Goal: Contribute content: Contribute content

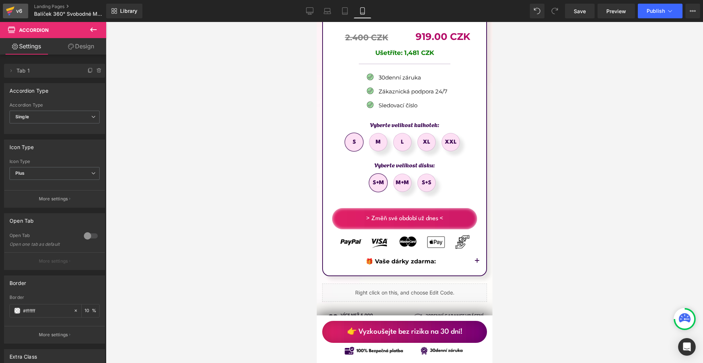
click at [12, 5] on icon at bounding box center [10, 11] width 9 height 18
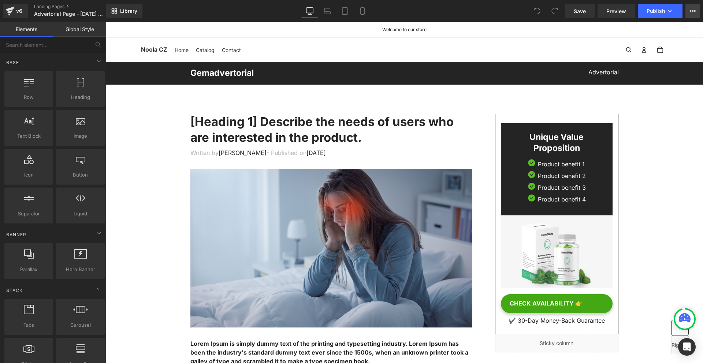
click at [696, 8] on button "View Live Page View with current Template Save Template to Library Schedule Pub…" at bounding box center [692, 11] width 15 height 15
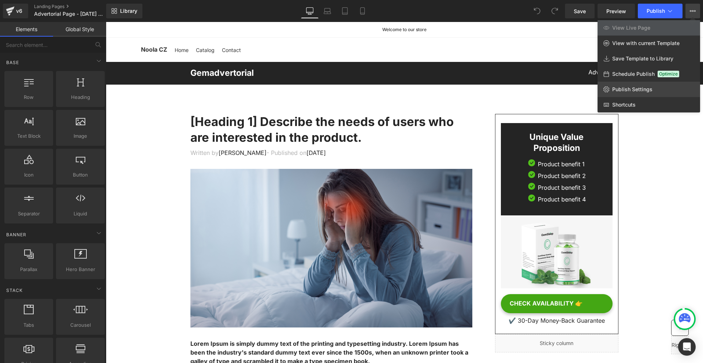
click at [628, 92] on span "Publish Settings" at bounding box center [632, 89] width 40 height 7
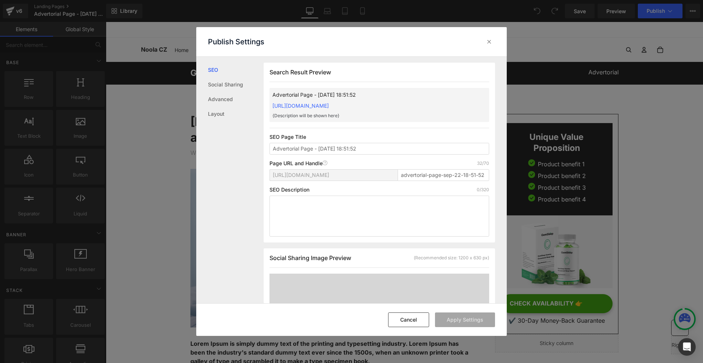
scroll to position [0, 0]
click at [235, 85] on link "Social Sharing" at bounding box center [236, 84] width 56 height 15
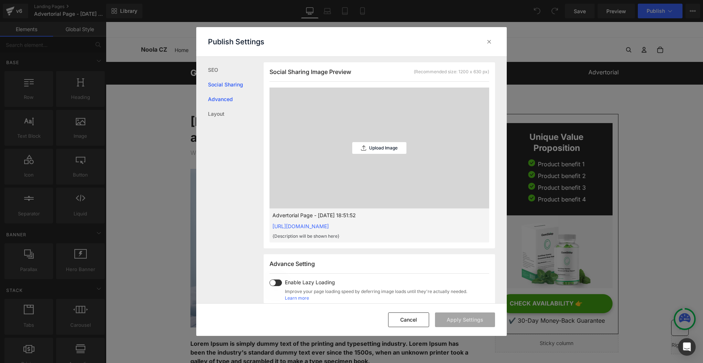
click at [228, 103] on link "Advanced" at bounding box center [236, 99] width 56 height 15
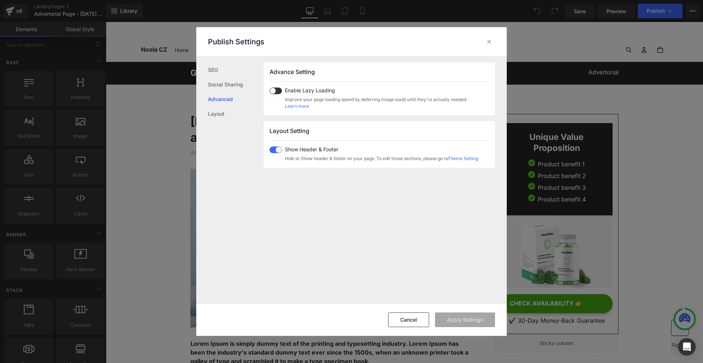
click at [276, 153] on span at bounding box center [275, 149] width 12 height 7
click at [477, 318] on button "Apply Settings" at bounding box center [465, 319] width 60 height 15
click at [489, 44] on icon at bounding box center [488, 41] width 7 height 7
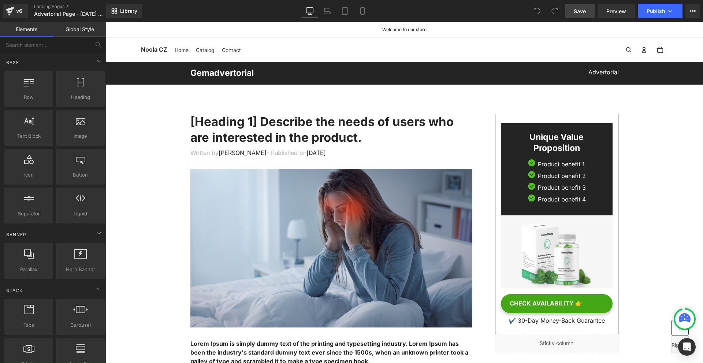
click at [586, 18] on link "Save" at bounding box center [580, 11] width 30 height 15
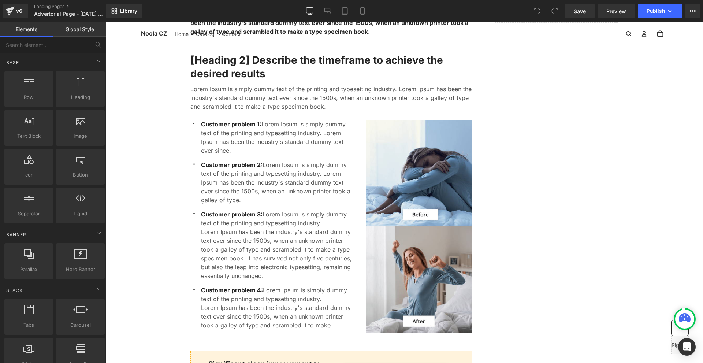
scroll to position [549, 0]
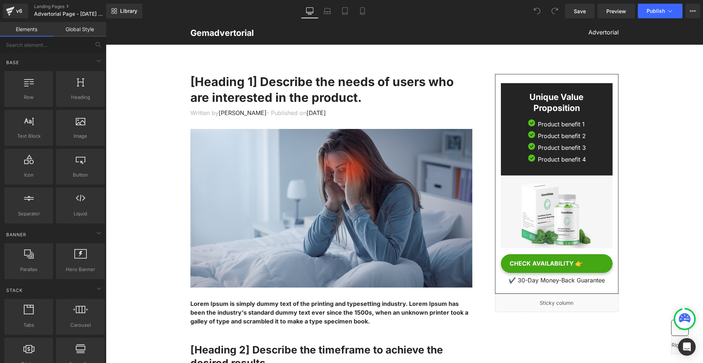
click at [106, 22] on div at bounding box center [106, 22] width 0 height 0
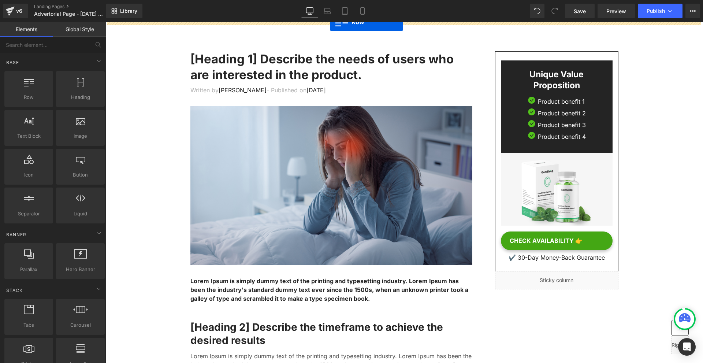
drag, startPoint x: 291, startPoint y: 31, endPoint x: 330, endPoint y: 22, distance: 39.9
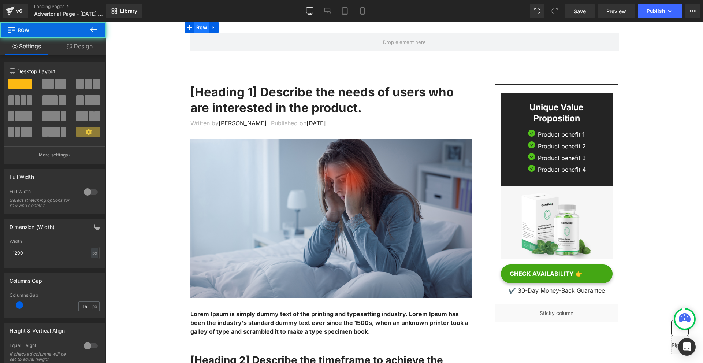
click at [196, 28] on span "Row" at bounding box center [201, 27] width 15 height 11
drag, startPoint x: 93, startPoint y: 186, endPoint x: 91, endPoint y: 176, distance: 10.3
click at [92, 186] on div at bounding box center [91, 192] width 18 height 12
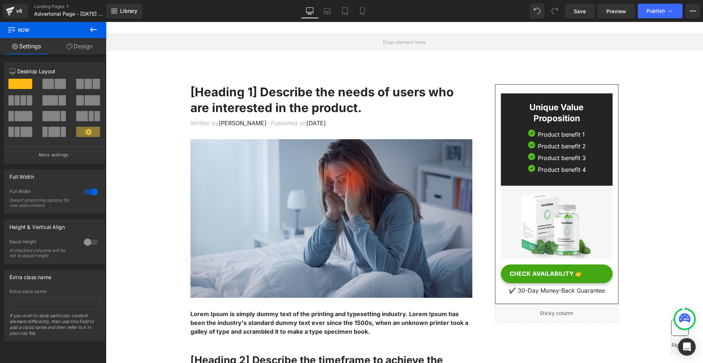
click at [87, 32] on button at bounding box center [94, 30] width 26 height 16
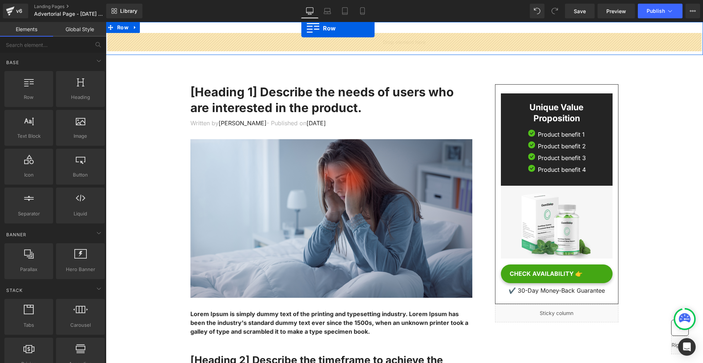
drag, startPoint x: 187, startPoint y: 100, endPoint x: 301, endPoint y: 30, distance: 132.9
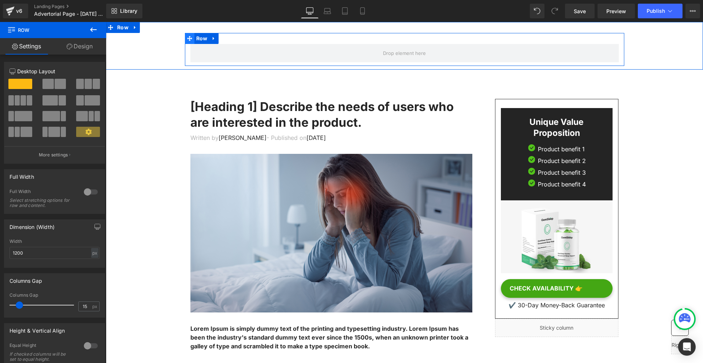
click at [191, 38] on span at bounding box center [190, 38] width 10 height 11
click at [195, 38] on span "Row" at bounding box center [201, 38] width 15 height 11
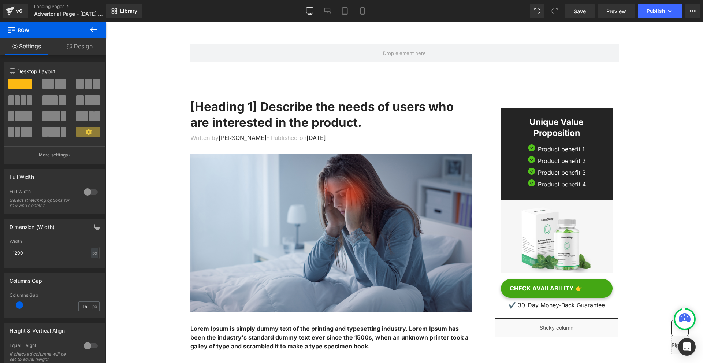
click at [94, 30] on icon at bounding box center [93, 29] width 9 height 9
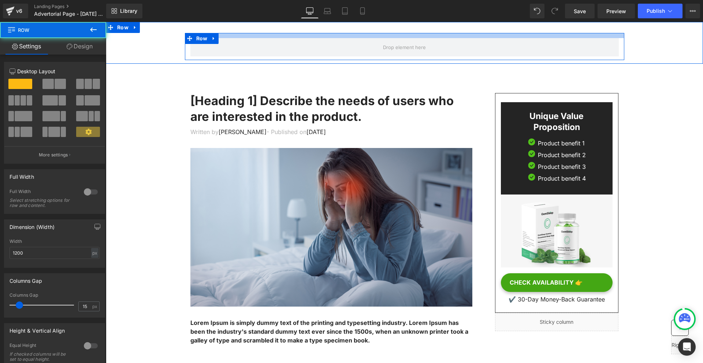
drag, startPoint x: 232, startPoint y: 33, endPoint x: 176, endPoint y: 34, distance: 55.3
click at [236, 26] on div "Row Row" at bounding box center [404, 43] width 597 height 42
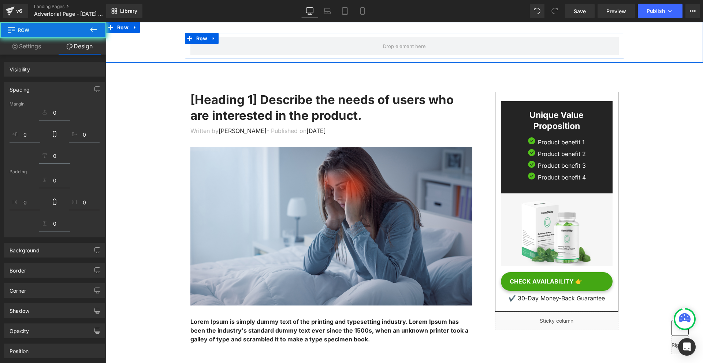
click at [93, 29] on icon at bounding box center [93, 29] width 9 height 9
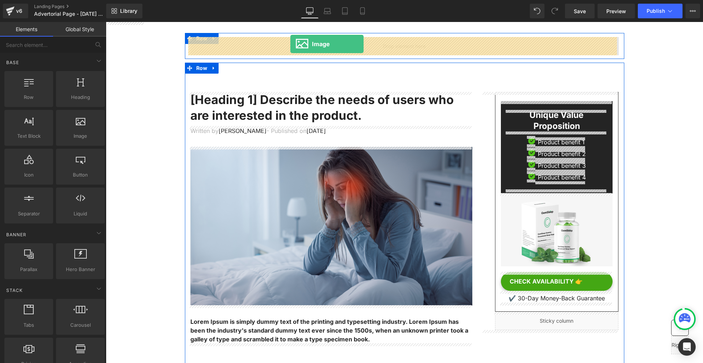
drag, startPoint x: 200, startPoint y: 142, endPoint x: 290, endPoint y: 44, distance: 133.6
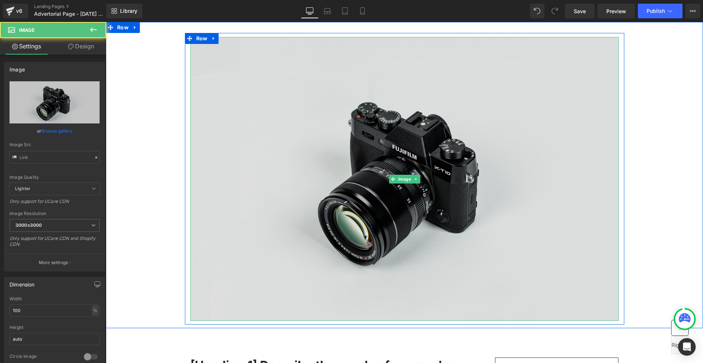
click at [262, 56] on img at bounding box center [404, 179] width 428 height 284
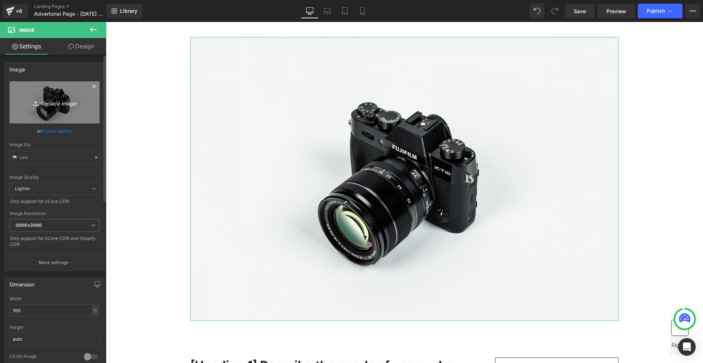
click at [68, 107] on link "Replace Image" at bounding box center [55, 102] width 90 height 42
type input "C:\fakepath\hr trust badges below (1800 x 400 képpont) (45).png"
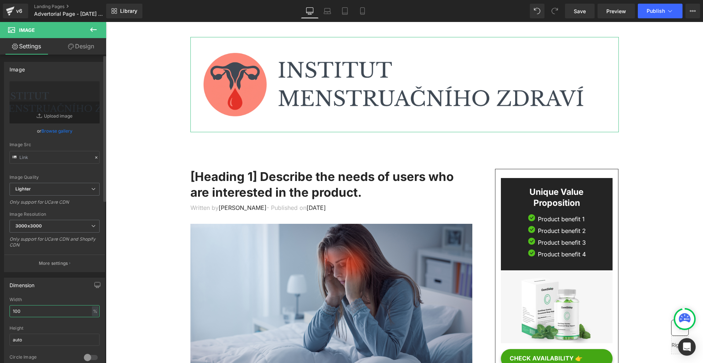
click at [33, 313] on input "100" at bounding box center [55, 311] width 90 height 12
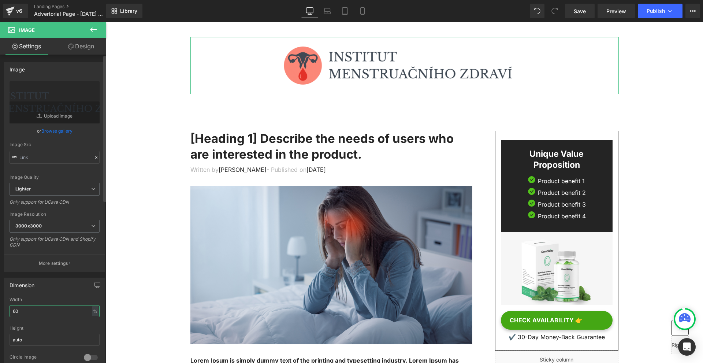
click at [42, 313] on input "60" at bounding box center [55, 311] width 90 height 12
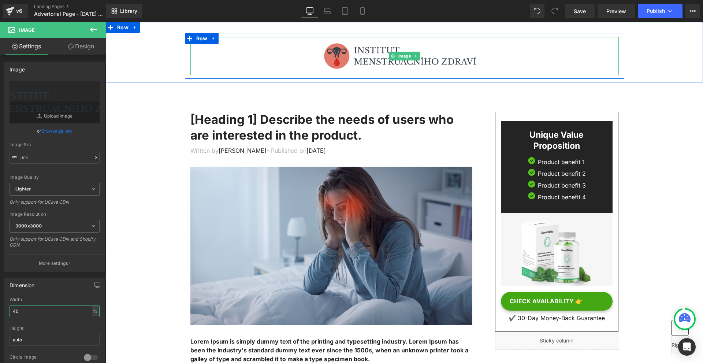
type input "40"
click at [375, 54] on img at bounding box center [404, 56] width 171 height 38
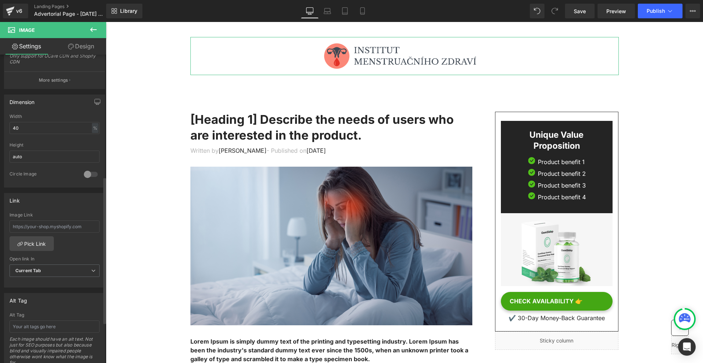
scroll to position [342, 0]
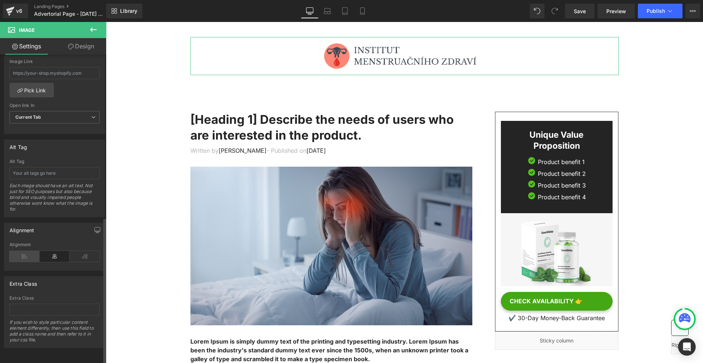
click at [26, 254] on icon at bounding box center [25, 256] width 30 height 11
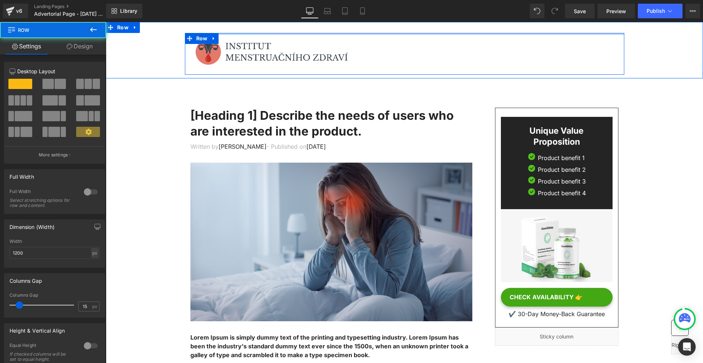
drag, startPoint x: 261, startPoint y: 34, endPoint x: 267, endPoint y: 38, distance: 7.4
click at [272, 23] on div "Image Row Row" at bounding box center [404, 50] width 597 height 56
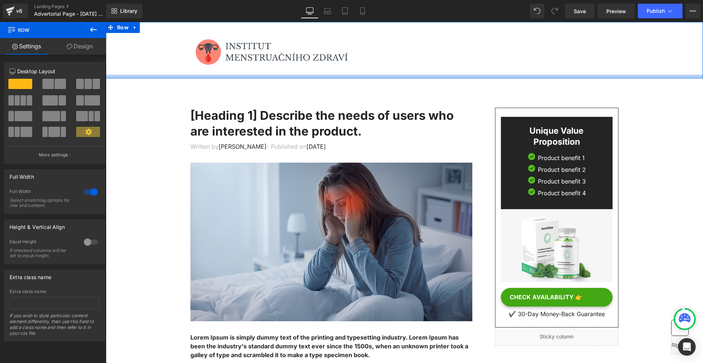
click at [251, 76] on div at bounding box center [404, 77] width 597 height 4
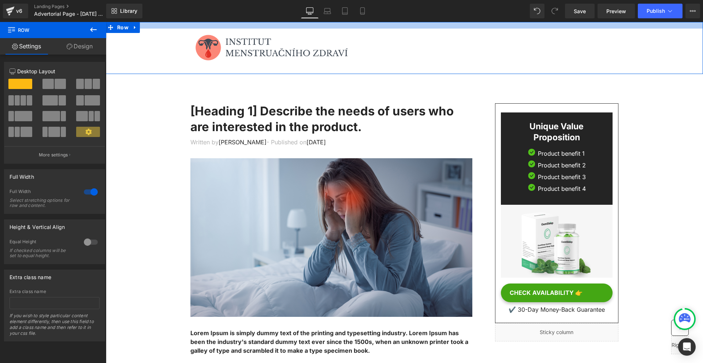
drag, startPoint x: 245, startPoint y: 27, endPoint x: 252, endPoint y: 23, distance: 7.9
click at [252, 23] on div at bounding box center [404, 25] width 597 height 7
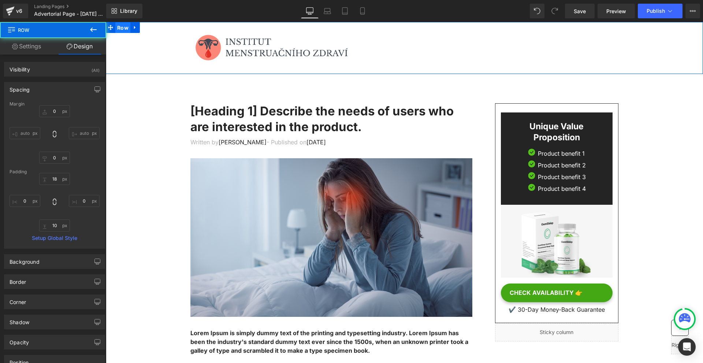
click at [124, 26] on span "Row" at bounding box center [122, 27] width 15 height 11
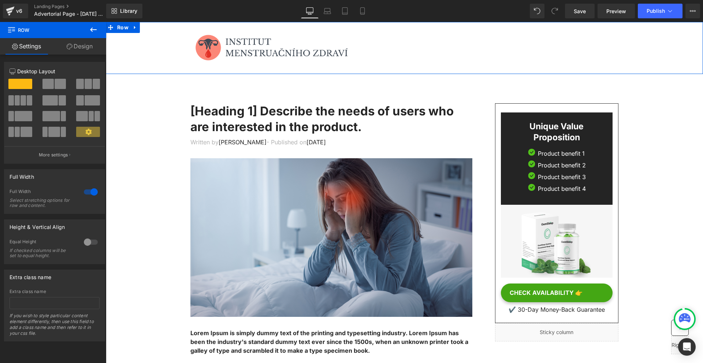
click at [67, 48] on icon at bounding box center [70, 47] width 6 height 6
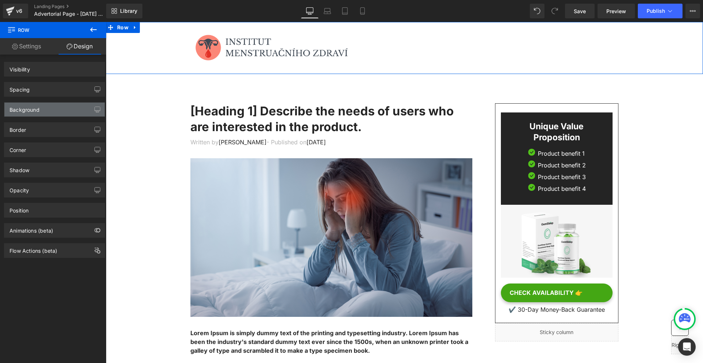
click at [36, 106] on div "Background" at bounding box center [25, 107] width 30 height 10
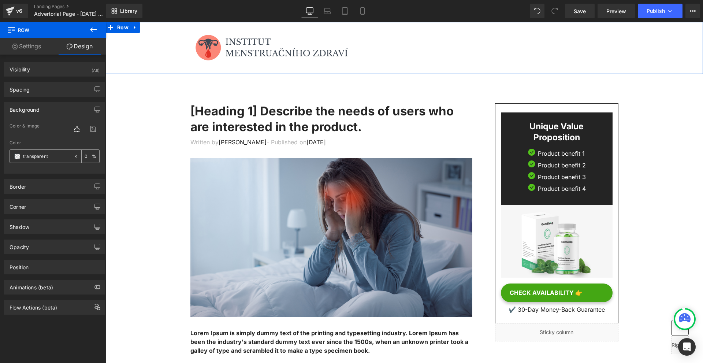
click at [15, 157] on span at bounding box center [17, 156] width 6 height 6
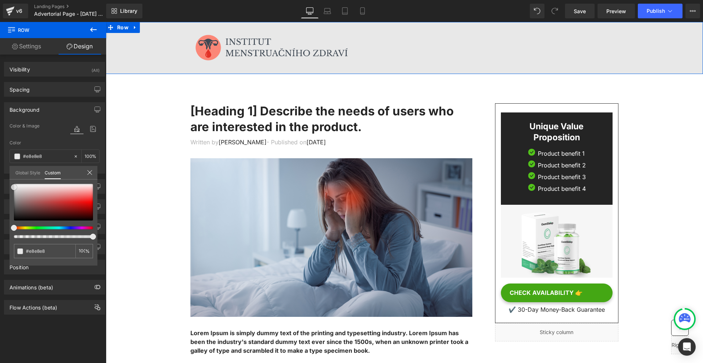
drag, startPoint x: 15, startPoint y: 190, endPoint x: 10, endPoint y: 187, distance: 5.8
click at [10, 187] on div "transparent 0 %" at bounding box center [54, 225] width 88 height 82
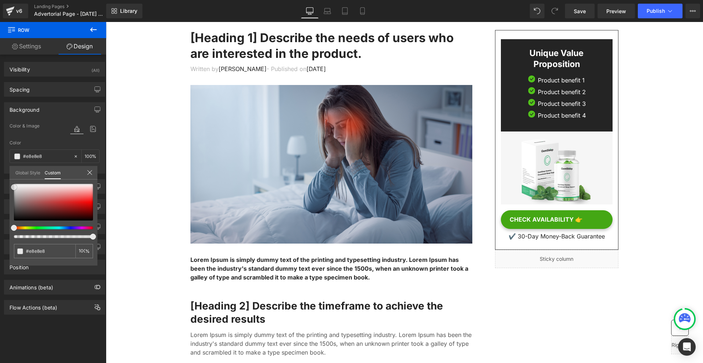
scroll to position [183, 0]
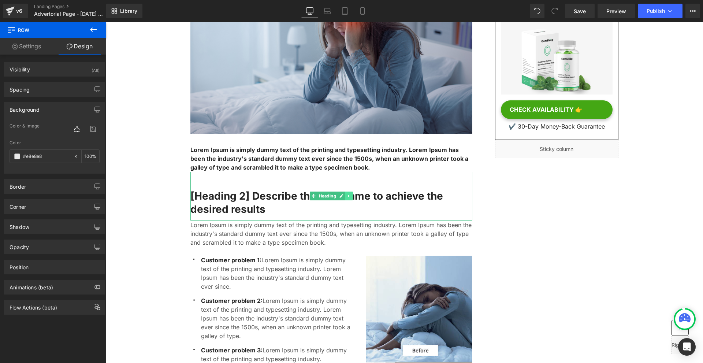
click at [349, 195] on link at bounding box center [349, 195] width 8 height 9
click at [351, 198] on icon at bounding box center [353, 196] width 4 height 4
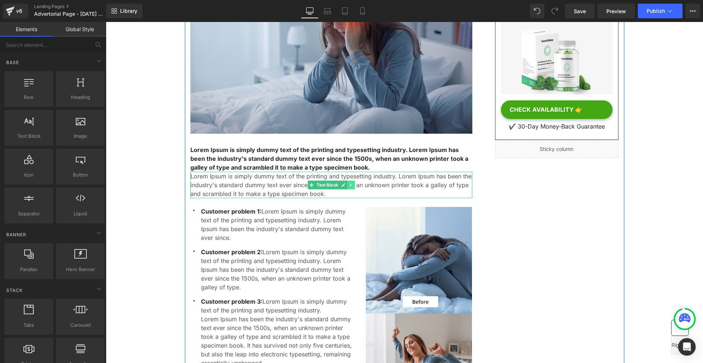
click at [349, 187] on icon at bounding box center [351, 185] width 4 height 4
click at [349, 187] on link at bounding box center [347, 184] width 8 height 9
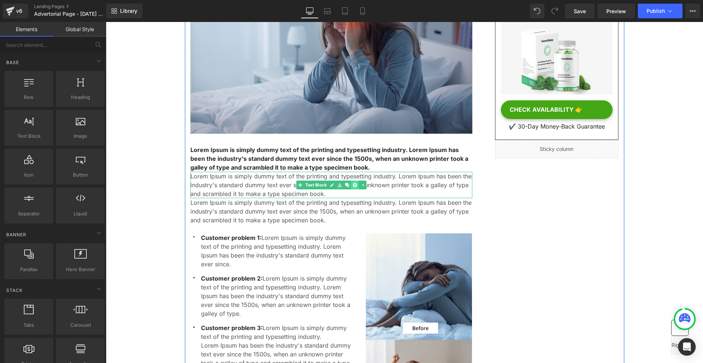
click at [353, 186] on icon at bounding box center [354, 185] width 4 height 4
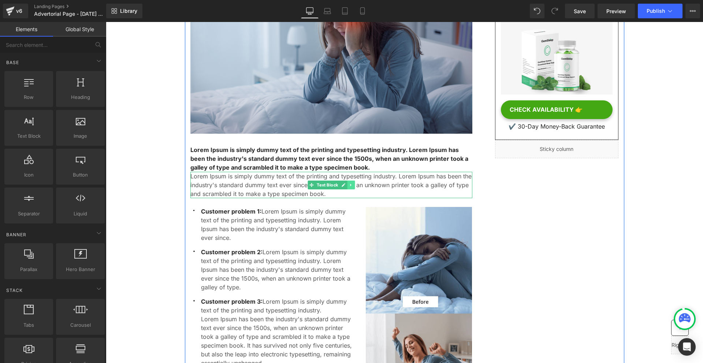
click at [351, 186] on icon at bounding box center [351, 185] width 4 height 4
click at [354, 186] on icon at bounding box center [354, 185] width 4 height 4
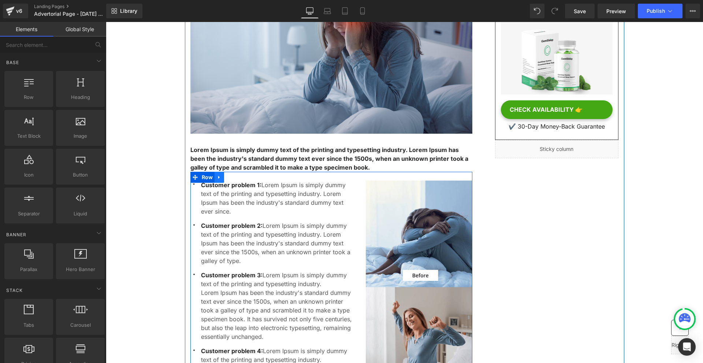
click at [217, 176] on icon at bounding box center [219, 176] width 5 height 5
click at [236, 177] on icon at bounding box center [238, 177] width 5 height 5
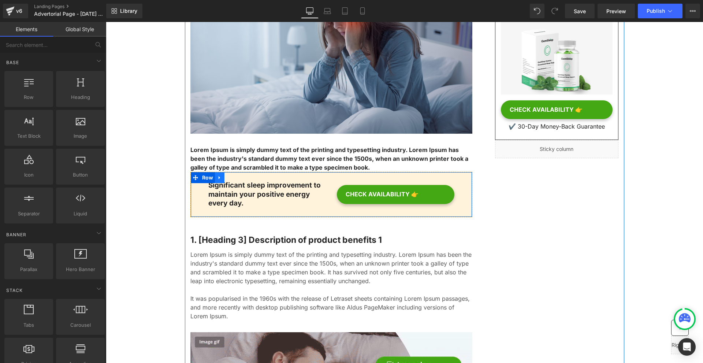
click at [218, 180] on icon at bounding box center [219, 177] width 5 height 5
click at [236, 179] on icon at bounding box center [238, 177] width 5 height 5
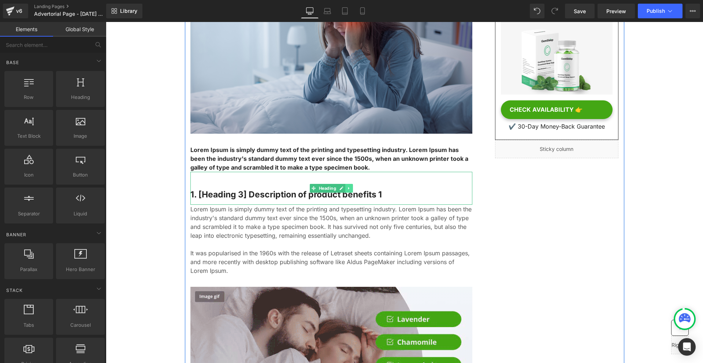
click at [348, 189] on icon at bounding box center [349, 188] width 4 height 4
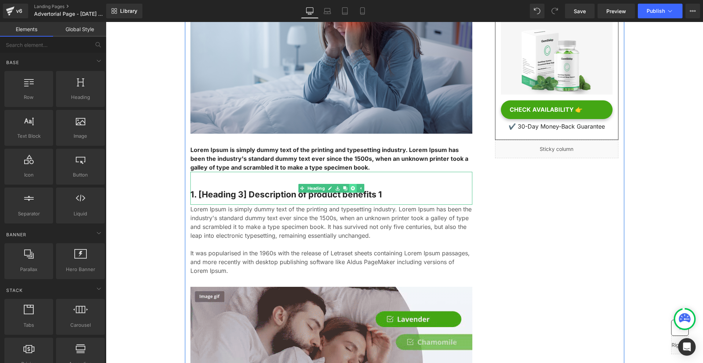
click at [352, 190] on icon at bounding box center [353, 188] width 4 height 4
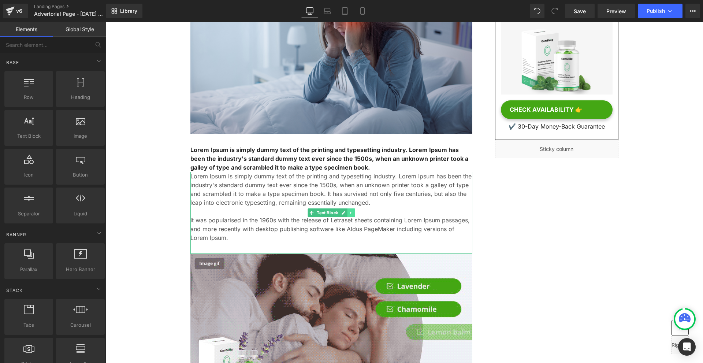
click at [347, 212] on link at bounding box center [351, 212] width 8 height 9
click at [352, 214] on icon at bounding box center [354, 212] width 4 height 4
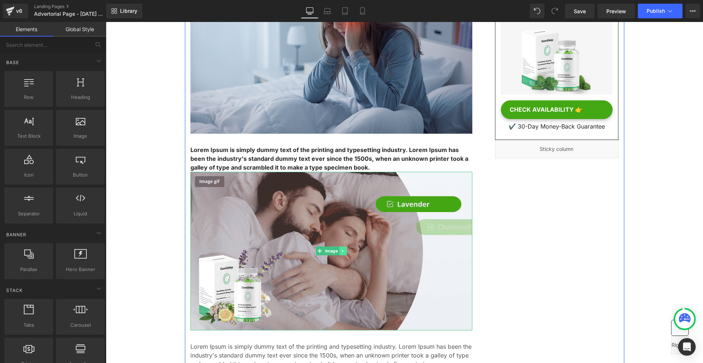
click at [342, 250] on icon at bounding box center [343, 250] width 4 height 4
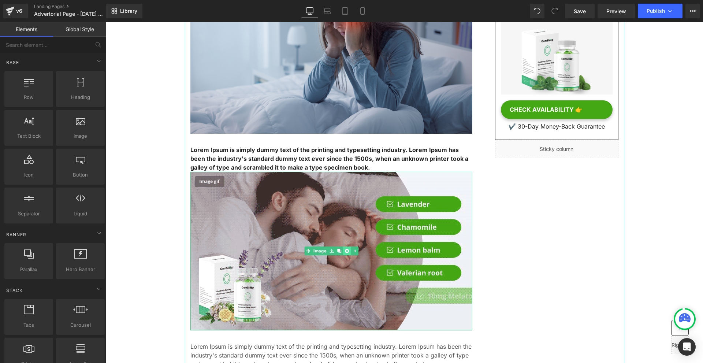
click at [346, 254] on link at bounding box center [347, 250] width 8 height 9
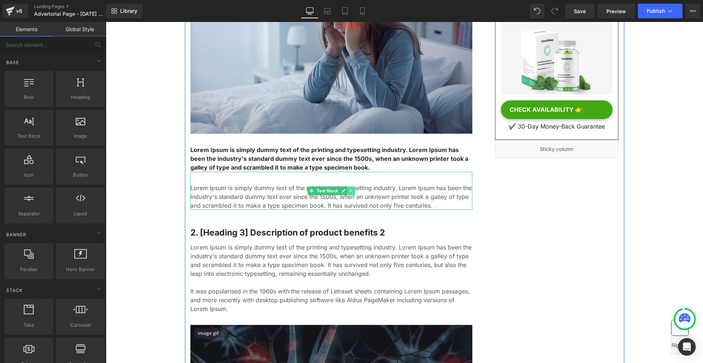
click at [349, 192] on icon at bounding box center [351, 190] width 4 height 4
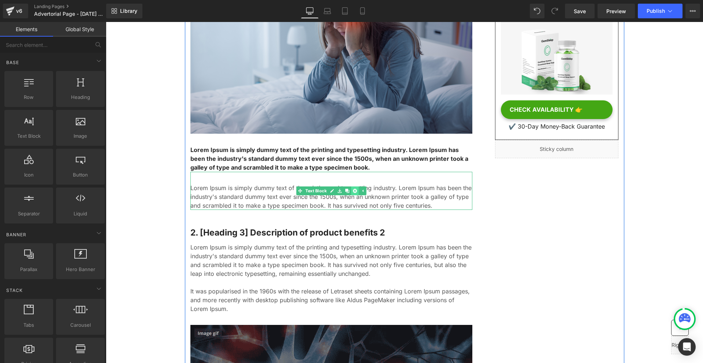
click at [355, 192] on link at bounding box center [355, 190] width 8 height 9
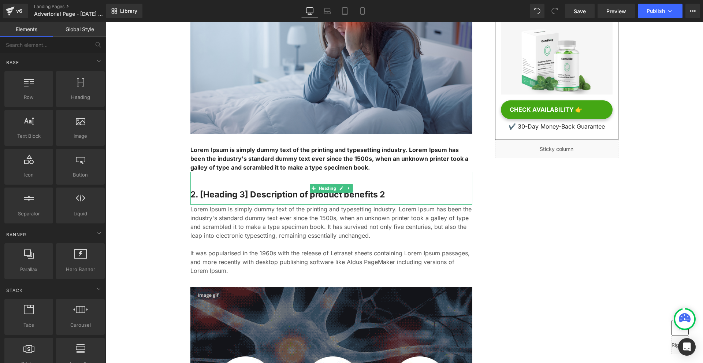
click at [347, 190] on icon at bounding box center [349, 188] width 4 height 4
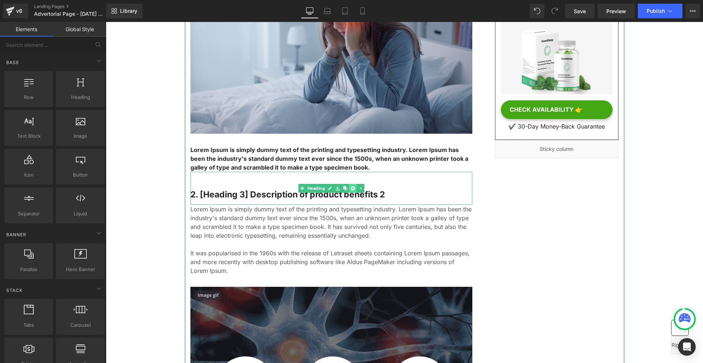
click at [353, 190] on link at bounding box center [353, 188] width 8 height 9
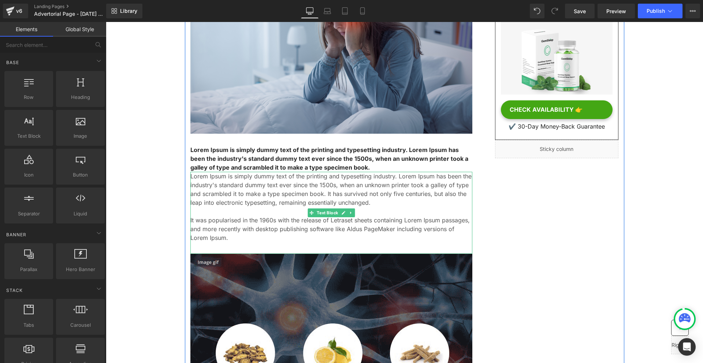
click at [349, 211] on icon at bounding box center [351, 212] width 4 height 4
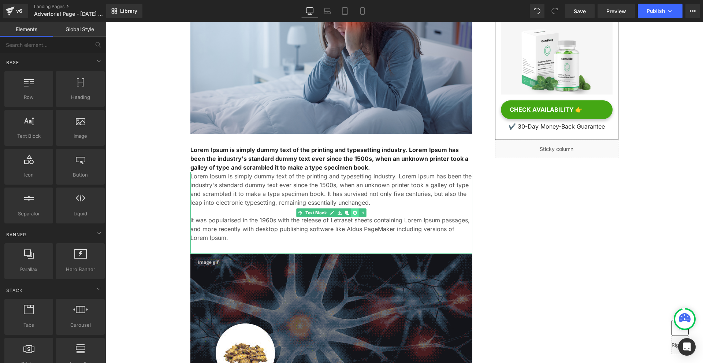
click at [353, 215] on link at bounding box center [355, 212] width 8 height 9
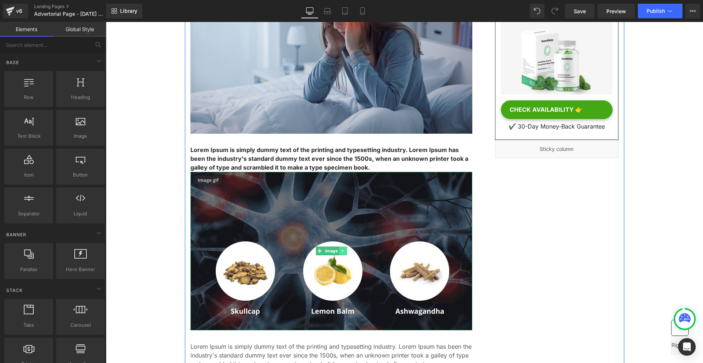
click at [339, 254] on link at bounding box center [343, 250] width 8 height 9
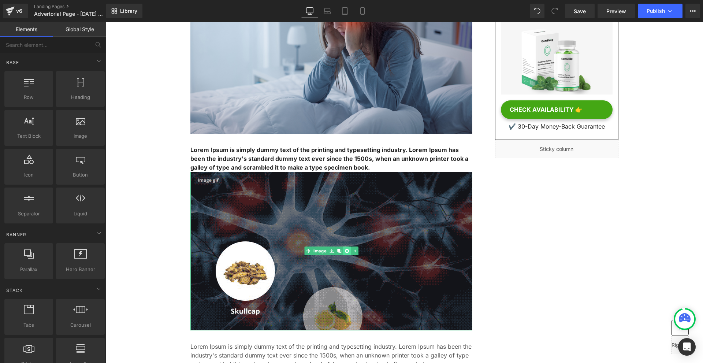
click at [343, 254] on link at bounding box center [347, 250] width 8 height 9
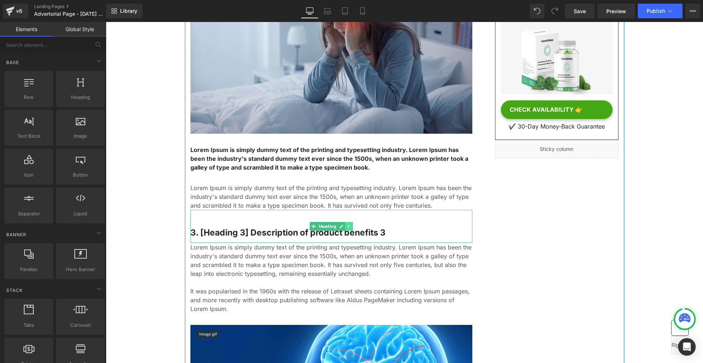
click at [346, 229] on link at bounding box center [349, 226] width 8 height 9
click at [349, 231] on h3 "3. [Heading 3] Description of product benefits 3" at bounding box center [331, 232] width 282 height 11
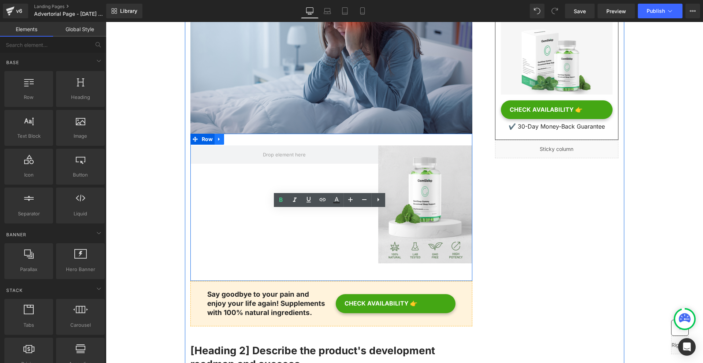
click at [215, 142] on link at bounding box center [219, 139] width 10 height 11
click at [236, 139] on icon at bounding box center [238, 138] width 5 height 5
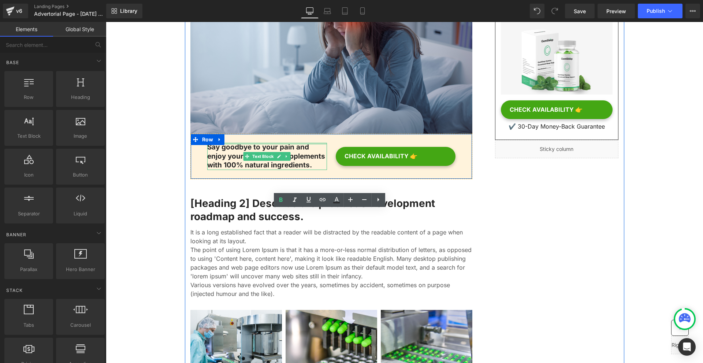
click at [223, 138] on div "Say goodbye to your pain and enjoy your life again! Supplements with 100% natur…" at bounding box center [331, 156] width 282 height 45
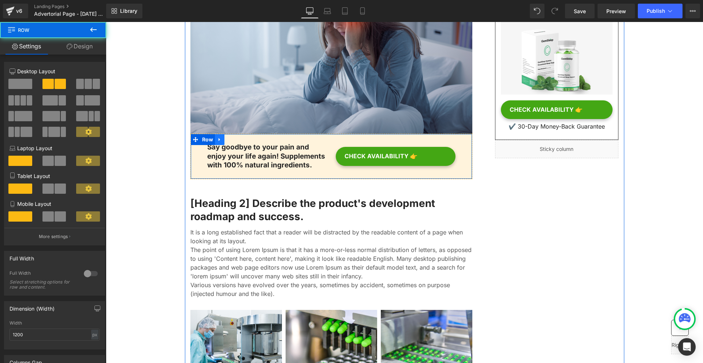
click at [220, 137] on link at bounding box center [220, 139] width 10 height 11
click at [236, 140] on icon at bounding box center [238, 138] width 5 height 5
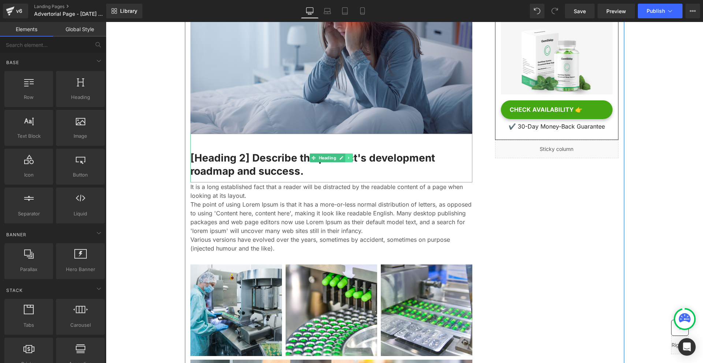
click at [348, 162] on link at bounding box center [349, 157] width 8 height 9
click at [350, 161] on link at bounding box center [353, 157] width 8 height 9
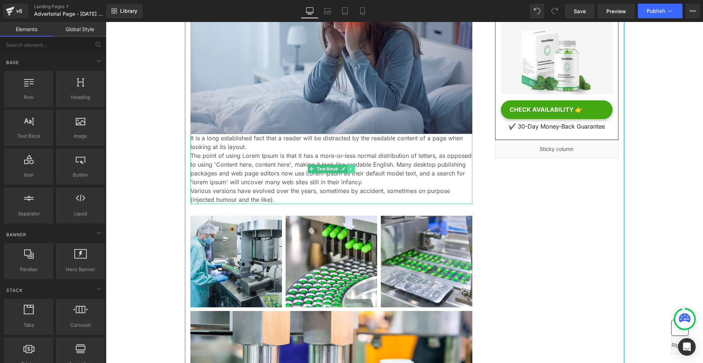
click at [347, 171] on link at bounding box center [351, 168] width 8 height 9
click at [351, 172] on link at bounding box center [355, 168] width 8 height 9
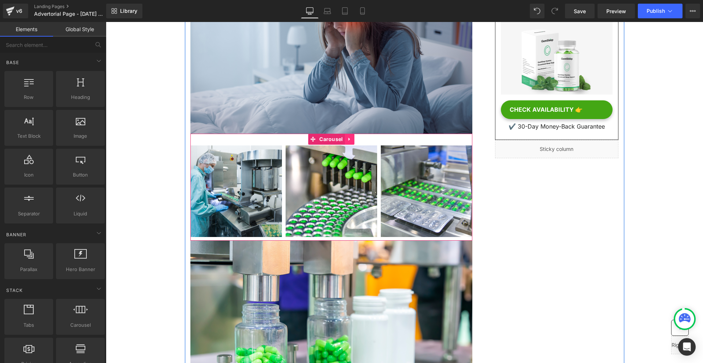
click at [349, 141] on icon at bounding box center [349, 138] width 5 height 5
click at [356, 141] on link at bounding box center [354, 139] width 10 height 11
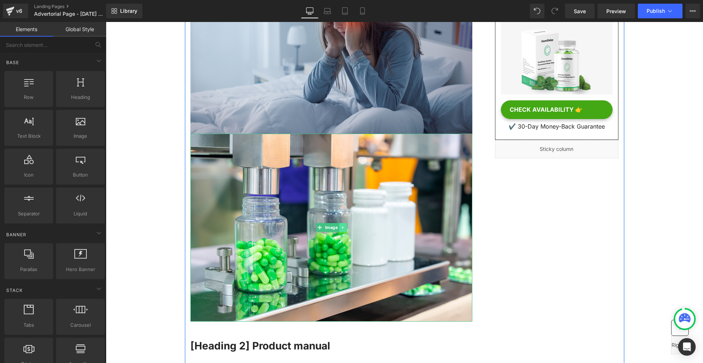
click at [339, 226] on link at bounding box center [343, 227] width 8 height 9
click at [343, 227] on link at bounding box center [347, 227] width 8 height 9
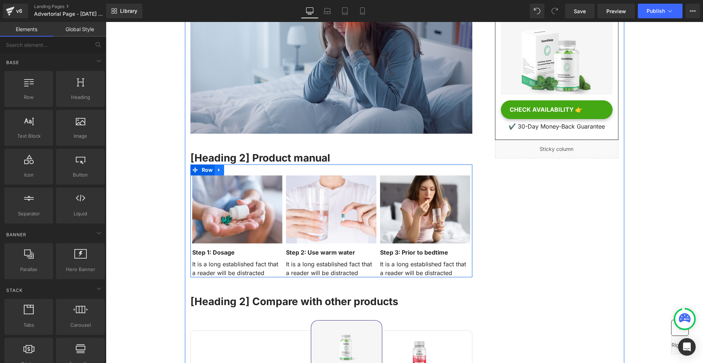
click at [218, 169] on icon at bounding box center [218, 169] width 1 height 3
click at [236, 169] on icon at bounding box center [238, 169] width 5 height 5
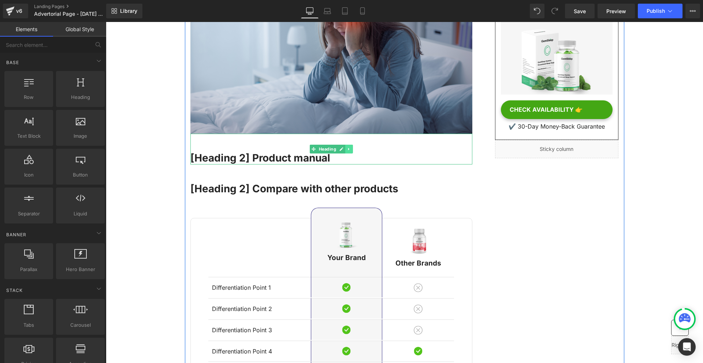
click at [345, 147] on link at bounding box center [349, 149] width 8 height 9
click at [349, 149] on link at bounding box center [353, 149] width 8 height 9
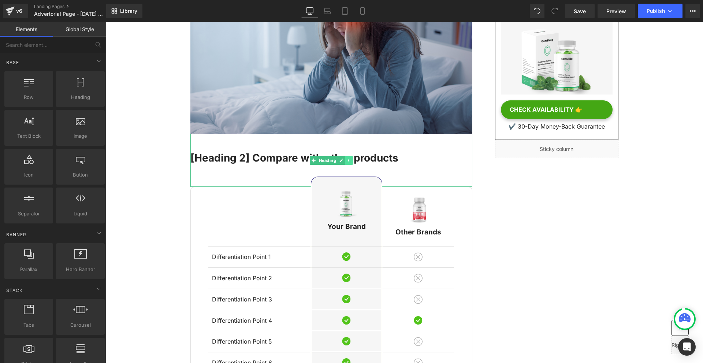
click at [345, 162] on link at bounding box center [349, 160] width 8 height 9
click at [351, 162] on icon at bounding box center [353, 160] width 4 height 4
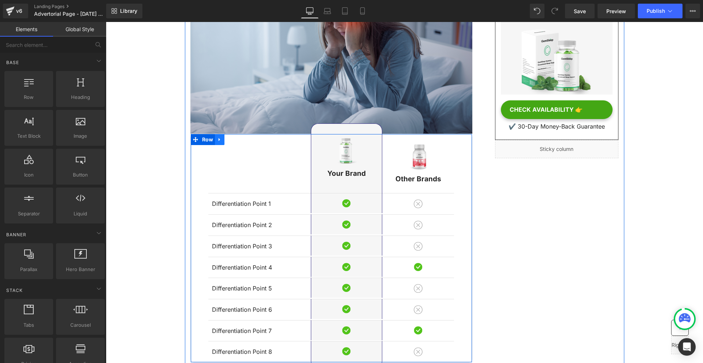
click at [221, 141] on link at bounding box center [220, 139] width 10 height 11
click at [237, 141] on icon at bounding box center [238, 139] width 5 height 5
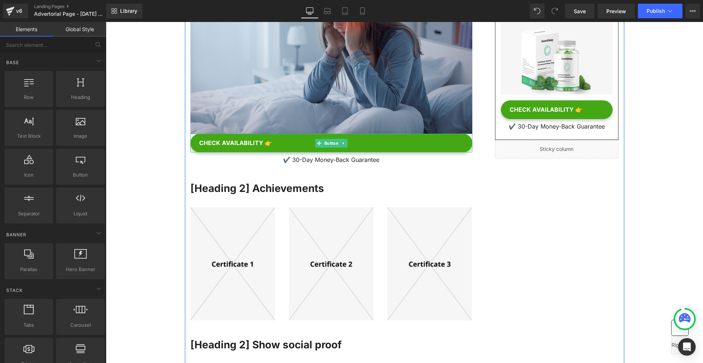
click at [340, 146] on link at bounding box center [344, 143] width 8 height 9
click at [345, 145] on icon at bounding box center [347, 143] width 4 height 4
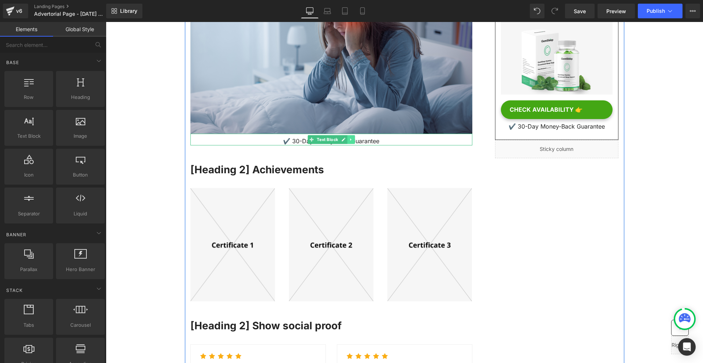
click at [349, 140] on icon at bounding box center [351, 139] width 4 height 4
click at [352, 140] on icon at bounding box center [354, 139] width 4 height 4
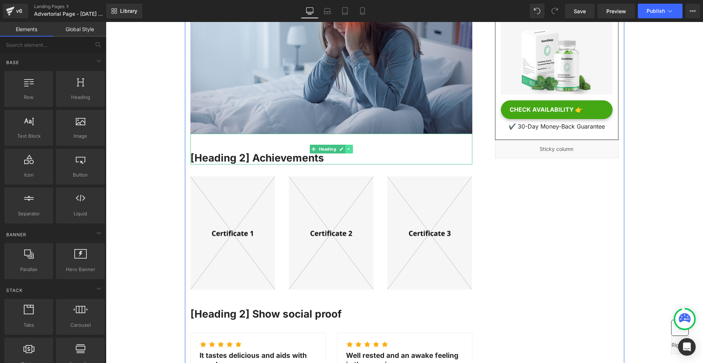
click at [348, 151] on link at bounding box center [349, 149] width 8 height 9
click at [351, 151] on link at bounding box center [353, 149] width 8 height 9
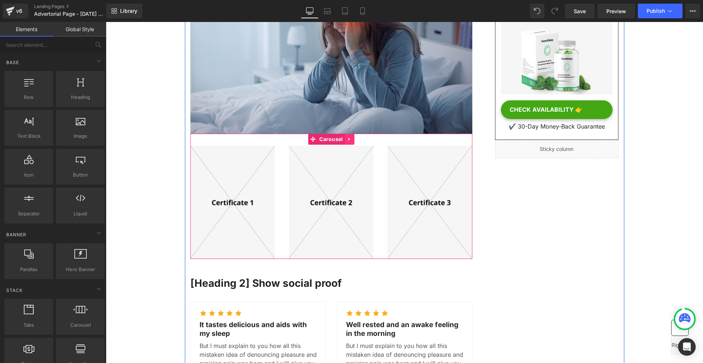
click at [348, 143] on link at bounding box center [350, 139] width 10 height 11
click at [352, 143] on link at bounding box center [354, 139] width 10 height 11
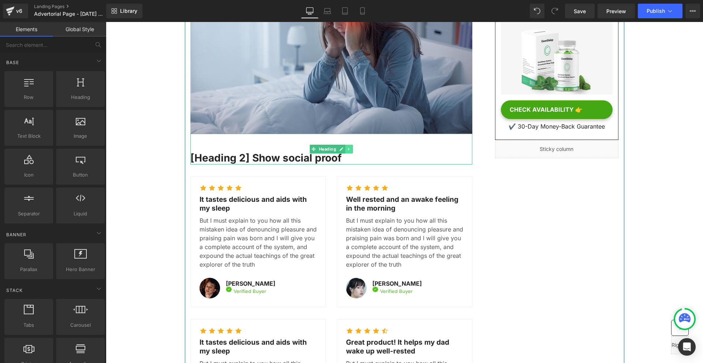
click at [348, 150] on icon at bounding box center [349, 149] width 4 height 4
click at [351, 150] on icon at bounding box center [353, 149] width 4 height 4
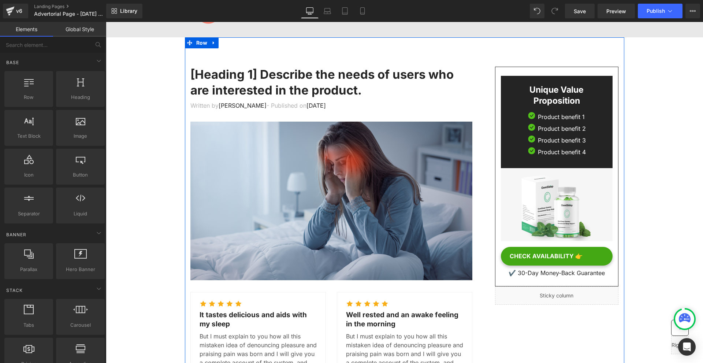
scroll to position [0, 0]
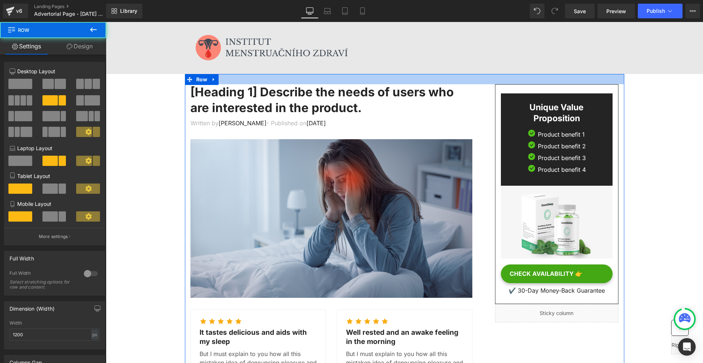
drag, startPoint x: 275, startPoint y: 96, endPoint x: 287, endPoint y: 76, distance: 22.2
click at [287, 76] on div at bounding box center [404, 79] width 439 height 10
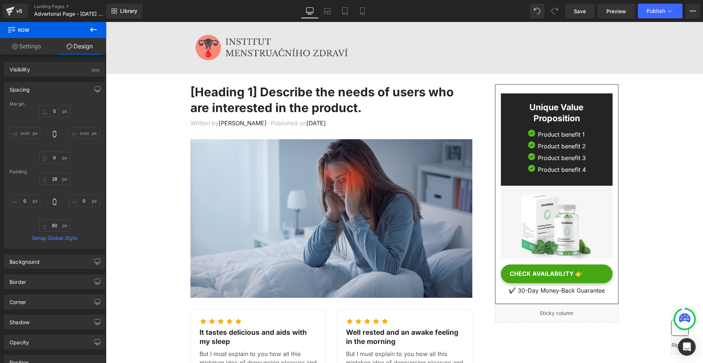
click at [90, 29] on icon at bounding box center [93, 29] width 9 height 9
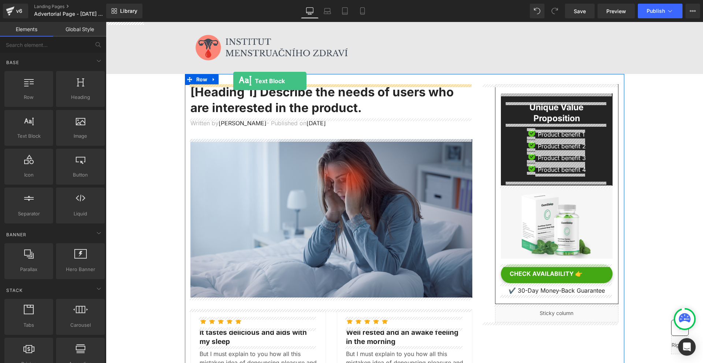
drag, startPoint x: 144, startPoint y: 149, endPoint x: 233, endPoint y: 81, distance: 112.3
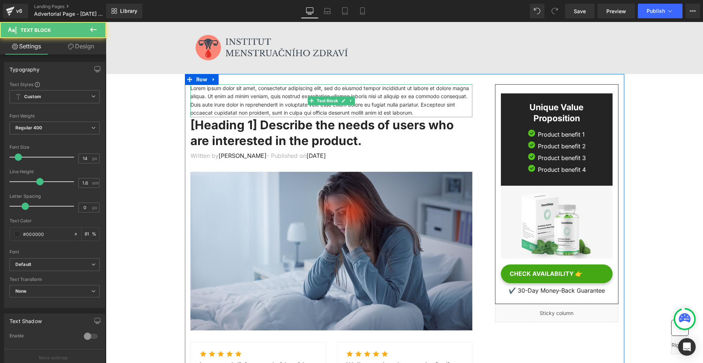
click at [226, 94] on p "Lorem ipsum dolor sit amet, consectetur adipiscing elit, sed do eiusmod tempor …" at bounding box center [331, 100] width 282 height 33
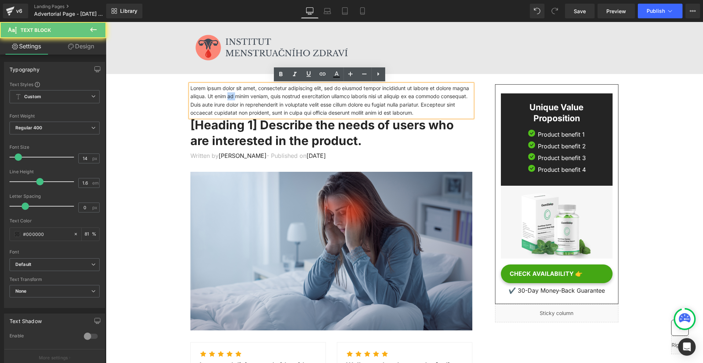
click at [226, 94] on p "Lorem ipsum dolor sit amet, consectetur adipiscing elit, sed do eiusmod tempor …" at bounding box center [331, 100] width 282 height 33
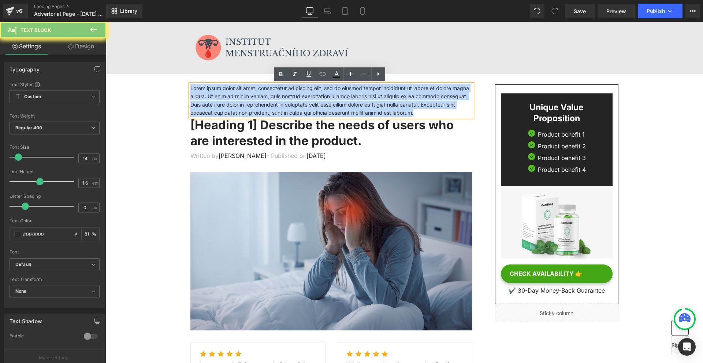
click at [226, 94] on p "Lorem ipsum dolor sit amet, consectetur adipiscing elit, sed do eiusmod tempor …" at bounding box center [331, 100] width 282 height 33
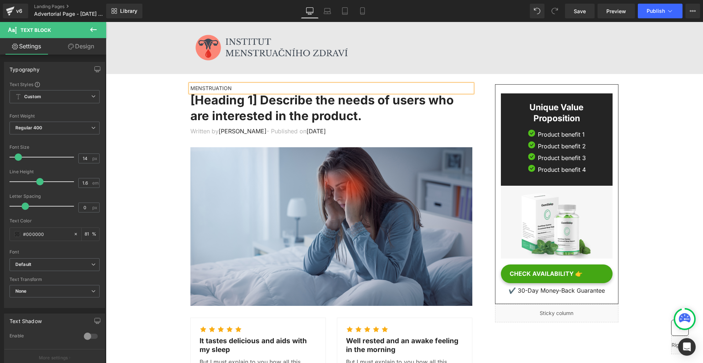
click at [87, 43] on link "Design" at bounding box center [81, 46] width 53 height 16
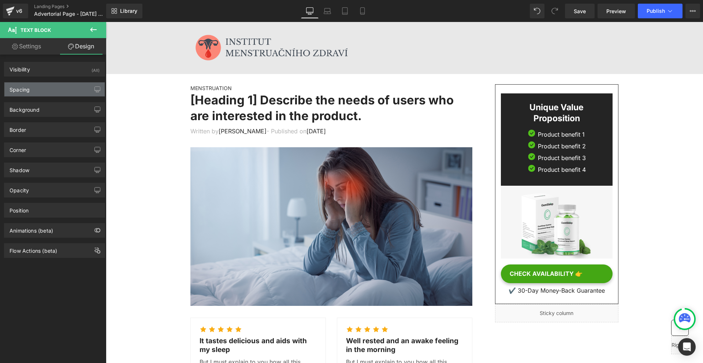
click at [57, 85] on div "Spacing" at bounding box center [54, 89] width 100 height 14
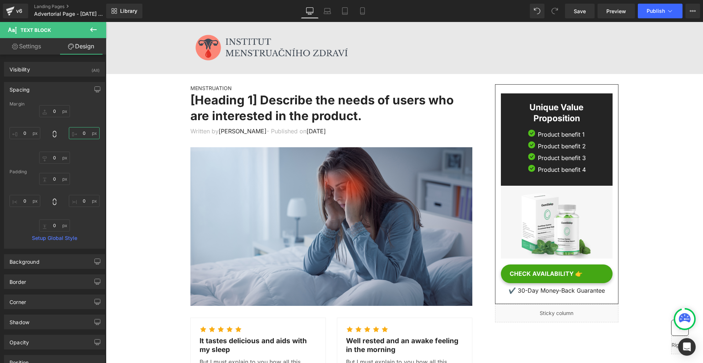
click at [86, 139] on input "0" at bounding box center [84, 133] width 31 height 12
click at [86, 130] on input "100" at bounding box center [84, 133] width 31 height 12
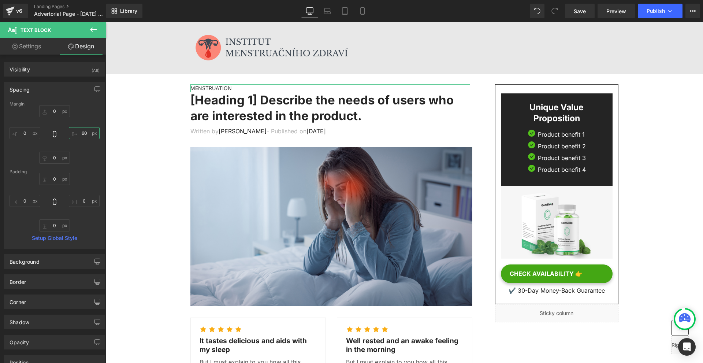
type input "600"
click at [86, 130] on input "600" at bounding box center [84, 133] width 31 height 12
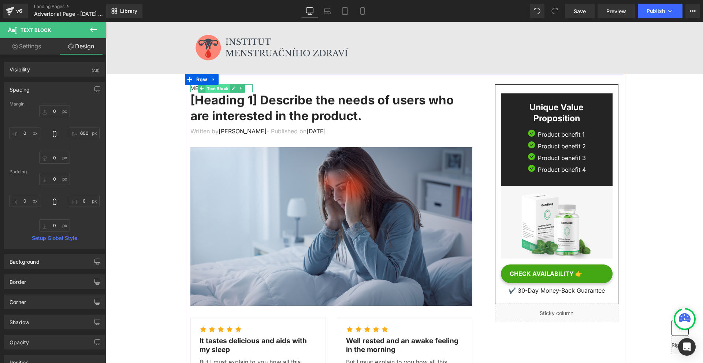
click at [217, 87] on span "Text Block" at bounding box center [217, 88] width 24 height 9
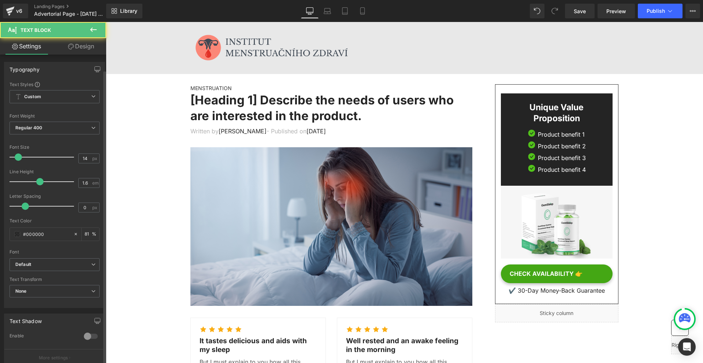
scroll to position [155, 0]
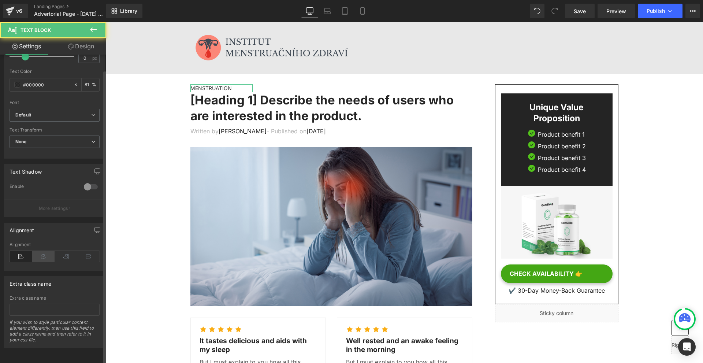
click at [46, 251] on icon at bounding box center [43, 256] width 23 height 11
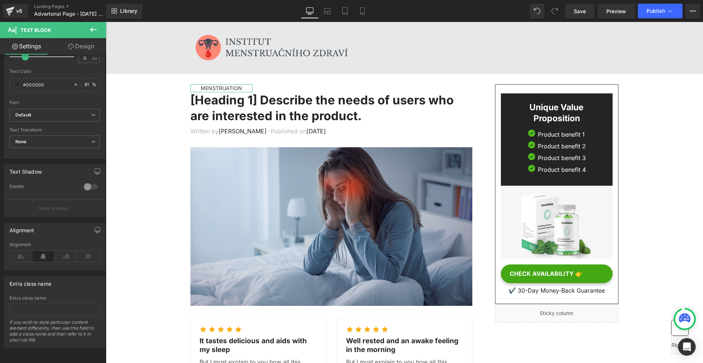
click at [88, 47] on link "Design" at bounding box center [81, 46] width 53 height 16
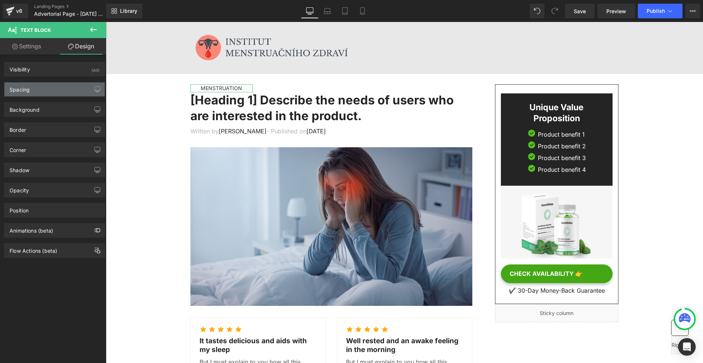
click at [48, 84] on div "Spacing" at bounding box center [54, 89] width 100 height 14
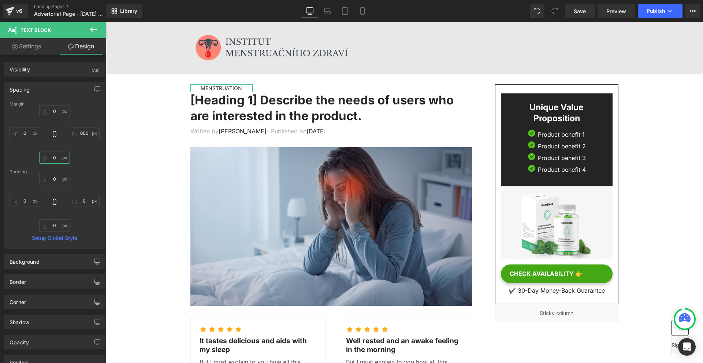
click at [53, 161] on input "0" at bounding box center [54, 157] width 31 height 12
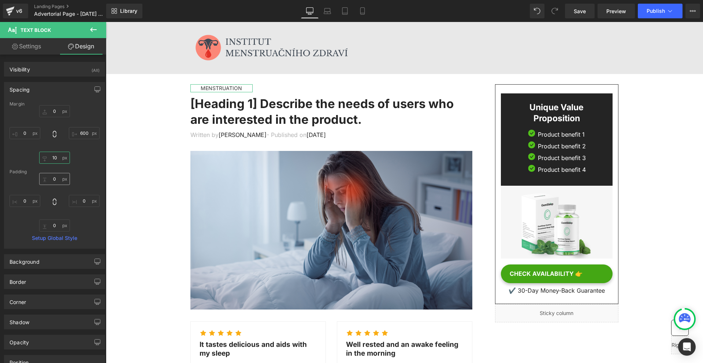
type input "10"
click at [61, 184] on input "0" at bounding box center [54, 179] width 31 height 12
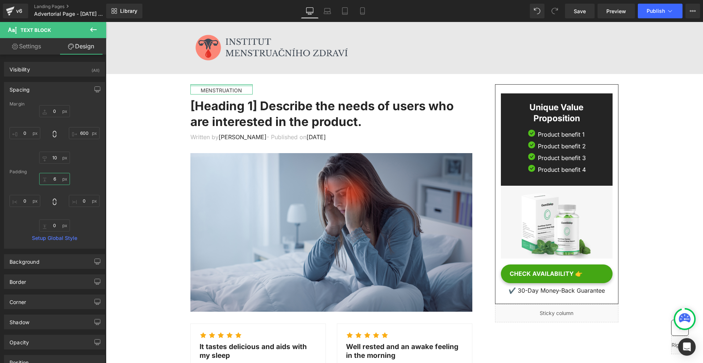
click at [61, 184] on input "6" at bounding box center [54, 179] width 31 height 12
type input "5"
click at [56, 224] on input "0" at bounding box center [54, 225] width 31 height 12
type input "5"
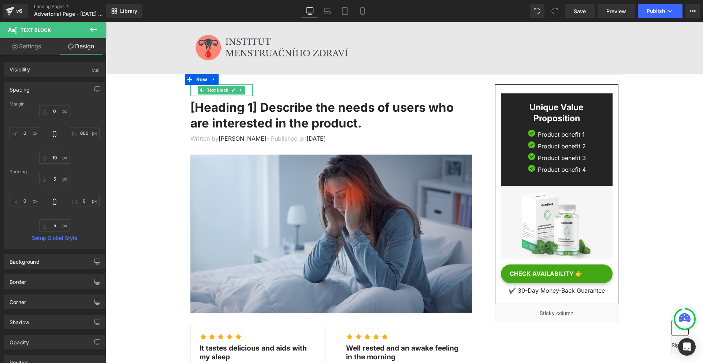
click at [215, 90] on span "Text Block" at bounding box center [217, 90] width 24 height 9
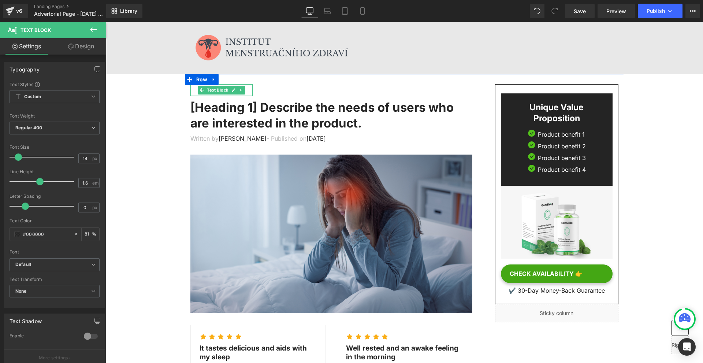
click at [216, 92] on span "Text Block" at bounding box center [217, 90] width 24 height 9
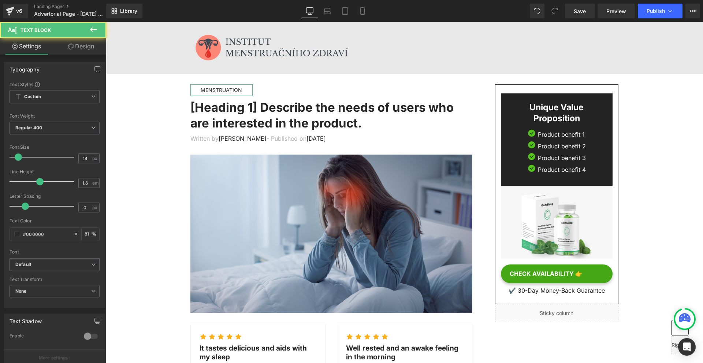
click at [71, 45] on icon at bounding box center [71, 47] width 6 height 6
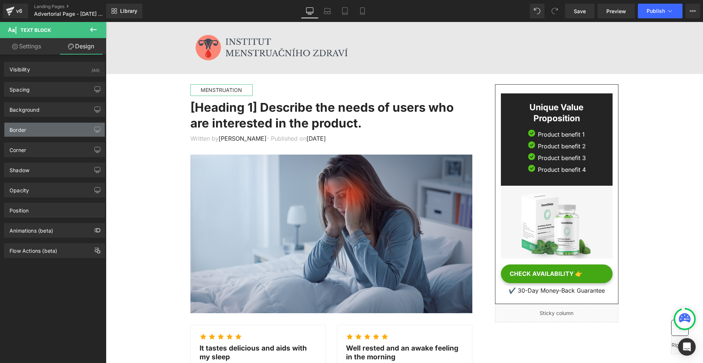
click at [39, 127] on div "Border" at bounding box center [54, 130] width 100 height 14
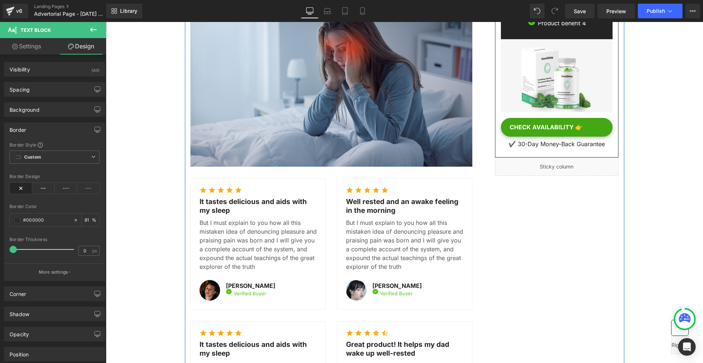
scroll to position [0, 0]
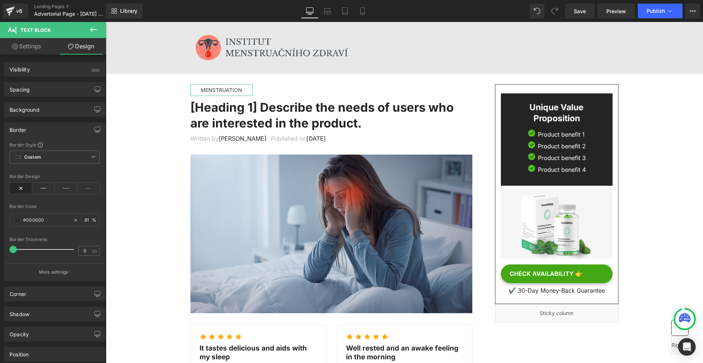
click at [37, 130] on div "Border" at bounding box center [54, 130] width 100 height 14
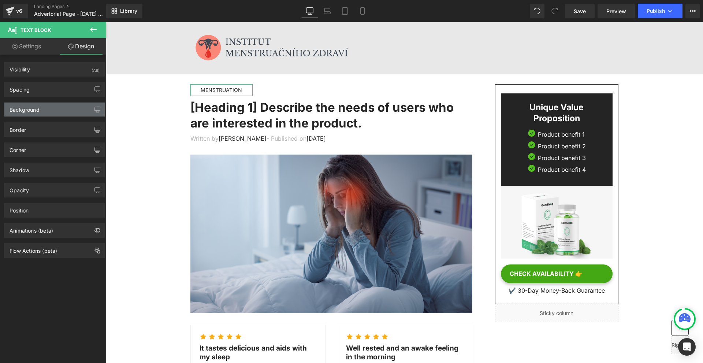
click at [39, 113] on div "Background" at bounding box center [54, 109] width 100 height 14
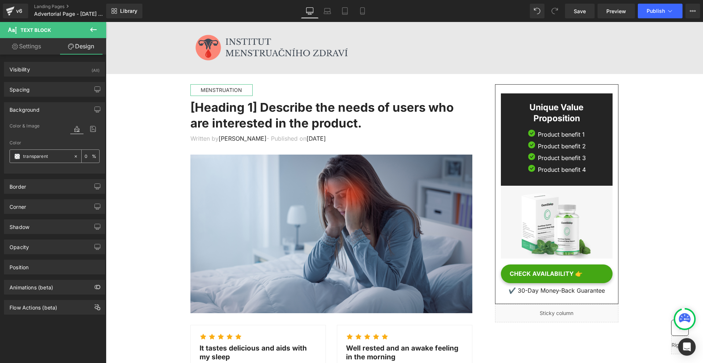
click at [15, 155] on span at bounding box center [17, 156] width 6 height 6
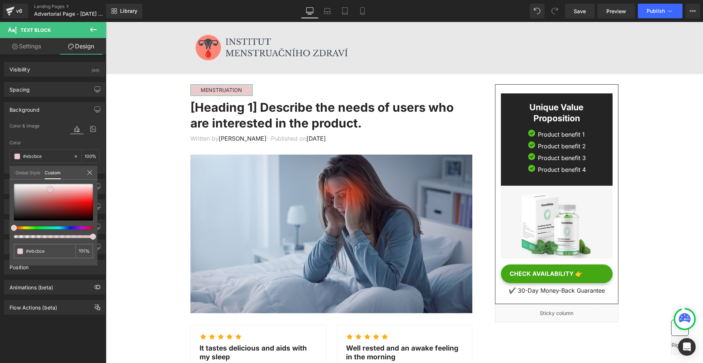
drag, startPoint x: 53, startPoint y: 199, endPoint x: 50, endPoint y: 189, distance: 11.0
click at [50, 189] on div at bounding box center [53, 202] width 79 height 37
drag, startPoint x: 50, startPoint y: 190, endPoint x: 38, endPoint y: 188, distance: 12.9
click at [38, 188] on span at bounding box center [38, 187] width 6 height 6
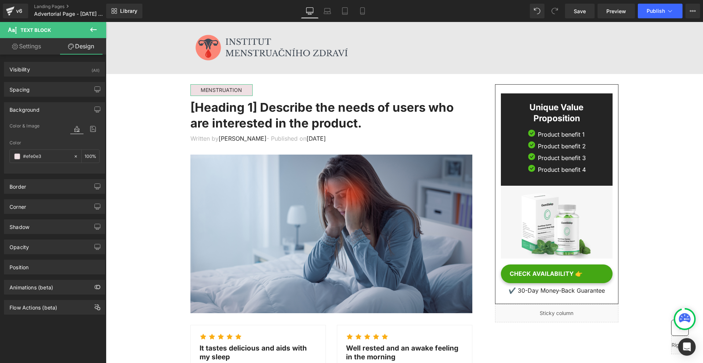
click at [49, 110] on div "Background" at bounding box center [54, 109] width 100 height 14
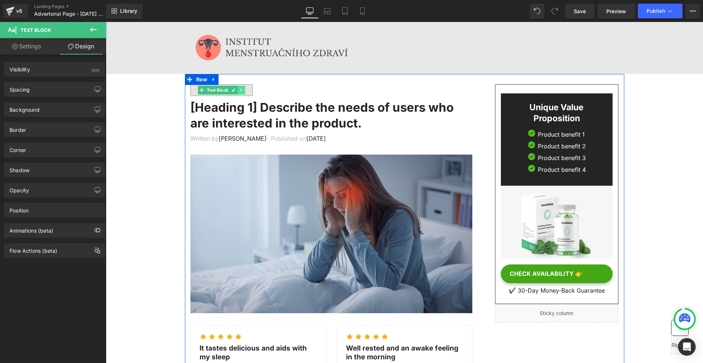
click at [240, 91] on icon at bounding box center [241, 90] width 4 height 4
click at [237, 91] on icon at bounding box center [237, 90] width 4 height 4
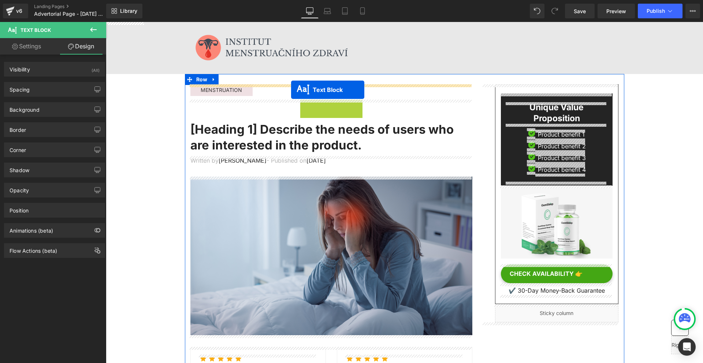
drag, startPoint x: 216, startPoint y: 104, endPoint x: 291, endPoint y: 90, distance: 76.4
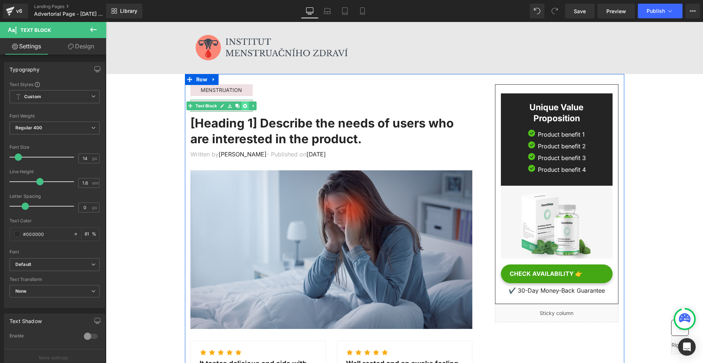
click at [243, 108] on icon at bounding box center [245, 106] width 4 height 4
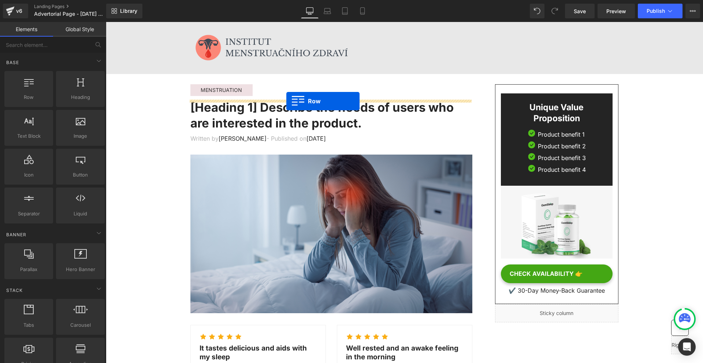
drag, startPoint x: 210, startPoint y: 121, endPoint x: 286, endPoint y: 101, distance: 78.3
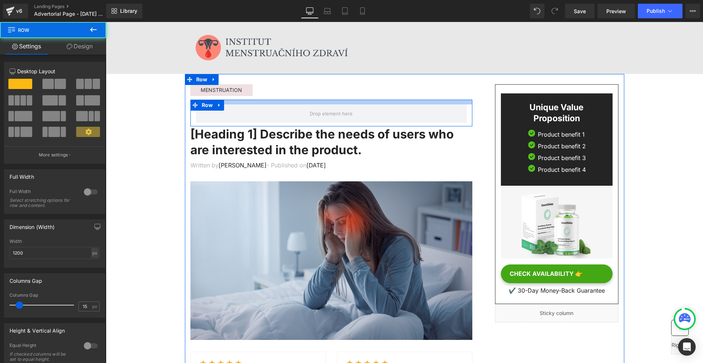
drag, startPoint x: 263, startPoint y: 100, endPoint x: 269, endPoint y: 93, distance: 9.1
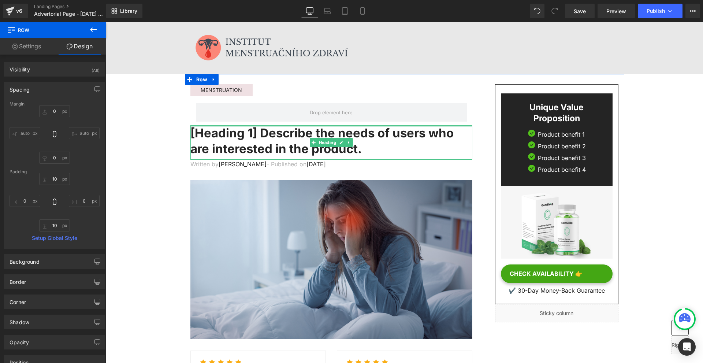
click at [210, 125] on div at bounding box center [331, 126] width 282 height 2
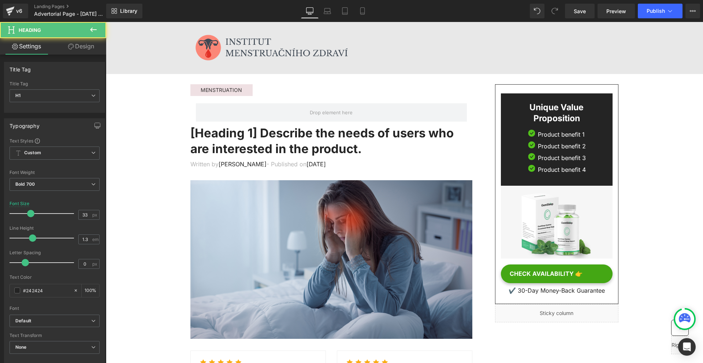
click at [80, 47] on link "Design" at bounding box center [81, 46] width 53 height 16
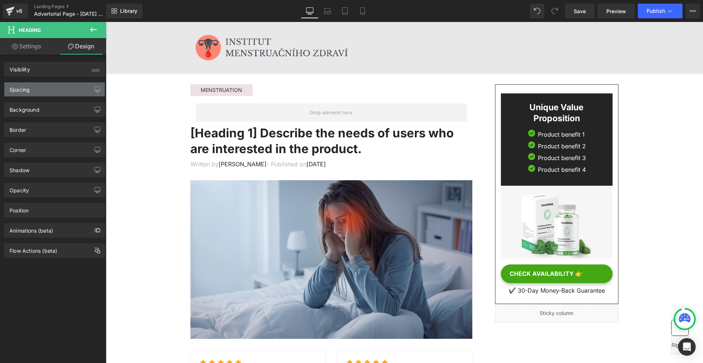
click at [61, 84] on div "Spacing" at bounding box center [54, 89] width 100 height 14
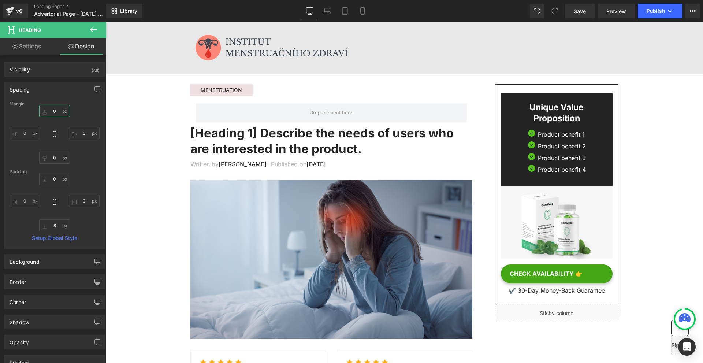
click at [58, 113] on input "0" at bounding box center [54, 111] width 31 height 12
type input "10"
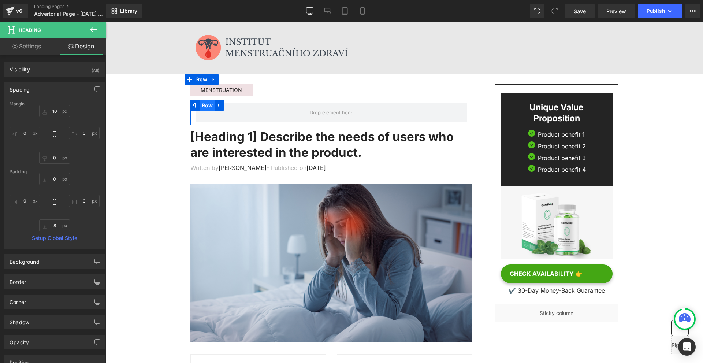
click at [210, 103] on span "Row" at bounding box center [207, 105] width 15 height 11
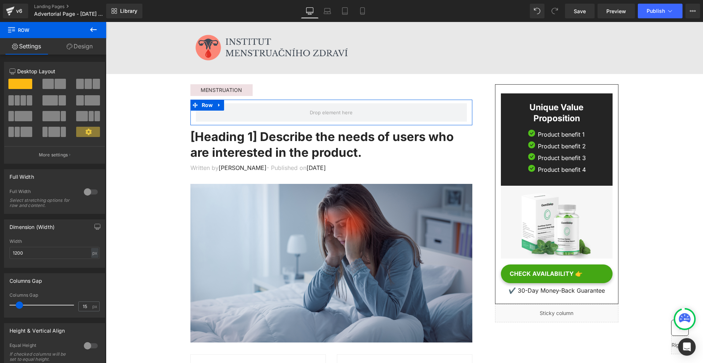
click at [85, 82] on span at bounding box center [88, 84] width 7 height 10
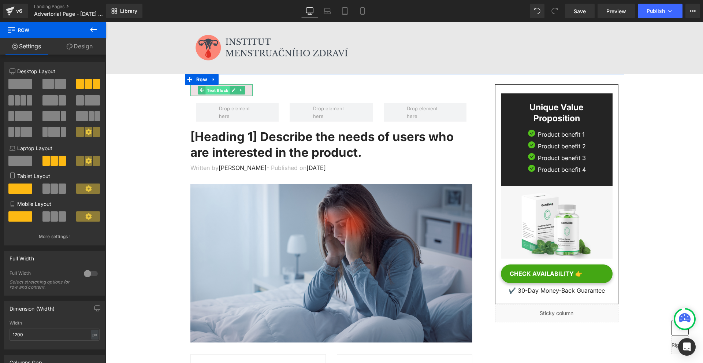
click at [218, 88] on span "Text Block" at bounding box center [217, 90] width 24 height 9
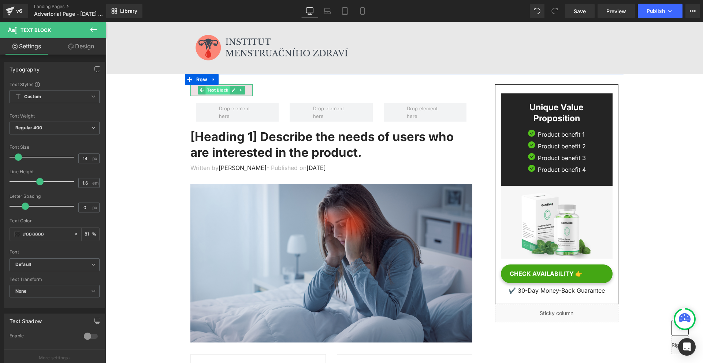
click at [217, 91] on span "Text Block" at bounding box center [217, 90] width 24 height 9
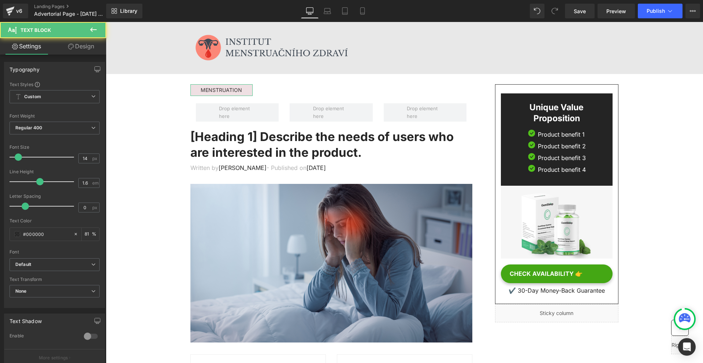
click at [90, 47] on link "Design" at bounding box center [81, 46] width 53 height 16
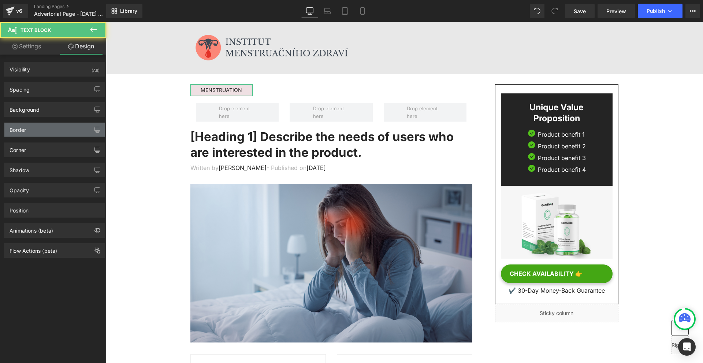
click at [39, 127] on div "Border" at bounding box center [54, 130] width 100 height 14
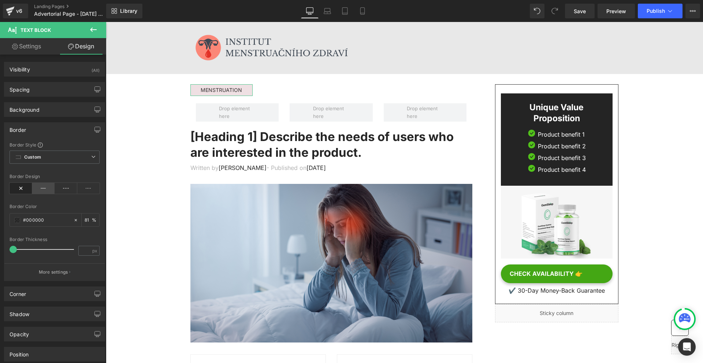
click at [44, 184] on icon at bounding box center [43, 188] width 23 height 11
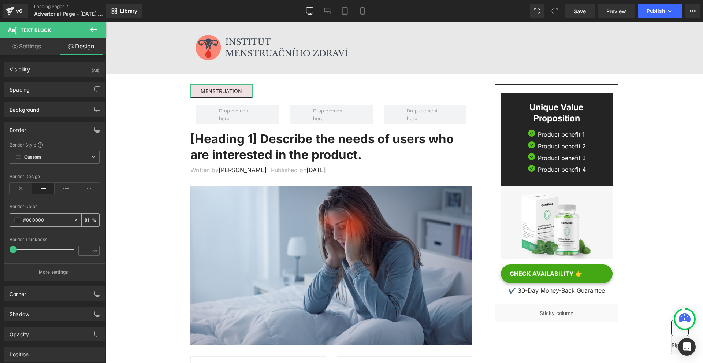
click at [52, 222] on input "#000000" at bounding box center [46, 220] width 47 height 8
paste input "fc8879"
type input "#fc8879"
click at [84, 249] on input "number" at bounding box center [85, 250] width 13 height 9
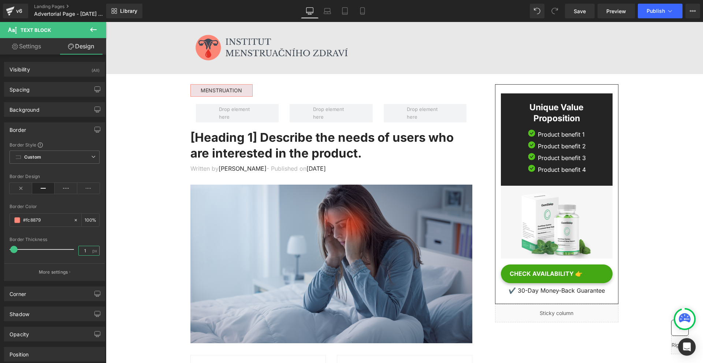
type input "1"
click at [91, 26] on icon at bounding box center [93, 29] width 9 height 9
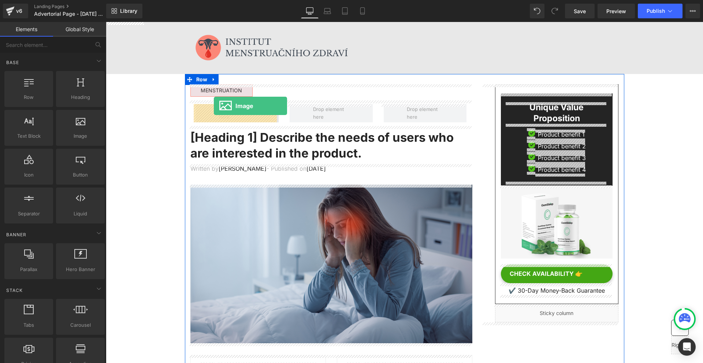
drag, startPoint x: 204, startPoint y: 148, endPoint x: 214, endPoint y: 106, distance: 43.5
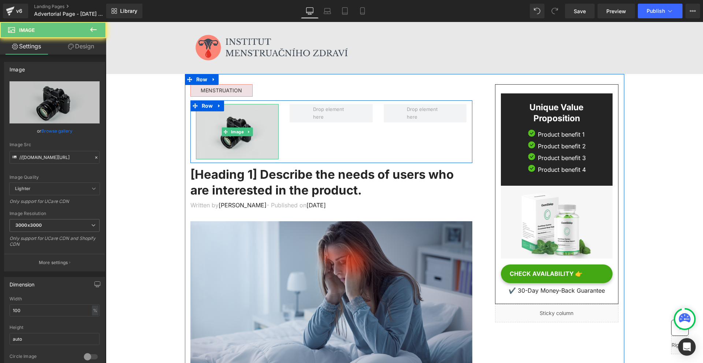
click at [218, 126] on img at bounding box center [237, 131] width 83 height 55
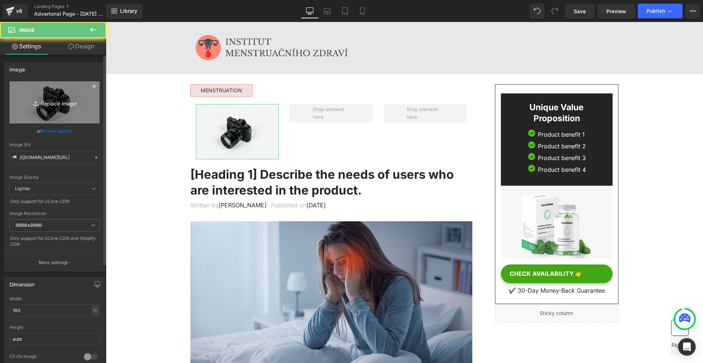
click at [74, 98] on icon "Replace Image" at bounding box center [54, 102] width 59 height 9
type input "C:\fakepath\Instagram_icon.png"
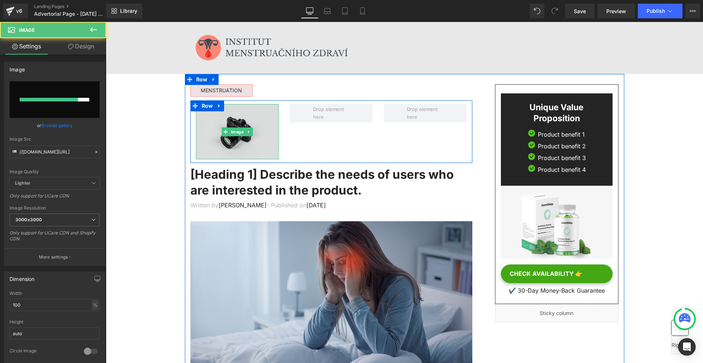
click at [253, 122] on img at bounding box center [237, 131] width 83 height 55
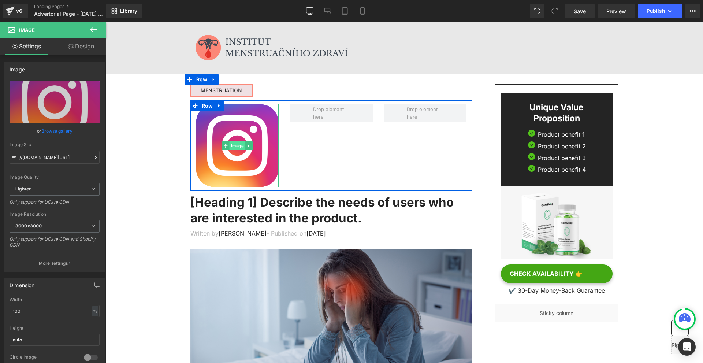
click at [236, 147] on span "Image" at bounding box center [237, 145] width 16 height 9
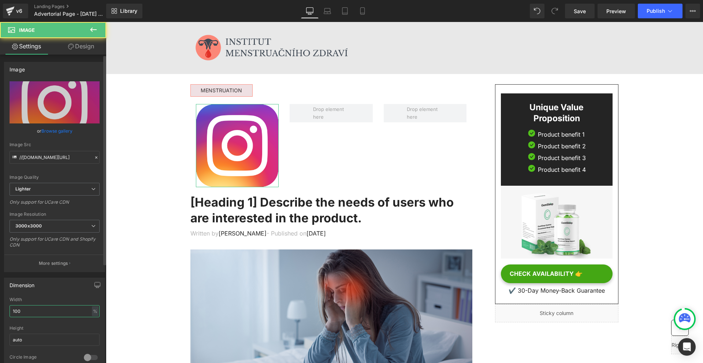
click at [53, 309] on input "100" at bounding box center [55, 311] width 90 height 12
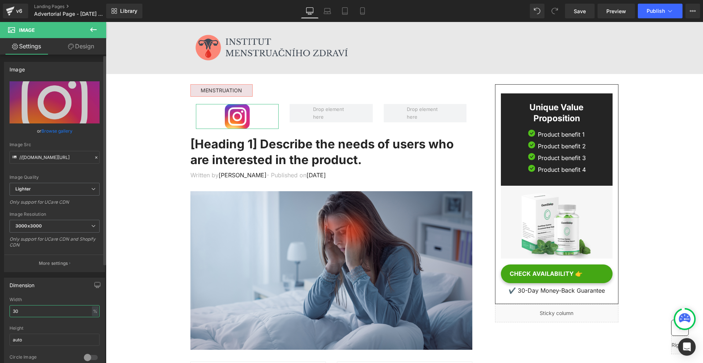
click at [53, 310] on input "30" at bounding box center [55, 311] width 90 height 12
click at [53, 310] on input "1" at bounding box center [55, 311] width 90 height 12
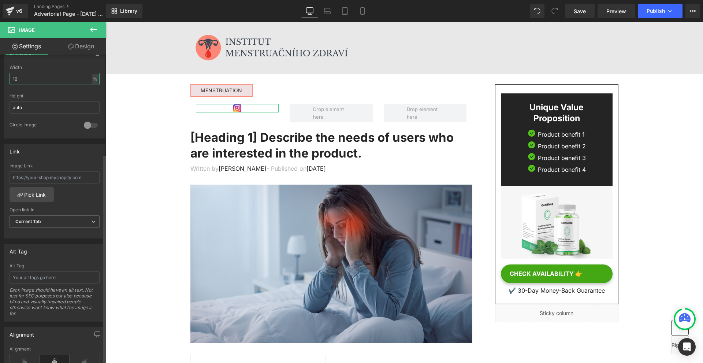
scroll to position [342, 0]
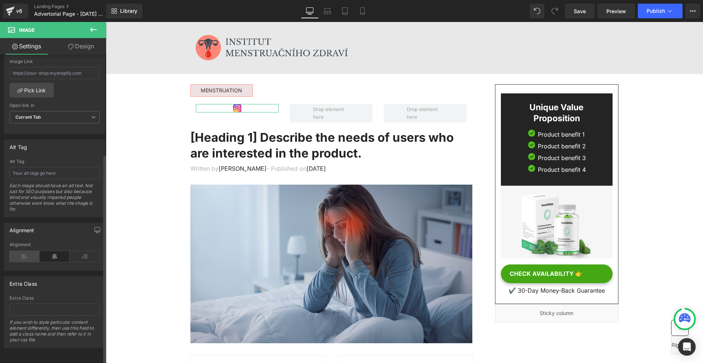
type input "10"
click at [30, 251] on icon at bounding box center [25, 256] width 30 height 11
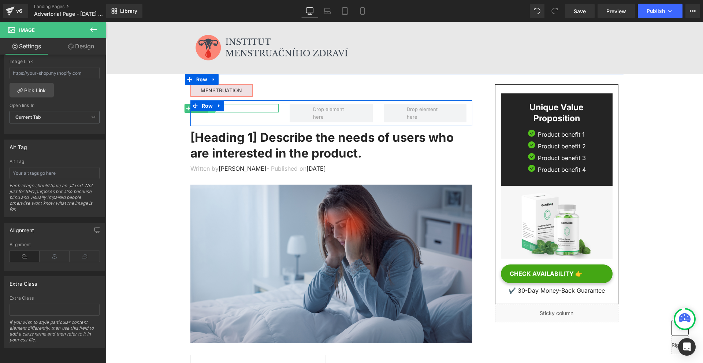
click at [211, 112] on link at bounding box center [211, 108] width 8 height 9
click at [212, 112] on link at bounding box center [216, 108] width 8 height 9
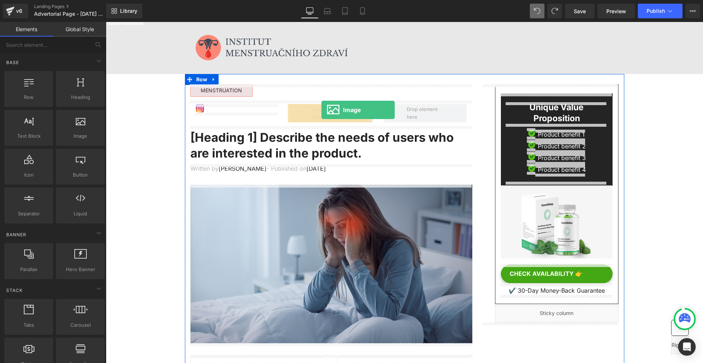
drag, startPoint x: 194, startPoint y: 143, endPoint x: 321, endPoint y: 110, distance: 131.3
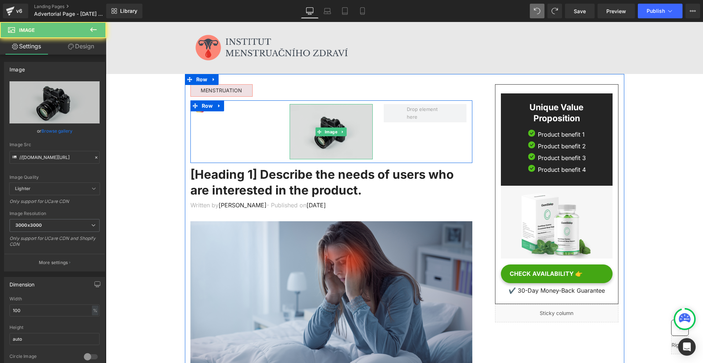
click at [297, 117] on img at bounding box center [330, 131] width 83 height 55
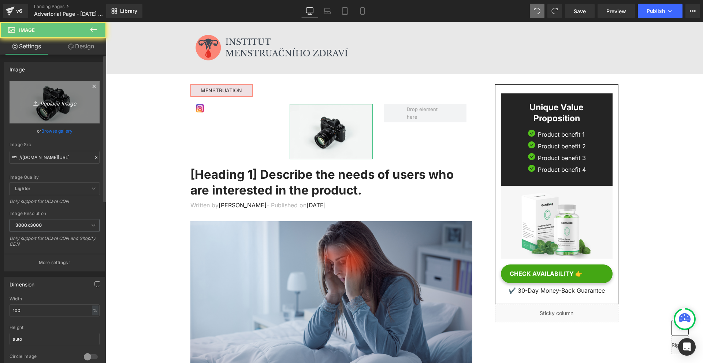
click at [64, 113] on link "Replace Image" at bounding box center [55, 102] width 90 height 42
type input "C:\fakepath\Facebook-Logosu.png"
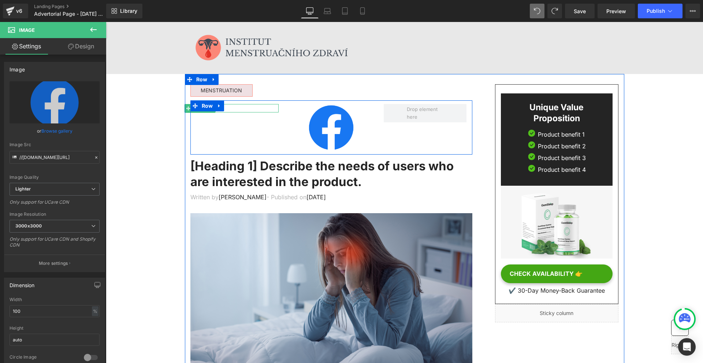
click at [198, 112] on span "Image" at bounding box center [200, 108] width 16 height 9
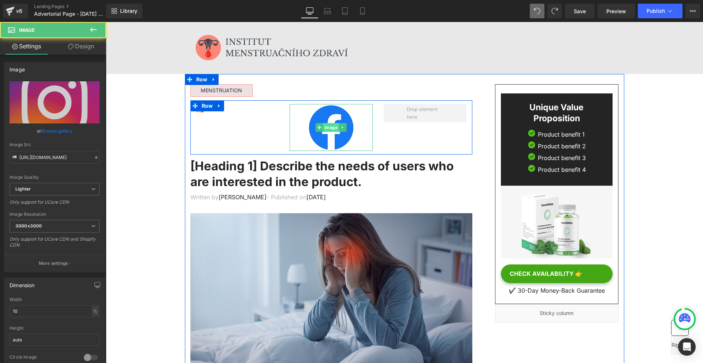
click at [326, 128] on span "Image" at bounding box center [331, 127] width 16 height 9
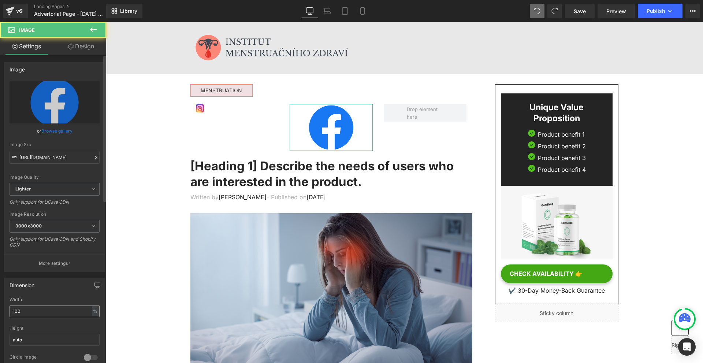
drag, startPoint x: 59, startPoint y: 299, endPoint x: 54, endPoint y: 307, distance: 9.4
click at [59, 299] on div "Width" at bounding box center [55, 299] width 90 height 5
click at [54, 307] on input "100" at bounding box center [55, 311] width 90 height 12
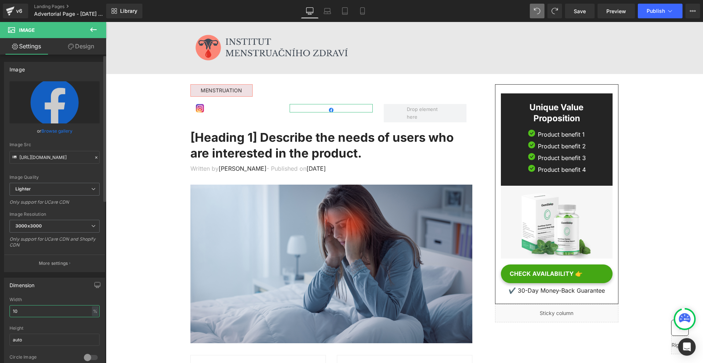
click at [54, 307] on input "10" at bounding box center [55, 311] width 90 height 12
click at [54, 307] on input "0" at bounding box center [55, 311] width 90 height 12
click at [54, 307] on input "20" at bounding box center [55, 311] width 90 height 12
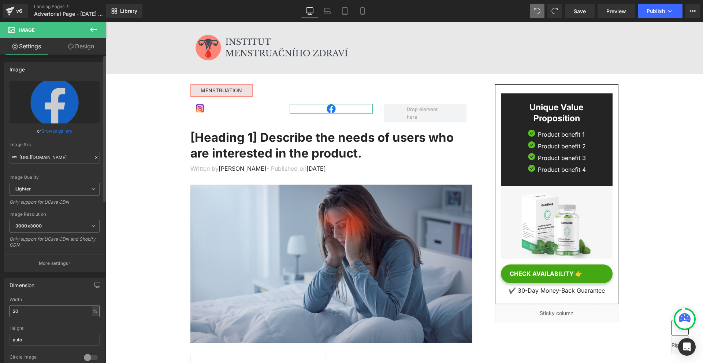
click at [54, 307] on input "20" at bounding box center [55, 311] width 90 height 12
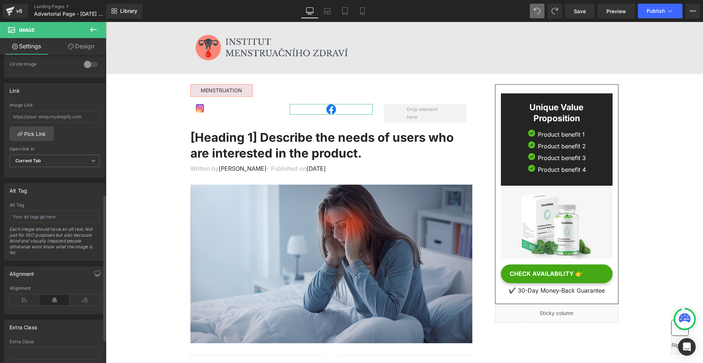
scroll to position [329, 0]
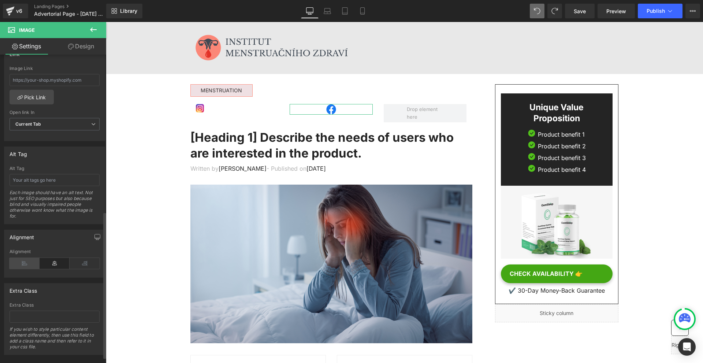
type input "22"
click at [26, 266] on icon at bounding box center [25, 263] width 30 height 11
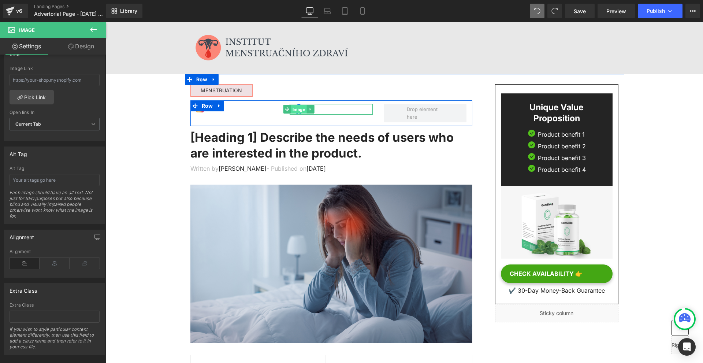
click at [295, 112] on span "Image" at bounding box center [299, 109] width 16 height 9
click at [298, 111] on span "Image" at bounding box center [299, 109] width 16 height 9
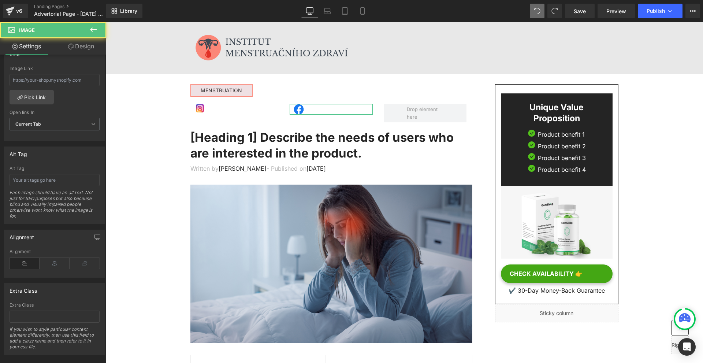
click at [69, 44] on icon at bounding box center [71, 47] width 6 height 6
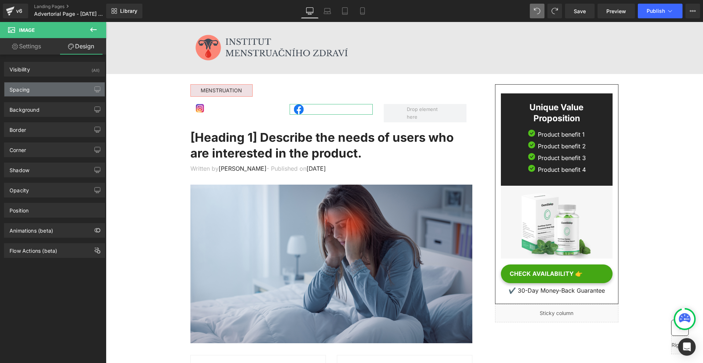
click at [29, 92] on div "Spacing" at bounding box center [20, 87] width 20 height 10
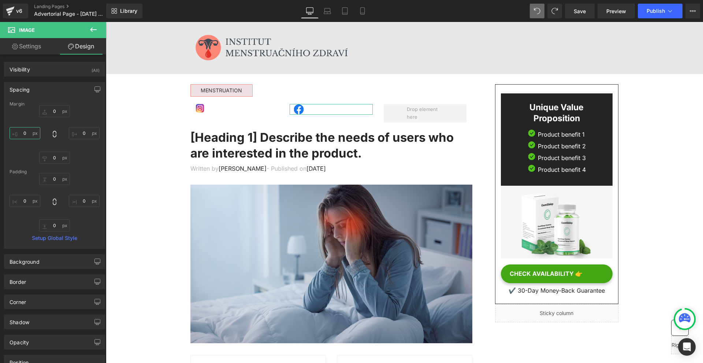
click at [26, 135] on input "0" at bounding box center [25, 133] width 31 height 12
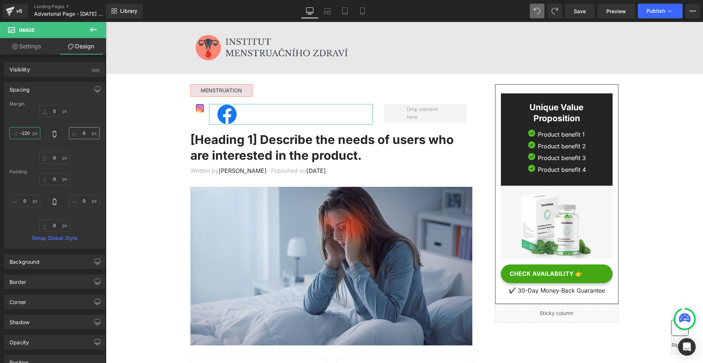
type input "-220"
click at [84, 131] on input "0" at bounding box center [84, 133] width 31 height 12
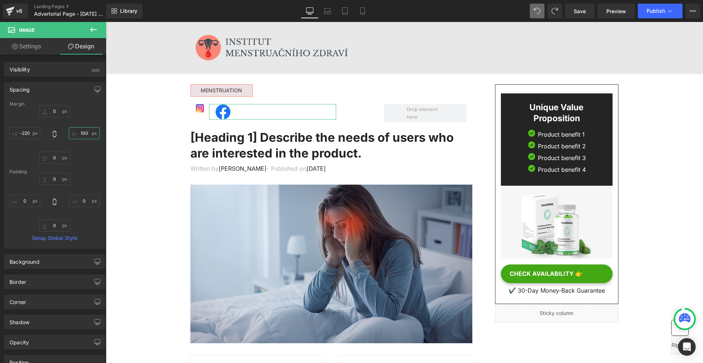
click at [84, 131] on input "100" at bounding box center [84, 133] width 31 height 12
click at [84, 131] on input "200" at bounding box center [84, 133] width 31 height 12
type input "220"
click at [56, 112] on input "0" at bounding box center [54, 111] width 31 height 12
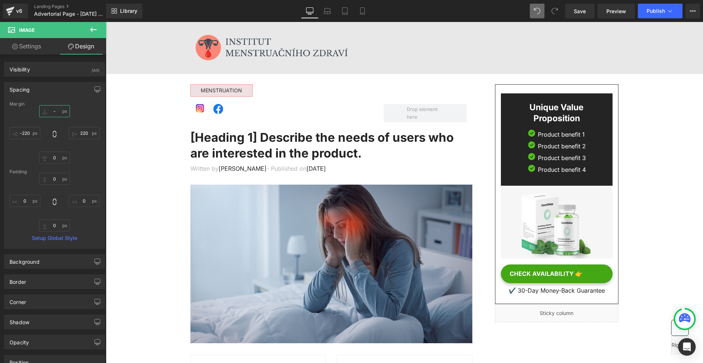
type input "-2"
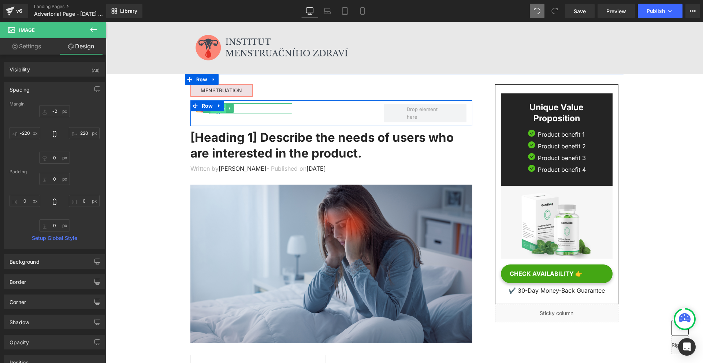
click at [218, 112] on span "Image" at bounding box center [218, 108] width 16 height 9
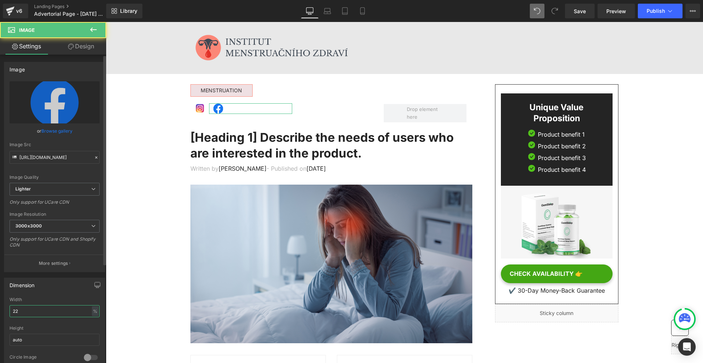
click at [31, 315] on input "22" at bounding box center [55, 311] width 90 height 12
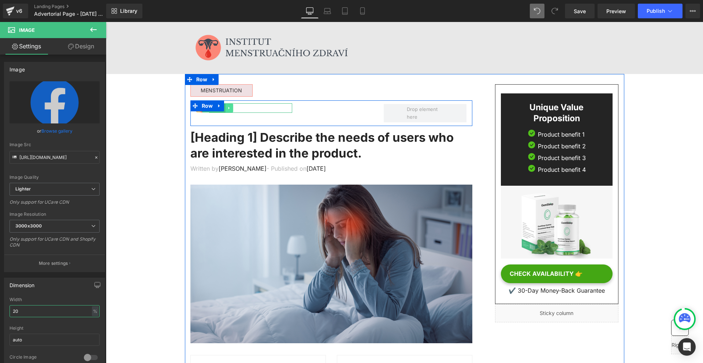
type input "20"
click at [226, 111] on link at bounding box center [229, 108] width 8 height 9
click at [225, 111] on link at bounding box center [225, 108] width 8 height 9
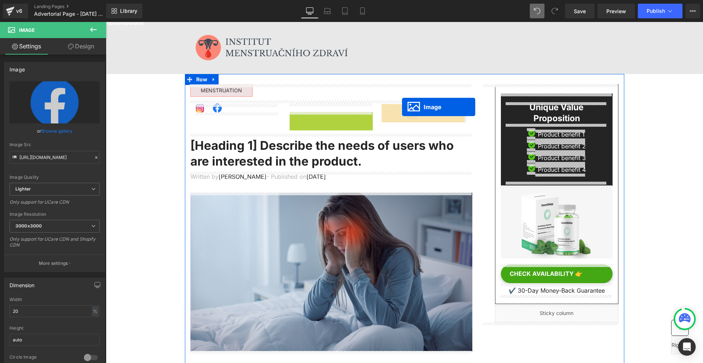
drag, startPoint x: 216, startPoint y: 118, endPoint x: 403, endPoint y: 106, distance: 187.0
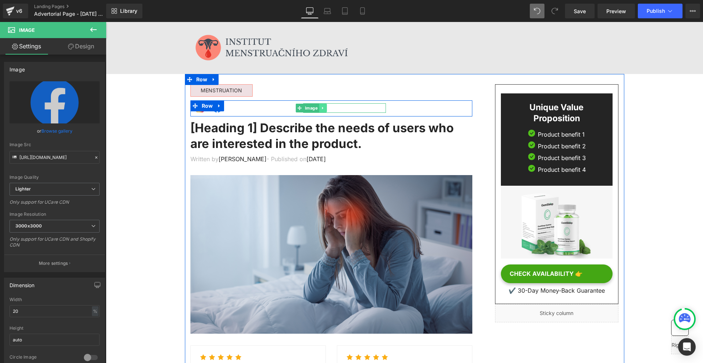
click at [322, 109] on icon at bounding box center [322, 108] width 1 height 3
click at [300, 107] on link "Image" at bounding box center [295, 108] width 23 height 9
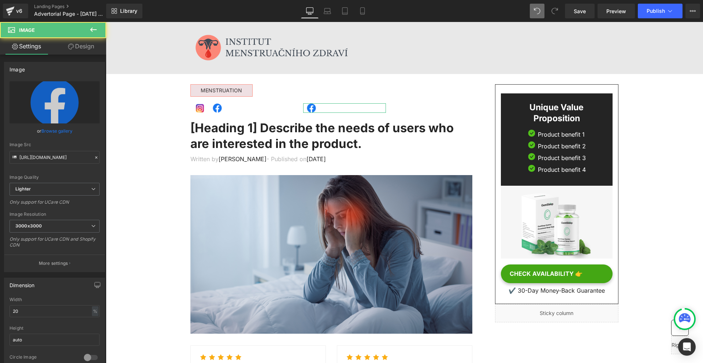
click at [85, 49] on link "Design" at bounding box center [81, 46] width 53 height 16
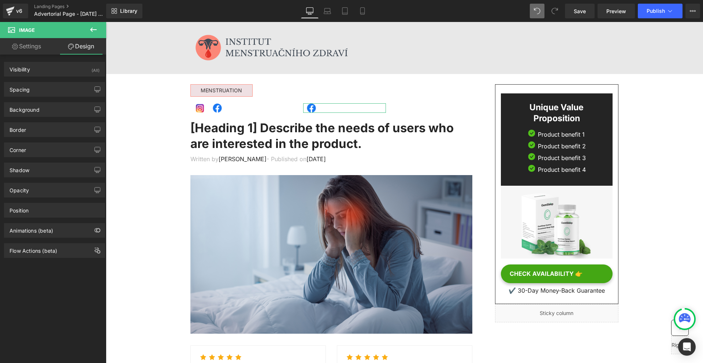
click at [36, 100] on div "Background Color & Image color Color transparent 0 % Image Replace Image Upload…" at bounding box center [54, 107] width 109 height 20
click at [35, 96] on div "Spacing" at bounding box center [54, 89] width 100 height 14
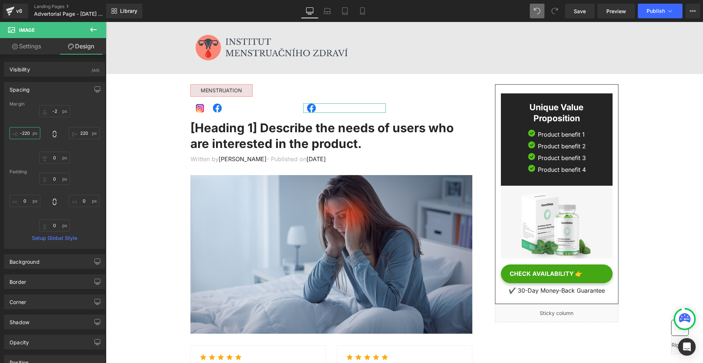
click at [29, 130] on input "-220" at bounding box center [25, 133] width 31 height 12
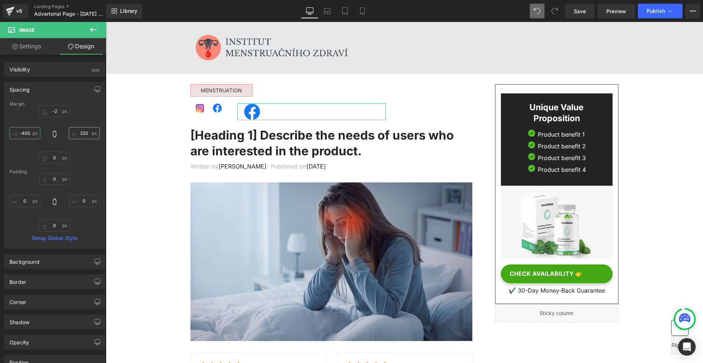
type input "-400"
click at [94, 129] on input "220" at bounding box center [84, 133] width 31 height 12
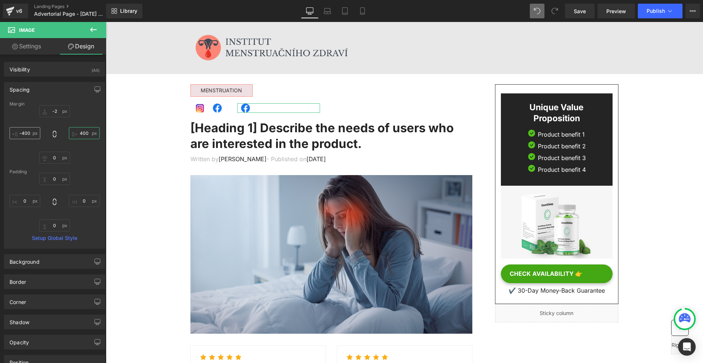
type input "400"
click at [40, 134] on input "-400" at bounding box center [25, 133] width 31 height 12
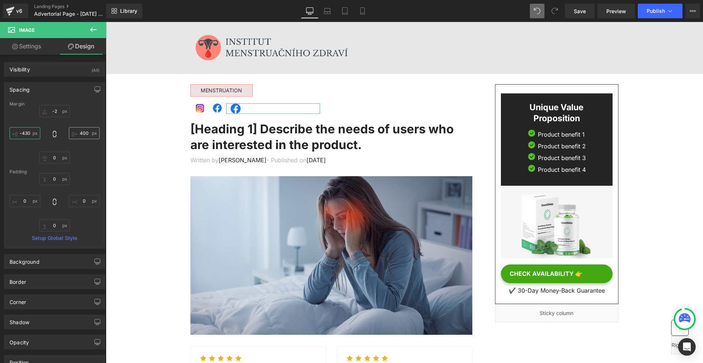
type input "-430"
click at [89, 131] on input "400" at bounding box center [84, 133] width 31 height 12
type input "410"
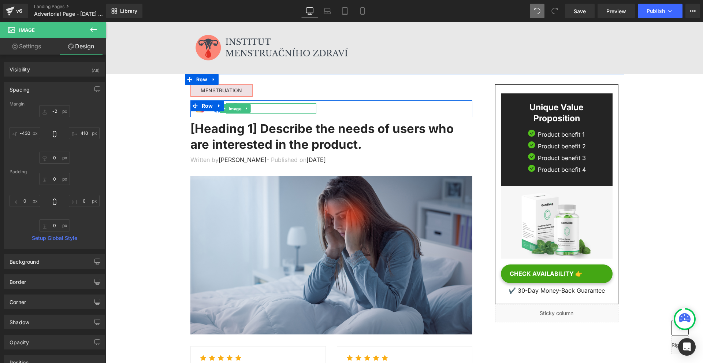
click at [233, 109] on span "Image" at bounding box center [235, 108] width 16 height 9
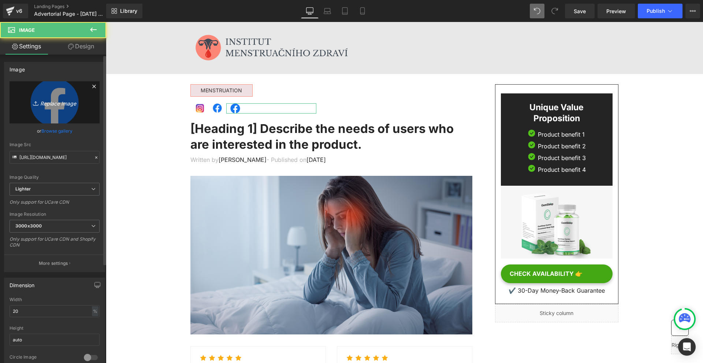
click at [75, 101] on icon "Replace Image" at bounding box center [54, 102] width 59 height 9
type input "C:\fakepath\twitter-logo-png_seeklogo-274043.png"
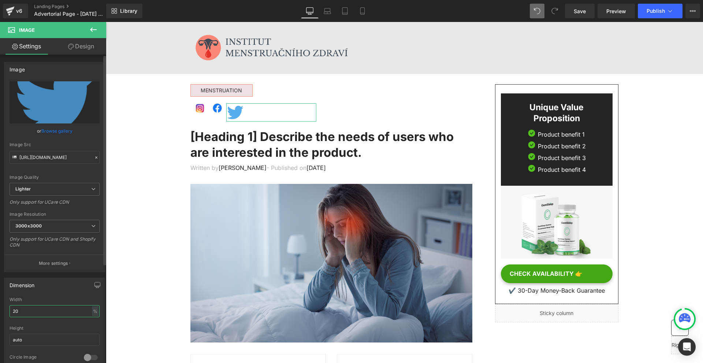
click at [50, 310] on input "20" at bounding box center [55, 311] width 90 height 12
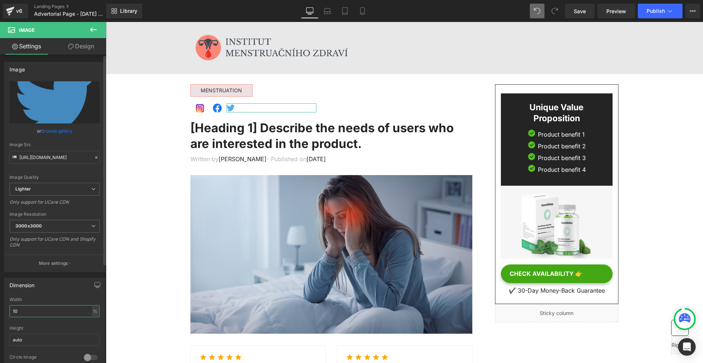
click at [68, 312] on input "10" at bounding box center [55, 311] width 90 height 12
click at [67, 314] on input "10" at bounding box center [55, 311] width 90 height 12
click at [67, 314] on input "2" at bounding box center [55, 311] width 90 height 12
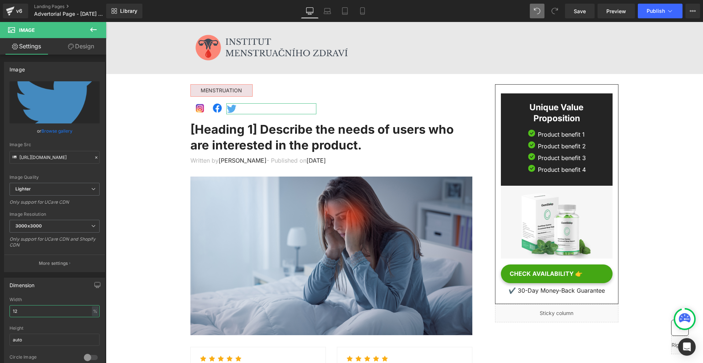
type input "12"
click at [85, 45] on link "Design" at bounding box center [81, 46] width 53 height 16
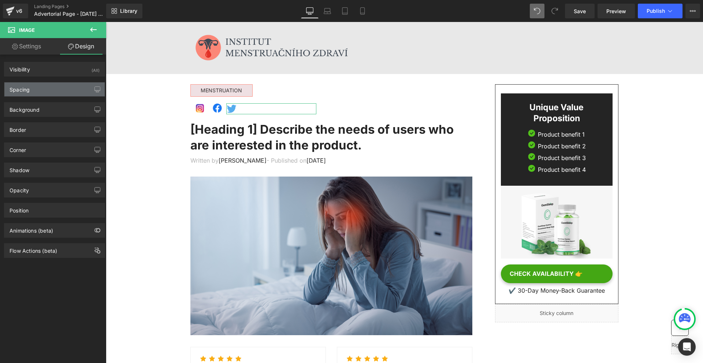
click at [56, 86] on div "Spacing" at bounding box center [54, 89] width 100 height 14
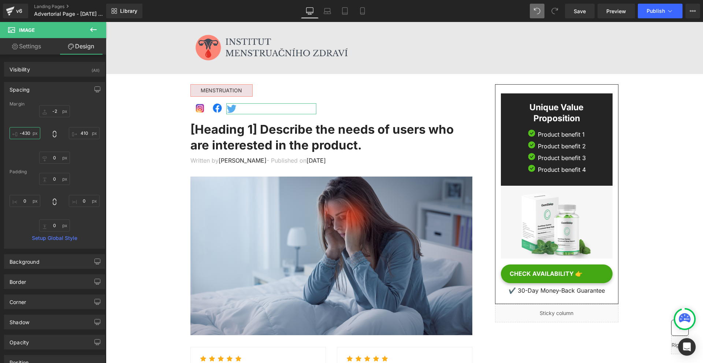
click at [30, 137] on input "-430" at bounding box center [25, 133] width 31 height 12
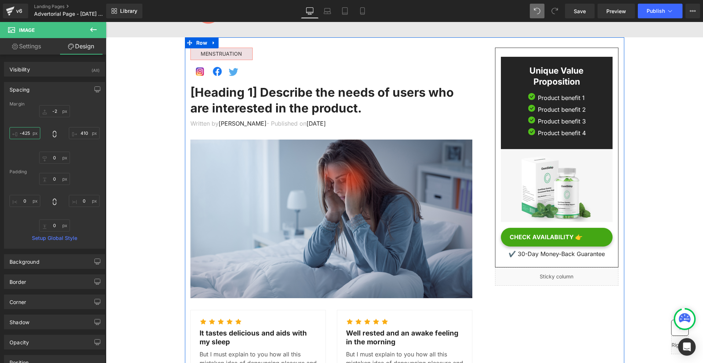
scroll to position [0, 0]
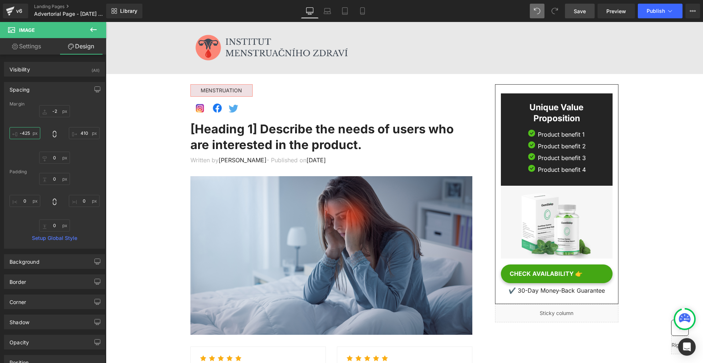
type input "-425"
click at [579, 13] on span "Save" at bounding box center [579, 11] width 12 height 8
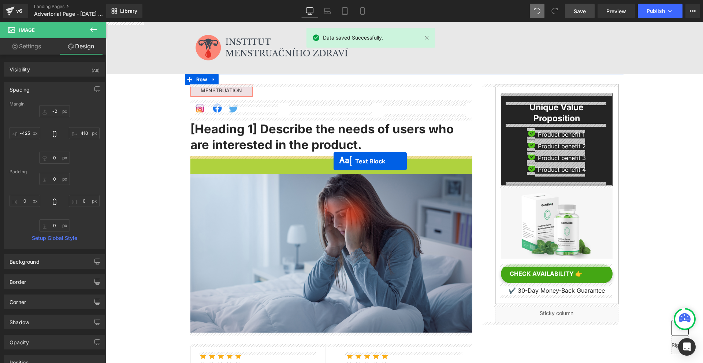
drag, startPoint x: 326, startPoint y: 168, endPoint x: 333, endPoint y: 161, distance: 10.4
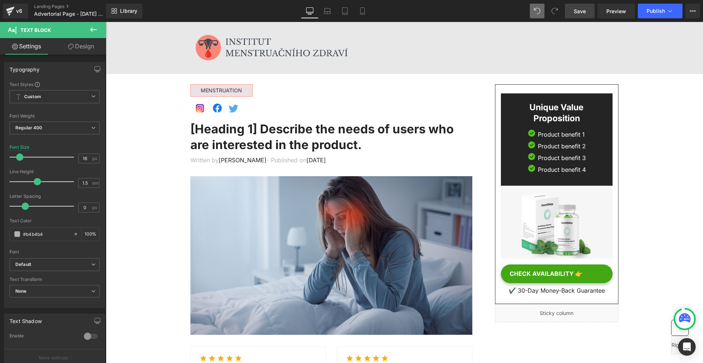
click at [90, 31] on icon at bounding box center [93, 29] width 9 height 9
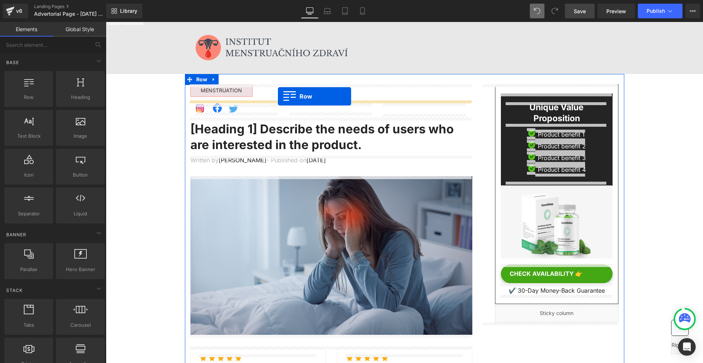
drag, startPoint x: 144, startPoint y: 104, endPoint x: 278, endPoint y: 96, distance: 134.1
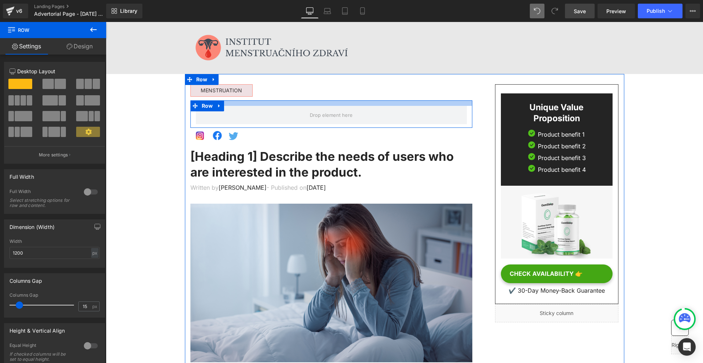
drag, startPoint x: 226, startPoint y: 101, endPoint x: 231, endPoint y: 93, distance: 9.7
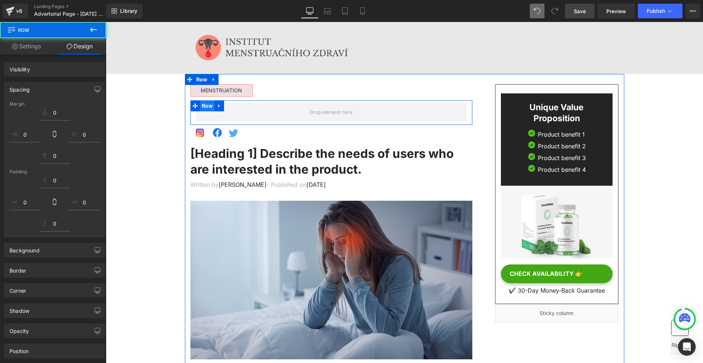
click at [205, 104] on span "Row" at bounding box center [207, 105] width 15 height 11
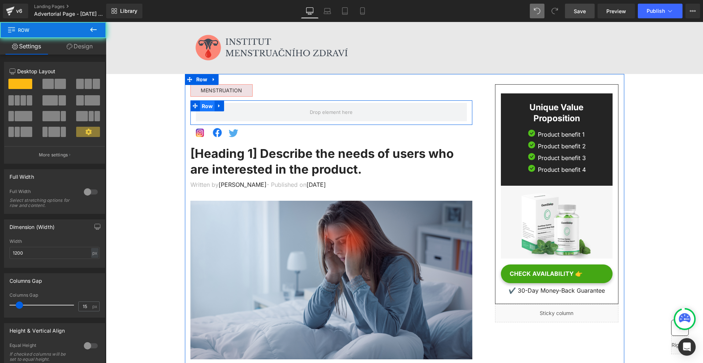
click at [205, 105] on span "Row" at bounding box center [207, 106] width 15 height 11
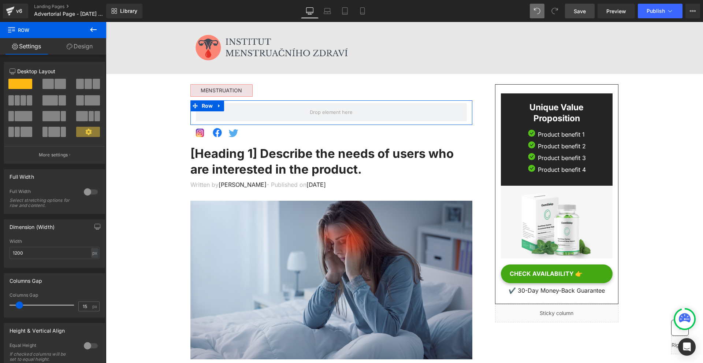
click at [60, 82] on span at bounding box center [60, 84] width 11 height 10
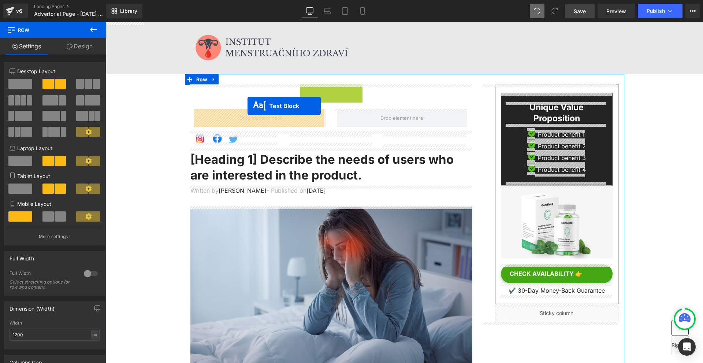
drag, startPoint x: 218, startPoint y: 89, endPoint x: 247, endPoint y: 106, distance: 34.1
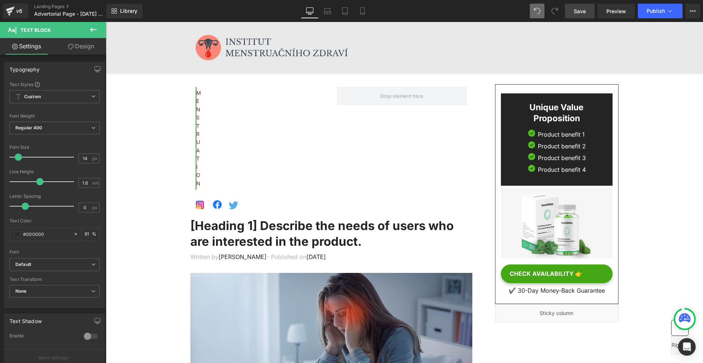
click at [75, 52] on link "Design" at bounding box center [81, 46] width 53 height 16
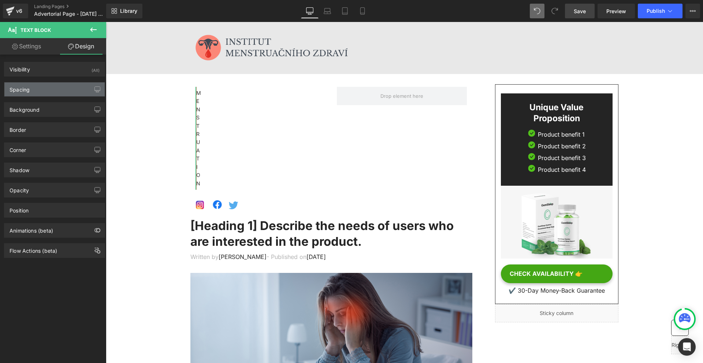
click at [46, 87] on div "Spacing" at bounding box center [54, 89] width 100 height 14
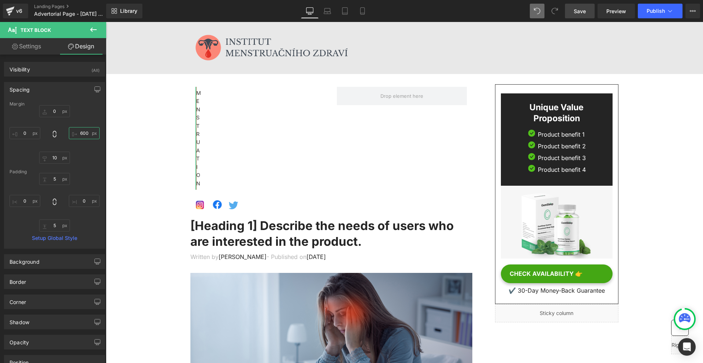
click at [87, 130] on input "600" at bounding box center [84, 133] width 31 height 12
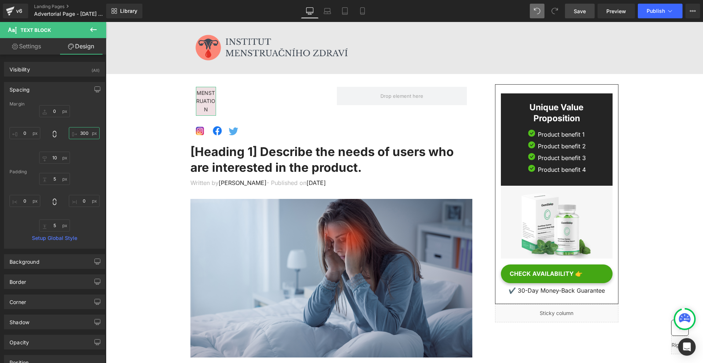
click at [91, 128] on input "300" at bounding box center [84, 133] width 31 height 12
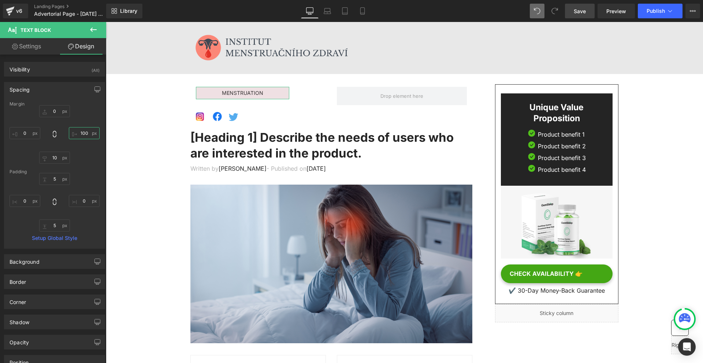
click at [91, 128] on input "100" at bounding box center [84, 133] width 31 height 12
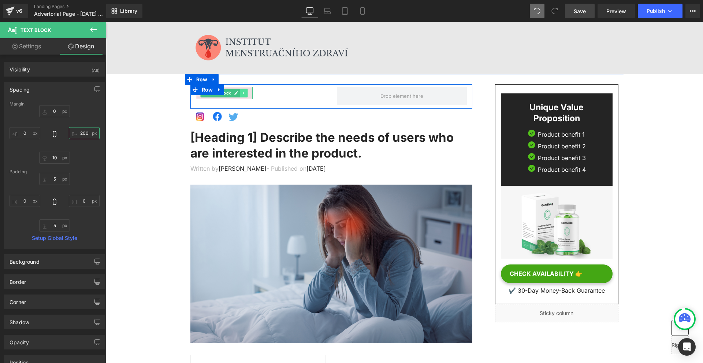
type input "200"
click at [243, 95] on icon at bounding box center [244, 93] width 4 height 4
click at [240, 95] on icon at bounding box center [240, 93] width 4 height 4
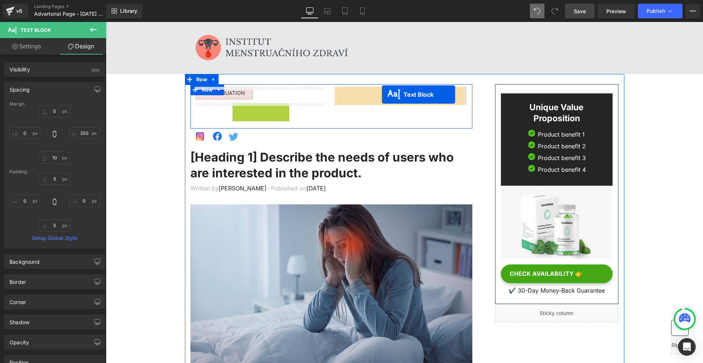
drag, startPoint x: 223, startPoint y: 110, endPoint x: 385, endPoint y: 94, distance: 162.9
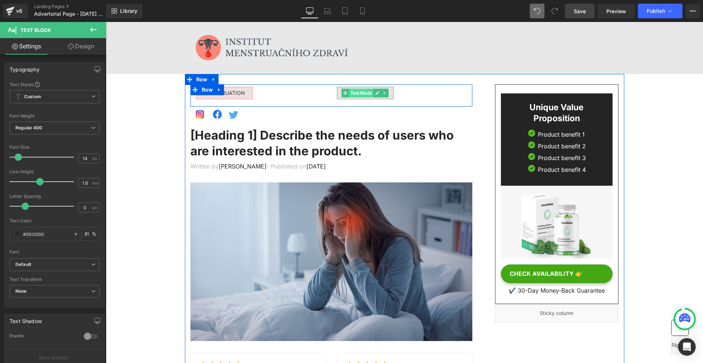
click at [360, 92] on span "Text Block" at bounding box center [361, 93] width 24 height 9
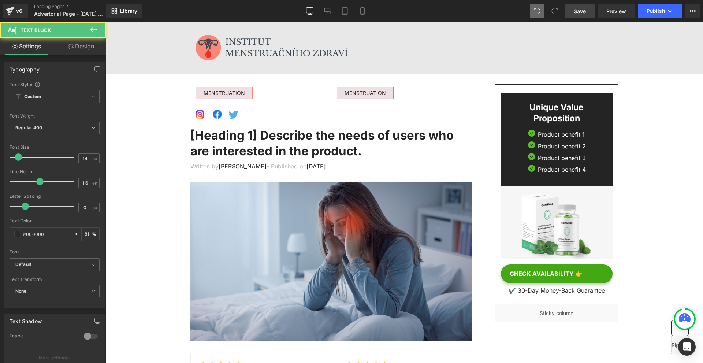
click at [94, 52] on link "Design" at bounding box center [81, 46] width 53 height 16
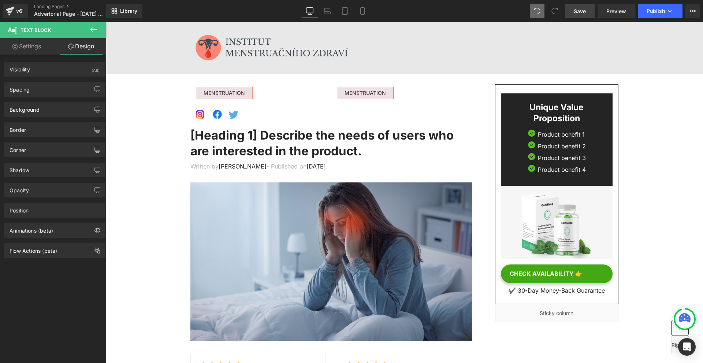
drag, startPoint x: 34, startPoint y: 89, endPoint x: 43, endPoint y: 100, distance: 14.3
click at [33, 89] on div "Spacing" at bounding box center [54, 89] width 100 height 14
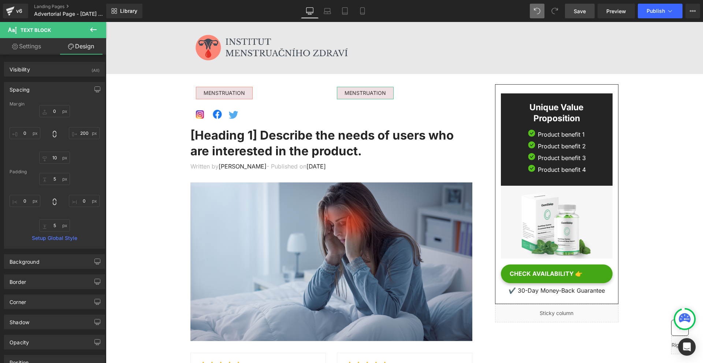
click at [42, 126] on div at bounding box center [55, 134] width 90 height 59
click at [39, 131] on input "text" at bounding box center [25, 133] width 31 height 12
type input "-220"
click at [87, 139] on div "-220" at bounding box center [55, 134] width 90 height 59
click at [88, 138] on input "text" at bounding box center [84, 133] width 31 height 12
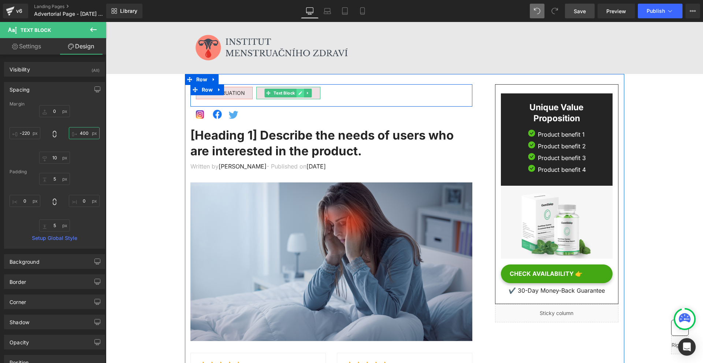
type input "400"
click at [298, 93] on icon at bounding box center [300, 93] width 4 height 4
click at [296, 93] on p "MENSTRUATION" at bounding box center [288, 93] width 63 height 8
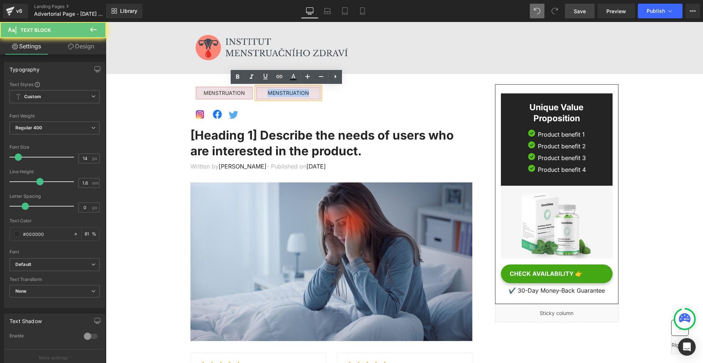
click at [296, 93] on p "MENSTRUATION" at bounding box center [288, 93] width 63 height 8
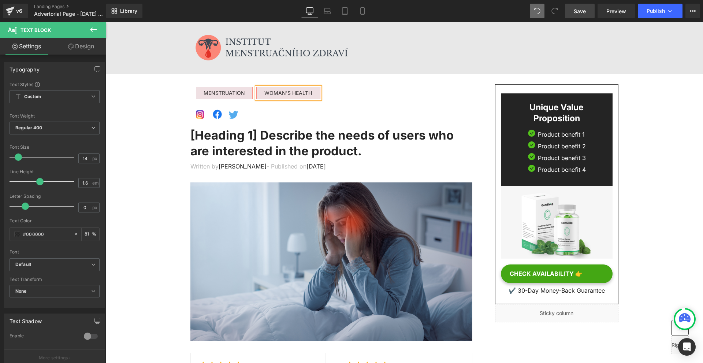
click at [405, 103] on div "MENSTRUATION Text Block WOMAN'S HEALTH Text Block Row" at bounding box center [331, 95] width 282 height 22
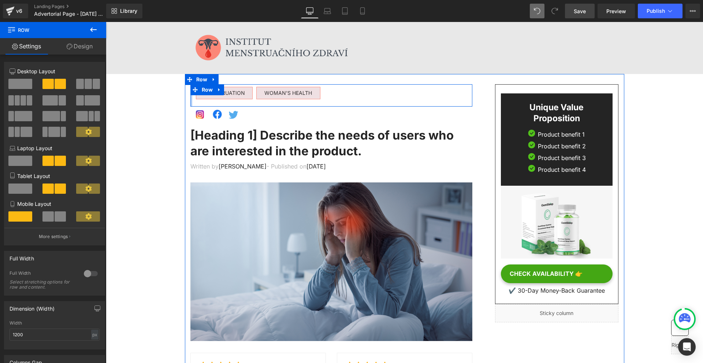
click at [190, 99] on div at bounding box center [191, 95] width 2 height 22
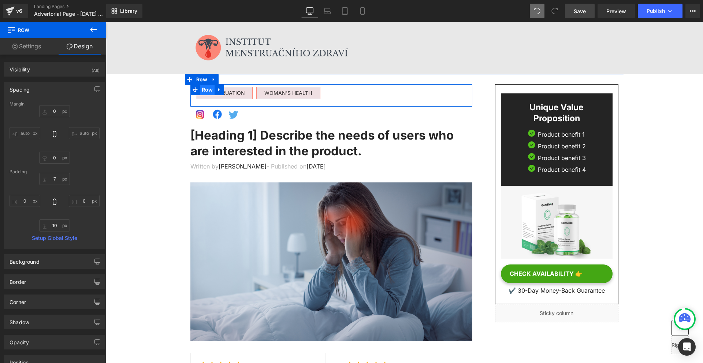
click at [203, 92] on span "Row" at bounding box center [207, 89] width 15 height 11
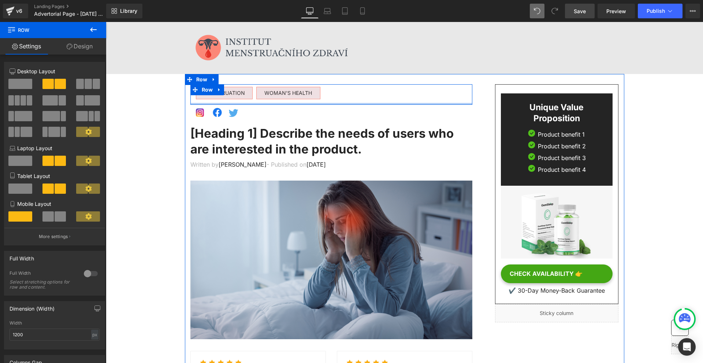
drag, startPoint x: 266, startPoint y: 105, endPoint x: 270, endPoint y: 102, distance: 5.4
click at [270, 102] on div "MENSTRUATION Text Block WOMAN'S HEALTH Text Block Row" at bounding box center [331, 94] width 282 height 20
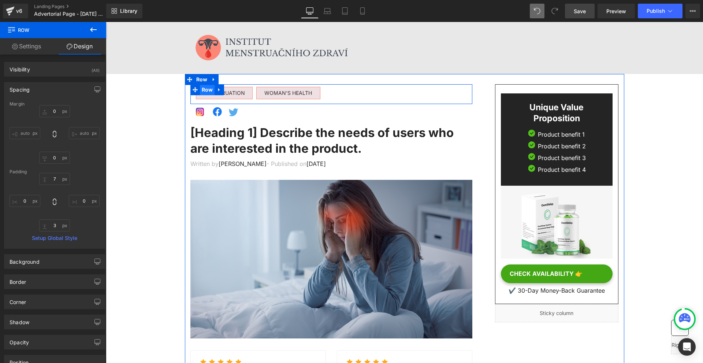
click at [207, 94] on span "Row" at bounding box center [207, 89] width 15 height 11
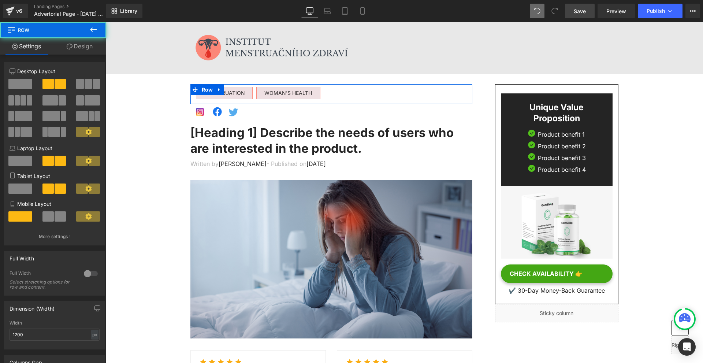
click at [55, 39] on link "Design" at bounding box center [79, 46] width 53 height 16
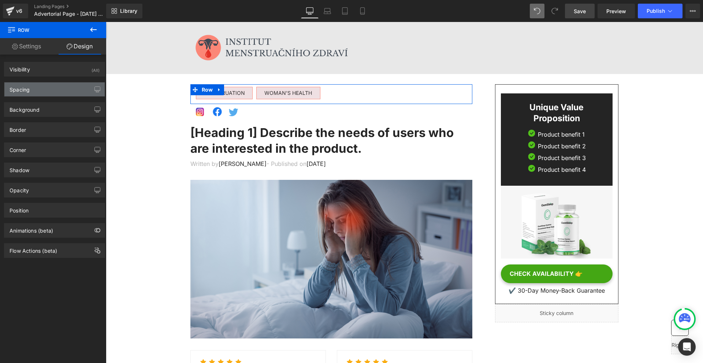
click at [41, 85] on div "Spacing" at bounding box center [54, 89] width 100 height 14
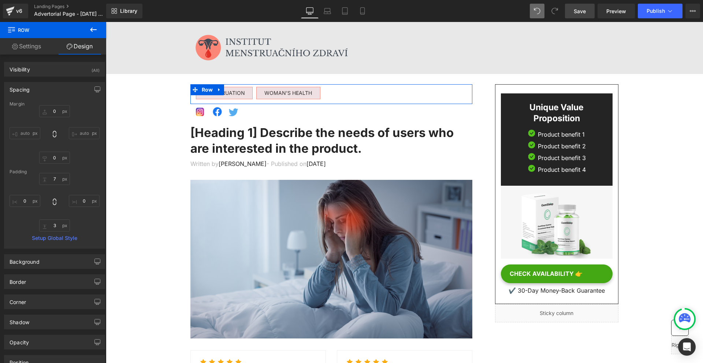
click at [38, 131] on input "auto" at bounding box center [25, 133] width 31 height 12
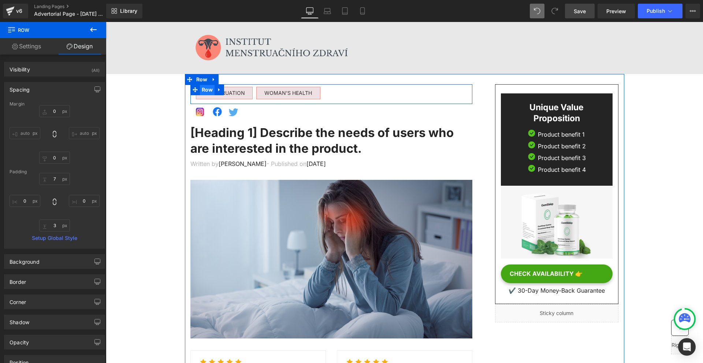
click at [200, 90] on span "Row" at bounding box center [207, 89] width 15 height 11
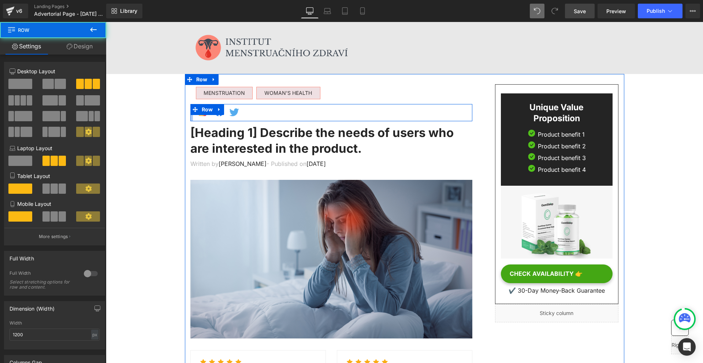
click at [191, 115] on div at bounding box center [191, 112] width 3 height 17
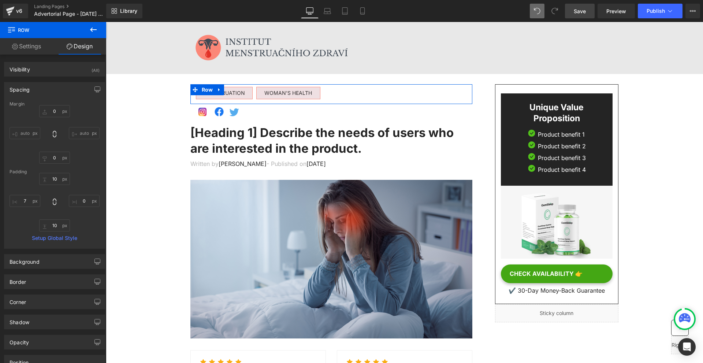
click at [193, 96] on div "MENSTRUATION Text Block" at bounding box center [260, 95] width 141 height 16
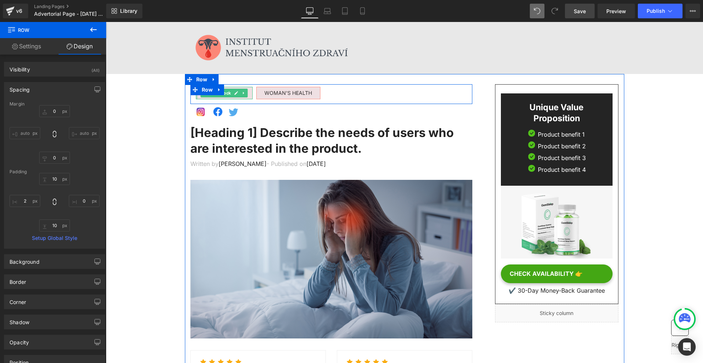
click at [196, 97] on div at bounding box center [197, 93] width 2 height 12
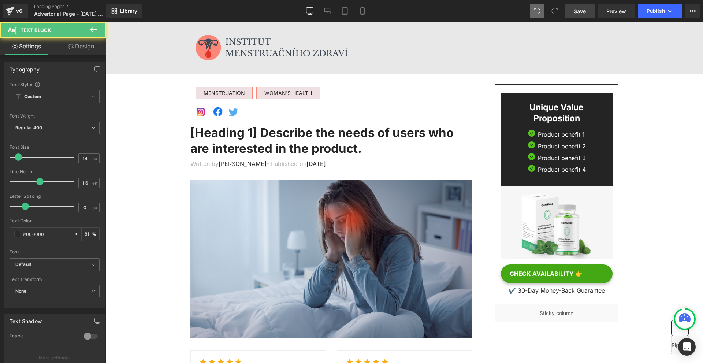
click at [65, 53] on link "Design" at bounding box center [81, 46] width 53 height 16
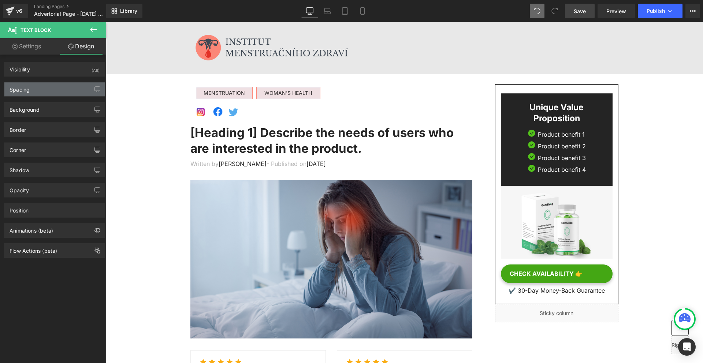
click at [38, 85] on div "Spacing" at bounding box center [54, 89] width 100 height 14
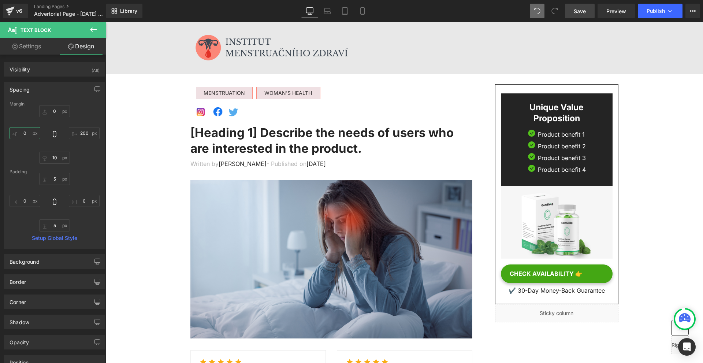
click at [34, 133] on input "0" at bounding box center [25, 133] width 31 height 12
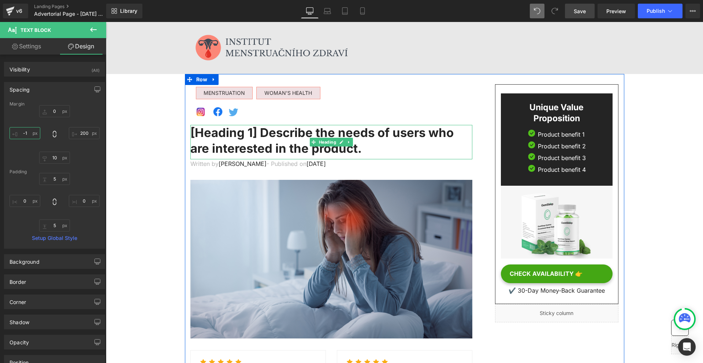
type input "-15"
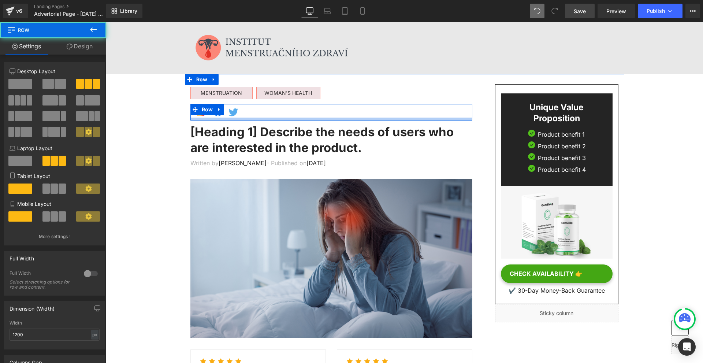
click at [301, 119] on div at bounding box center [331, 118] width 282 height 3
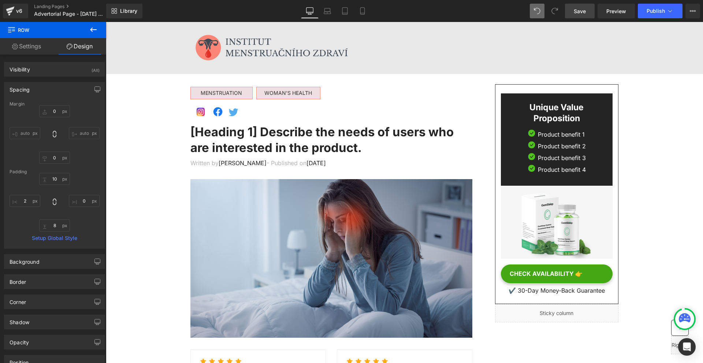
click at [582, 19] on div "Library Desktop Desktop Laptop Tablet Mobile Save Preview Publish Scheduled Vie…" at bounding box center [404, 11] width 596 height 22
click at [584, 14] on span "Save" at bounding box center [579, 11] width 12 height 8
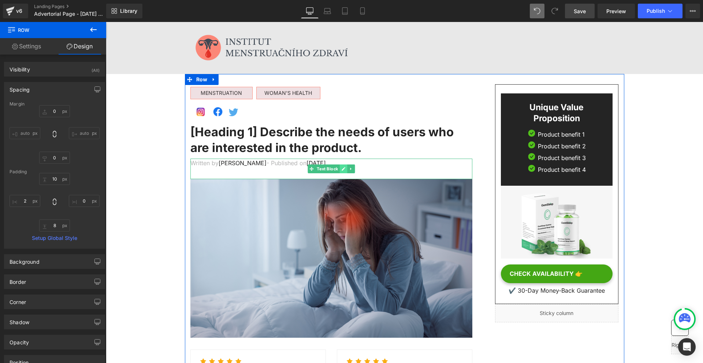
click at [345, 169] on link at bounding box center [343, 168] width 8 height 9
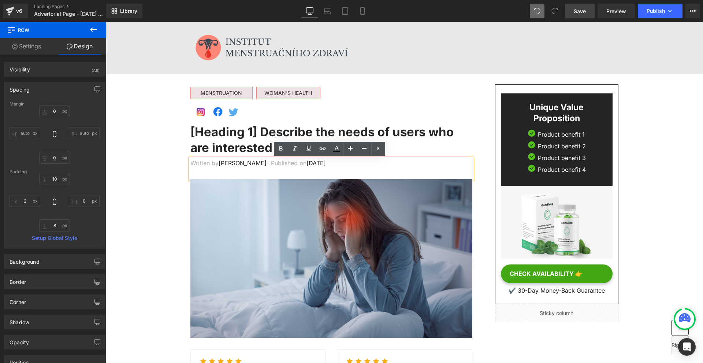
click at [479, 154] on div "Unique Value Proposition Heading Image Product benefit 1 Text Block Image Produ…" at bounding box center [551, 203] width 146 height 238
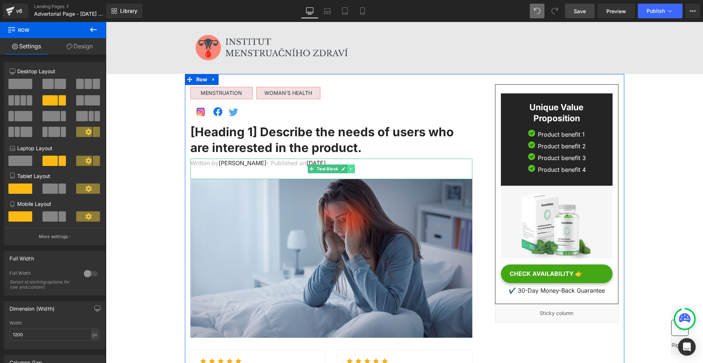
click at [349, 170] on icon at bounding box center [351, 168] width 4 height 4
click at [346, 170] on icon at bounding box center [347, 168] width 4 height 4
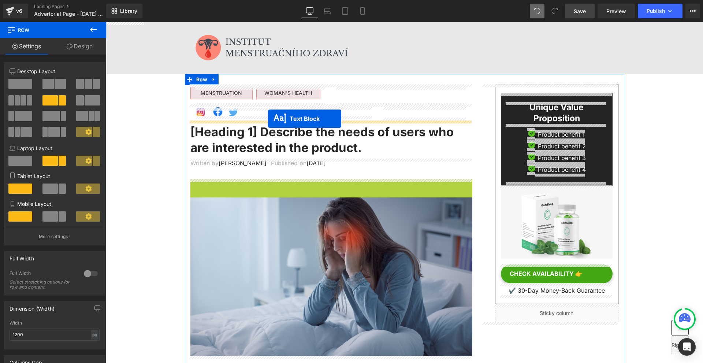
drag, startPoint x: 322, startPoint y: 186, endPoint x: 268, endPoint y: 118, distance: 87.0
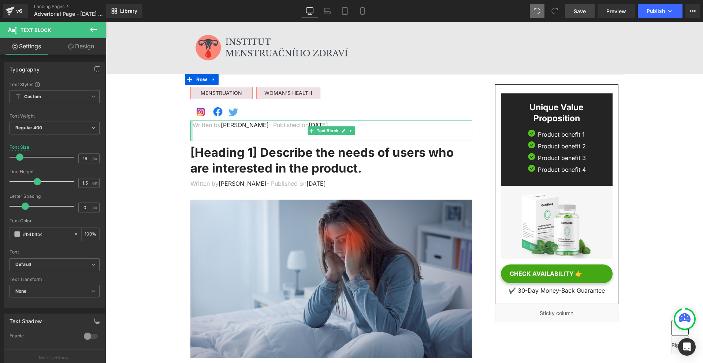
drag, startPoint x: 190, startPoint y: 131, endPoint x: 210, endPoint y: 136, distance: 20.9
click at [192, 130] on div "Written by Dr.Marcus - Published on Feb 28, 2023 Text Block" at bounding box center [331, 130] width 282 height 20
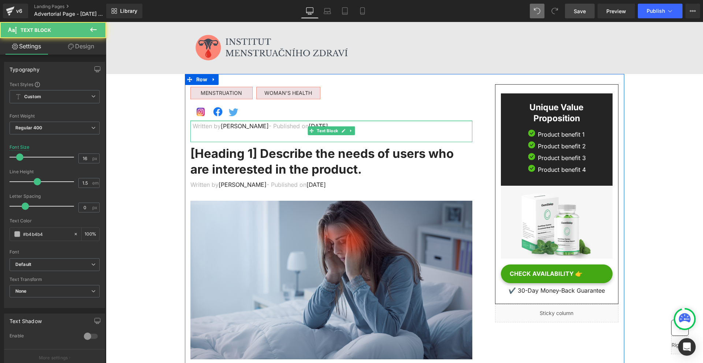
click at [207, 123] on div "Written by Dr.Marcus - Published on Feb 28, 2023 Text Block" at bounding box center [331, 131] width 282 height 22
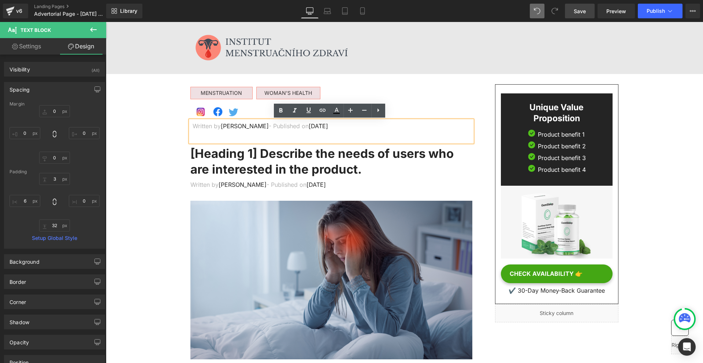
click at [206, 136] on div "Written by Dr.Marcus - Published on Feb 28, 2023" at bounding box center [331, 131] width 282 height 22
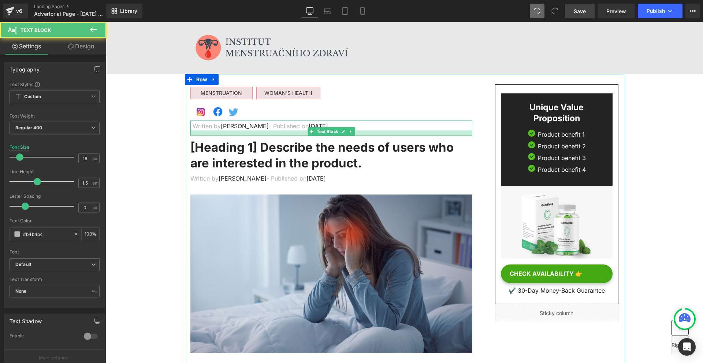
click at [208, 134] on div at bounding box center [331, 132] width 282 height 5
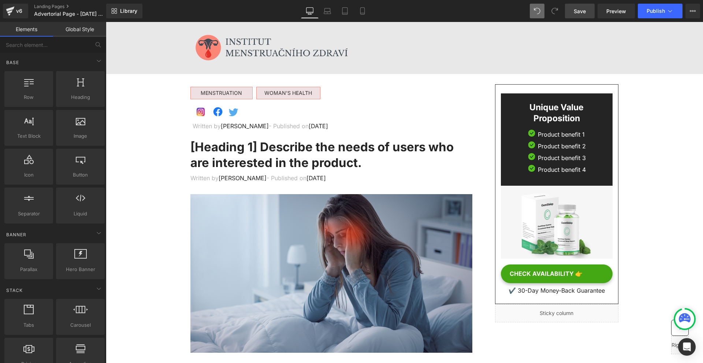
click at [198, 126] on p "Written by Dr.Marcus - Published on Feb 28, 2023" at bounding box center [332, 125] width 280 height 9
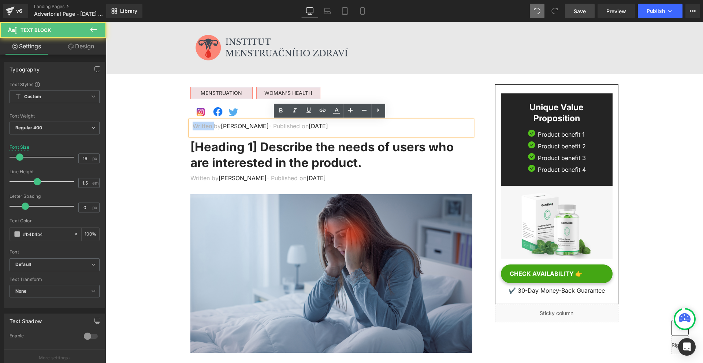
click at [198, 126] on p "Written by Dr.Marcus - Published on Feb 28, 2023" at bounding box center [332, 125] width 280 height 9
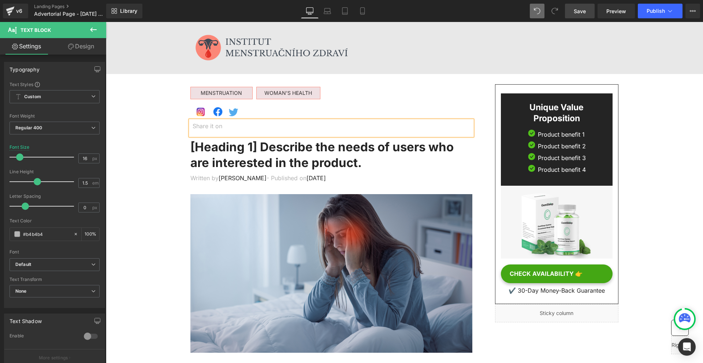
click at [201, 126] on p "Share it on" at bounding box center [332, 125] width 280 height 9
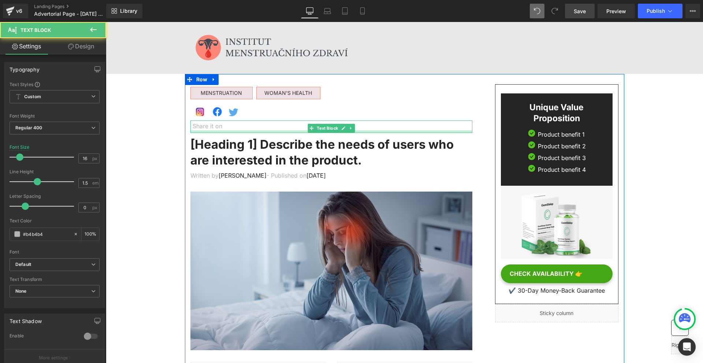
click at [240, 132] on div at bounding box center [331, 131] width 282 height 3
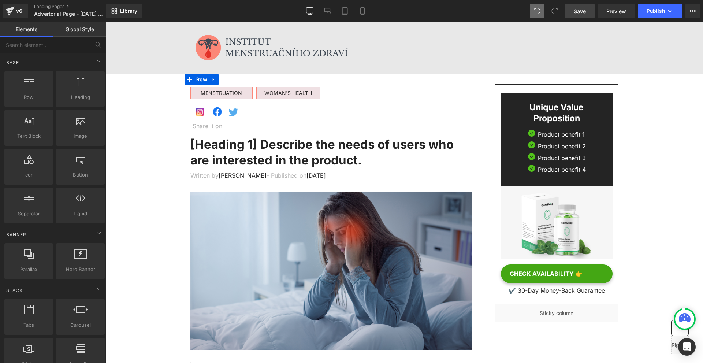
click at [237, 125] on p "Share it on" at bounding box center [332, 125] width 280 height 9
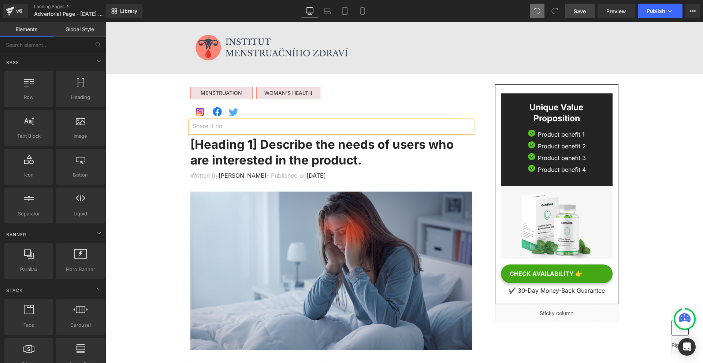
click at [237, 125] on p "Share it on" at bounding box center [332, 125] width 280 height 9
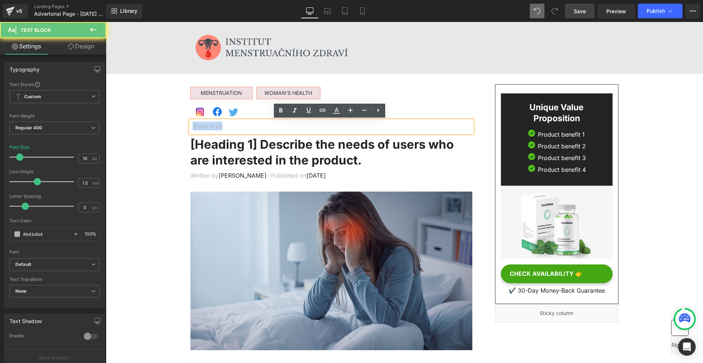
click at [237, 125] on p "Share it on" at bounding box center [332, 125] width 280 height 9
click at [305, 112] on icon at bounding box center [308, 110] width 9 height 9
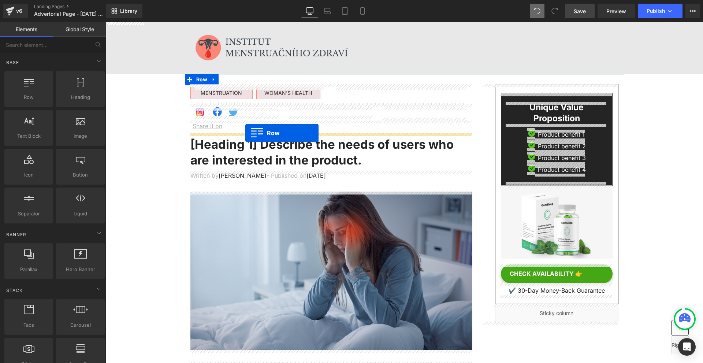
drag, startPoint x: 139, startPoint y: 111, endPoint x: 245, endPoint y: 133, distance: 108.6
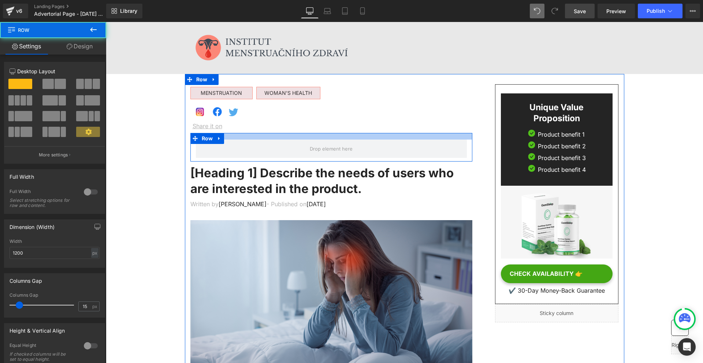
drag, startPoint x: 256, startPoint y: 134, endPoint x: 257, endPoint y: 129, distance: 4.5
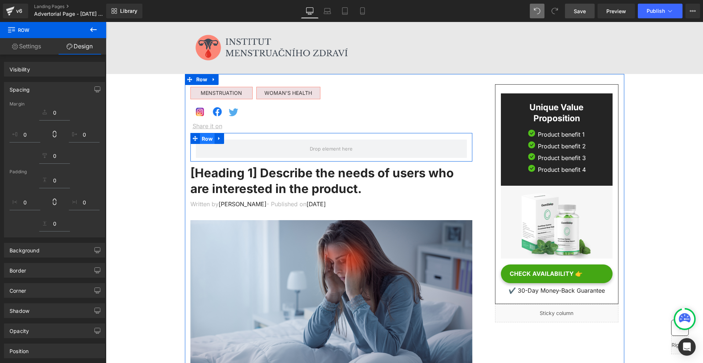
click at [205, 140] on span "Row" at bounding box center [207, 138] width 15 height 11
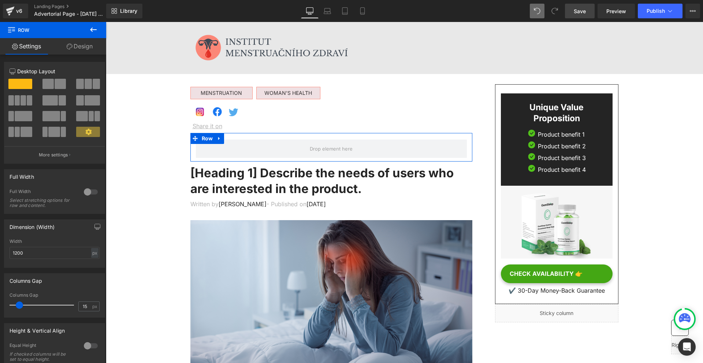
click at [81, 103] on span at bounding box center [79, 100] width 7 height 10
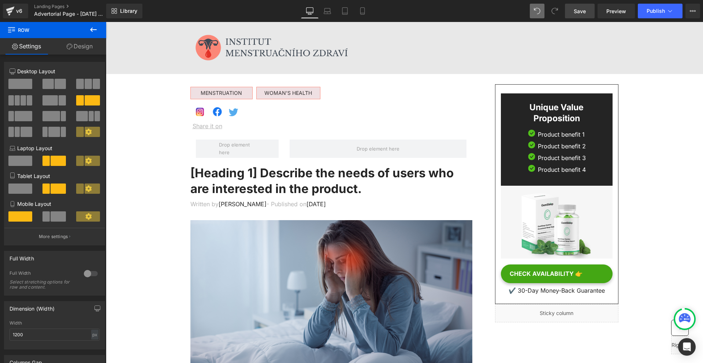
click at [91, 23] on button at bounding box center [94, 30] width 26 height 16
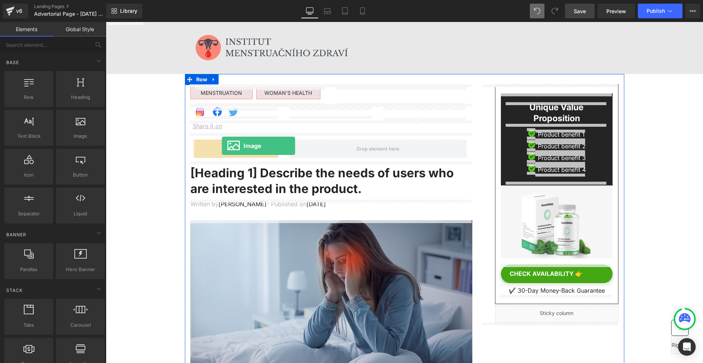
drag, startPoint x: 176, startPoint y: 153, endPoint x: 222, endPoint y: 146, distance: 46.4
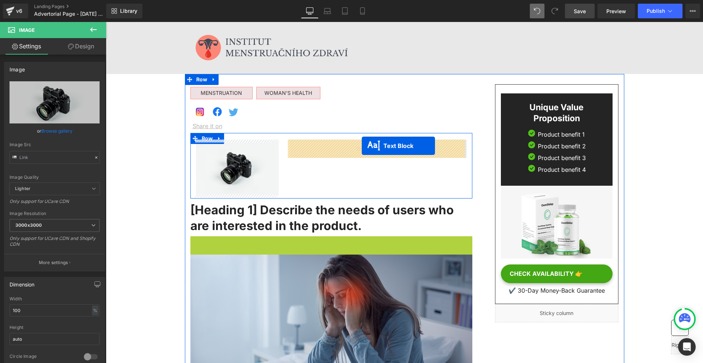
drag, startPoint x: 308, startPoint y: 245, endPoint x: 362, endPoint y: 146, distance: 113.1
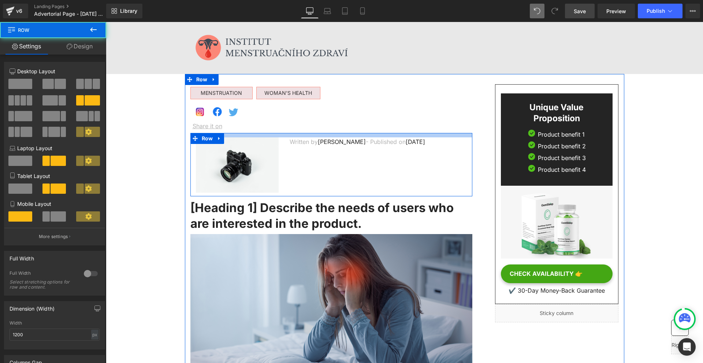
click at [238, 135] on div at bounding box center [331, 135] width 282 height 4
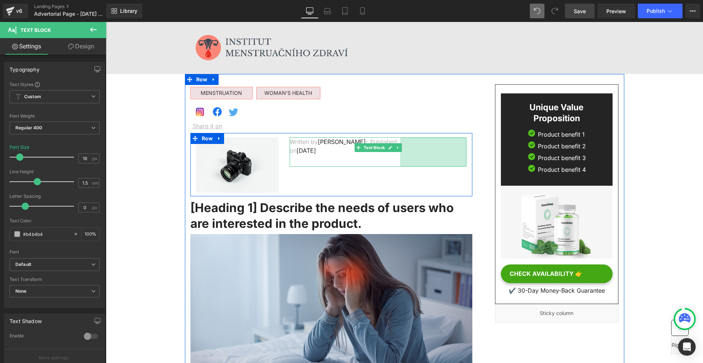
drag, startPoint x: 463, startPoint y: 143, endPoint x: 397, endPoint y: 142, distance: 66.2
click at [397, 142] on div "Written by Dr.Marcus - Published on Feb 28, 2023 Text Block 181px" at bounding box center [377, 151] width 177 height 29
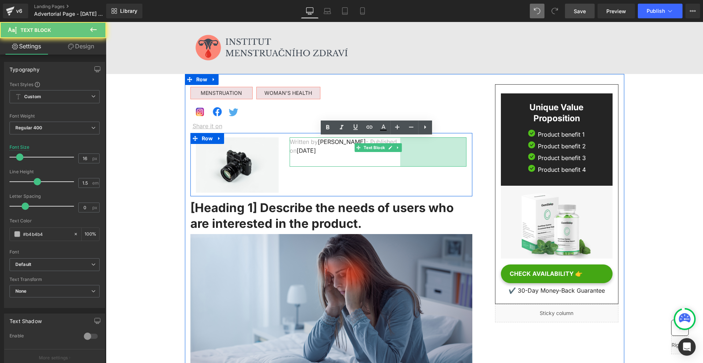
click at [312, 164] on div "Written by Dr.Marcus - Published on Feb 28, 2023" at bounding box center [377, 151] width 177 height 29
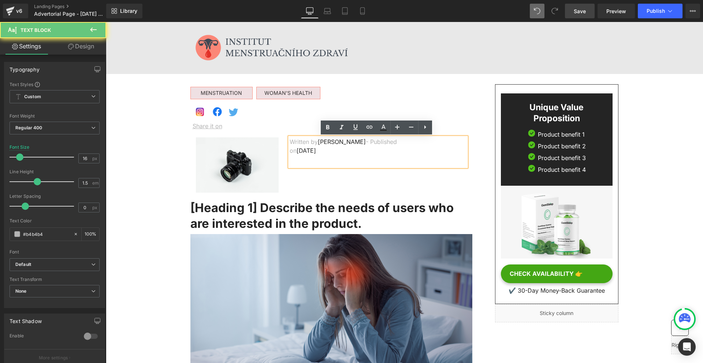
click at [354, 185] on div "Image Written by Dr.Marcus - Published on Feb 28, 2023 Text Block 181px Row" at bounding box center [331, 164] width 282 height 63
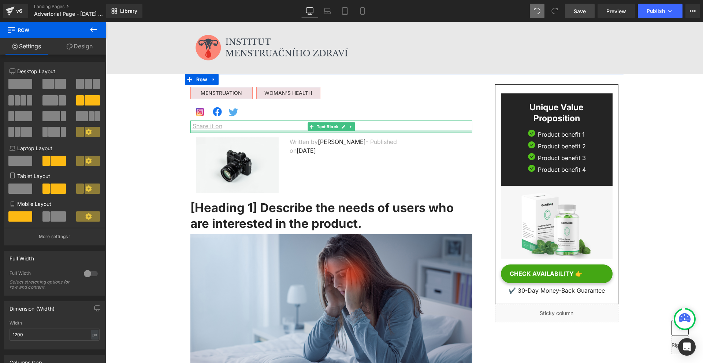
click at [224, 126] on p "Share it on" at bounding box center [332, 125] width 280 height 9
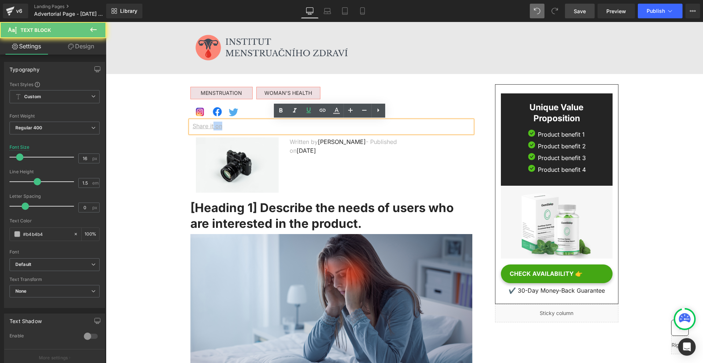
drag, startPoint x: 218, startPoint y: 126, endPoint x: 212, endPoint y: 128, distance: 6.7
click at [212, 128] on p "Share it on" at bounding box center [332, 125] width 280 height 9
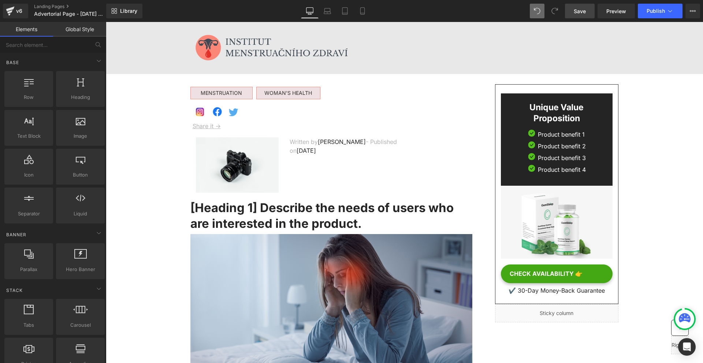
drag, startPoint x: 583, startPoint y: 6, endPoint x: 464, endPoint y: 3, distance: 119.7
click at [583, 6] on link "Save" at bounding box center [580, 11] width 30 height 15
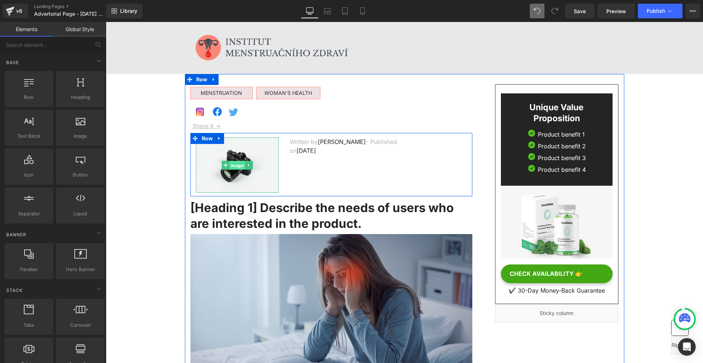
click at [231, 168] on span "Image" at bounding box center [237, 165] width 16 height 9
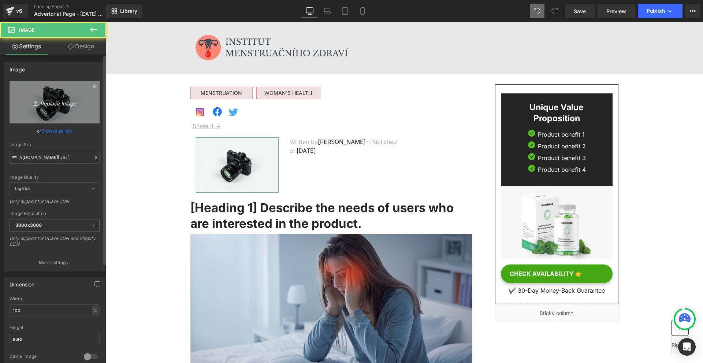
click at [50, 99] on icon "Replace Image" at bounding box center [54, 102] width 59 height 9
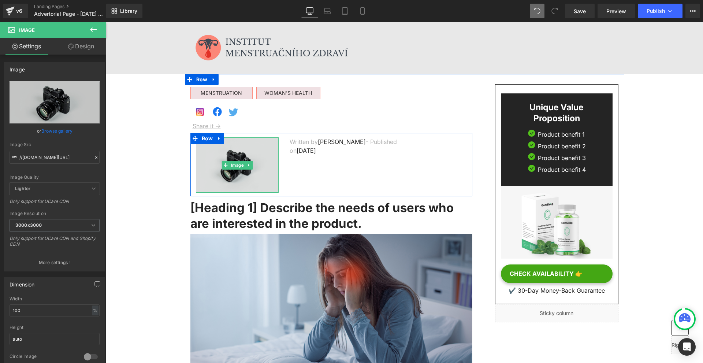
click at [232, 183] on img at bounding box center [237, 164] width 83 height 55
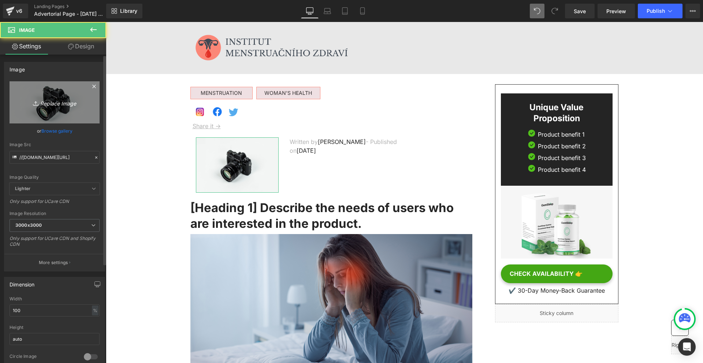
click at [50, 108] on link "Replace Image" at bounding box center [55, 102] width 90 height 42
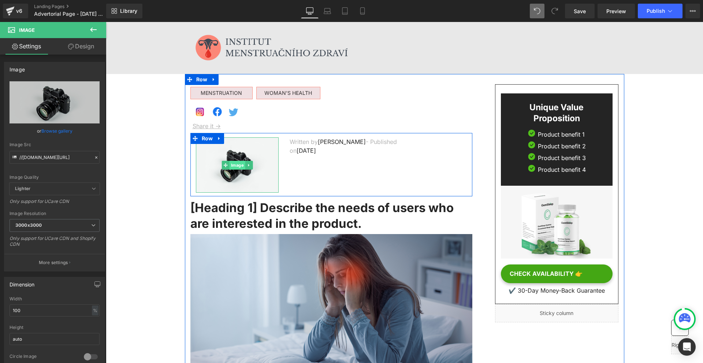
click at [230, 163] on span "Image" at bounding box center [237, 165] width 16 height 9
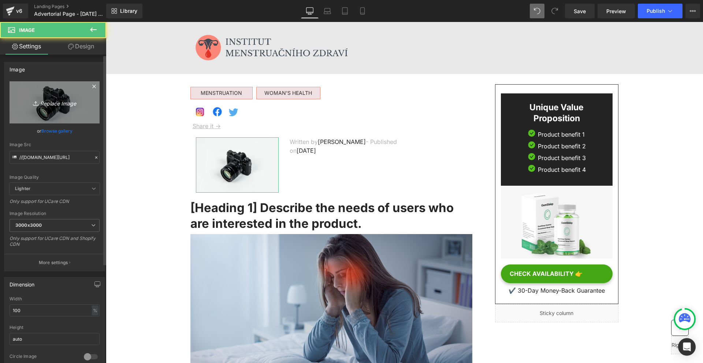
click at [71, 106] on icon "Replace Image" at bounding box center [54, 102] width 59 height 9
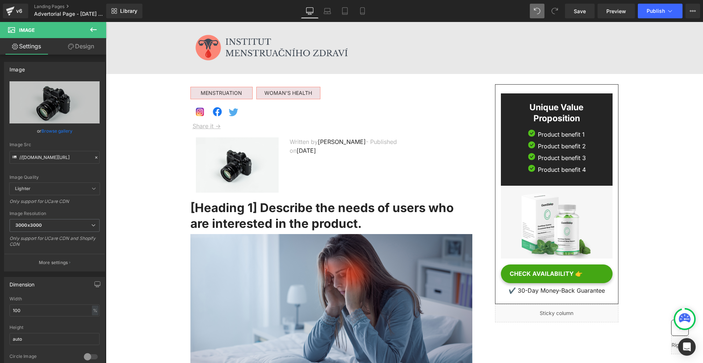
click at [229, 167] on span "Image" at bounding box center [237, 165] width 16 height 9
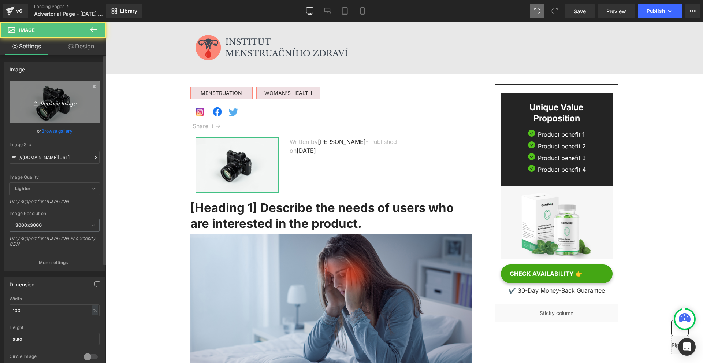
click at [46, 106] on icon "Replace Image" at bounding box center [54, 102] width 59 height 9
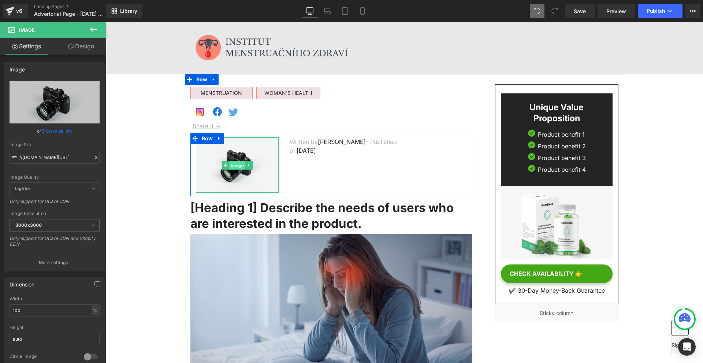
click at [229, 161] on span "Image" at bounding box center [237, 165] width 16 height 9
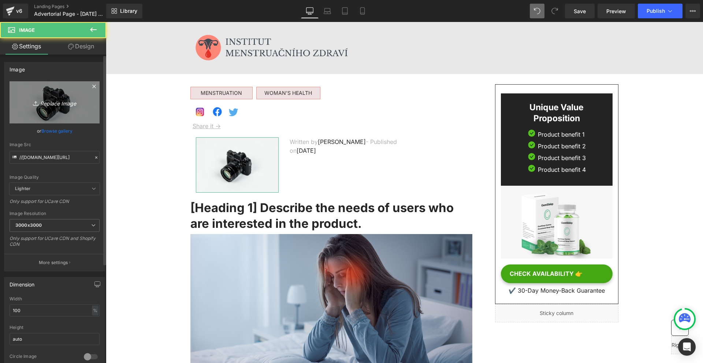
click at [66, 98] on icon "Replace Image" at bounding box center [54, 102] width 59 height 9
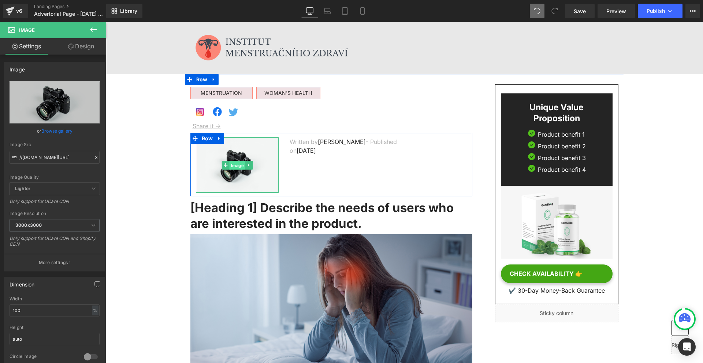
drag, startPoint x: 231, startPoint y: 164, endPoint x: 153, endPoint y: 136, distance: 82.6
click at [231, 164] on span "Image" at bounding box center [237, 165] width 16 height 9
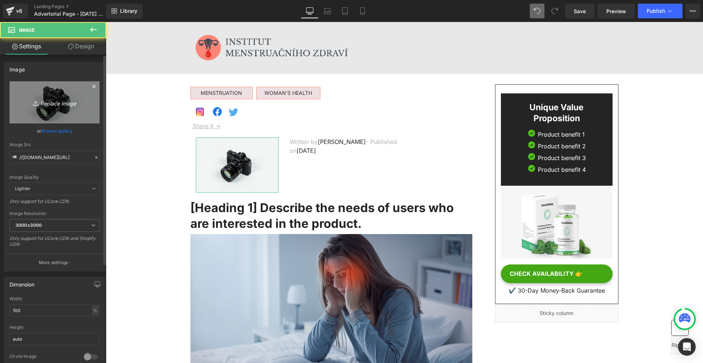
click at [17, 97] on link "Replace Image" at bounding box center [55, 102] width 90 height 42
type input "C:\fakepath\Névtelen terv - 2025-09-22T192002.641.png"
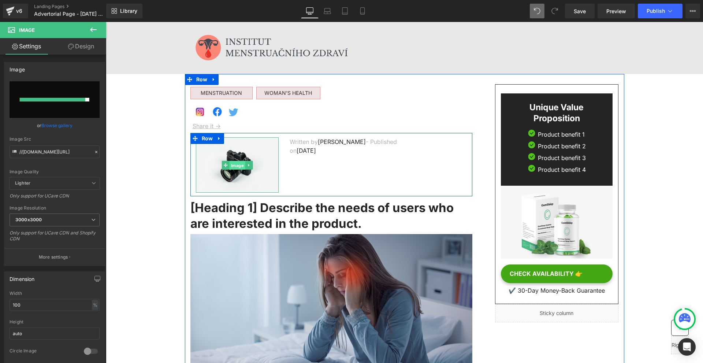
click at [229, 161] on span "Image" at bounding box center [237, 165] width 16 height 9
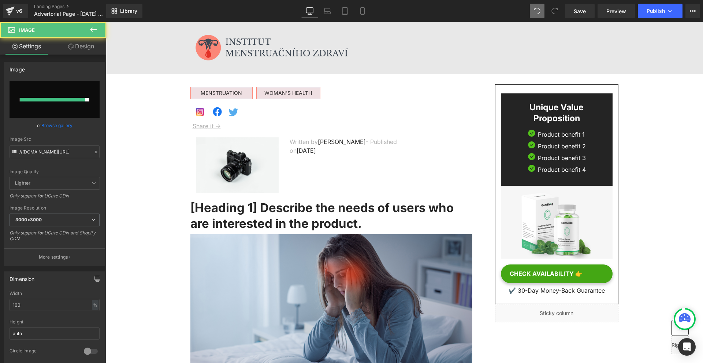
click at [316, 151] on span "Feb 28, 2023" at bounding box center [305, 150] width 19 height 7
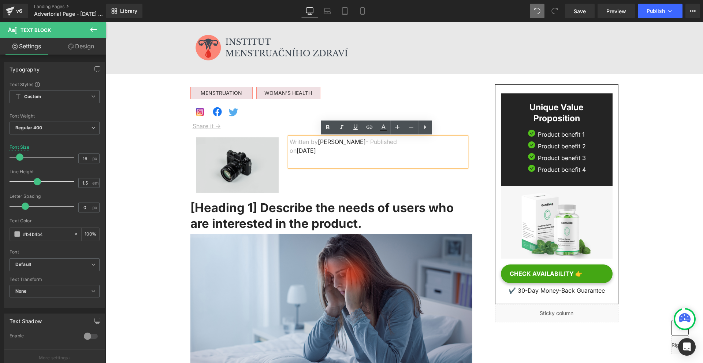
click at [198, 165] on img at bounding box center [237, 164] width 83 height 55
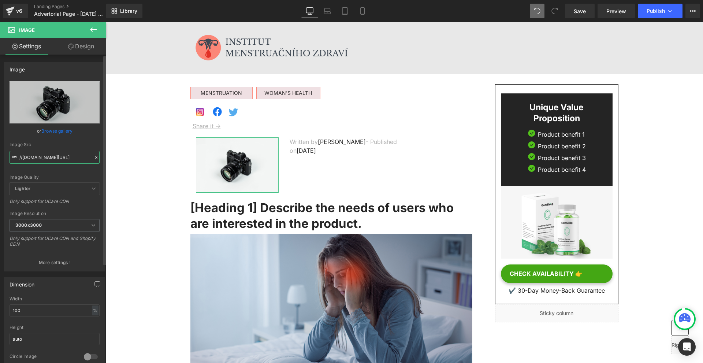
click at [46, 158] on input "//d1um8515vdn9kb.cloudfront.net/images/parallax.jpg" at bounding box center [55, 157] width 90 height 13
paste input "https://cdn.shopify.com/s/files/1/0928/6719/9356/files/Nevtelen_terv_-_2025-09-…"
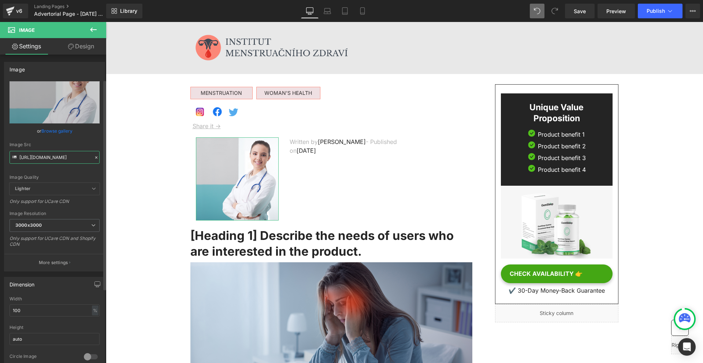
scroll to position [37, 0]
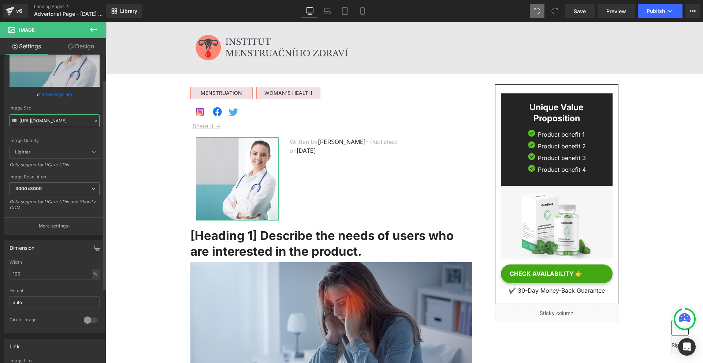
type input "https://cdn.shopify.com/s/files/1/0928/6719/9356/files/Nevtelen_terv_-_2025-09-…"
click at [92, 320] on div at bounding box center [91, 320] width 18 height 12
click at [33, 269] on input "100" at bounding box center [55, 273] width 90 height 12
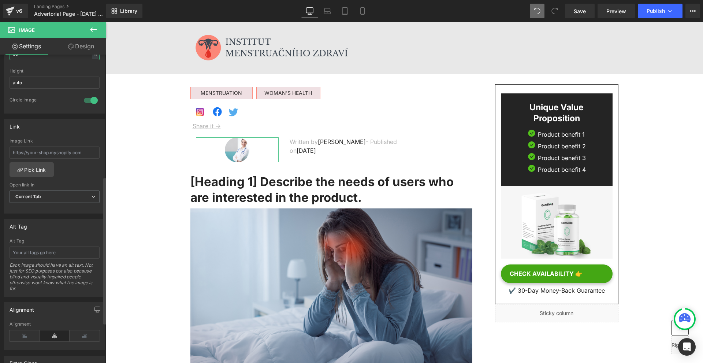
scroll to position [293, 0]
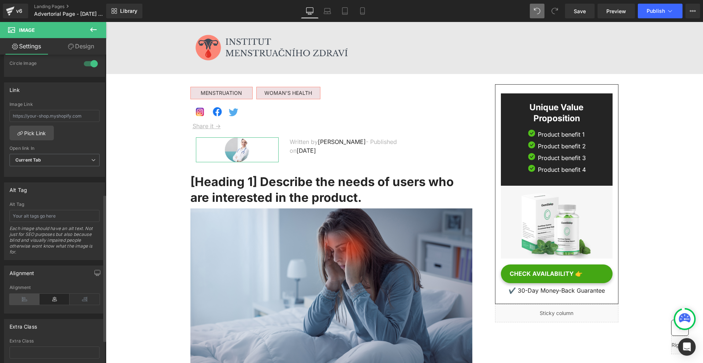
type input "30"
click at [22, 302] on icon at bounding box center [25, 298] width 30 height 11
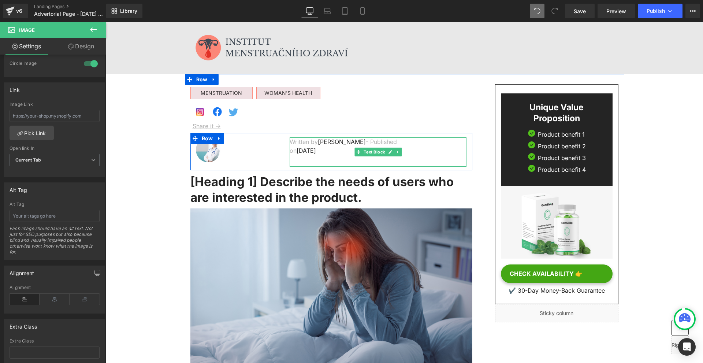
click at [316, 147] on span "Feb 28, 2023" at bounding box center [305, 150] width 19 height 7
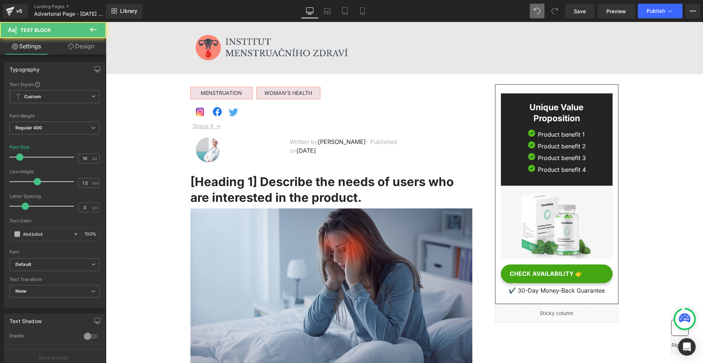
click at [81, 44] on link "Design" at bounding box center [81, 46] width 53 height 16
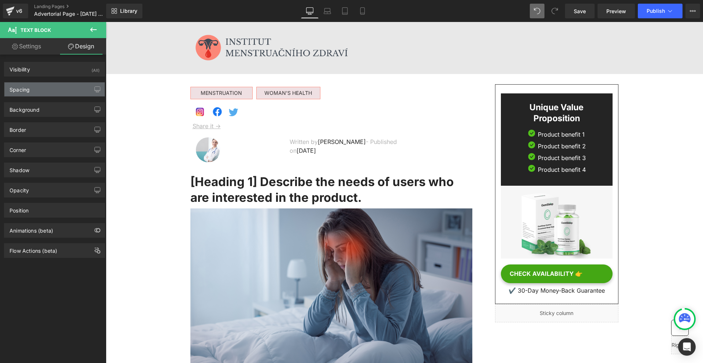
click at [29, 96] on div "Spacing" at bounding box center [54, 89] width 100 height 14
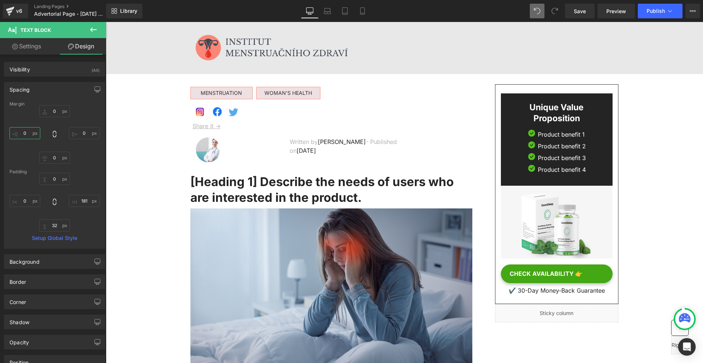
click at [26, 136] on input "0" at bounding box center [25, 133] width 31 height 12
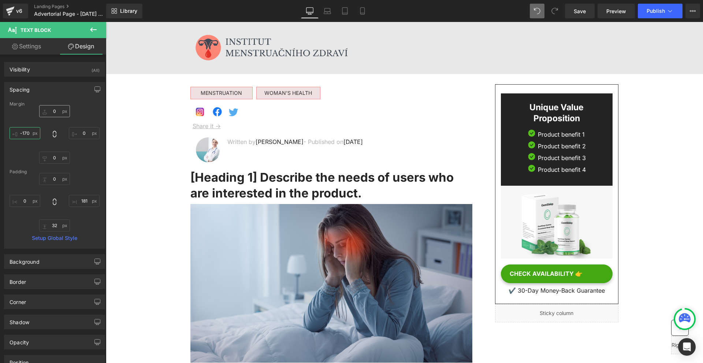
type input "-170"
click at [52, 109] on input "0" at bounding box center [54, 111] width 31 height 12
type input "10"
click at [83, 132] on input "0" at bounding box center [84, 133] width 31 height 12
click at [83, 132] on input "100" at bounding box center [84, 133] width 31 height 12
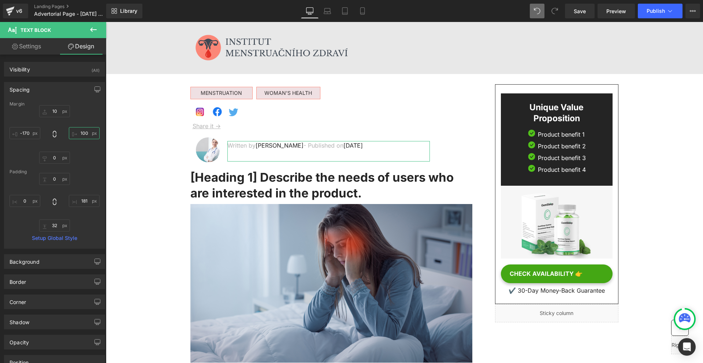
click at [83, 132] on input "100" at bounding box center [84, 133] width 31 height 12
type input "0"
click at [86, 203] on input "181" at bounding box center [84, 201] width 31 height 12
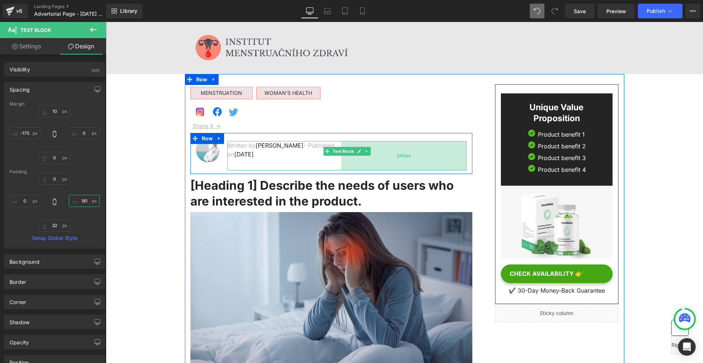
drag, startPoint x: 431, startPoint y: 149, endPoint x: 396, endPoint y: 146, distance: 34.9
click at [396, 146] on div "342px" at bounding box center [403, 155] width 125 height 29
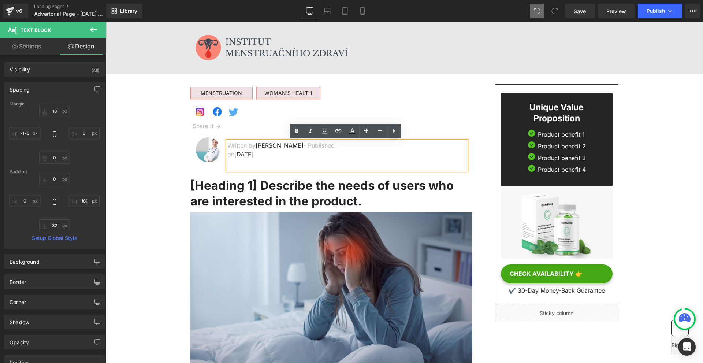
click at [478, 154] on div "Unique Value Proposition Heading Image Product benefit 1 Text Block Image Produ…" at bounding box center [551, 203] width 146 height 238
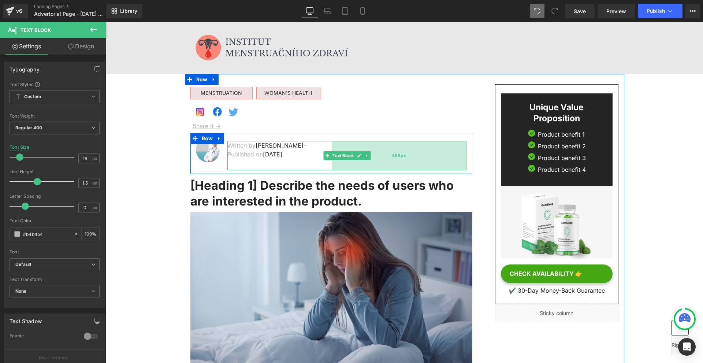
drag, startPoint x: 444, startPoint y: 154, endPoint x: 435, endPoint y: 153, distance: 9.2
click at [435, 153] on div "368px" at bounding box center [399, 155] width 135 height 29
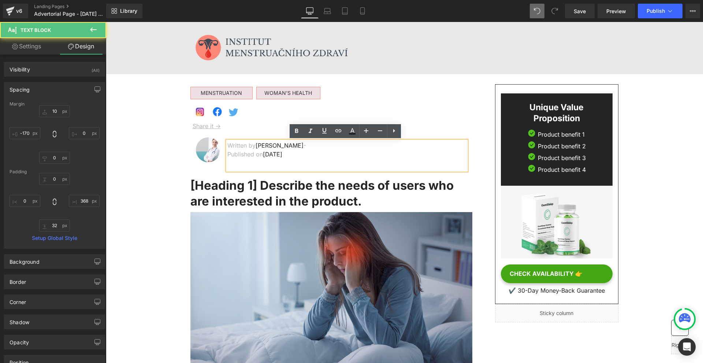
click at [265, 164] on div "Written by Dr.Marcus - Published on Feb 28, 2023" at bounding box center [346, 155] width 239 height 29
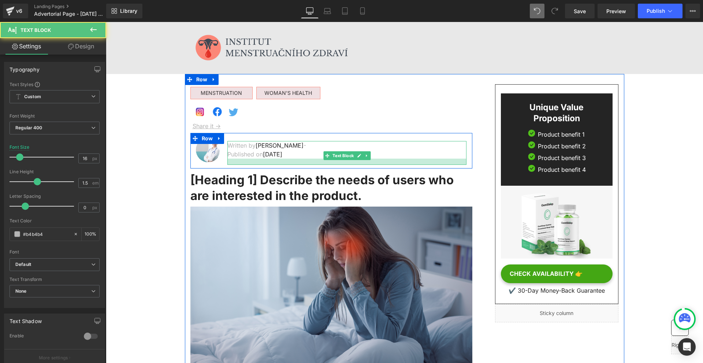
drag, startPoint x: 260, startPoint y: 168, endPoint x: 262, endPoint y: 163, distance: 5.6
click at [262, 163] on div at bounding box center [346, 161] width 239 height 6
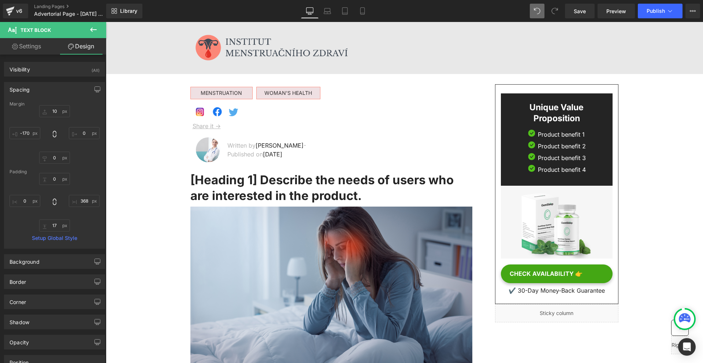
click at [58, 104] on div "Margin" at bounding box center [55, 103] width 90 height 5
click at [57, 108] on input "10" at bounding box center [54, 111] width 31 height 12
type input "8"
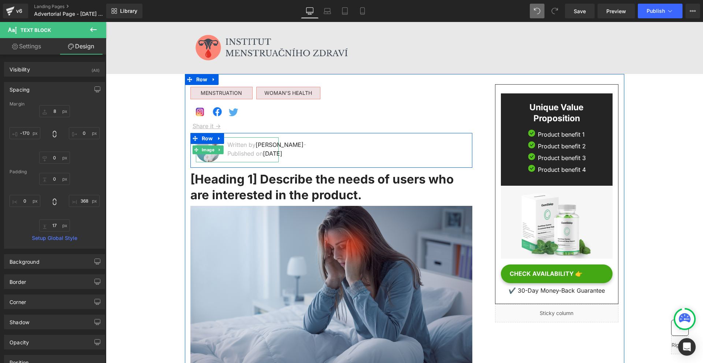
click at [209, 156] on img at bounding box center [208, 149] width 25 height 25
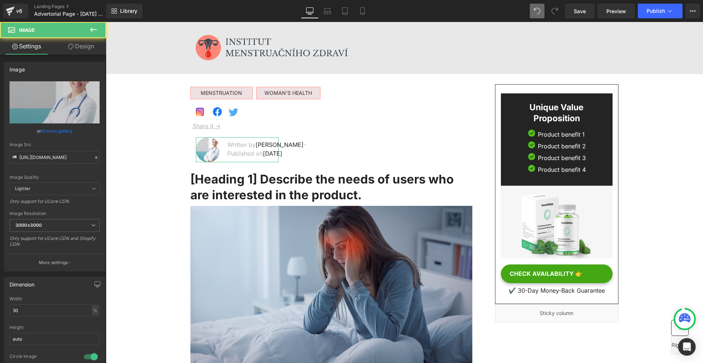
click at [86, 52] on link "Design" at bounding box center [81, 46] width 53 height 16
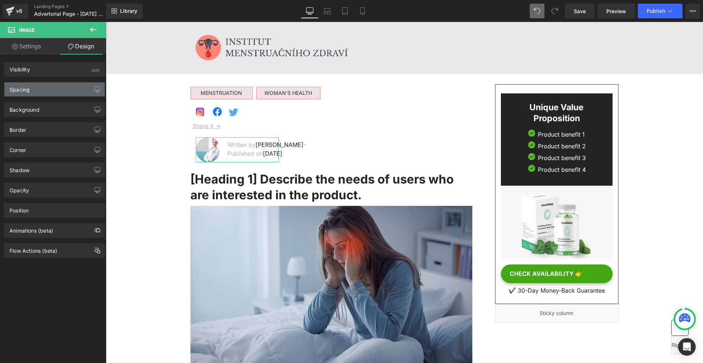
click at [39, 89] on div "Spacing" at bounding box center [54, 89] width 100 height 14
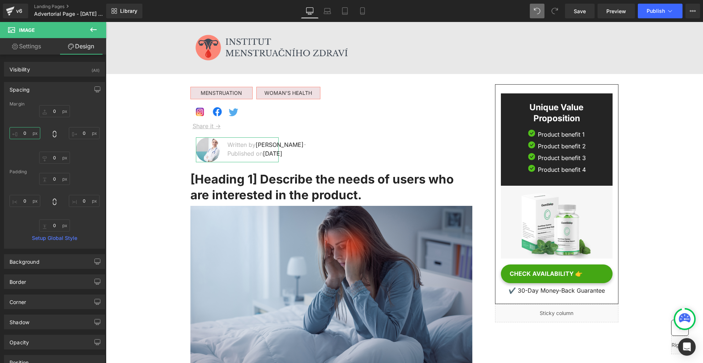
click at [33, 136] on input "0" at bounding box center [25, 133] width 31 height 12
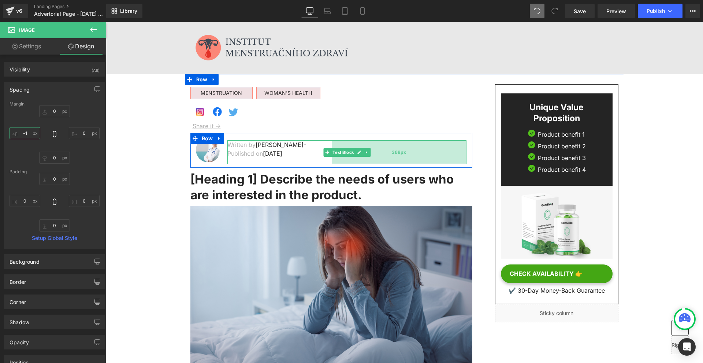
type input "-10"
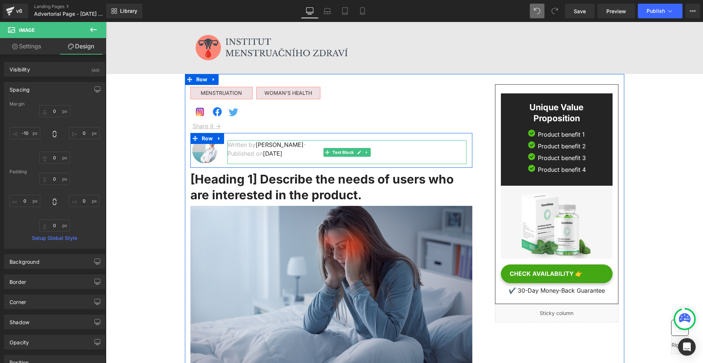
click at [229, 150] on p "Written by Dr.Marcus - Published on Feb 28, 2023" at bounding box center [279, 149] width 104 height 18
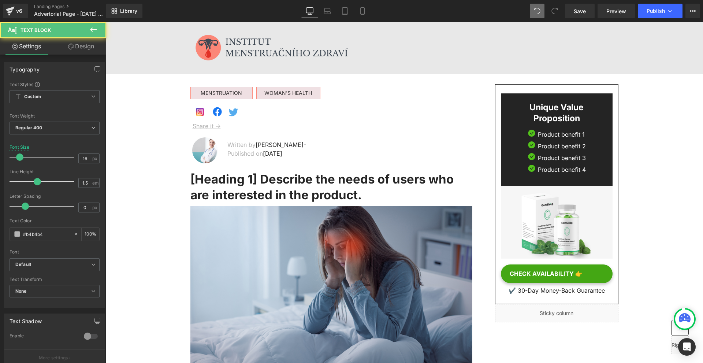
click at [90, 50] on link "Design" at bounding box center [81, 46] width 53 height 16
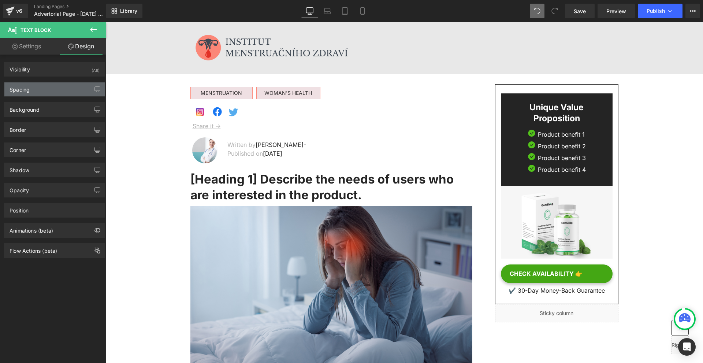
click at [69, 89] on div "Spacing" at bounding box center [54, 89] width 100 height 14
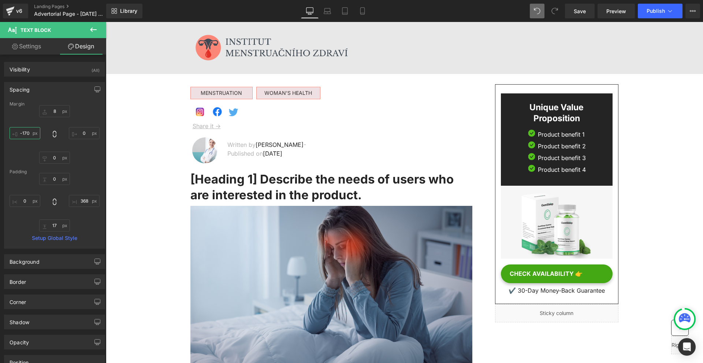
click at [36, 134] on input "text" at bounding box center [25, 133] width 31 height 12
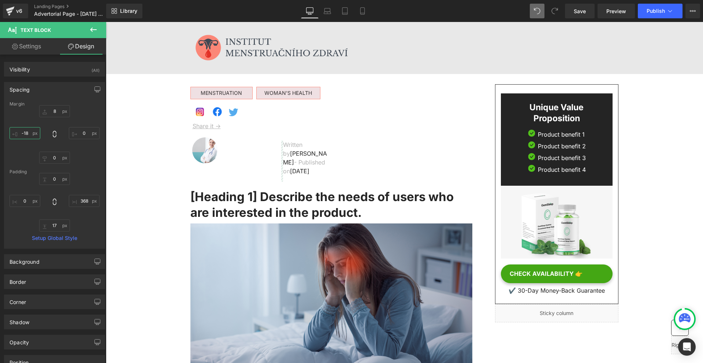
type input "-180"
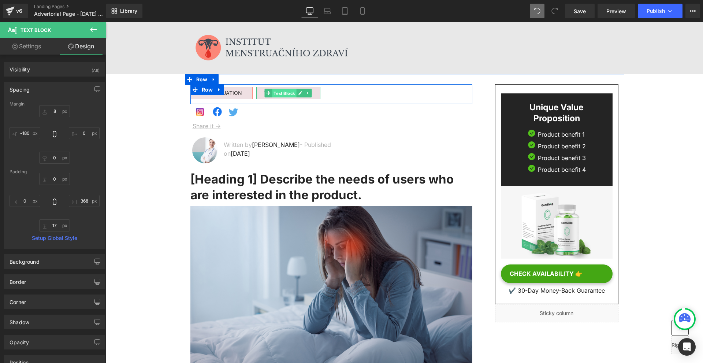
click at [282, 95] on span "Text Block" at bounding box center [284, 93] width 24 height 9
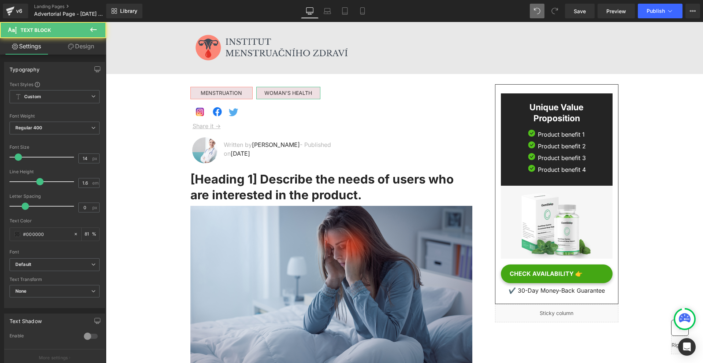
click at [68, 49] on icon at bounding box center [71, 47] width 6 height 6
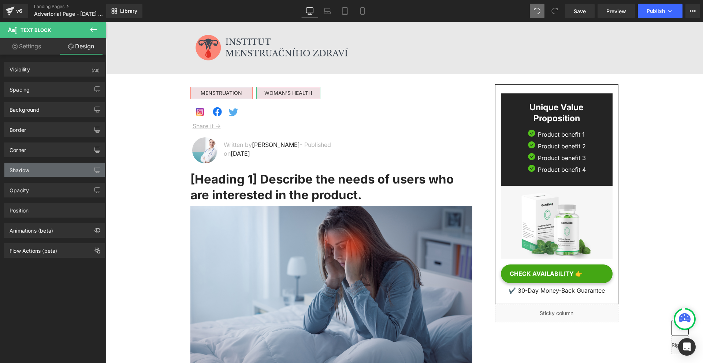
click at [37, 176] on div "Shadow" at bounding box center [54, 170] width 100 height 14
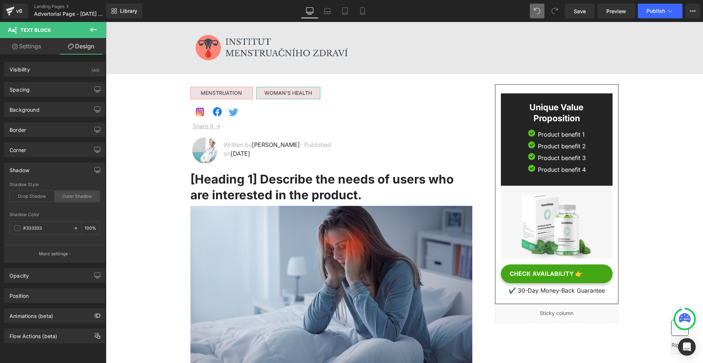
click at [63, 192] on div "Outer Shadow" at bounding box center [77, 196] width 45 height 11
click at [35, 192] on div "Drop Shadow" at bounding box center [32, 196] width 45 height 11
click at [85, 229] on input "100" at bounding box center [88, 228] width 7 height 8
type input "10"
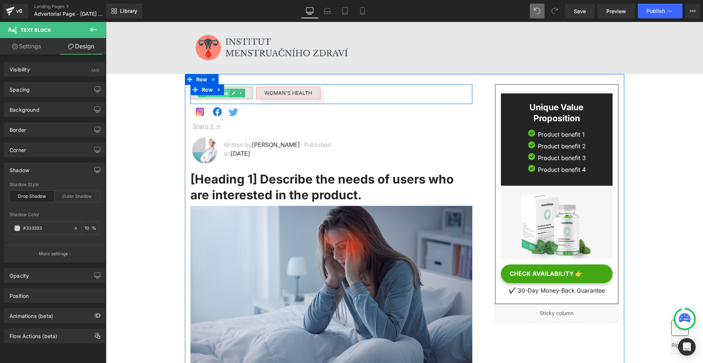
click at [210, 96] on span "Text Block" at bounding box center [217, 93] width 24 height 9
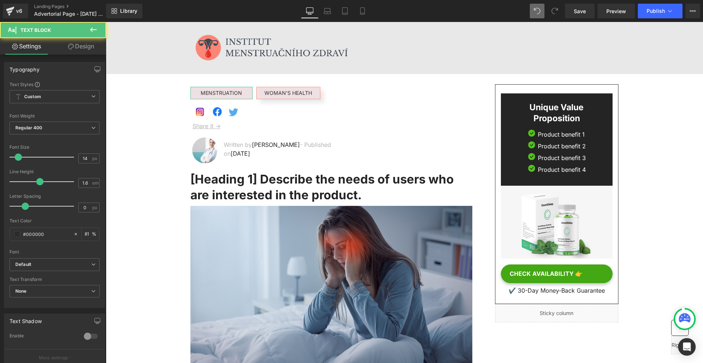
drag, startPoint x: 81, startPoint y: 52, endPoint x: 49, endPoint y: 133, distance: 86.6
click at [81, 52] on link "Design" at bounding box center [81, 46] width 53 height 16
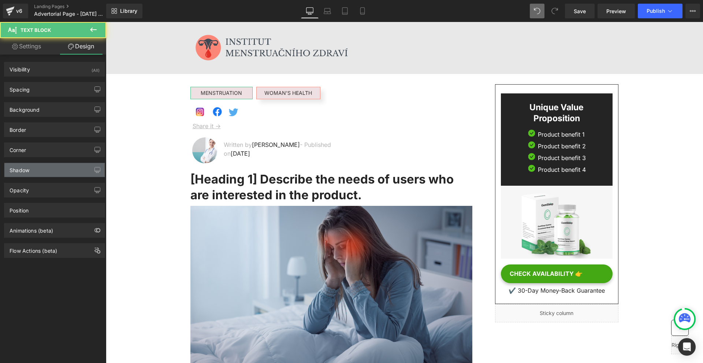
click at [38, 168] on div "Shadow" at bounding box center [54, 170] width 100 height 14
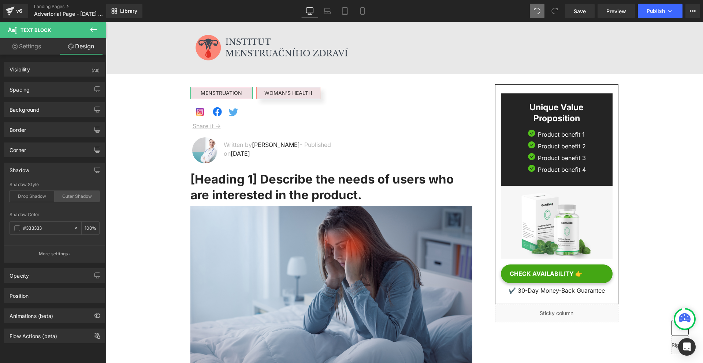
click at [74, 200] on div "Outer Shadow" at bounding box center [77, 196] width 45 height 11
click at [29, 196] on div "Drop Shadow" at bounding box center [32, 196] width 45 height 11
click at [85, 229] on input "100" at bounding box center [88, 228] width 7 height 8
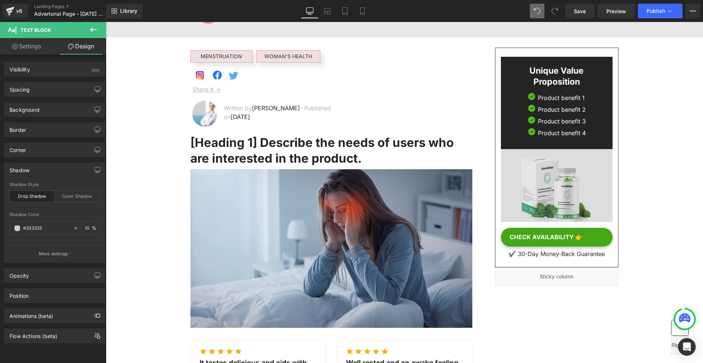
scroll to position [0, 0]
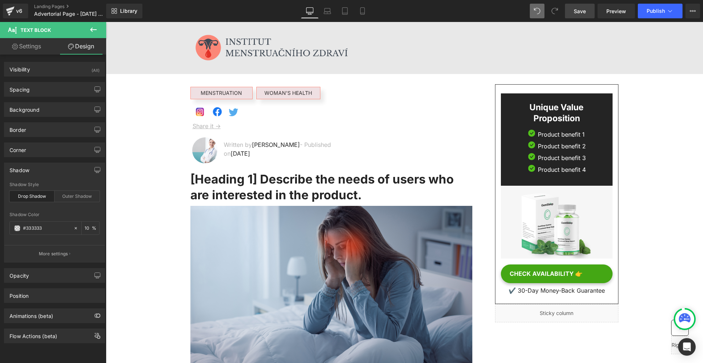
type input "10"
drag, startPoint x: 585, startPoint y: 16, endPoint x: 379, endPoint y: 128, distance: 235.1
click at [585, 16] on link "Save" at bounding box center [580, 11] width 30 height 15
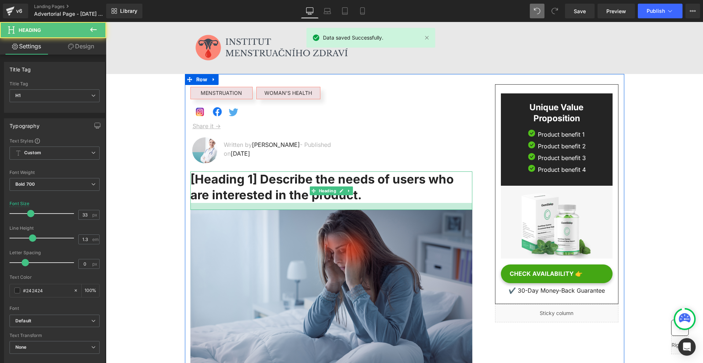
drag, startPoint x: 199, startPoint y: 205, endPoint x: 172, endPoint y: 210, distance: 27.6
click at [199, 210] on div at bounding box center [331, 206] width 282 height 7
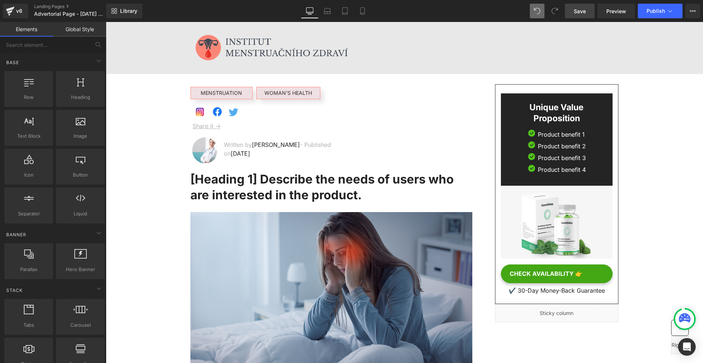
click at [573, 12] on link "Save" at bounding box center [580, 11] width 30 height 15
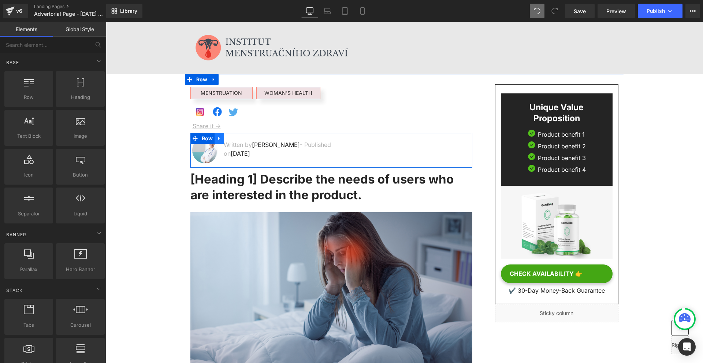
click at [218, 141] on icon at bounding box center [219, 138] width 5 height 5
click at [226, 138] on icon at bounding box center [228, 138] width 5 height 5
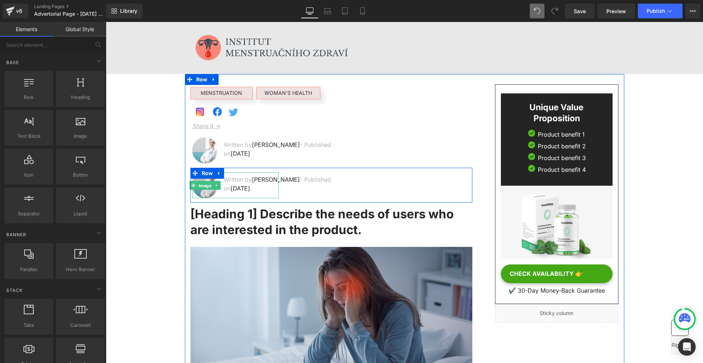
click at [202, 185] on span "Image" at bounding box center [205, 185] width 16 height 9
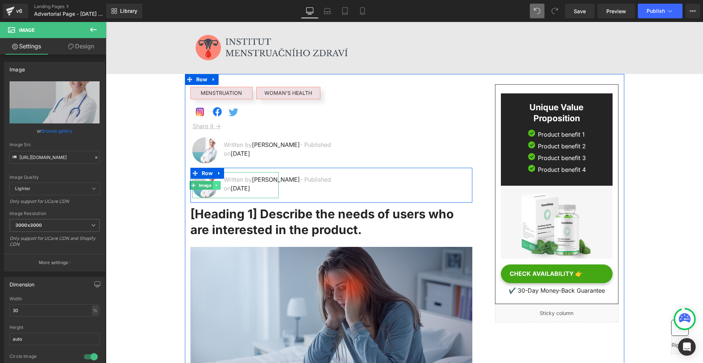
click at [214, 186] on icon at bounding box center [216, 185] width 4 height 4
click at [217, 187] on link at bounding box center [221, 185] width 8 height 9
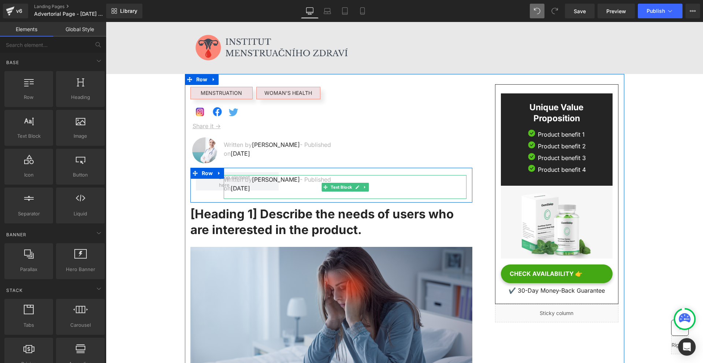
click at [305, 185] on p "Written by Dr.Marcus - Published on Feb 28, 2023" at bounding box center [278, 184] width 108 height 18
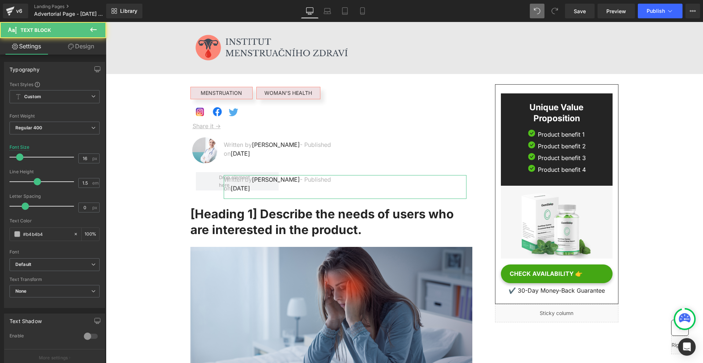
click at [74, 43] on link "Design" at bounding box center [81, 46] width 53 height 16
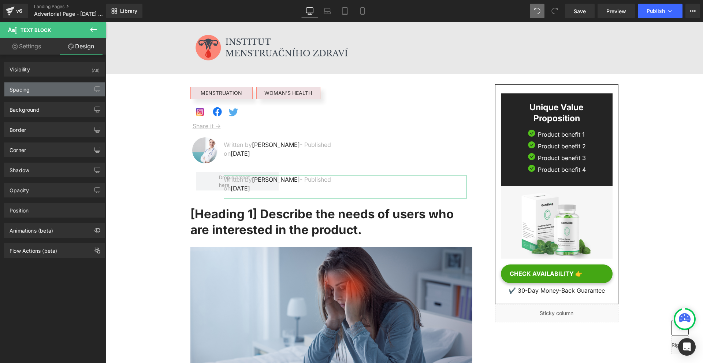
click at [33, 92] on div "Spacing" at bounding box center [54, 89] width 100 height 14
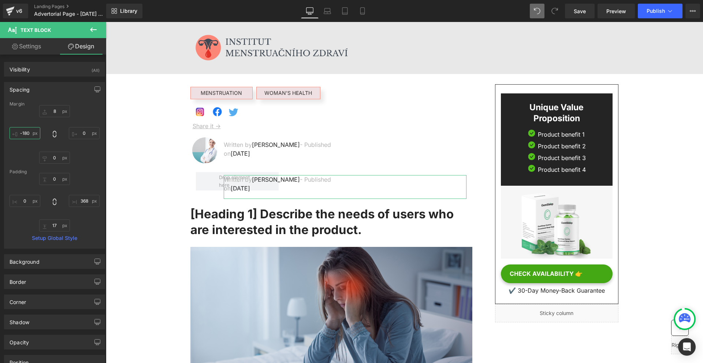
click at [30, 132] on input "-180" at bounding box center [25, 133] width 31 height 12
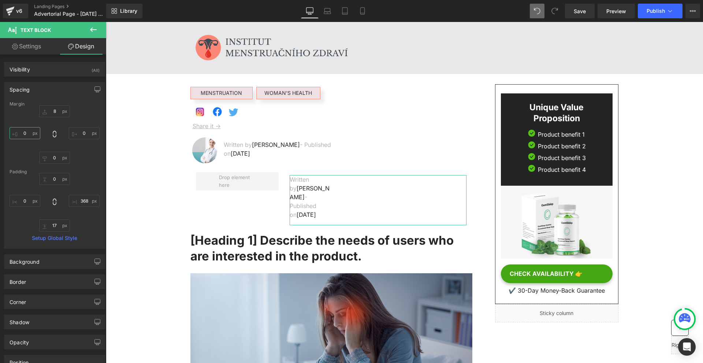
type input "0"
click at [98, 29] on button at bounding box center [94, 30] width 26 height 16
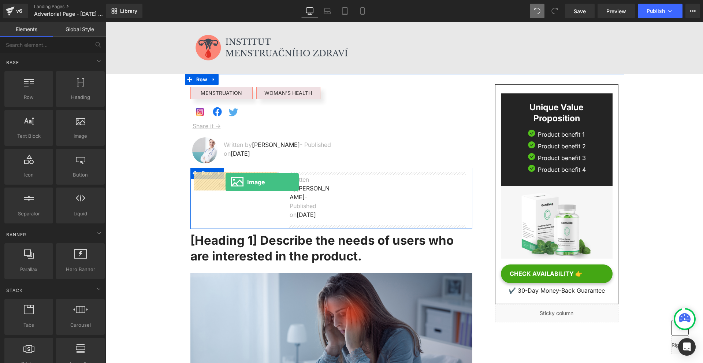
drag, startPoint x: 183, startPoint y: 141, endPoint x: 225, endPoint y: 182, distance: 58.5
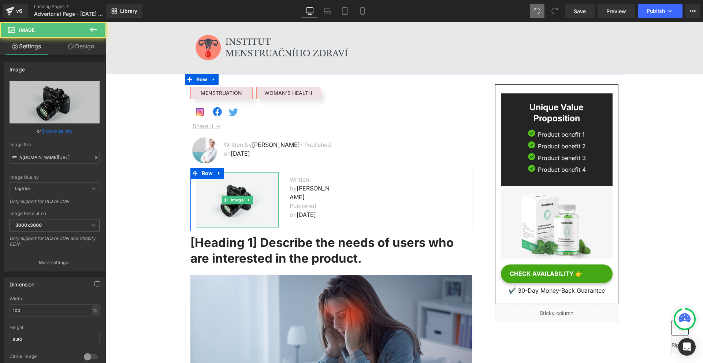
click at [230, 190] on img at bounding box center [237, 199] width 83 height 55
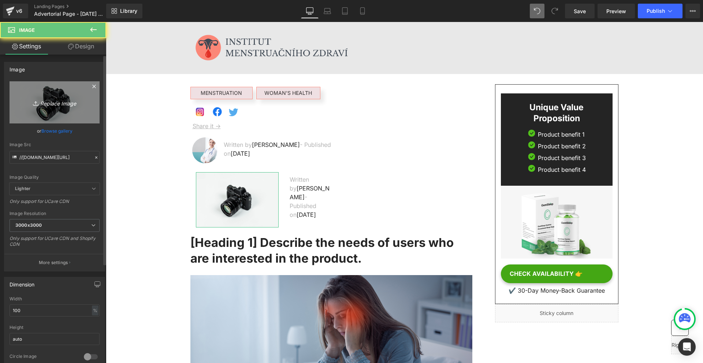
click at [64, 95] on link "Replace Image" at bounding box center [55, 102] width 90 height 42
type input "C:\fakepath\Névtelen terv - 2025-09-22T192309.421.png"
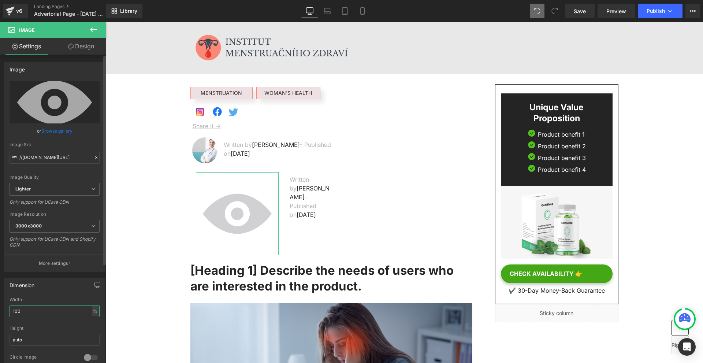
click at [72, 312] on input "100" at bounding box center [55, 311] width 90 height 12
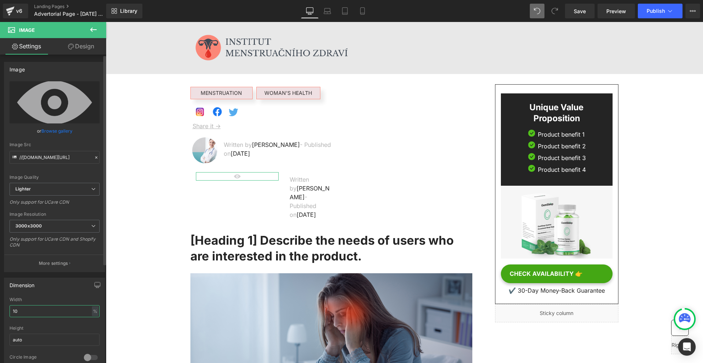
click at [38, 308] on input "10" at bounding box center [55, 311] width 90 height 12
click at [37, 308] on input "10" at bounding box center [55, 311] width 90 height 12
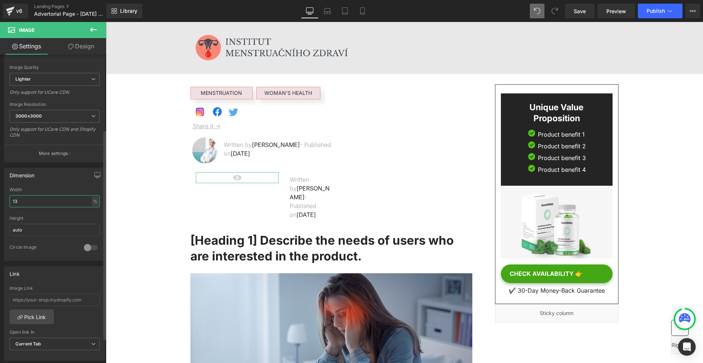
scroll to position [256, 0]
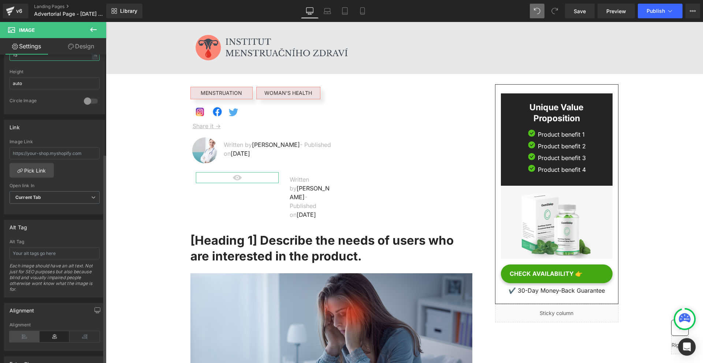
type input "13"
click at [28, 336] on icon at bounding box center [25, 336] width 30 height 11
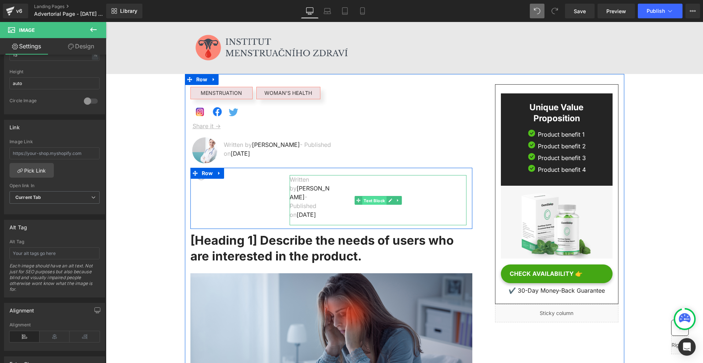
click at [375, 197] on span "Text Block" at bounding box center [374, 200] width 24 height 9
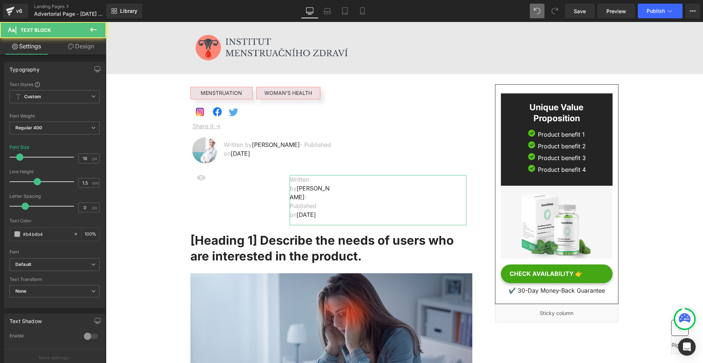
click at [88, 52] on link "Design" at bounding box center [81, 46] width 53 height 16
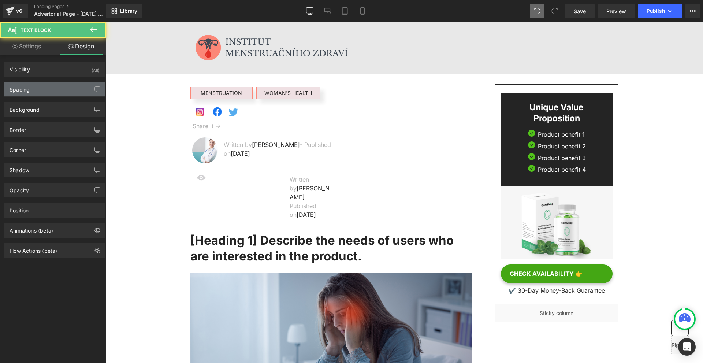
click at [42, 83] on div "Spacing Margin Padding Setup Global Style" at bounding box center [54, 86] width 109 height 20
click at [39, 94] on div "Spacing" at bounding box center [54, 89] width 100 height 14
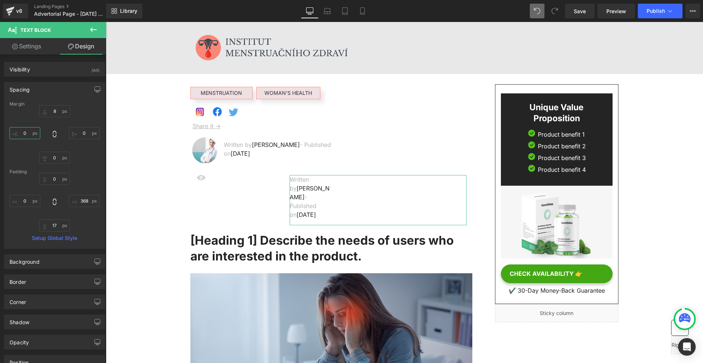
click at [28, 134] on input "text" at bounding box center [25, 133] width 31 height 12
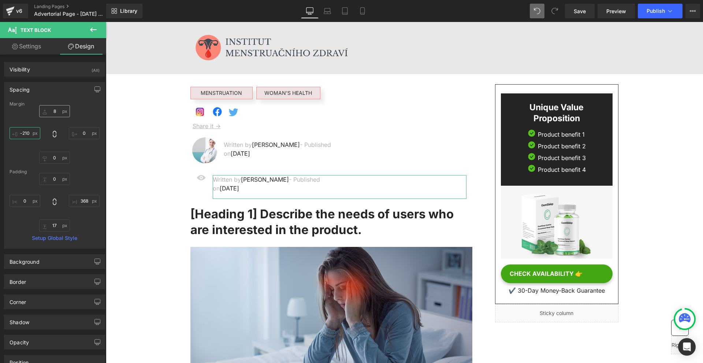
type input "-210"
click at [44, 110] on input "text" at bounding box center [54, 111] width 31 height 12
type input "0"
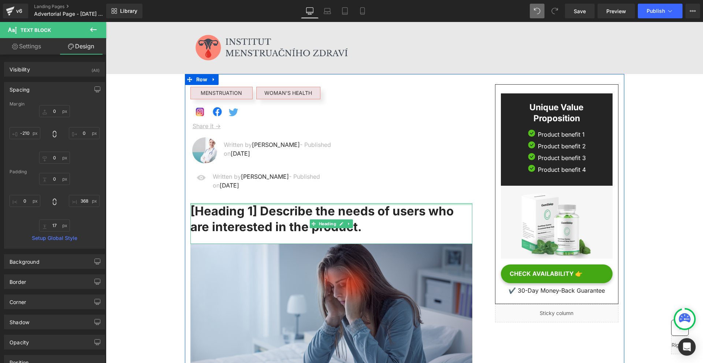
click at [198, 188] on div "Image Written by Dr.Marcus - Published on Feb 28, 2023 Text Block Row" at bounding box center [331, 184] width 282 height 32
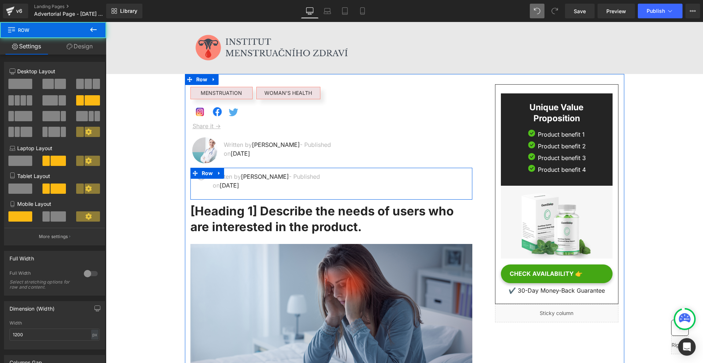
click at [218, 180] on p "Written by Dr.Marcus - Published on Feb 28, 2023" at bounding box center [272, 181] width 119 height 18
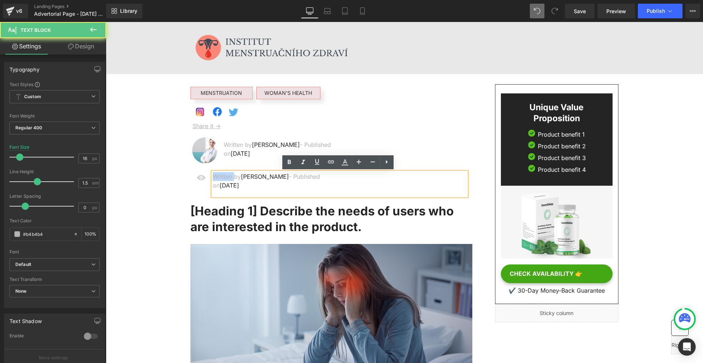
click at [218, 180] on p "Written by Dr.Marcus - Published on Feb 28, 2023" at bounding box center [272, 181] width 119 height 18
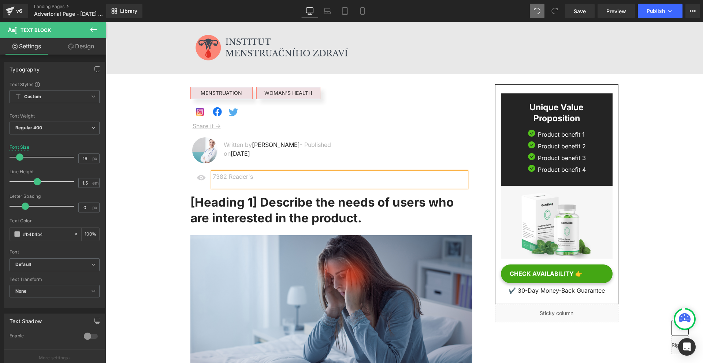
drag, startPoint x: 217, startPoint y: 178, endPoint x: 213, endPoint y: 178, distance: 3.7
click at [217, 179] on p "7382 Reader's" at bounding box center [272, 176] width 119 height 9
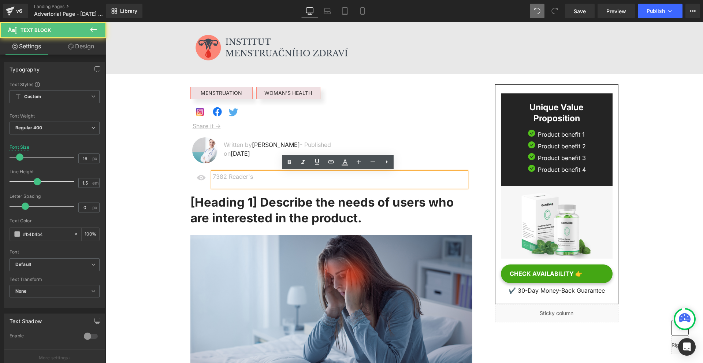
click at [213, 174] on p "7382 Reader's" at bounding box center [272, 176] width 119 height 9
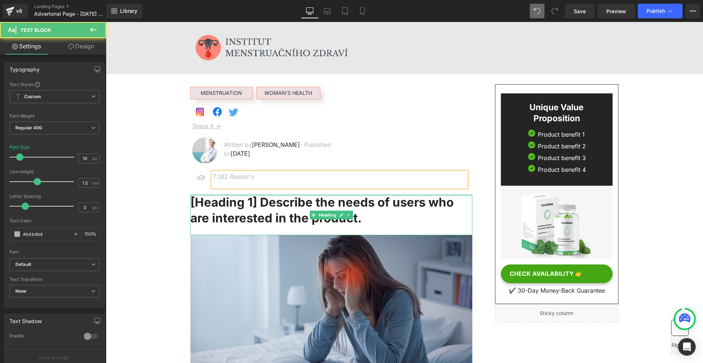
click at [262, 185] on div "7.382 Reader's" at bounding box center [340, 179] width 254 height 15
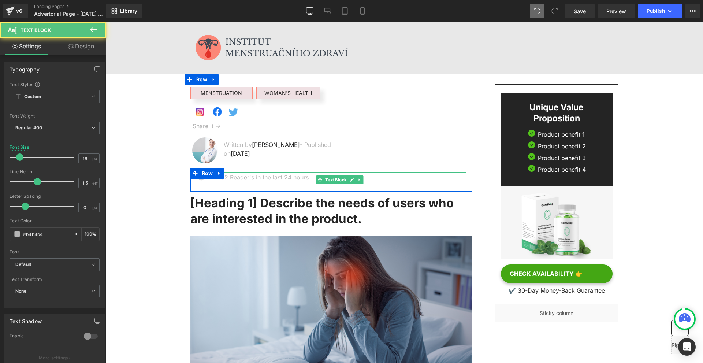
click at [229, 173] on div at bounding box center [340, 172] width 254 height 1
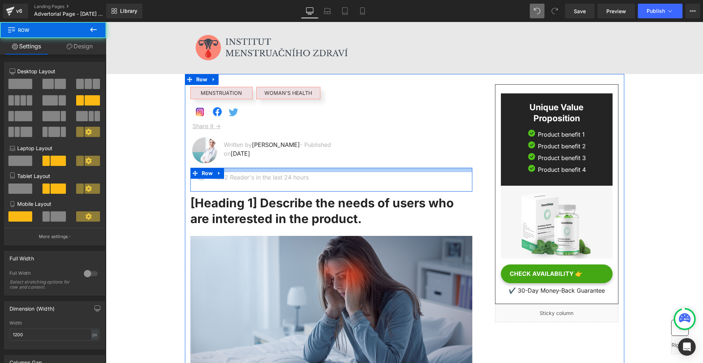
click at [244, 172] on div at bounding box center [331, 170] width 282 height 4
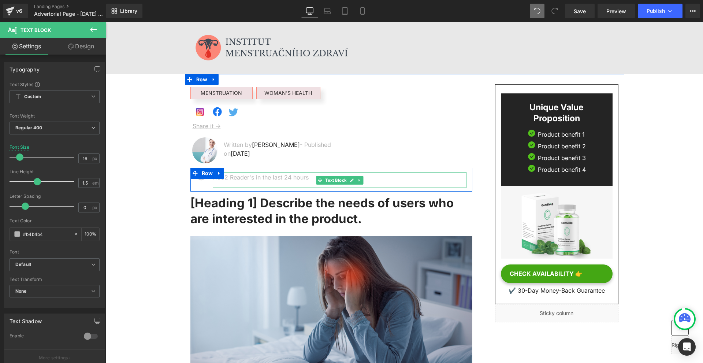
click at [244, 173] on p "7.382 Reader's in the last 24 hours" at bounding box center [272, 177] width 119 height 9
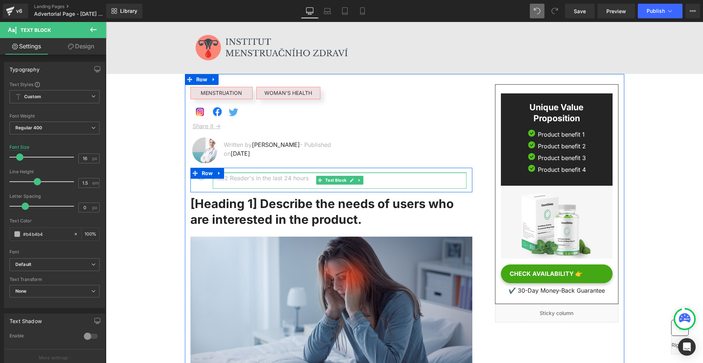
click at [240, 173] on div at bounding box center [340, 172] width 254 height 1
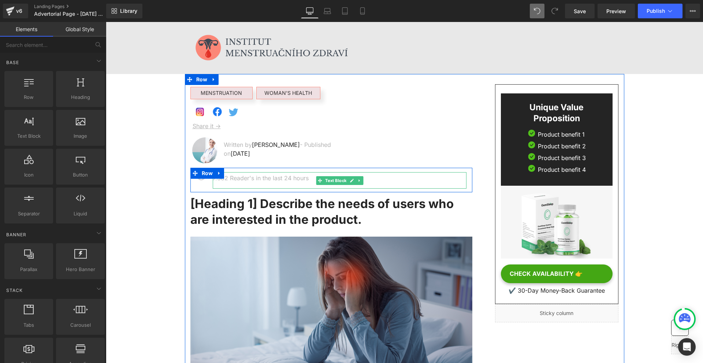
click at [231, 182] on p "7.382 Reader's in the last 24 hours" at bounding box center [272, 177] width 119 height 9
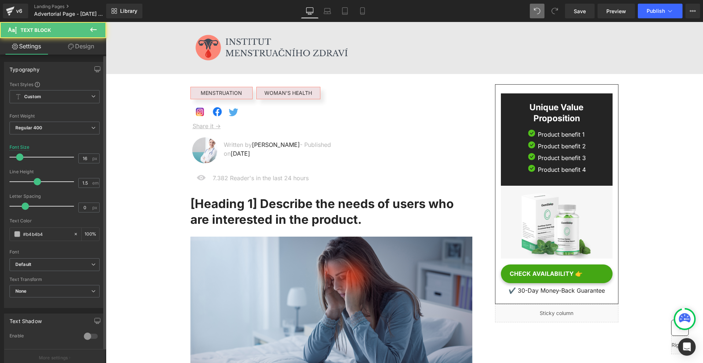
click at [79, 56] on div "Typography Text Styles Custom Custom Setup Global Style Custom Setup Global Sty…" at bounding box center [54, 276] width 109 height 442
click at [75, 49] on link "Design" at bounding box center [81, 46] width 53 height 16
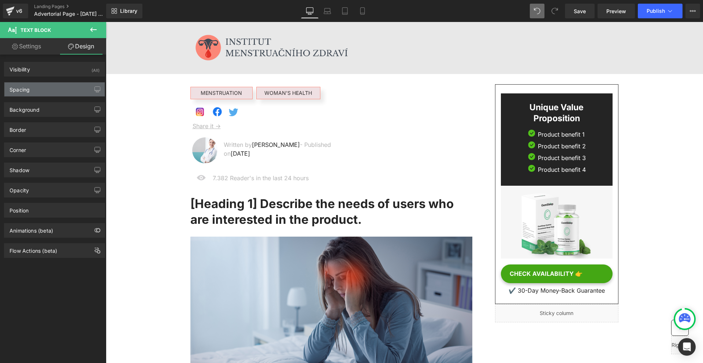
click at [41, 89] on div "Spacing" at bounding box center [54, 89] width 100 height 14
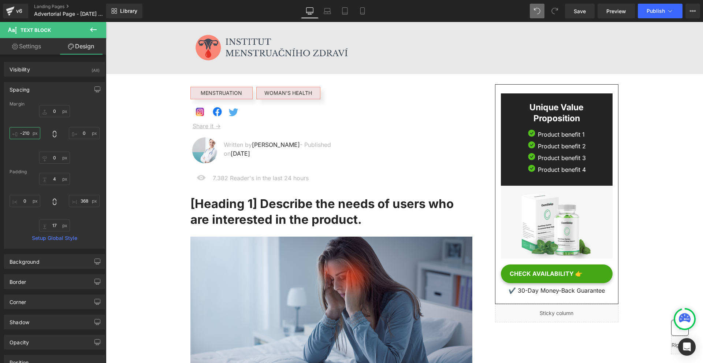
click at [35, 137] on input "-210" at bounding box center [25, 133] width 31 height 12
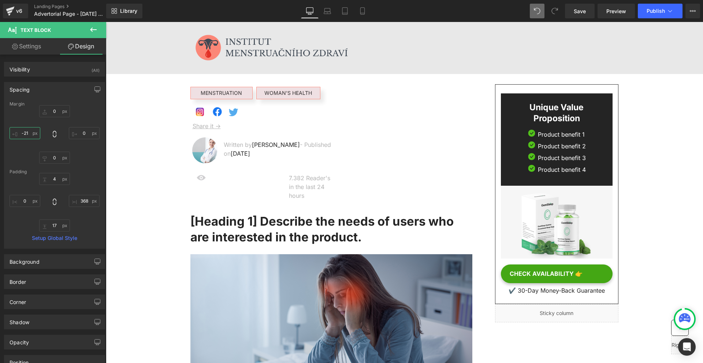
type input "-215"
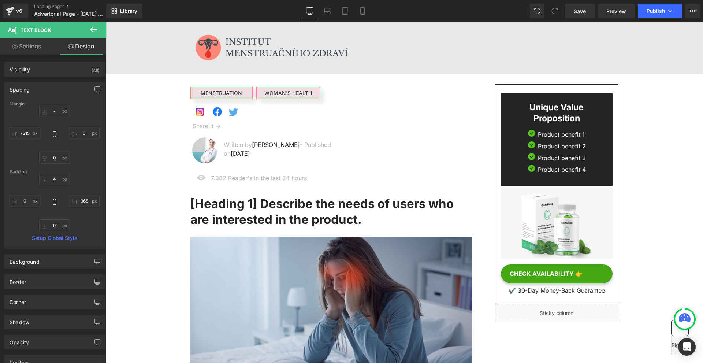
type input "-2"
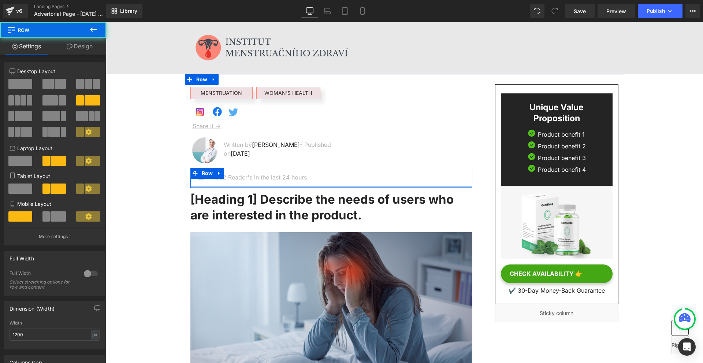
drag, startPoint x: 303, startPoint y: 188, endPoint x: 383, endPoint y: 164, distance: 83.5
click at [317, 168] on div "Image 7.382 Reader's in the last 24 hours Text Block Row" at bounding box center [331, 178] width 282 height 20
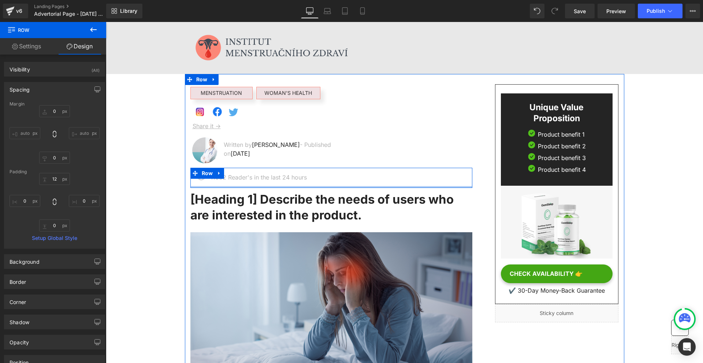
type input "0px"
drag, startPoint x: 262, startPoint y: 186, endPoint x: 274, endPoint y: 182, distance: 12.7
click at [265, 180] on div "Image 7.382 Reader's in the last 24 hours Text Block Row" at bounding box center [331, 178] width 282 height 20
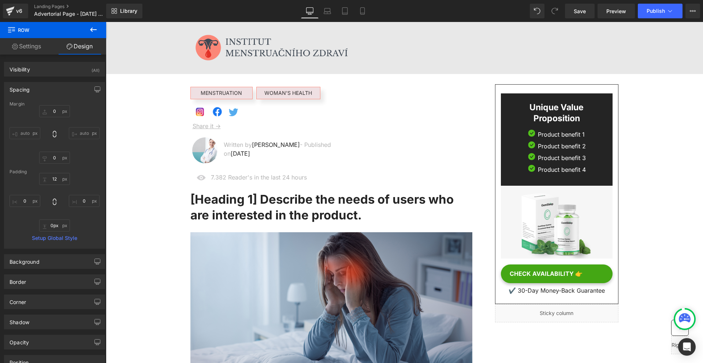
click at [95, 26] on icon at bounding box center [93, 29] width 9 height 9
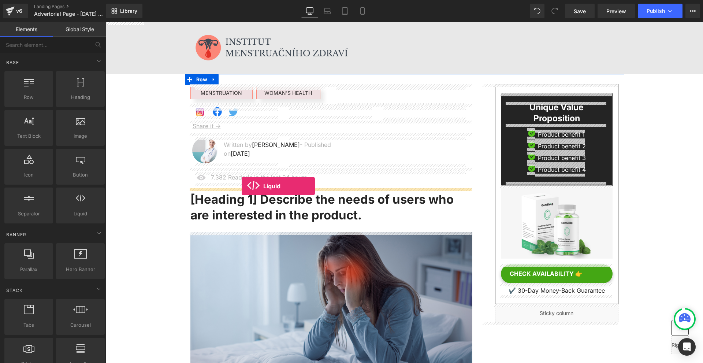
drag, startPoint x: 178, startPoint y: 232, endPoint x: 242, endPoint y: 186, distance: 78.5
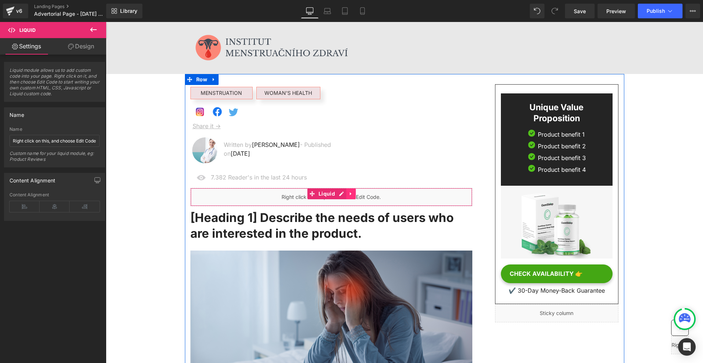
click at [348, 193] on icon at bounding box center [350, 193] width 5 height 5
click at [354, 195] on icon at bounding box center [355, 193] width 5 height 5
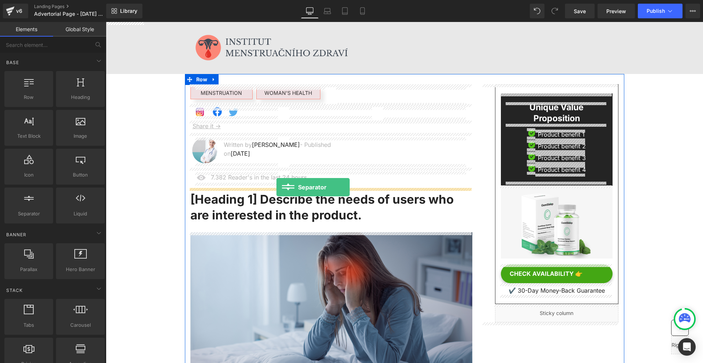
drag, startPoint x: 167, startPoint y: 221, endPoint x: 276, endPoint y: 187, distance: 114.1
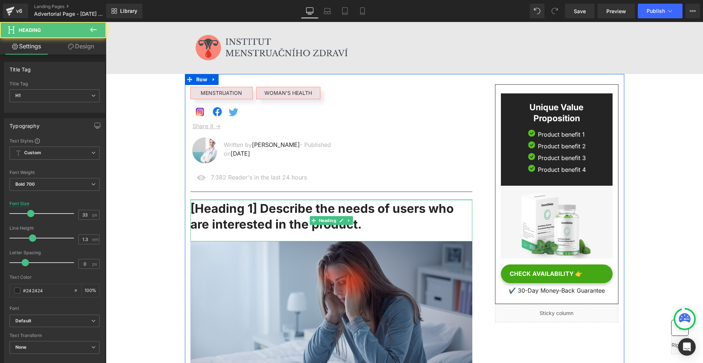
drag, startPoint x: 325, startPoint y: 200, endPoint x: 259, endPoint y: 206, distance: 66.9
click at [325, 202] on div "[Heading 1] Describe the needs of users who are interested in the product. Head…" at bounding box center [331, 220] width 282 height 42
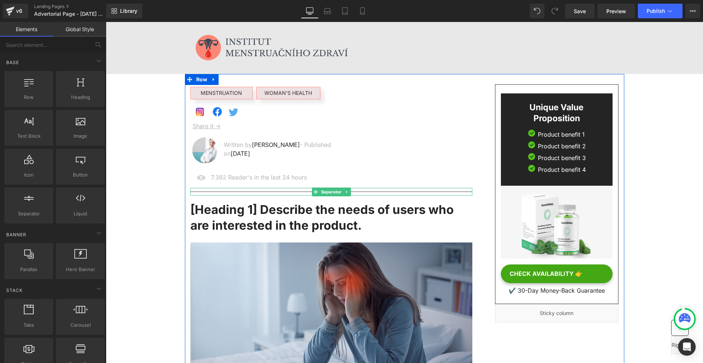
click at [203, 191] on div at bounding box center [331, 192] width 282 height 8
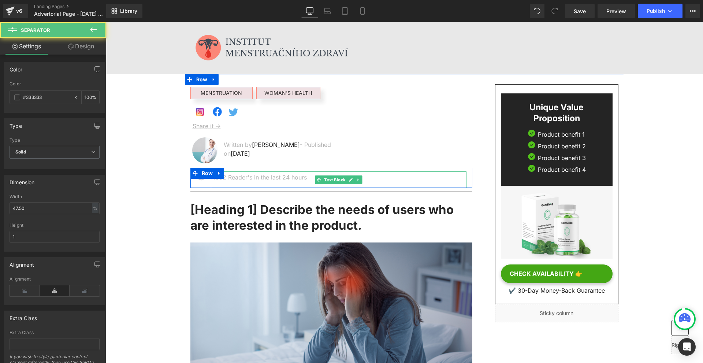
click at [239, 177] on p "7.382 Reader's in the last 24 hours" at bounding box center [271, 177] width 121 height 9
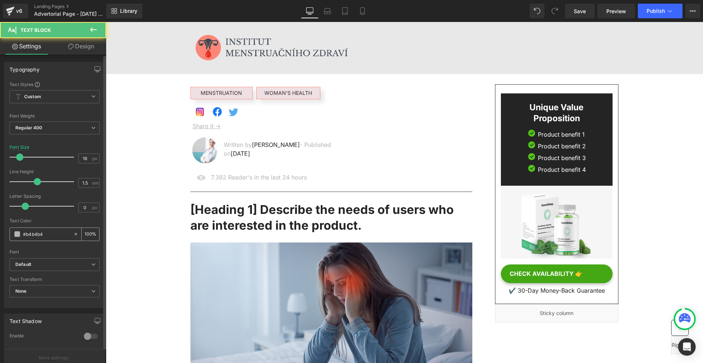
click at [43, 233] on input "#b4b4b4" at bounding box center [46, 234] width 47 height 8
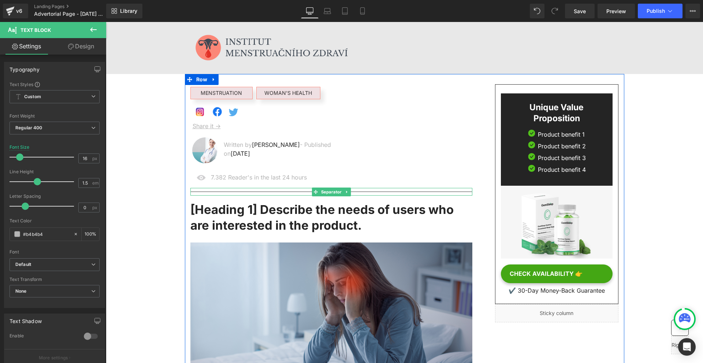
click at [241, 193] on hr at bounding box center [331, 193] width 282 height 4
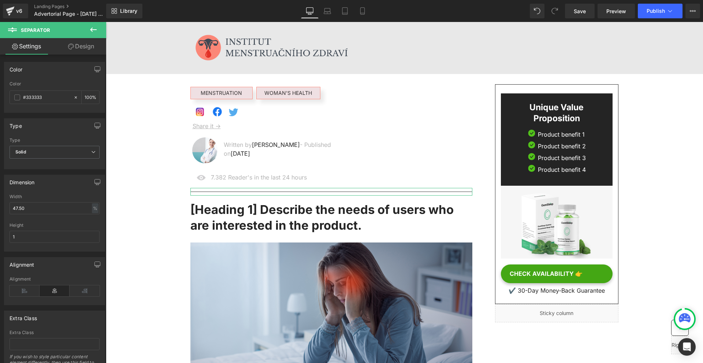
click at [49, 87] on div "Color #333333 100 %" at bounding box center [55, 96] width 90 height 31
click at [44, 96] on input "#333333" at bounding box center [46, 97] width 47 height 8
click at [44, 97] on input "#333333" at bounding box center [46, 97] width 47 height 8
paste input "b4b4b4"
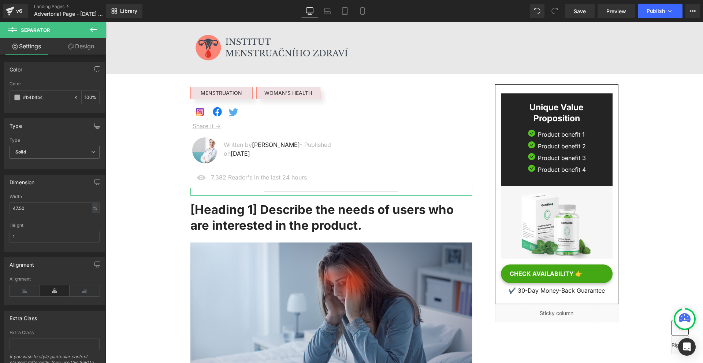
scroll to position [40, 0]
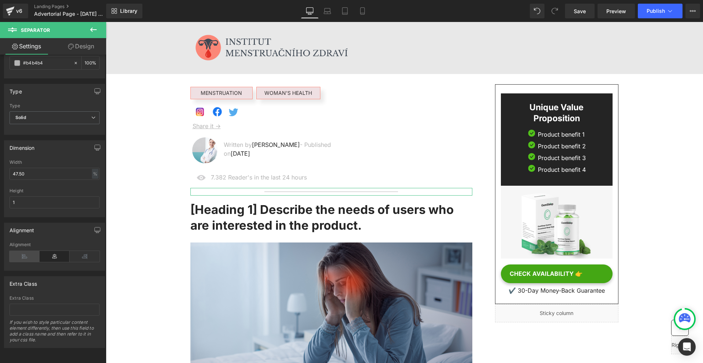
type input "#b4b4b4"
click at [24, 251] on icon at bounding box center [25, 256] width 30 height 11
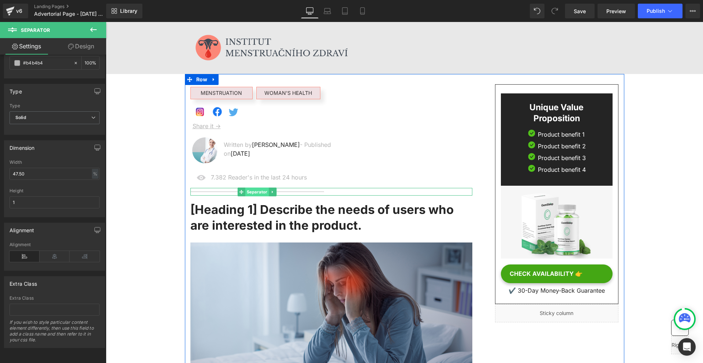
click at [253, 195] on span "Separator" at bounding box center [257, 191] width 24 height 9
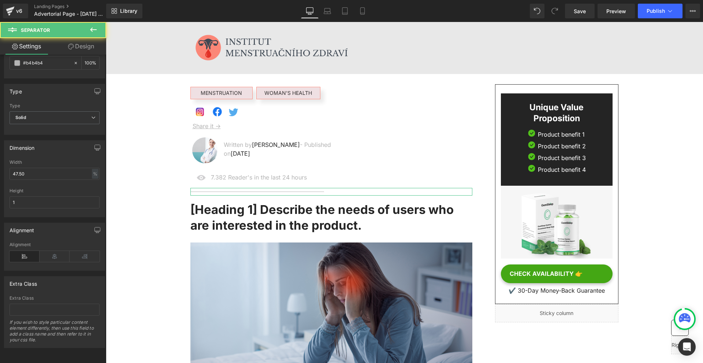
click at [70, 45] on icon at bounding box center [71, 47] width 6 height 6
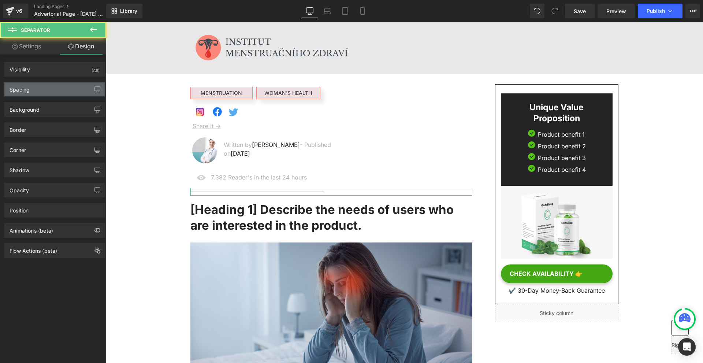
click at [50, 88] on div "Spacing" at bounding box center [54, 89] width 100 height 14
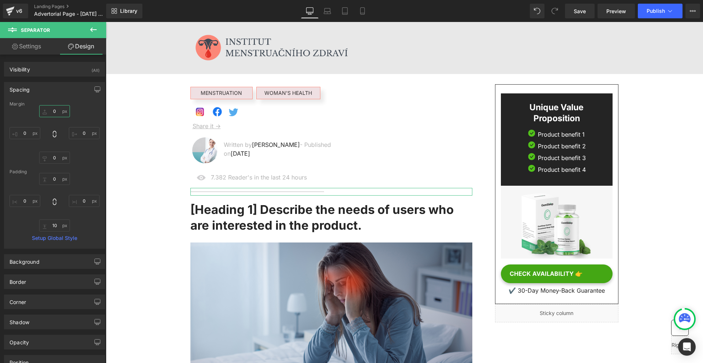
click at [59, 112] on input "0" at bounding box center [54, 111] width 31 height 12
type input "-"
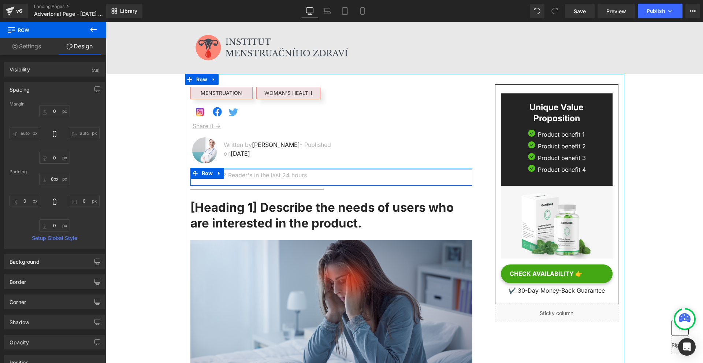
type input "9px"
click at [256, 169] on div at bounding box center [331, 169] width 282 height 2
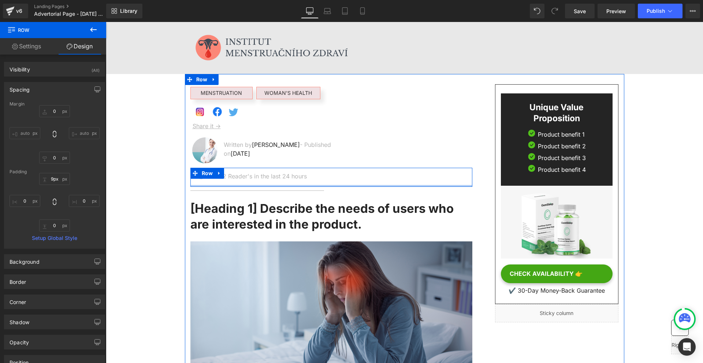
type input "0px"
drag, startPoint x: 302, startPoint y: 186, endPoint x: 306, endPoint y: 183, distance: 4.7
click at [304, 183] on div "Image 7.382 Reader's in the last 24 hours Text Block Row" at bounding box center [331, 177] width 282 height 19
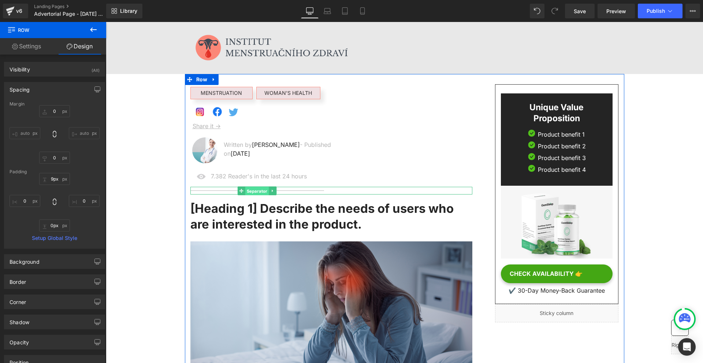
click at [258, 192] on span "Separator" at bounding box center [257, 191] width 24 height 9
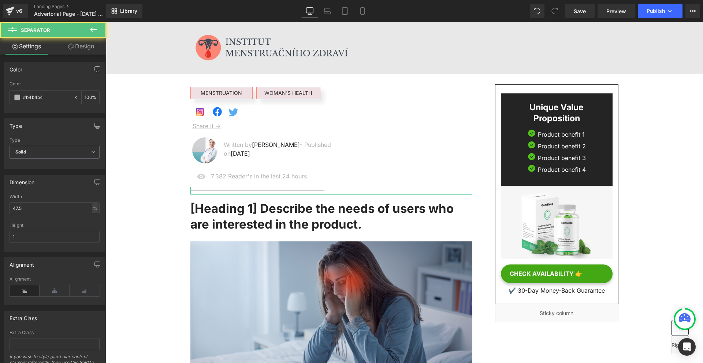
click at [86, 53] on link "Design" at bounding box center [81, 46] width 53 height 16
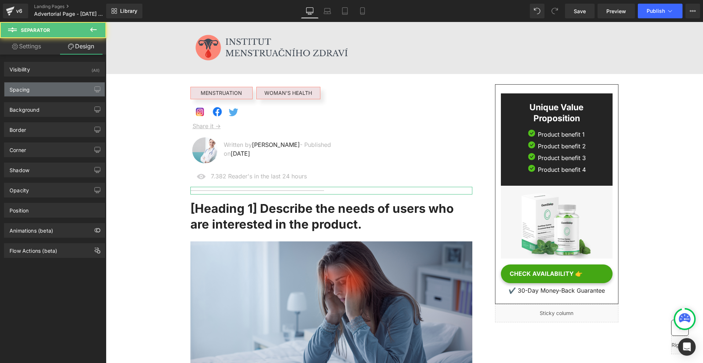
type input "0"
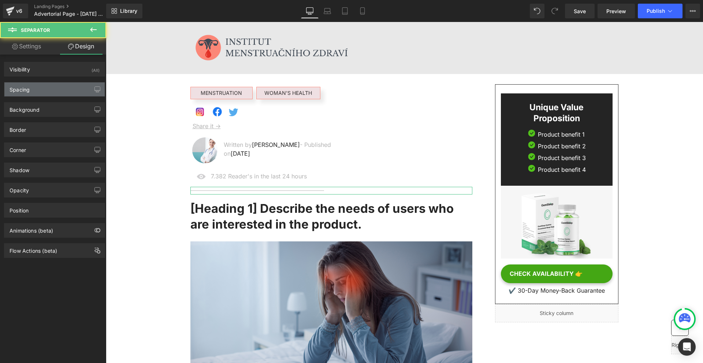
type input "0"
type input "10"
type input "0"
click at [57, 90] on div "Spacing" at bounding box center [54, 89] width 100 height 14
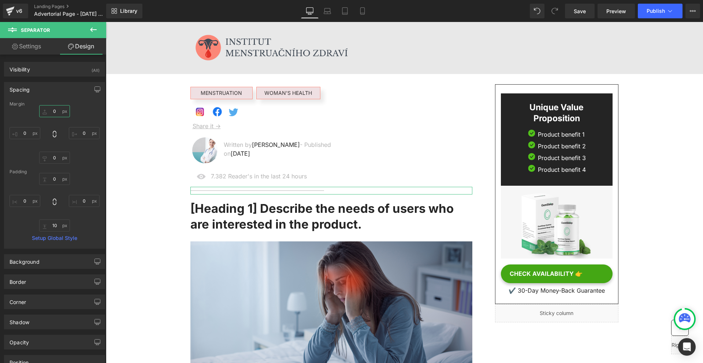
click at [63, 112] on input "0" at bounding box center [54, 111] width 31 height 12
type input "-"
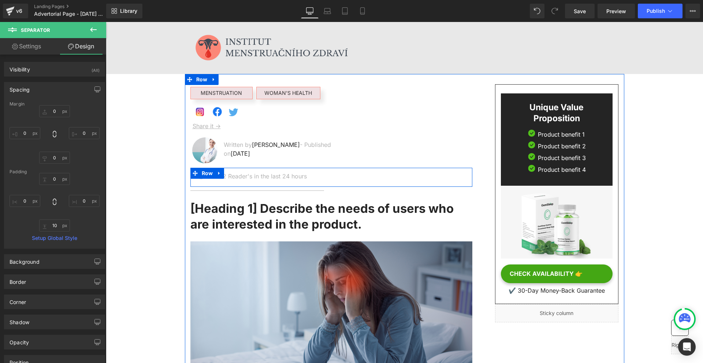
click at [224, 177] on p "7.382 Reader's in the last 24 hours" at bounding box center [271, 176] width 121 height 9
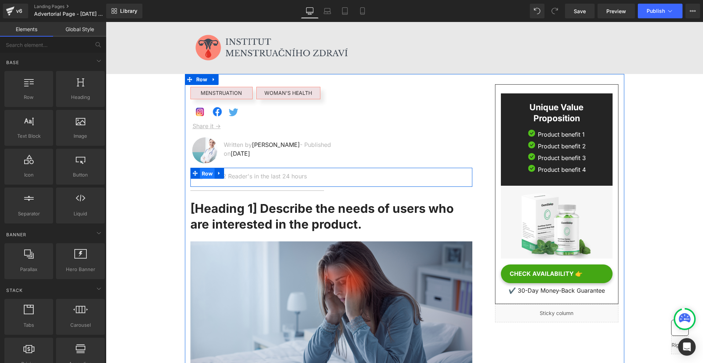
click at [200, 173] on span "Row" at bounding box center [207, 173] width 15 height 11
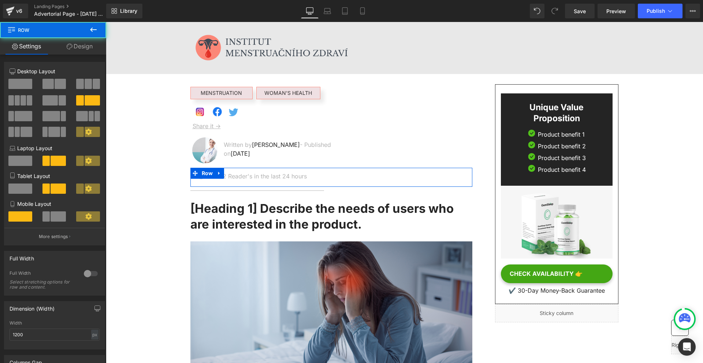
click at [72, 51] on link "Design" at bounding box center [79, 46] width 53 height 16
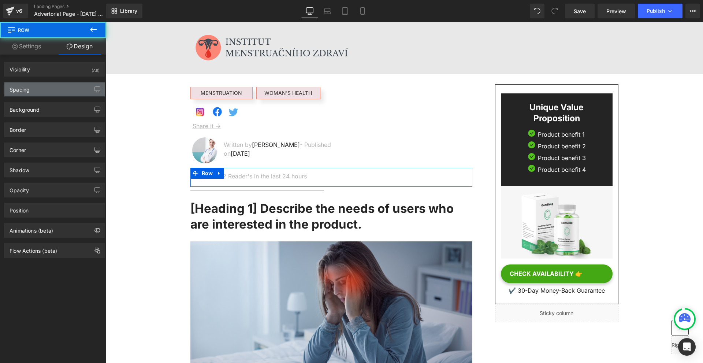
click at [55, 87] on div "Spacing" at bounding box center [54, 89] width 100 height 14
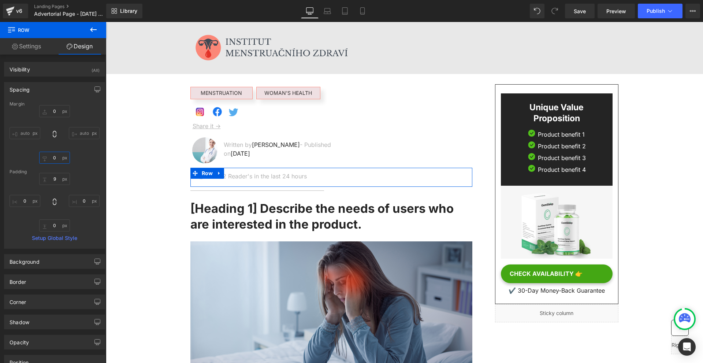
click at [64, 158] on input "0" at bounding box center [54, 157] width 31 height 12
click at [63, 120] on div "0px 0 auto auto 0px 0 auto auto" at bounding box center [55, 134] width 90 height 59
click at [61, 116] on input "0" at bounding box center [54, 111] width 31 height 12
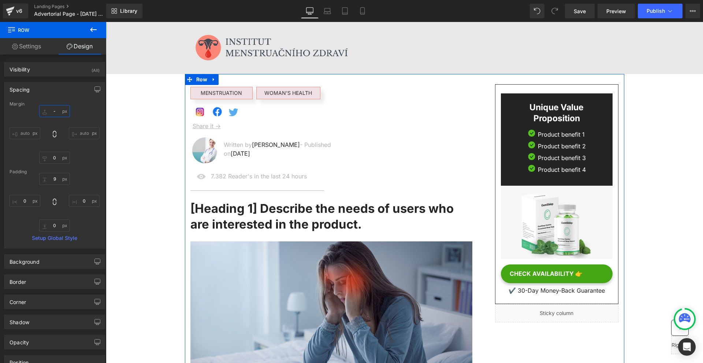
type input "-5"
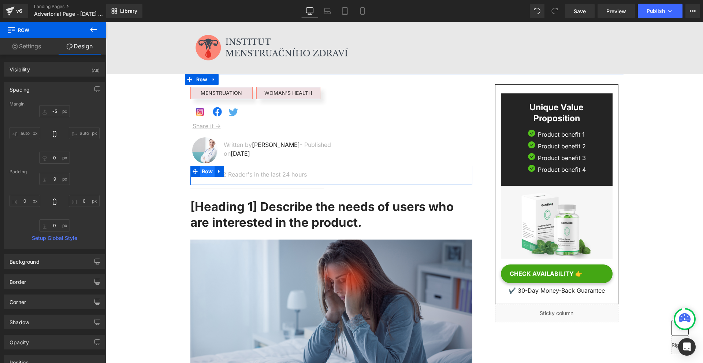
click at [202, 174] on span "Row" at bounding box center [207, 171] width 15 height 11
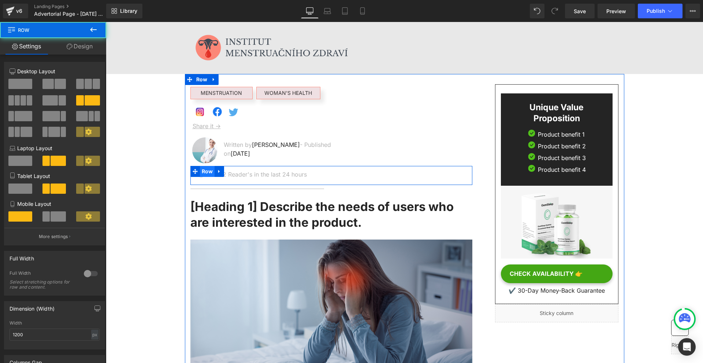
click at [204, 173] on span "Row" at bounding box center [207, 171] width 15 height 11
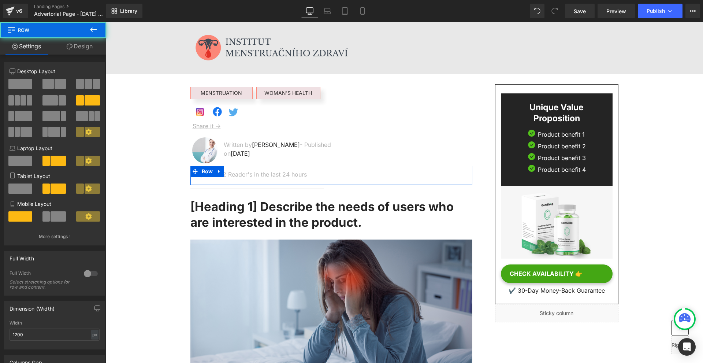
click at [78, 48] on link "Design" at bounding box center [79, 46] width 53 height 16
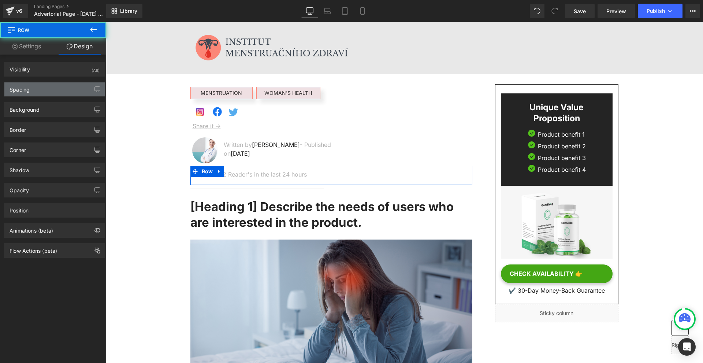
click at [33, 87] on div "Spacing" at bounding box center [54, 89] width 100 height 14
type input "-5"
type input "0"
type input "9"
type input "0"
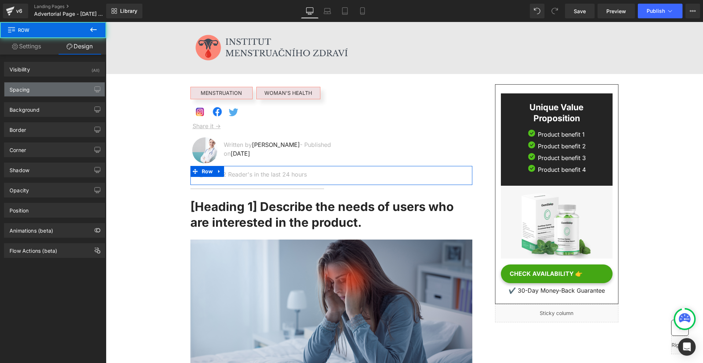
type input "0"
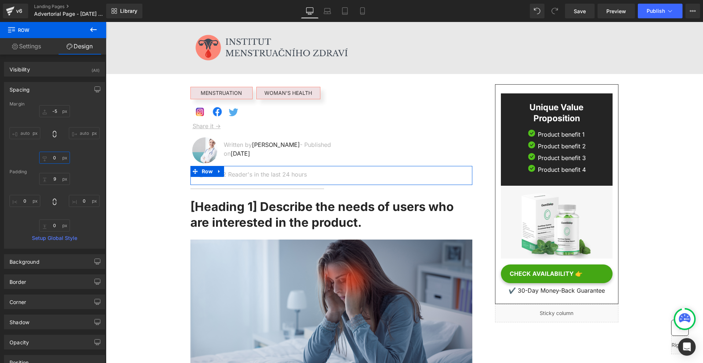
click at [65, 156] on input "0" at bounding box center [54, 157] width 31 height 12
type input "-"
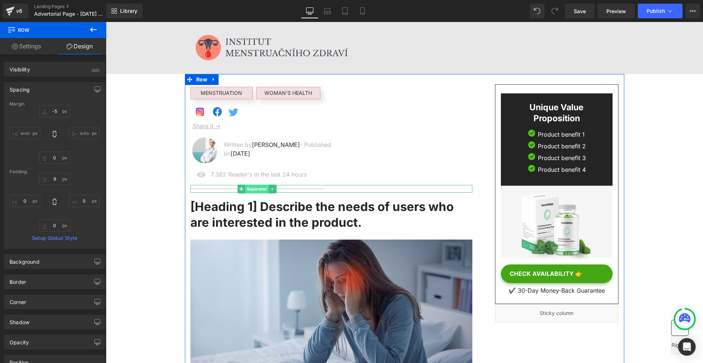
click at [250, 191] on span "Separator" at bounding box center [257, 188] width 24 height 9
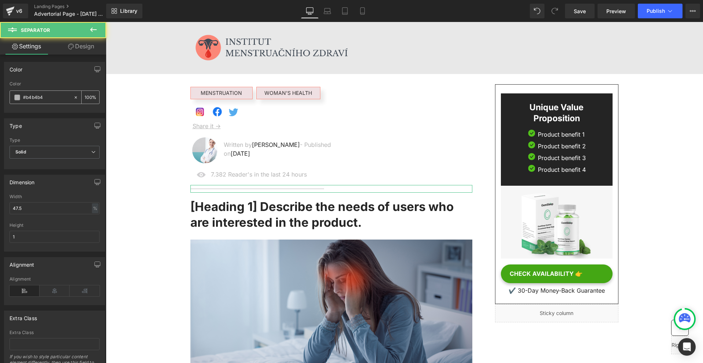
click at [17, 98] on span at bounding box center [17, 97] width 6 height 6
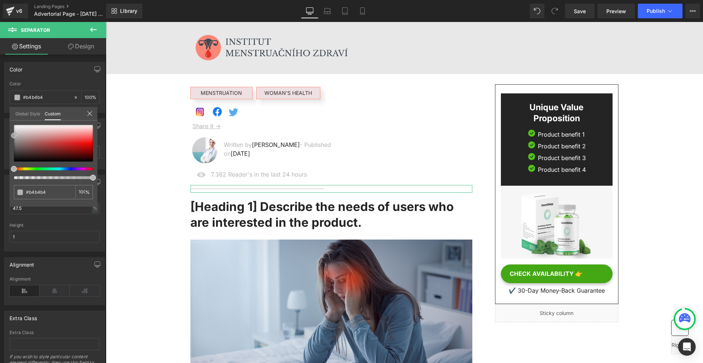
type input "#b5b5b5"
type input "#a3a3a3"
type input "#8e8e8e"
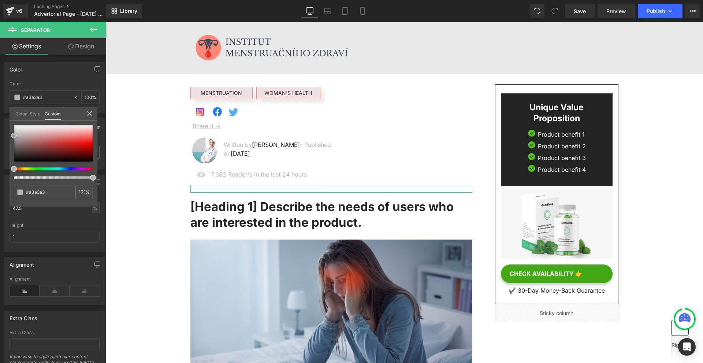
type input "#8e8e8e"
type input "#7f7f7f"
type input "#727272"
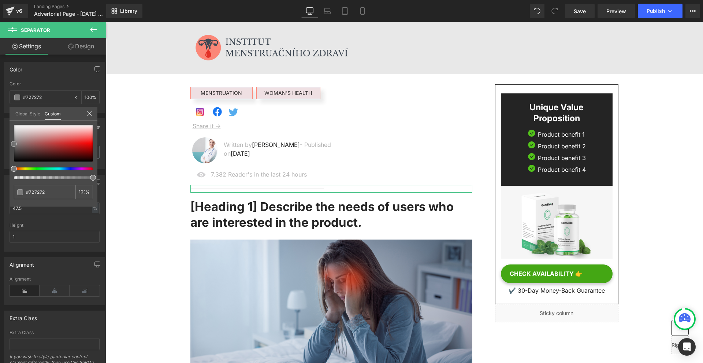
type input "#666666"
type input "#595959"
type input "#515151"
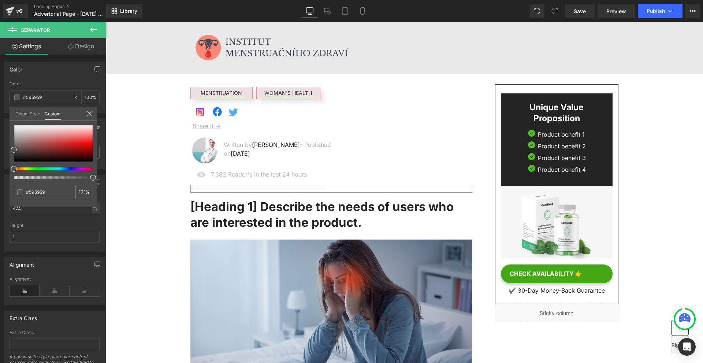
type input "#515151"
type input "#4f4f4f"
type input "#474747"
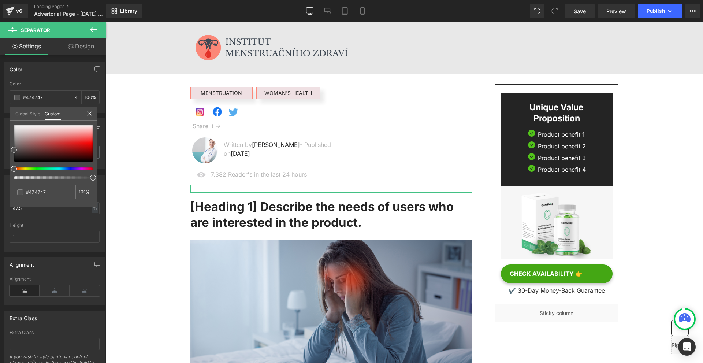
type input "#3d3d3d"
type input "#3a3a3a"
type input "#3d3d3d"
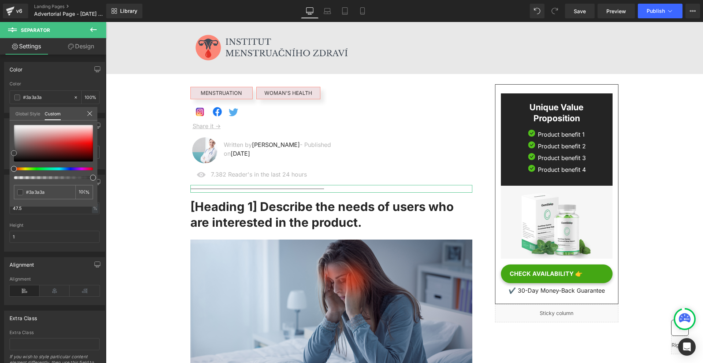
type input "#3d3d3d"
type input "#5b5b5b"
type input "#8c8c8c"
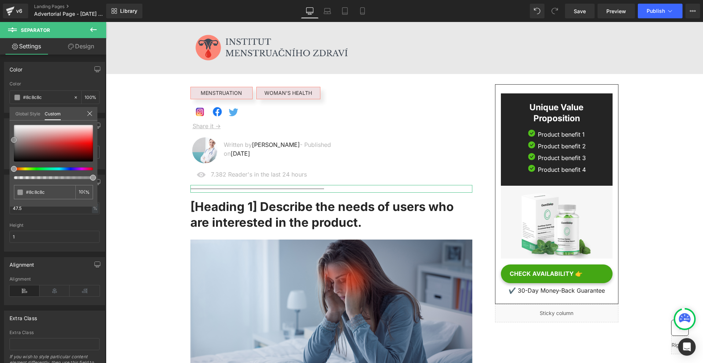
type input "#adadad"
type input "#c1c1c1"
type input "#d8d8d8"
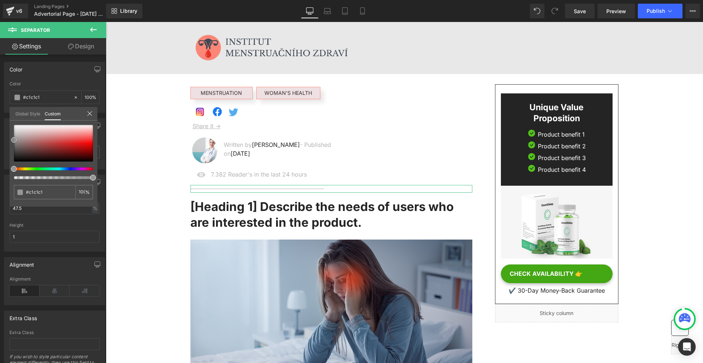
type input "#d8d8d8"
type input "#efefef"
type input "#f2f2f2"
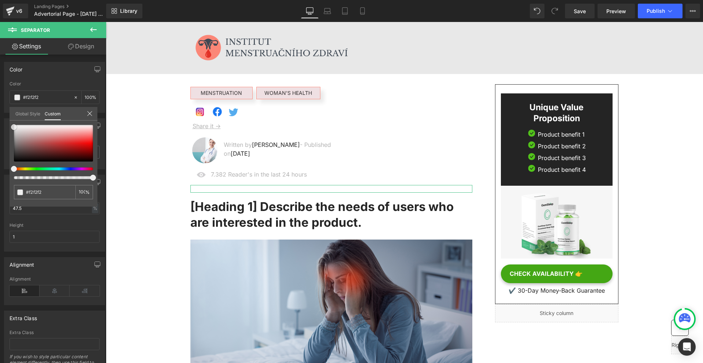
type input "#ffffff"
type input "#f7f7f7"
type input "#efefef"
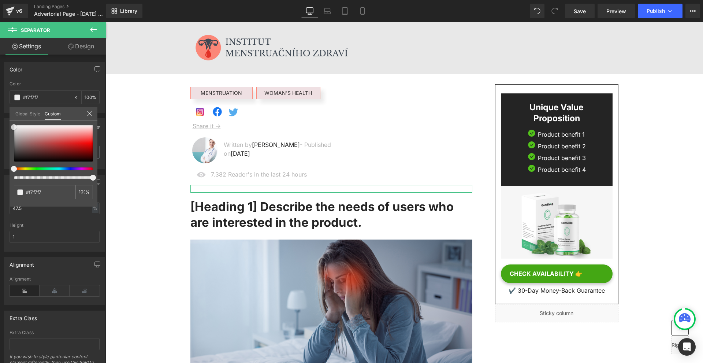
type input "#efefef"
type input "#ededed"
type input "#e8e8e8"
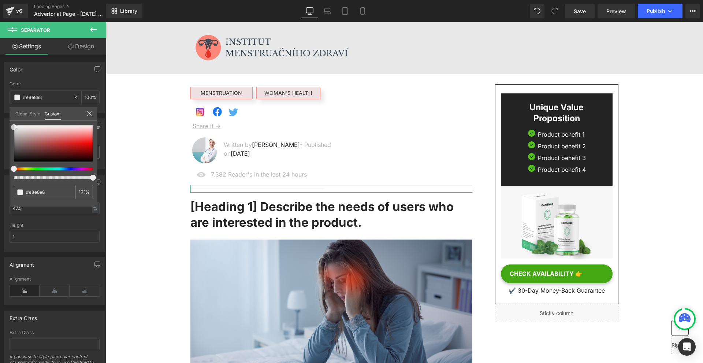
type input "#e0e0e0"
type input "#dddddd"
drag, startPoint x: 14, startPoint y: 138, endPoint x: 5, endPoint y: 132, distance: 10.3
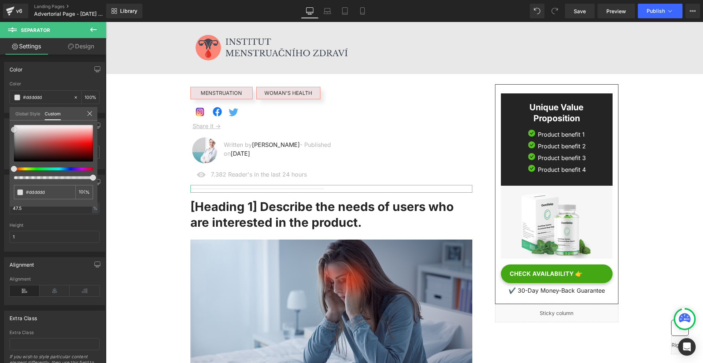
click at [5, 113] on div "Color rgba(221, 221, 221, 1) Color #dddddd 100 % Global Style Custom Setup Glob…" at bounding box center [54, 84] width 109 height 56
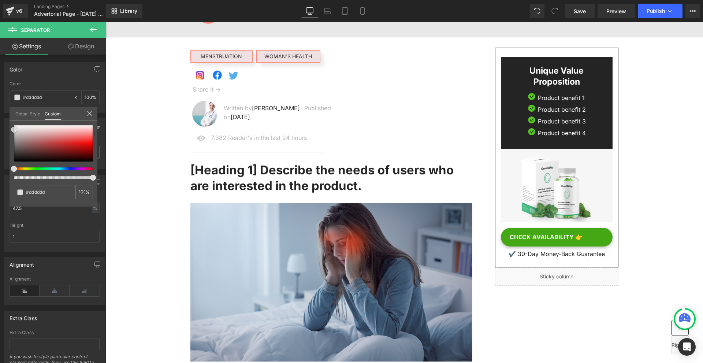
scroll to position [0, 0]
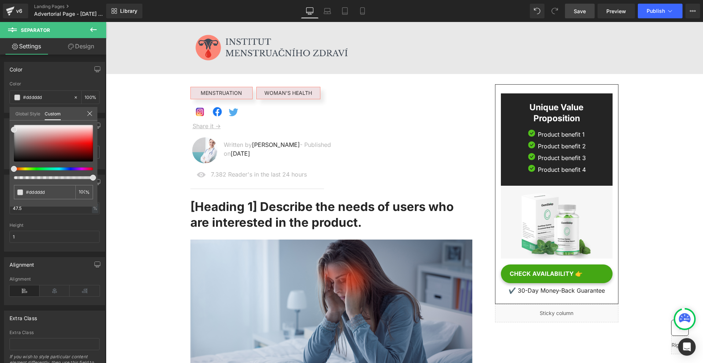
click at [582, 6] on link "Save" at bounding box center [580, 11] width 30 height 15
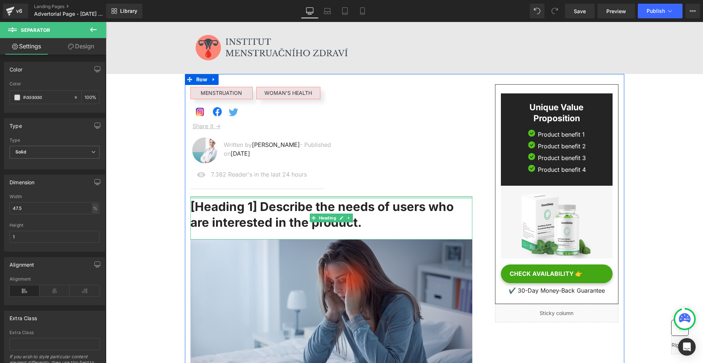
click at [192, 198] on div at bounding box center [331, 197] width 282 height 3
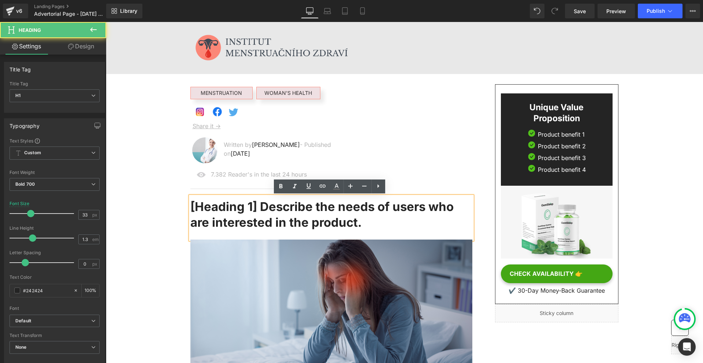
click at [228, 210] on h1 "[Heading 1] Describe the needs of users who are interested in the product." at bounding box center [331, 214] width 282 height 31
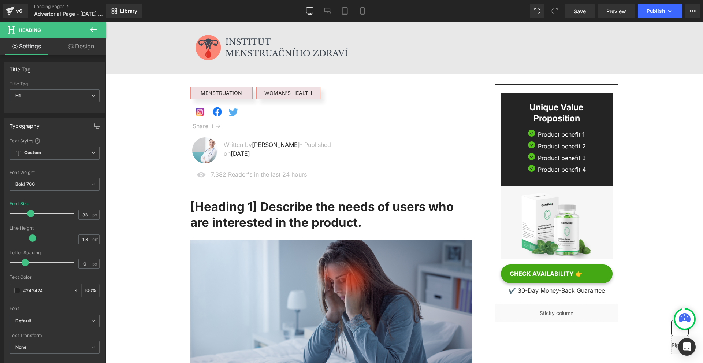
click at [80, 47] on link "Design" at bounding box center [81, 46] width 53 height 16
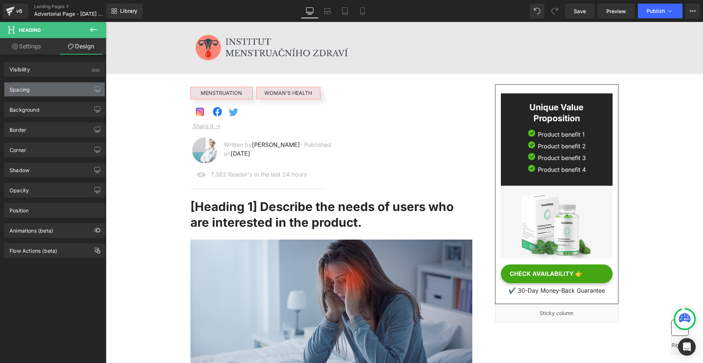
type input "10"
type input "0"
type input "7"
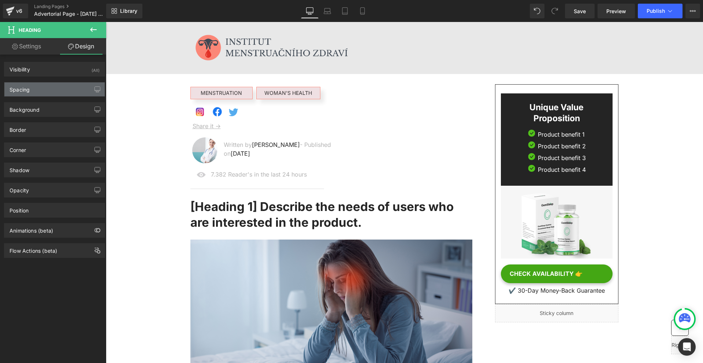
type input "0"
type input "25"
type input "0"
click at [37, 87] on div "Spacing" at bounding box center [54, 89] width 100 height 14
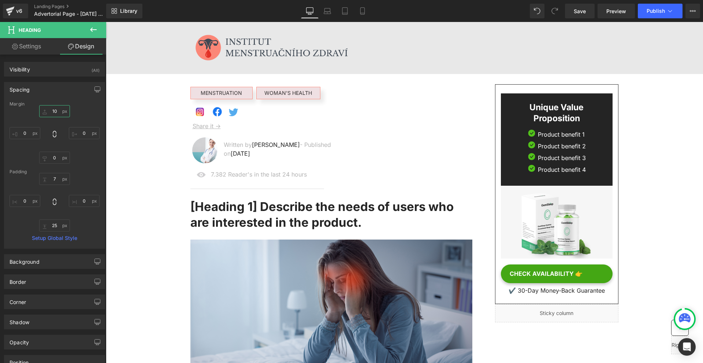
click at [48, 110] on input "10" at bounding box center [54, 111] width 31 height 12
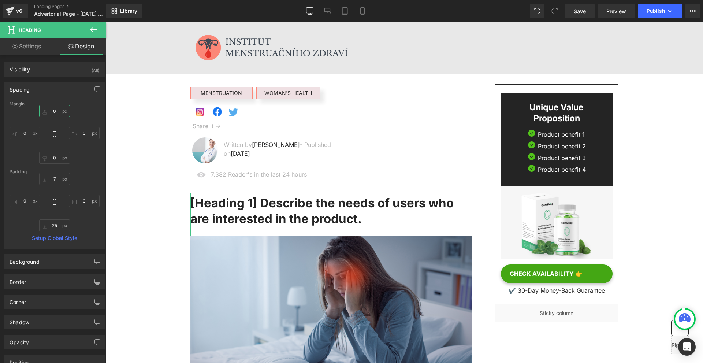
click at [60, 111] on input "0" at bounding box center [54, 111] width 31 height 12
type input "5"
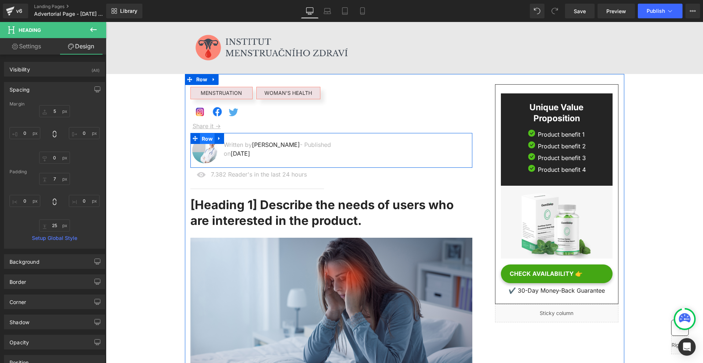
click at [207, 141] on span "Row" at bounding box center [207, 138] width 15 height 11
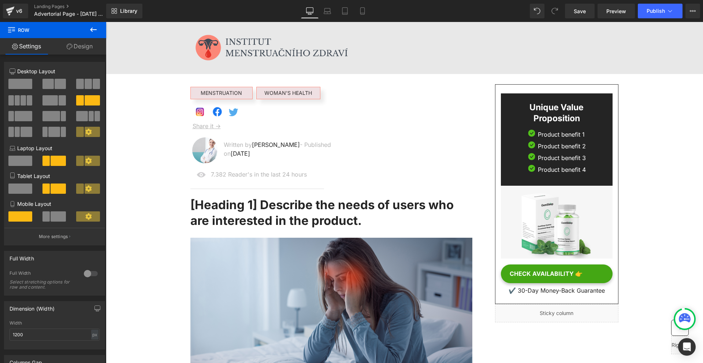
click at [87, 27] on button at bounding box center [94, 30] width 26 height 16
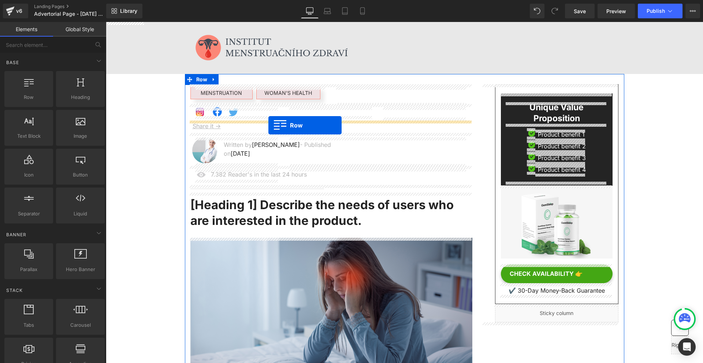
drag, startPoint x: 154, startPoint y: 114, endPoint x: 268, endPoint y: 125, distance: 115.1
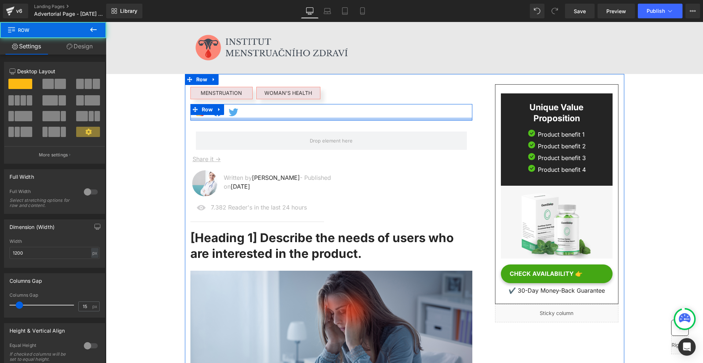
click at [250, 119] on div "Image Image Image Row" at bounding box center [331, 112] width 282 height 16
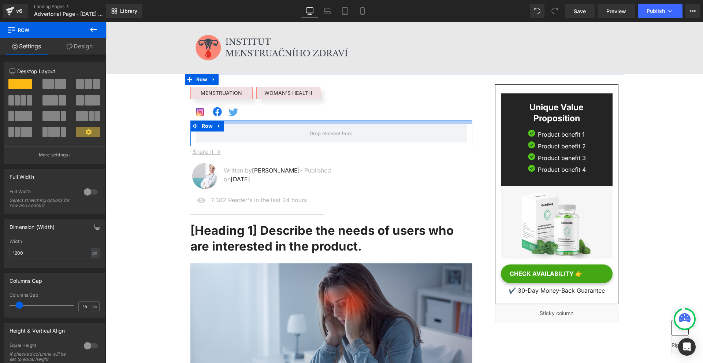
drag, startPoint x: 250, startPoint y: 121, endPoint x: 257, endPoint y: 114, distance: 10.4
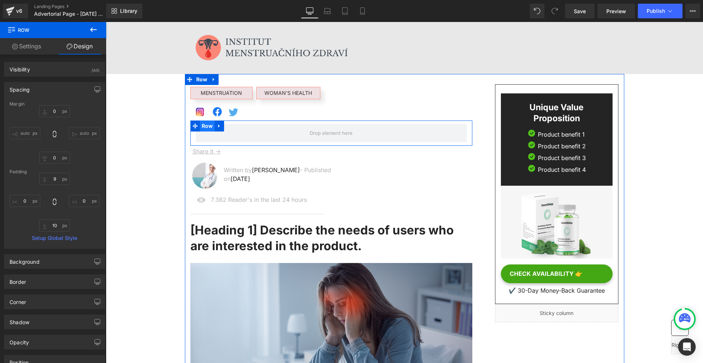
click at [209, 127] on span "Row" at bounding box center [207, 125] width 15 height 11
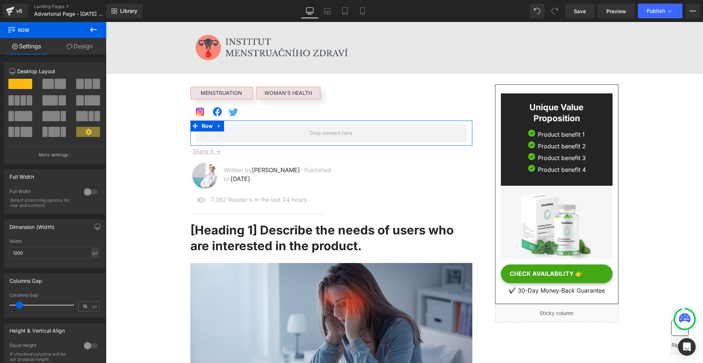
click at [60, 88] on span at bounding box center [60, 84] width 11 height 10
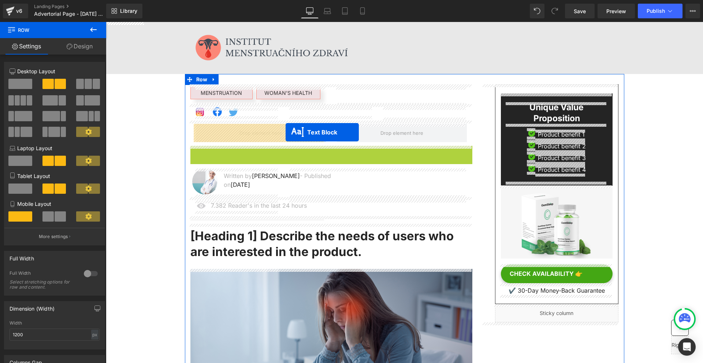
drag, startPoint x: 323, startPoint y: 154, endPoint x: 285, endPoint y: 132, distance: 43.8
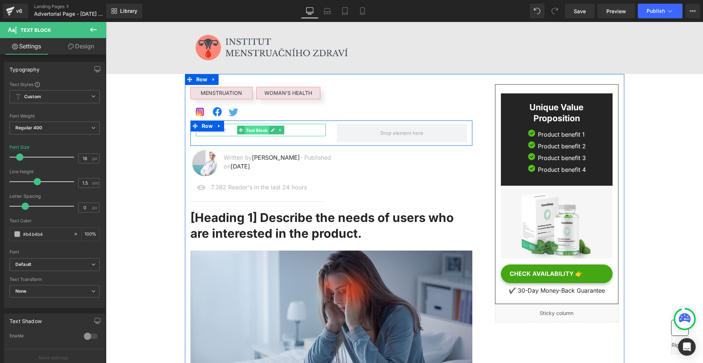
click at [262, 131] on span "Text Block" at bounding box center [256, 130] width 24 height 9
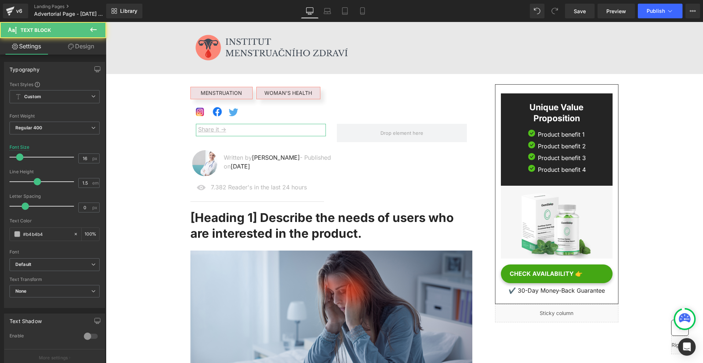
click at [64, 47] on link "Design" at bounding box center [81, 46] width 53 height 16
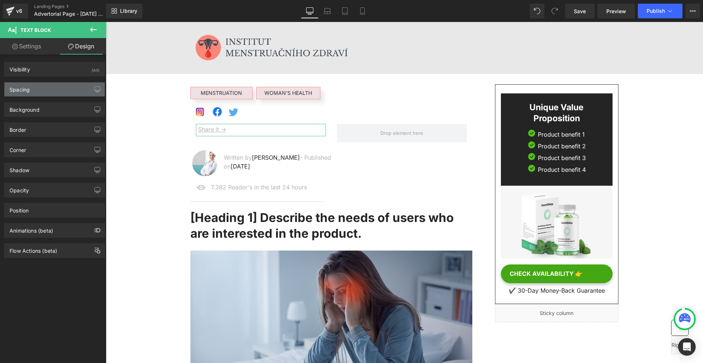
click at [37, 83] on div "Spacing" at bounding box center [54, 89] width 100 height 14
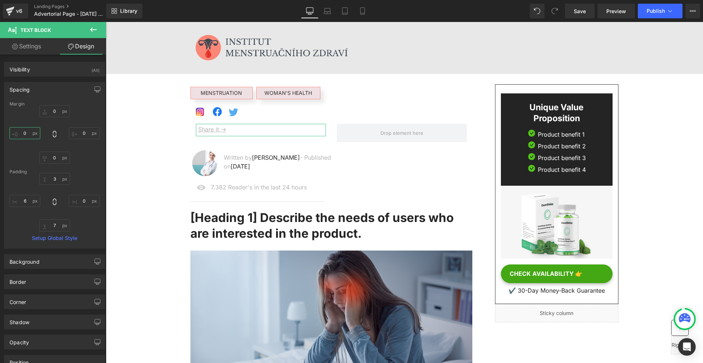
click at [34, 130] on input "0" at bounding box center [25, 133] width 31 height 12
type input "-10"
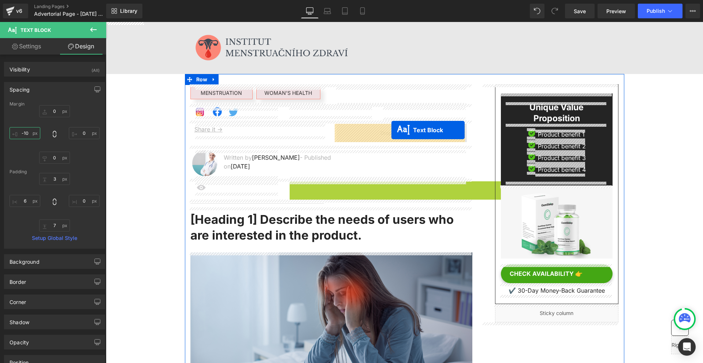
drag, startPoint x: 331, startPoint y: 190, endPoint x: 391, endPoint y: 130, distance: 85.1
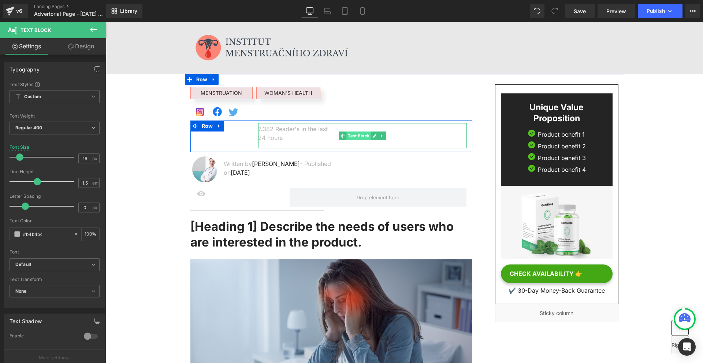
click at [358, 139] on span "Text Block" at bounding box center [358, 135] width 24 height 9
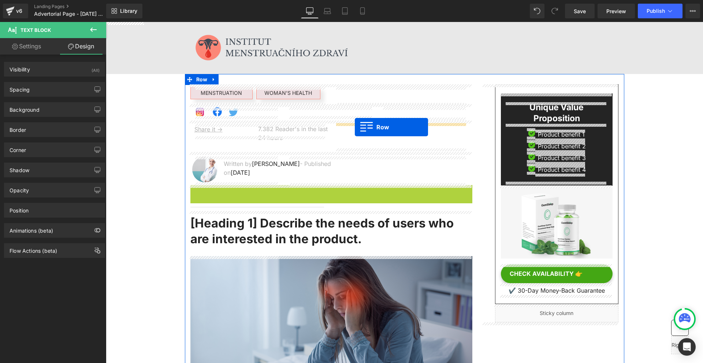
drag, startPoint x: 202, startPoint y: 190, endPoint x: 355, endPoint y: 127, distance: 165.5
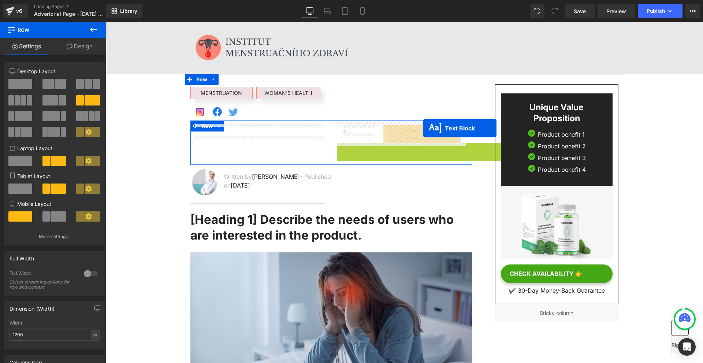
drag, startPoint x: 355, startPoint y: 159, endPoint x: 423, endPoint y: 128, distance: 74.3
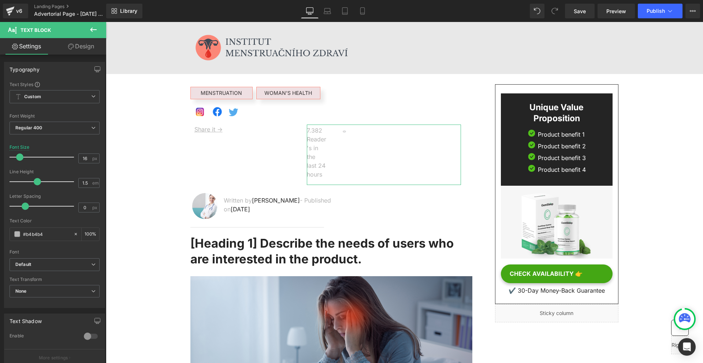
click at [83, 50] on link "Design" at bounding box center [81, 46] width 53 height 16
click at [0, 0] on div "Spacing" at bounding box center [0, 0] width 0 height 0
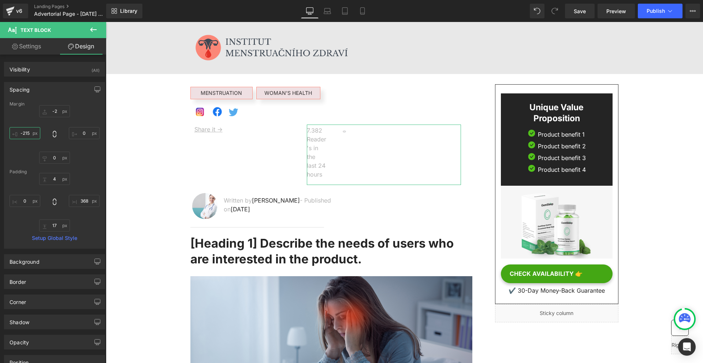
click at [26, 134] on input "-215" at bounding box center [25, 133] width 31 height 12
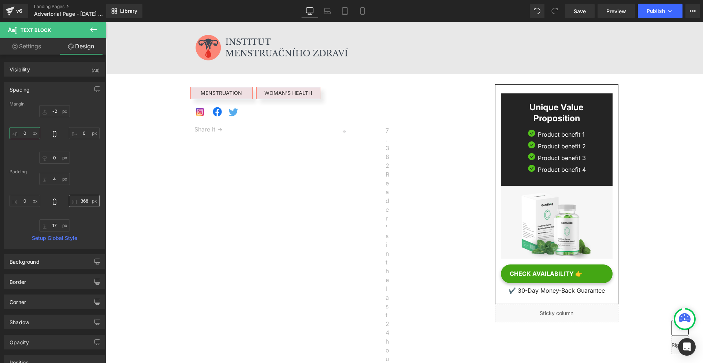
type input "0"
click at [77, 199] on input "368" at bounding box center [84, 201] width 31 height 12
type input "0"
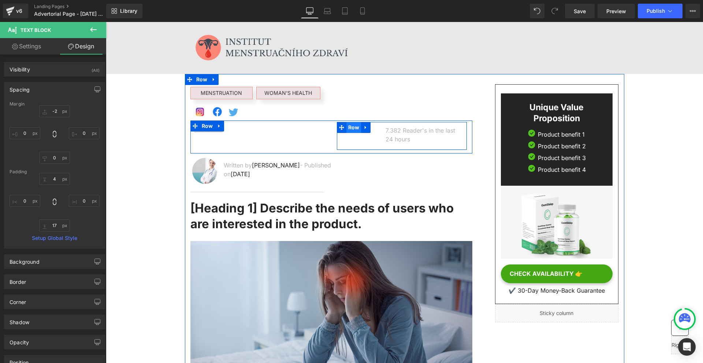
click at [348, 128] on span "Row" at bounding box center [353, 127] width 15 height 11
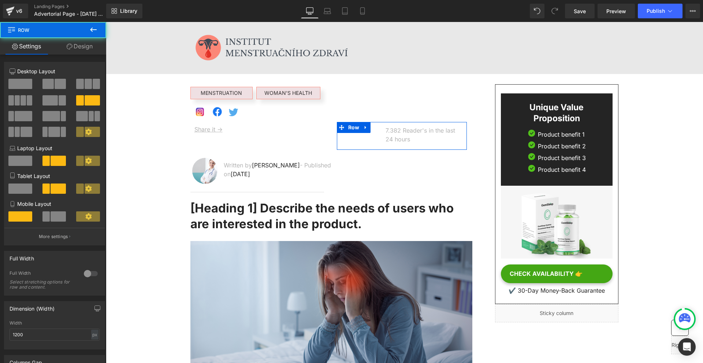
click at [80, 44] on link "Design" at bounding box center [79, 46] width 53 height 16
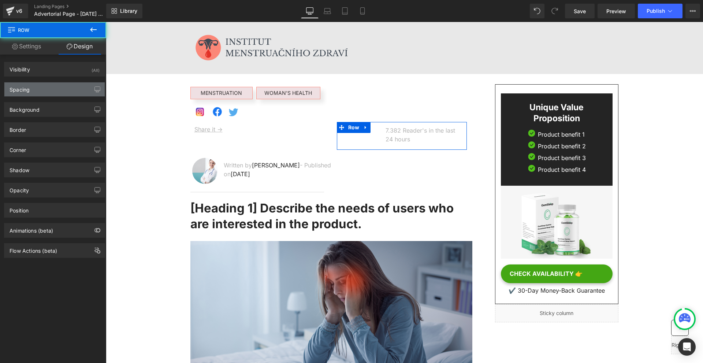
click at [31, 91] on div "Spacing" at bounding box center [54, 89] width 100 height 14
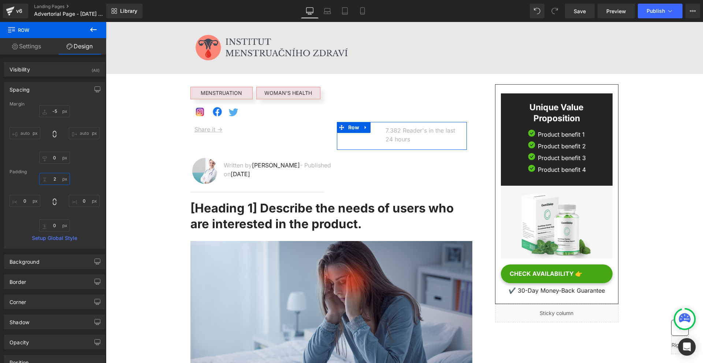
click at [57, 179] on input "2" at bounding box center [54, 179] width 31 height 12
type input "20"
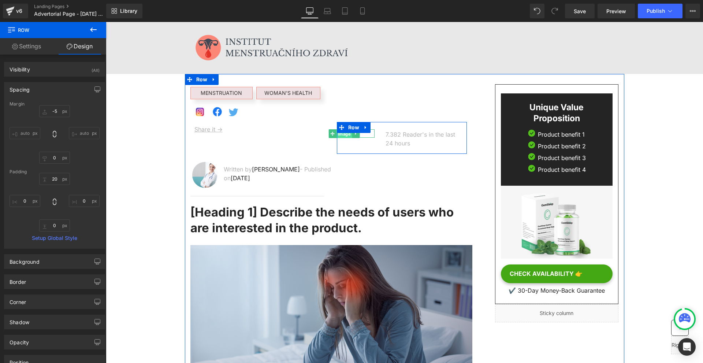
click at [343, 135] on span "Image" at bounding box center [344, 133] width 16 height 9
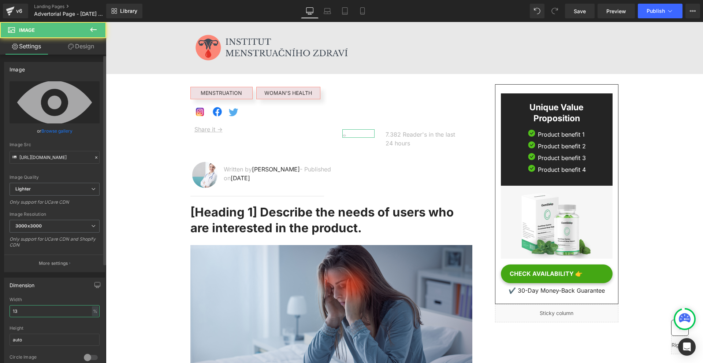
click at [34, 310] on input "13" at bounding box center [55, 311] width 90 height 12
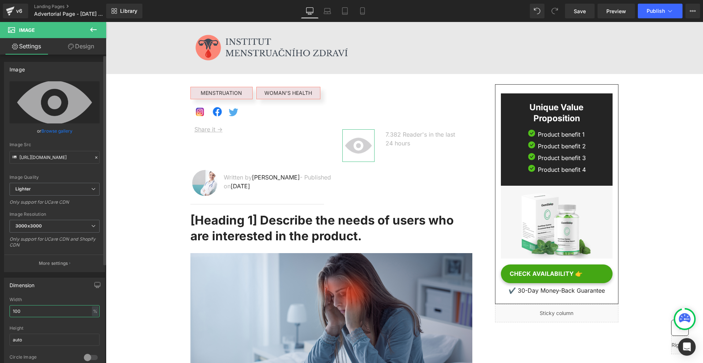
click at [54, 311] on input "100" at bounding box center [55, 311] width 90 height 12
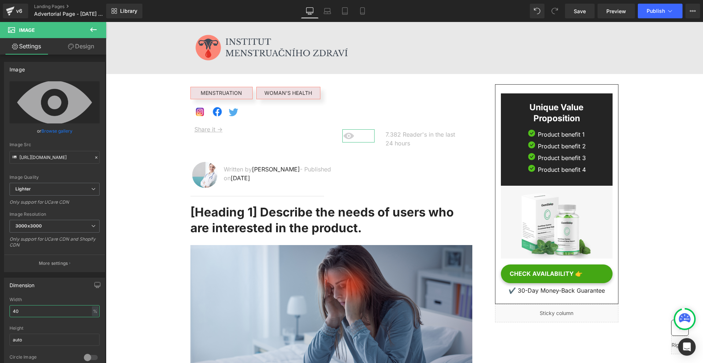
type input "40"
click at [89, 43] on link "Design" at bounding box center [81, 46] width 53 height 16
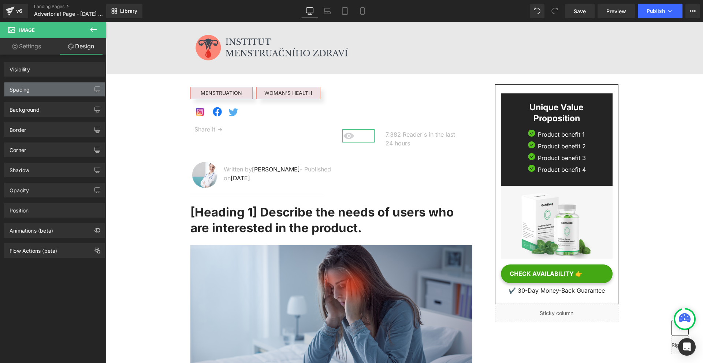
click at [44, 90] on div "Spacing" at bounding box center [54, 89] width 100 height 14
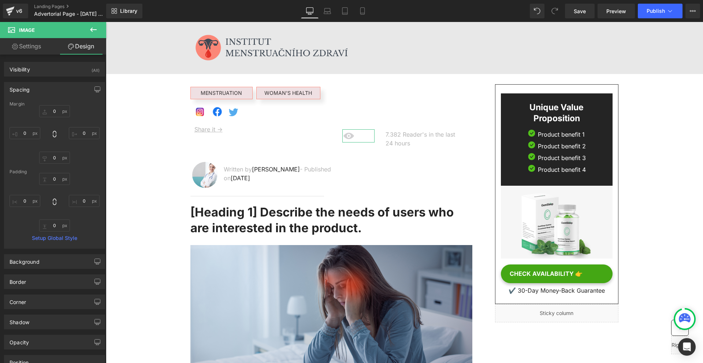
click at [33, 141] on div "0px 0 0px 0 0px 0 0px 0" at bounding box center [55, 134] width 90 height 59
click at [37, 130] on input "0" at bounding box center [25, 133] width 31 height 12
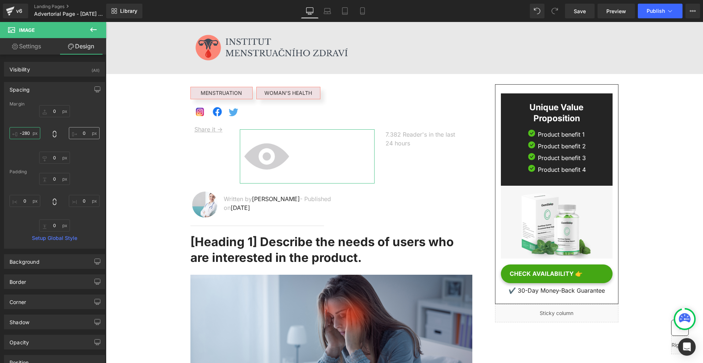
type input "-280"
click at [72, 135] on input "0" at bounding box center [84, 133] width 31 height 12
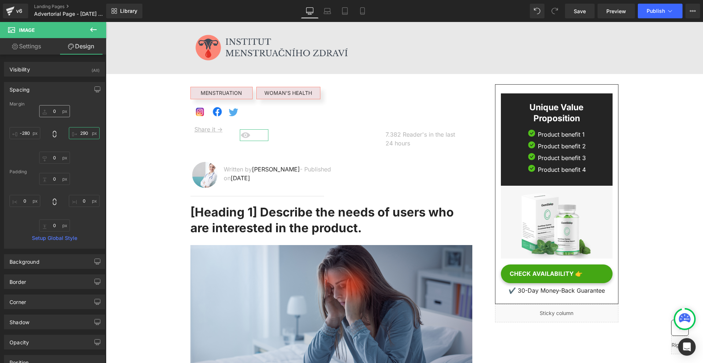
type input "290"
click at [59, 107] on input "0" at bounding box center [54, 111] width 31 height 12
type input "-15"
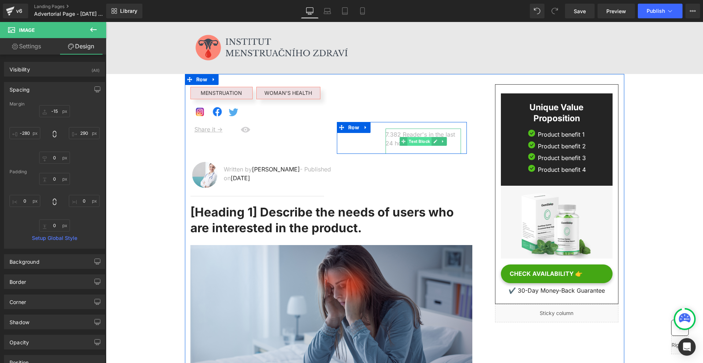
click at [412, 139] on span "Text Block" at bounding box center [419, 141] width 24 height 9
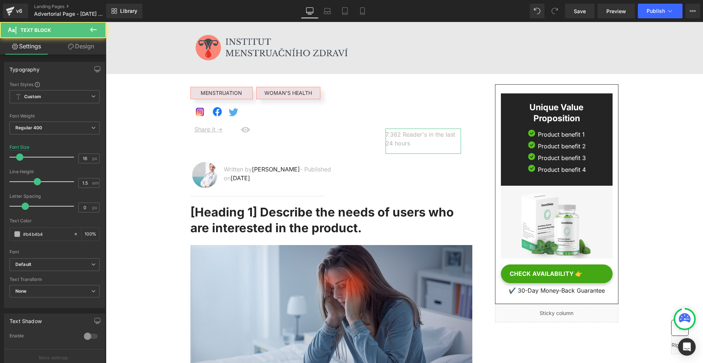
click at [101, 52] on link "Design" at bounding box center [81, 46] width 53 height 16
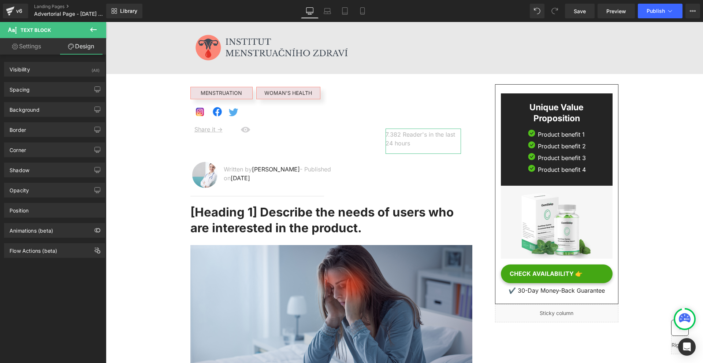
type input "-2"
type input "0"
type input "4"
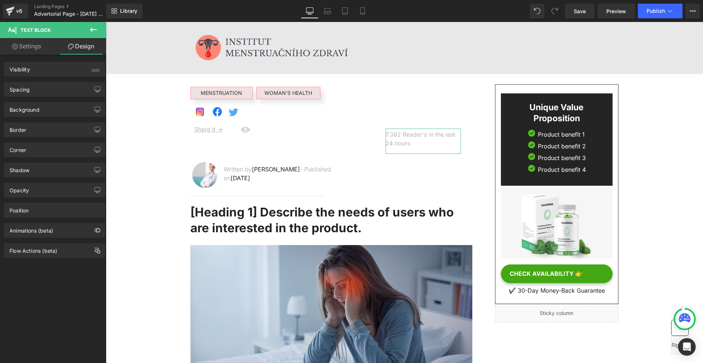
type input "0"
type input "17"
type input "0"
click at [38, 90] on div "Spacing" at bounding box center [54, 89] width 100 height 14
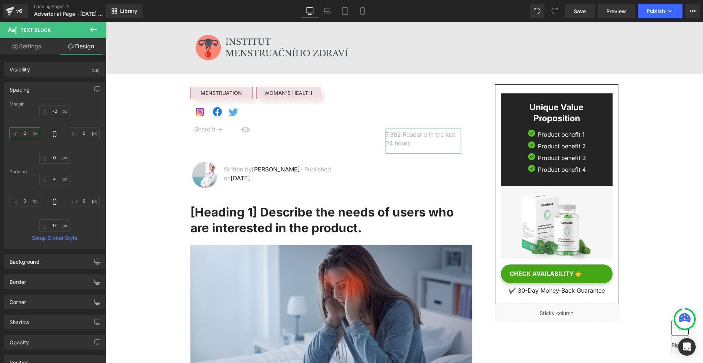
click at [34, 130] on input "0" at bounding box center [25, 133] width 31 height 12
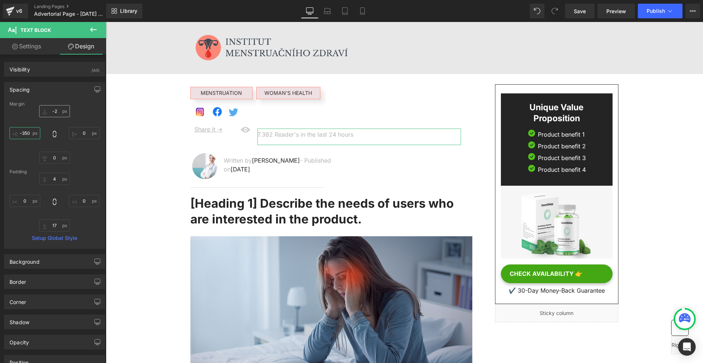
type input "-350"
click at [49, 110] on input "-2" at bounding box center [54, 111] width 31 height 12
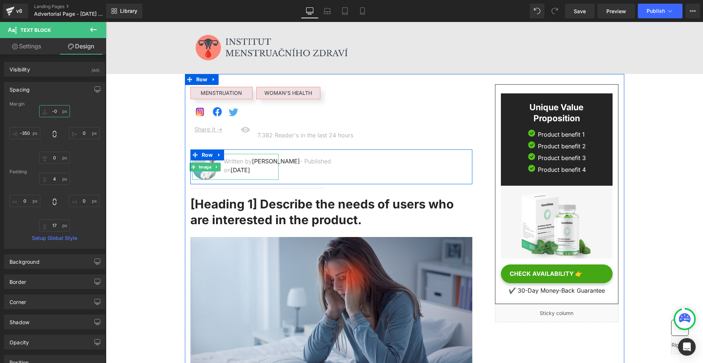
type input "-"
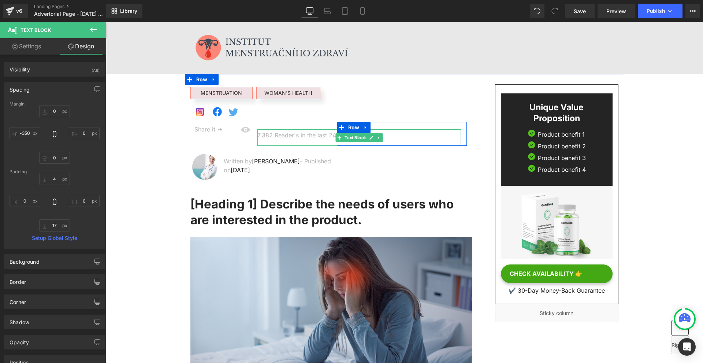
click at [311, 135] on p "7.382 Reader's in the last 24 hours" at bounding box center [359, 135] width 204 height 9
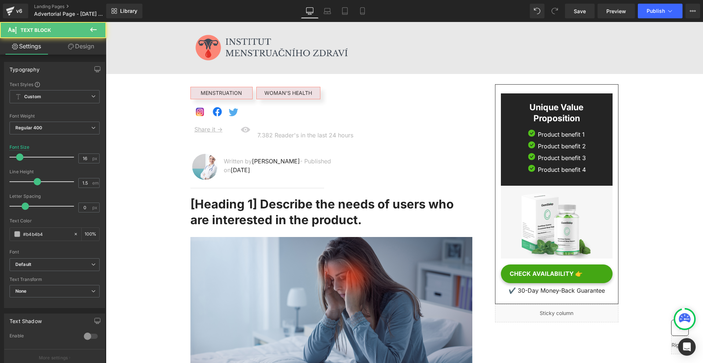
click at [80, 48] on link "Design" at bounding box center [81, 46] width 53 height 16
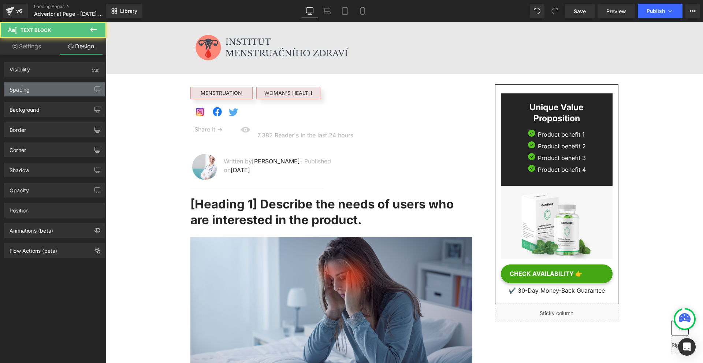
click at [49, 86] on div "Spacing" at bounding box center [54, 89] width 100 height 14
type input "0"
type input "-350"
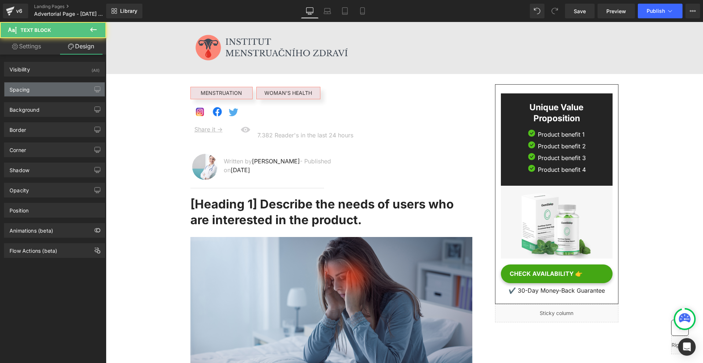
type input "4"
type input "0"
type input "17"
type input "0"
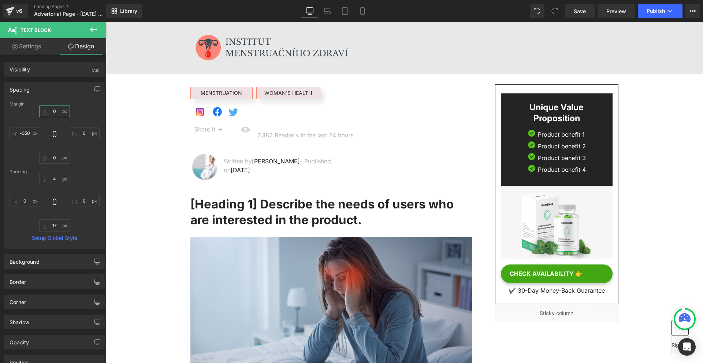
click at [61, 113] on input "0" at bounding box center [54, 111] width 31 height 12
type input "-15"
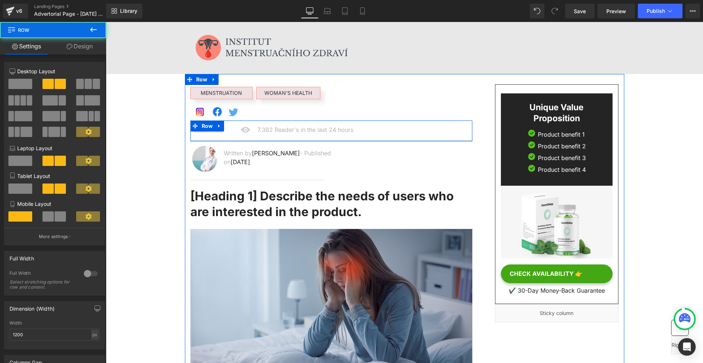
drag, startPoint x: 327, startPoint y: 143, endPoint x: 335, endPoint y: 145, distance: 8.6
click at [330, 140] on div at bounding box center [331, 140] width 282 height 1
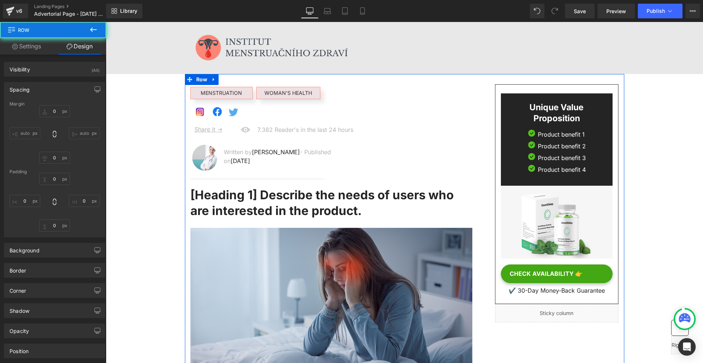
type input "0"
type input "9"
type input "0"
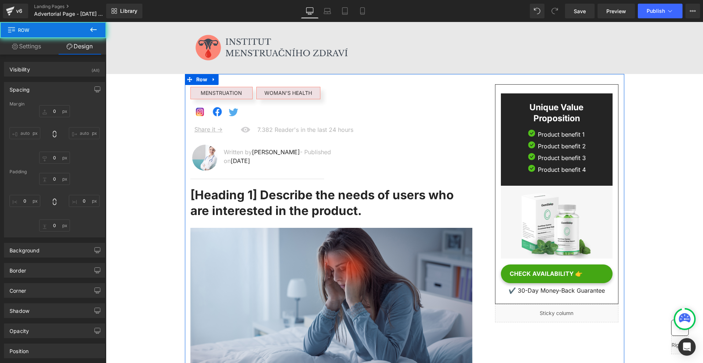
type input "0"
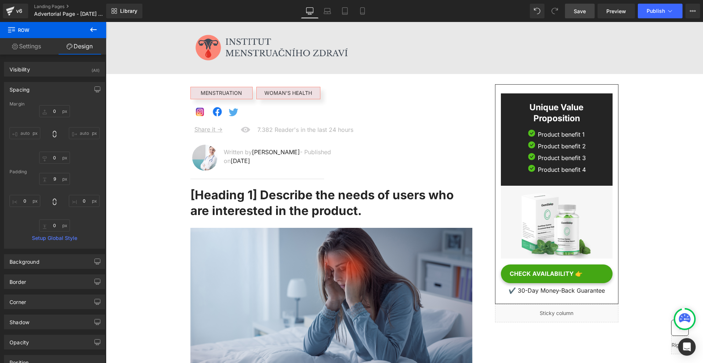
drag, startPoint x: 589, startPoint y: 11, endPoint x: 450, endPoint y: 231, distance: 260.3
click at [589, 11] on link "Save" at bounding box center [580, 11] width 30 height 15
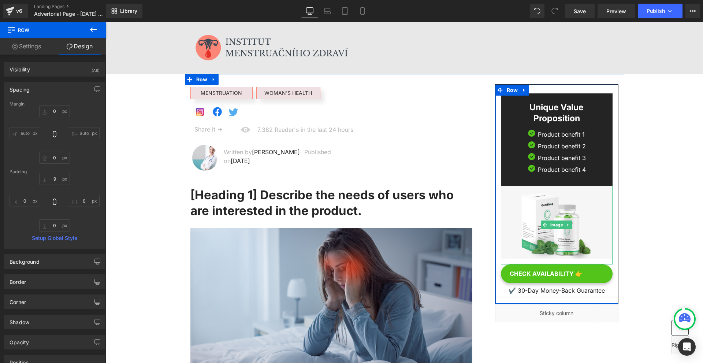
scroll to position [37, 0]
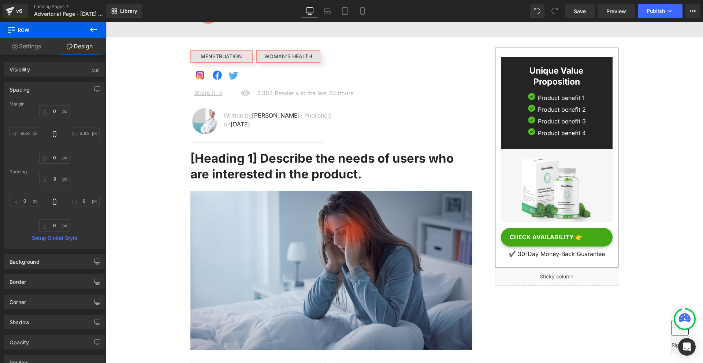
click at [252, 153] on h1 "[Heading 1] Describe the needs of users who are interested in the product." at bounding box center [331, 165] width 282 height 31
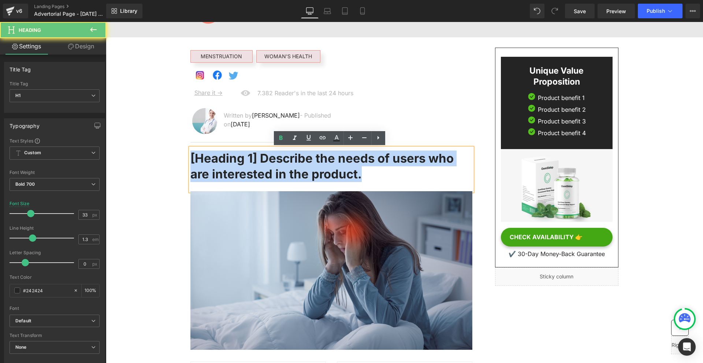
click at [252, 153] on h1 "[Heading 1] Describe the needs of users who are interested in the product." at bounding box center [331, 165] width 282 height 31
paste div
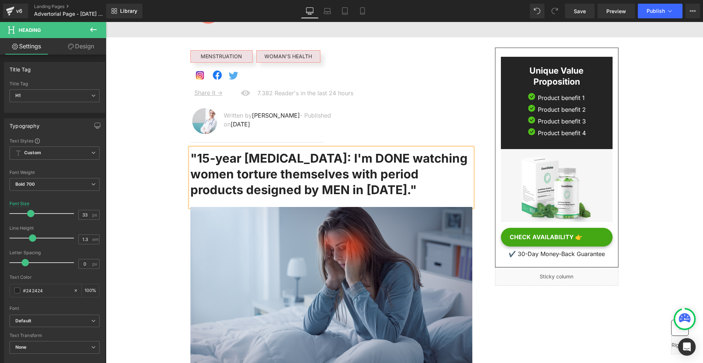
click at [197, 150] on h1 ""15-year gynecologist: I'm DONE watching women torture themselves with period p…" at bounding box center [331, 173] width 282 height 47
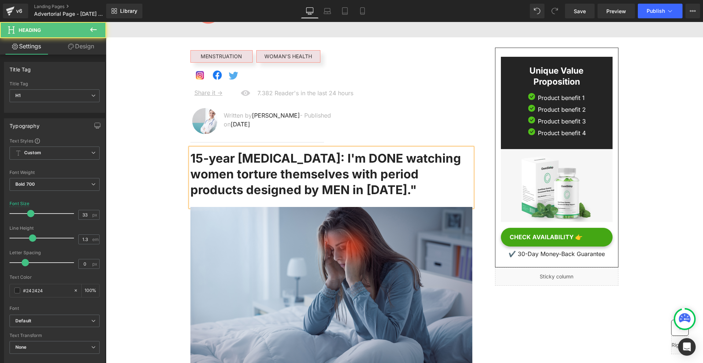
click at [406, 192] on h1 "15-year gynecologist: I'm DONE watching women torture themselves with period pr…" at bounding box center [331, 173] width 282 height 47
click at [403, 179] on h1 "15-year gynecologist: I'm DONE watching women torture themselves with period pr…" at bounding box center [331, 173] width 282 height 47
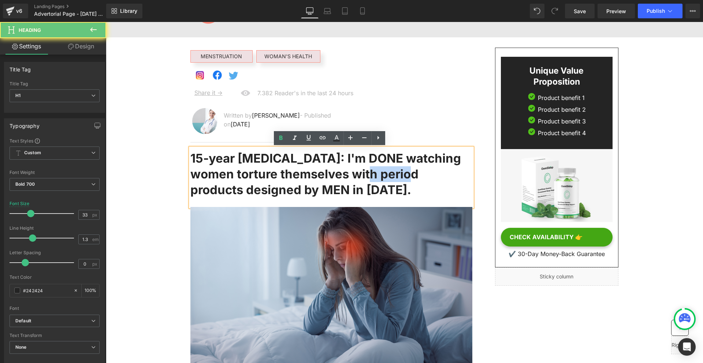
click at [403, 179] on h1 "15-year gynecologist: I'm DONE watching women torture themselves with period pr…" at bounding box center [331, 173] width 282 height 47
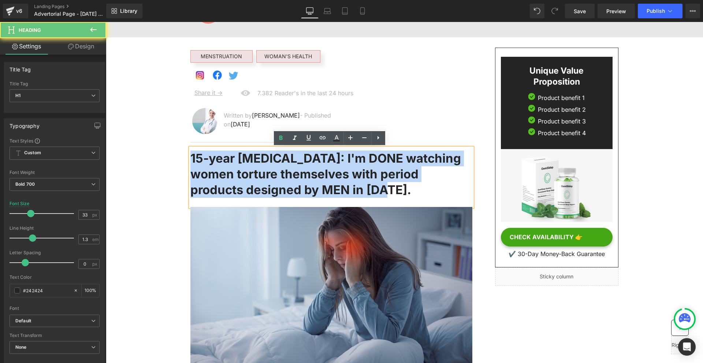
click at [403, 179] on h1 "15-year gynecologist: I'm DONE watching women torture themselves with period pr…" at bounding box center [331, 173] width 282 height 47
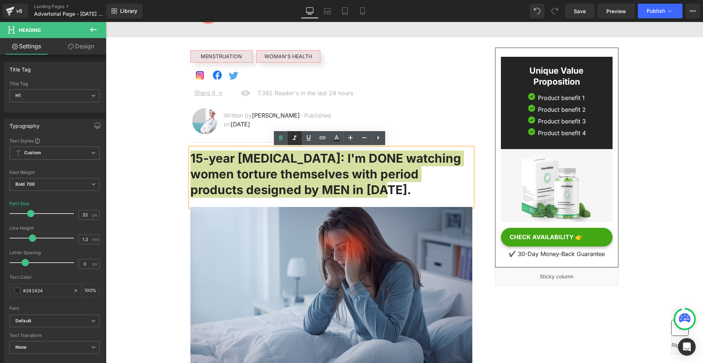
drag, startPoint x: 291, startPoint y: 139, endPoint x: 181, endPoint y: 124, distance: 110.8
click at [291, 139] on icon at bounding box center [294, 138] width 9 height 9
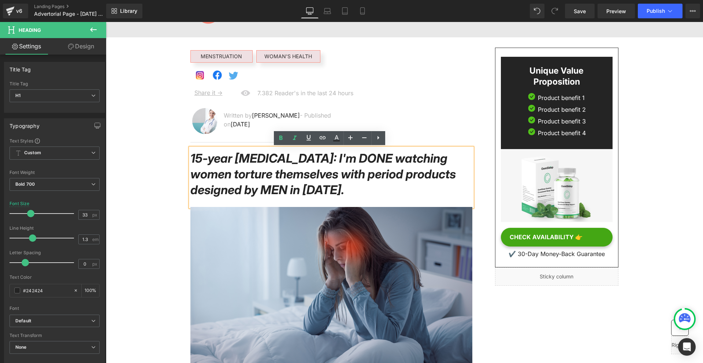
click at [258, 168] on icon "15-year gynecologist: I'm DONE watching women torture themselves with period pr…" at bounding box center [322, 174] width 265 height 46
click at [248, 164] on icon "15-year gynecologist: I'm DONE watching women torture themselves with period pr…" at bounding box center [322, 174] width 265 height 46
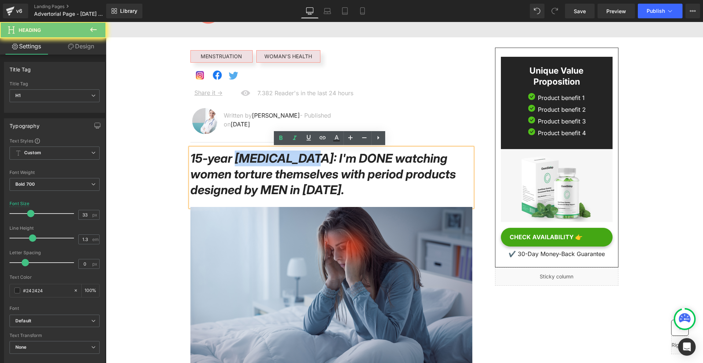
click at [248, 164] on icon "15-year gynecologist: I'm DONE watching women torture themselves with period pr…" at bounding box center [322, 174] width 265 height 46
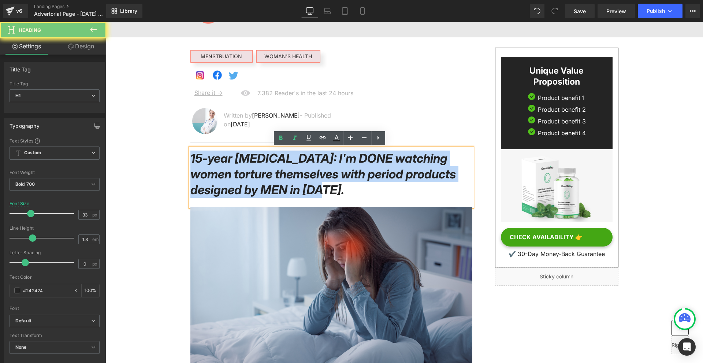
click at [248, 164] on icon "15-year gynecologist: I'm DONE watching women torture themselves with period pr…" at bounding box center [322, 174] width 265 height 46
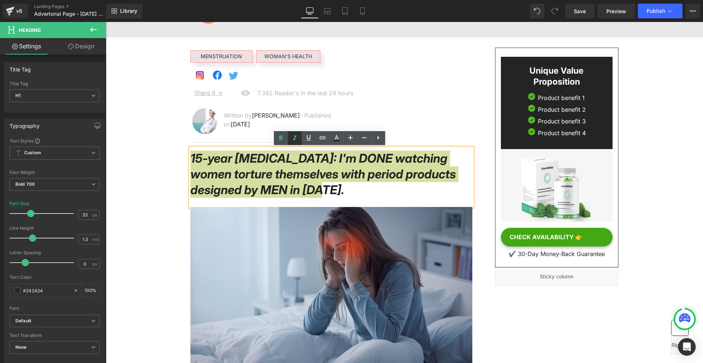
click at [293, 138] on icon at bounding box center [294, 138] width 9 height 9
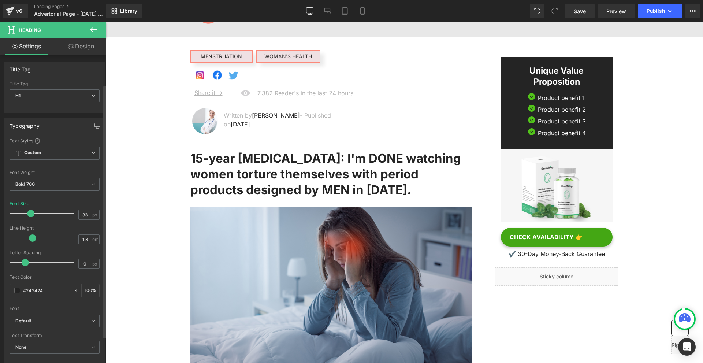
scroll to position [73, 0]
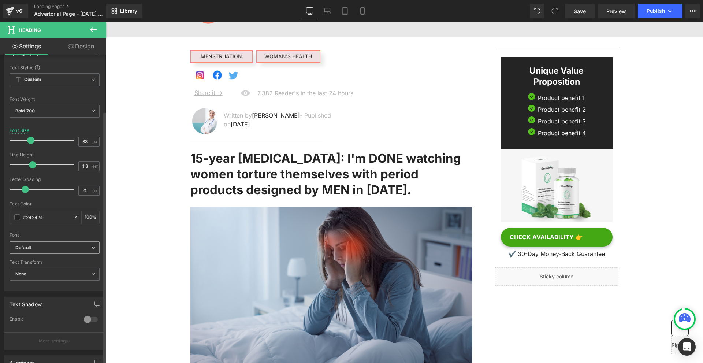
click at [42, 244] on b "Default" at bounding box center [53, 247] width 76 height 6
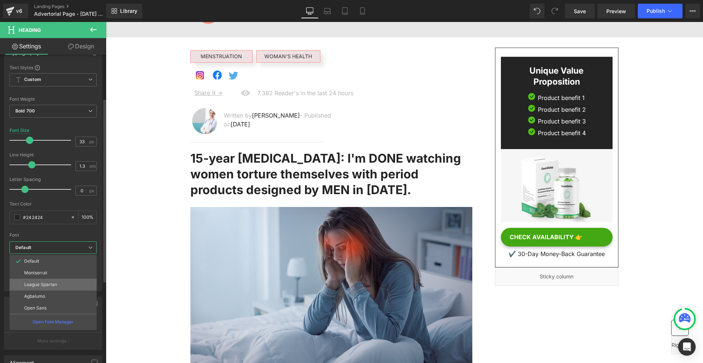
click at [50, 284] on p "League Spartan" at bounding box center [40, 284] width 33 height 5
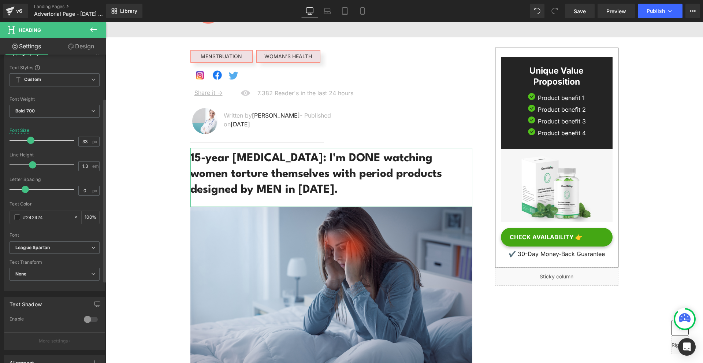
click at [43, 239] on div "Font Default Montserrat League Spartan Agbalumo Open Sans League Spartan Defaul…" at bounding box center [55, 152] width 90 height 177
click at [42, 240] on div "Font Default Montserrat League Spartan Agbalumo Open Sans League Spartan Defaul…" at bounding box center [55, 152] width 90 height 177
click at [44, 246] on icon "League Spartan" at bounding box center [32, 247] width 34 height 6
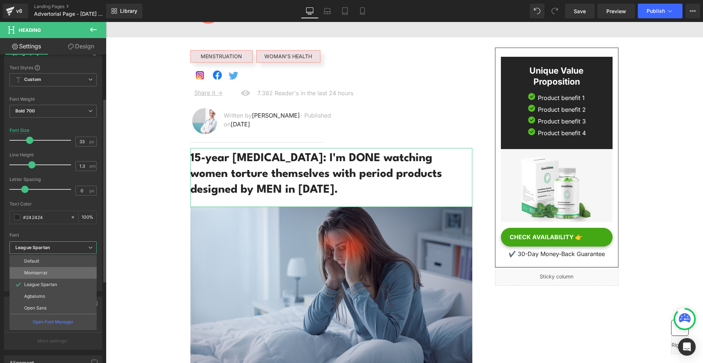
click at [48, 271] on li "Montserrat" at bounding box center [53, 273] width 87 height 12
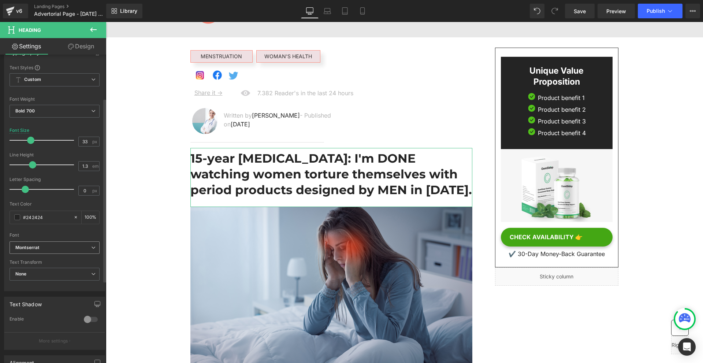
click at [53, 252] on span "Montserrat" at bounding box center [55, 247] width 90 height 13
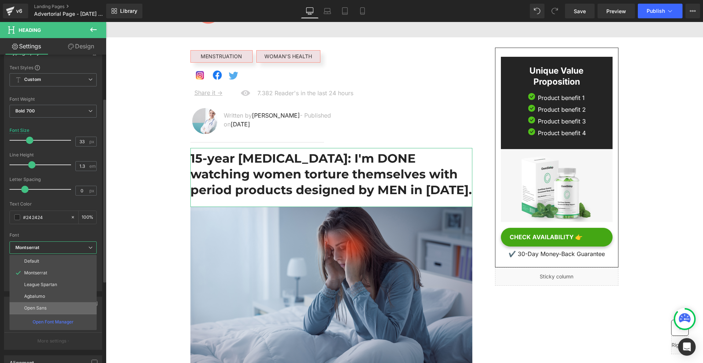
click at [57, 306] on li "Open Sans" at bounding box center [53, 308] width 87 height 12
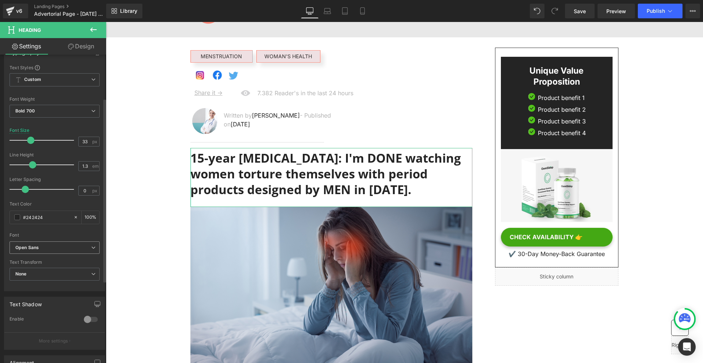
click at [39, 242] on span "Open Sans" at bounding box center [55, 247] width 90 height 13
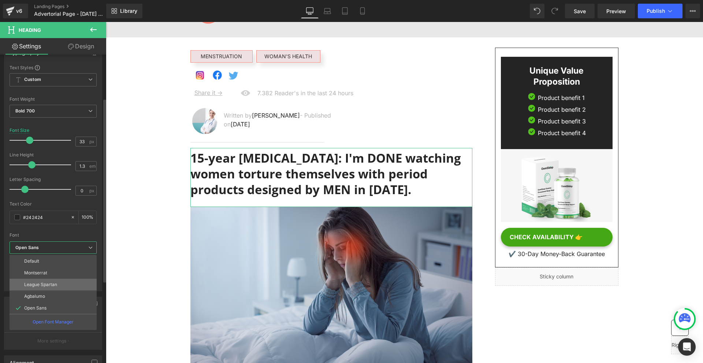
click at [59, 284] on li "League Spartan" at bounding box center [53, 284] width 87 height 12
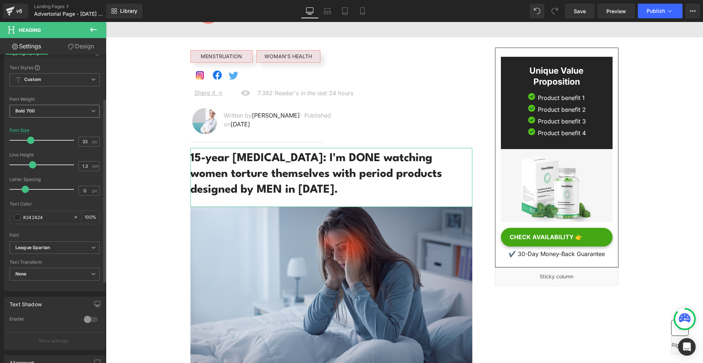
click at [31, 120] on div "Bold 700 Thin 100 Semi Thin 200 Light 300 Regular 400 Medium 500 Semi Bold 600 …" at bounding box center [55, 113] width 90 height 16
click at [32, 115] on span "Bold 700" at bounding box center [55, 111] width 90 height 13
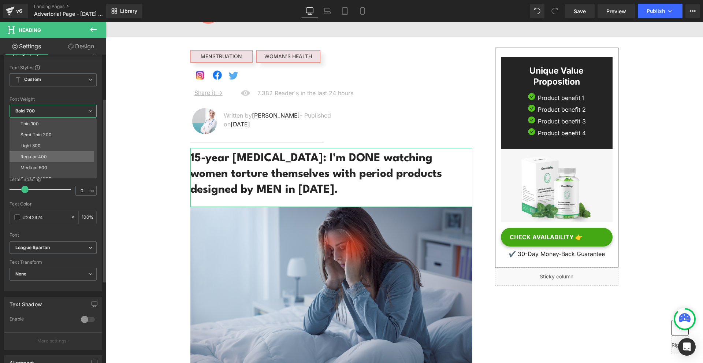
scroll to position [37, 0]
click at [56, 143] on li "Semi Bold 600" at bounding box center [55, 141] width 90 height 11
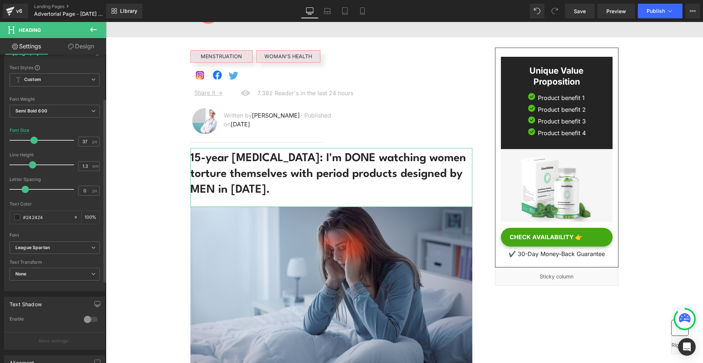
type input "38"
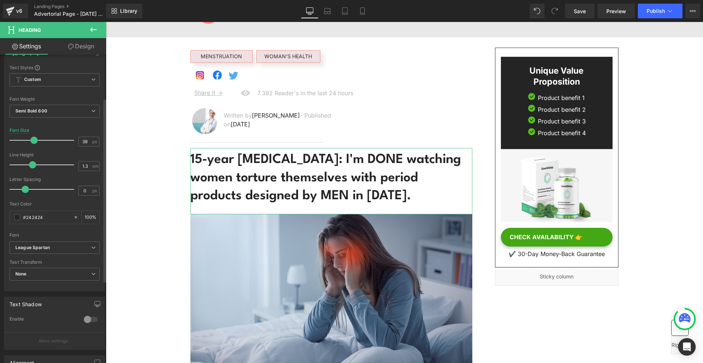
click at [32, 139] on span at bounding box center [33, 139] width 7 height 7
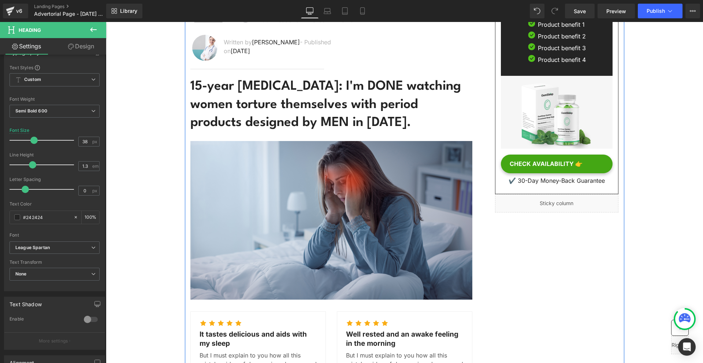
scroll to position [0, 0]
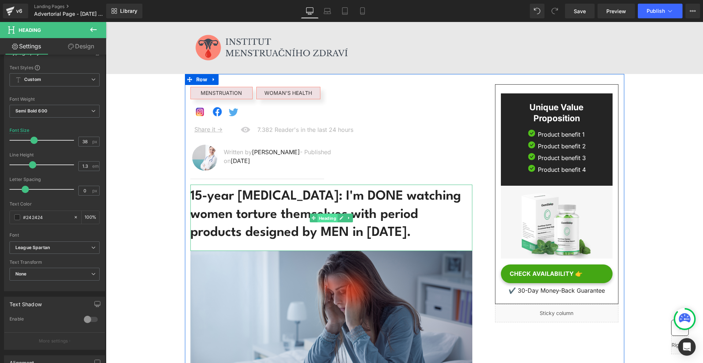
click at [330, 217] on span "Heading" at bounding box center [327, 217] width 20 height 9
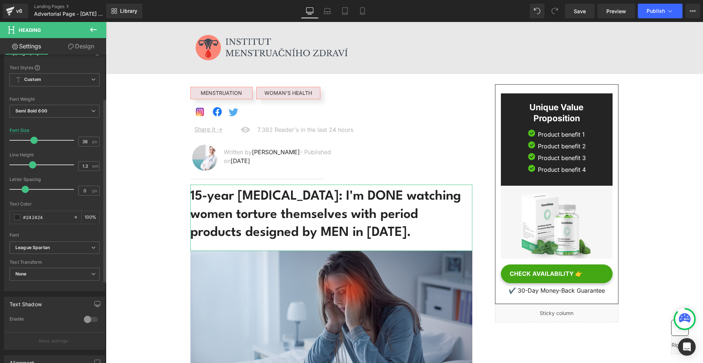
type input "1.2"
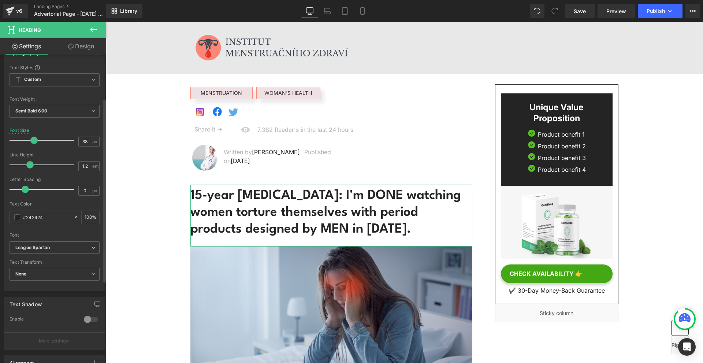
click at [30, 165] on span at bounding box center [29, 164] width 7 height 7
click at [53, 243] on span "League Spartan" at bounding box center [55, 247] width 90 height 13
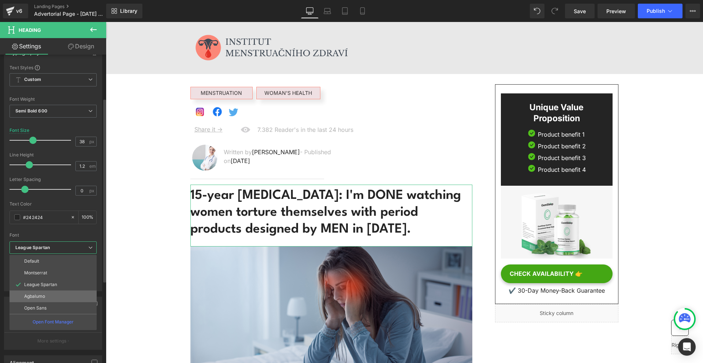
click at [52, 295] on li "Agbalumo" at bounding box center [53, 296] width 87 height 12
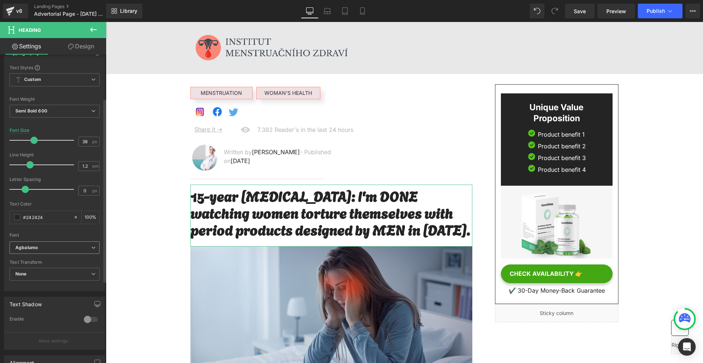
click at [49, 250] on b "Agbalumo" at bounding box center [53, 247] width 76 height 6
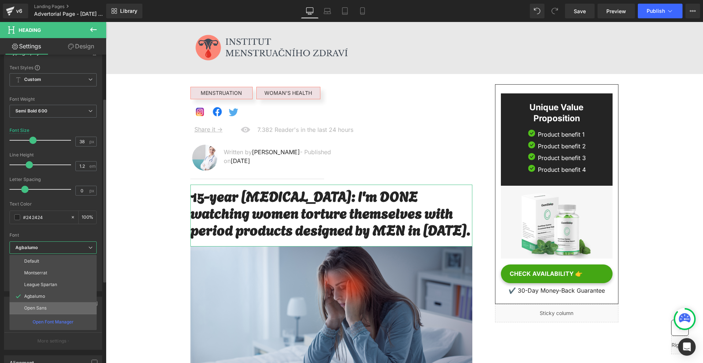
click at [46, 307] on p "Open Sans" at bounding box center [35, 307] width 22 height 5
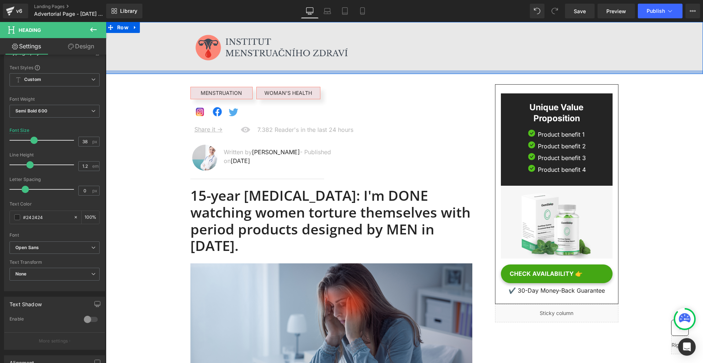
click at [265, 71] on div at bounding box center [404, 72] width 597 height 4
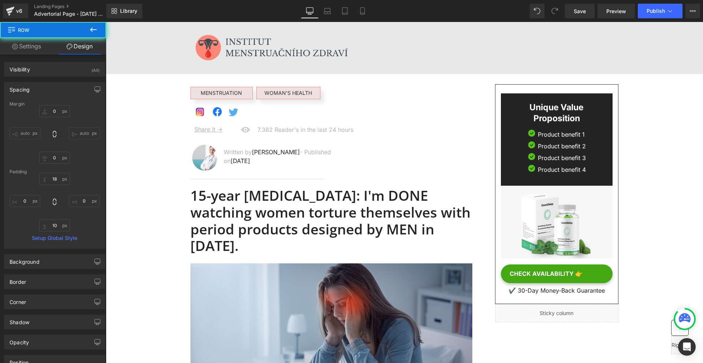
click at [117, 28] on span "Row" at bounding box center [123, 27] width 12 height 9
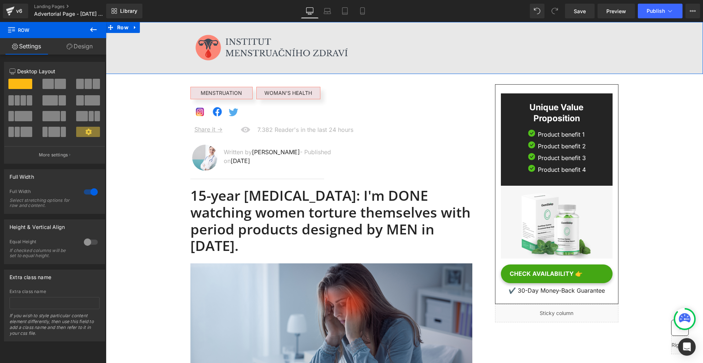
drag, startPoint x: 72, startPoint y: 49, endPoint x: 69, endPoint y: 128, distance: 78.7
click at [72, 49] on link "Design" at bounding box center [79, 46] width 53 height 16
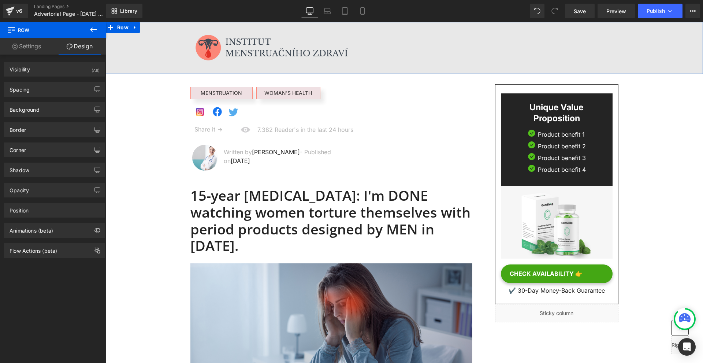
type input "#333333"
click at [43, 171] on div "Shadow" at bounding box center [54, 170] width 100 height 14
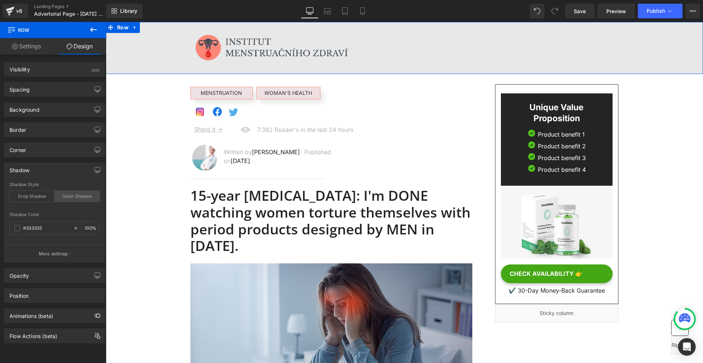
click at [80, 195] on div "Outer Shadow" at bounding box center [77, 196] width 45 height 11
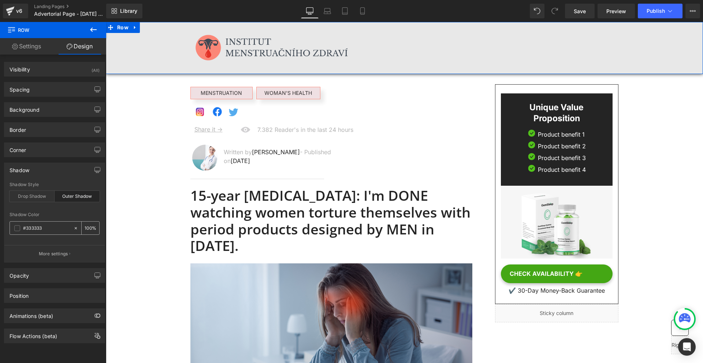
click at [87, 225] on input "100" at bounding box center [88, 228] width 7 height 8
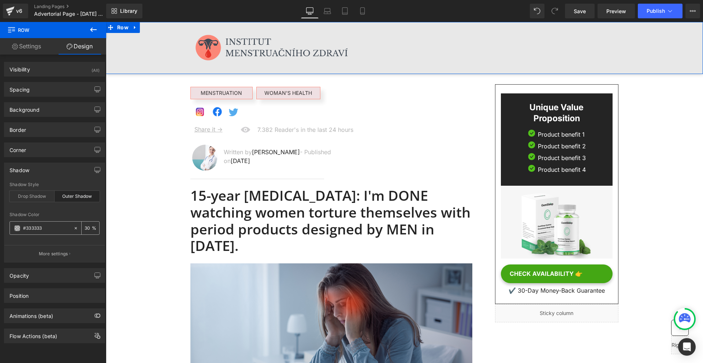
click at [85, 228] on input "30" at bounding box center [88, 228] width 7 height 8
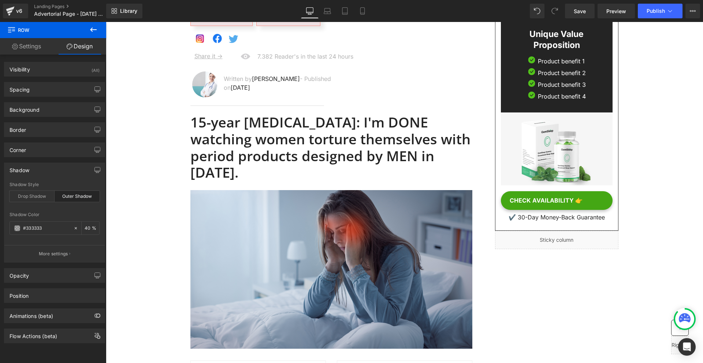
scroll to position [110, 0]
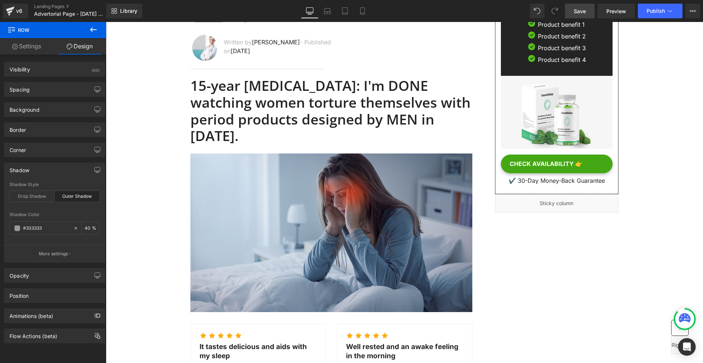
type input "40"
click at [590, 10] on link "Save" at bounding box center [580, 11] width 30 height 15
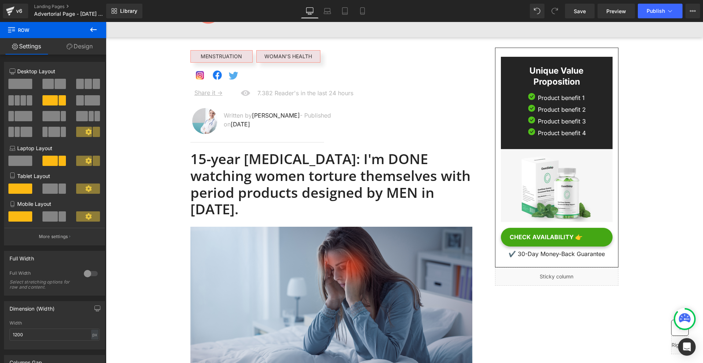
scroll to position [0, 0]
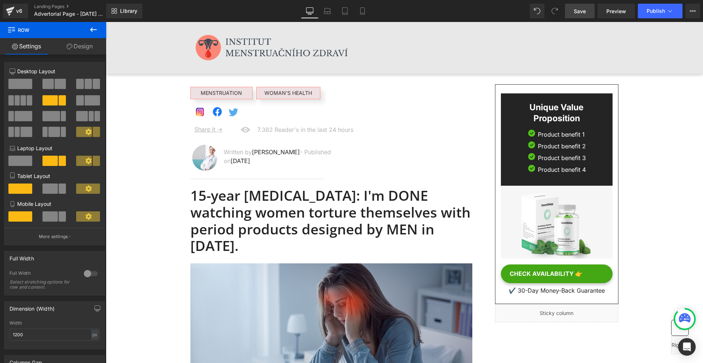
click at [582, 16] on link "Save" at bounding box center [580, 11] width 30 height 15
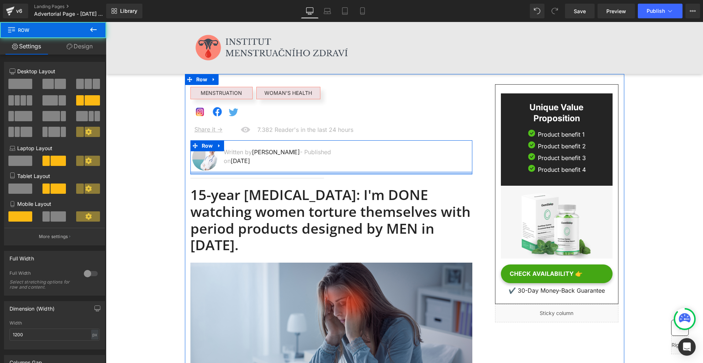
click at [287, 172] on div at bounding box center [331, 172] width 282 height 3
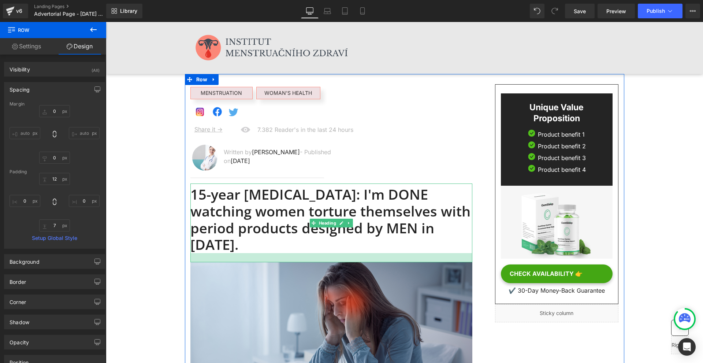
click at [430, 253] on div at bounding box center [331, 257] width 282 height 9
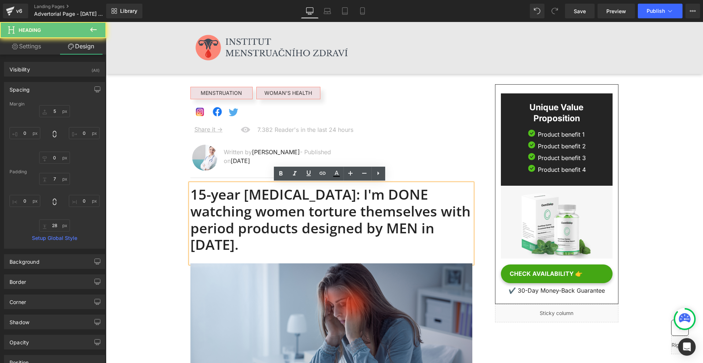
type input "5"
type input "0"
type input "7"
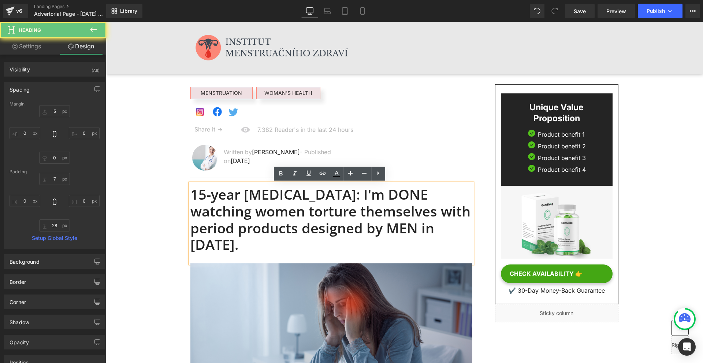
type input "0"
type input "28"
type input "0"
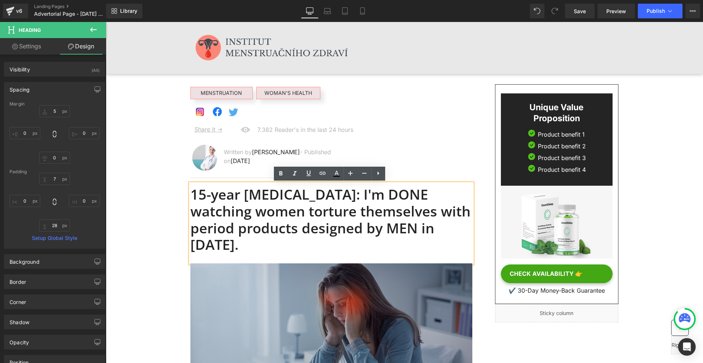
scroll to position [110, 0]
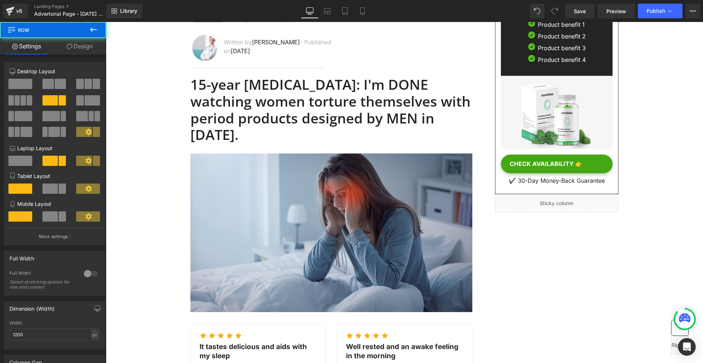
scroll to position [0, 0]
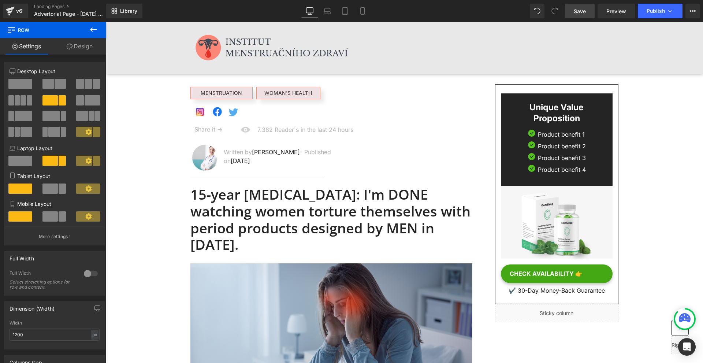
click at [585, 11] on span "Save" at bounding box center [579, 11] width 12 height 8
